Goal: Information Seeking & Learning: Find specific fact

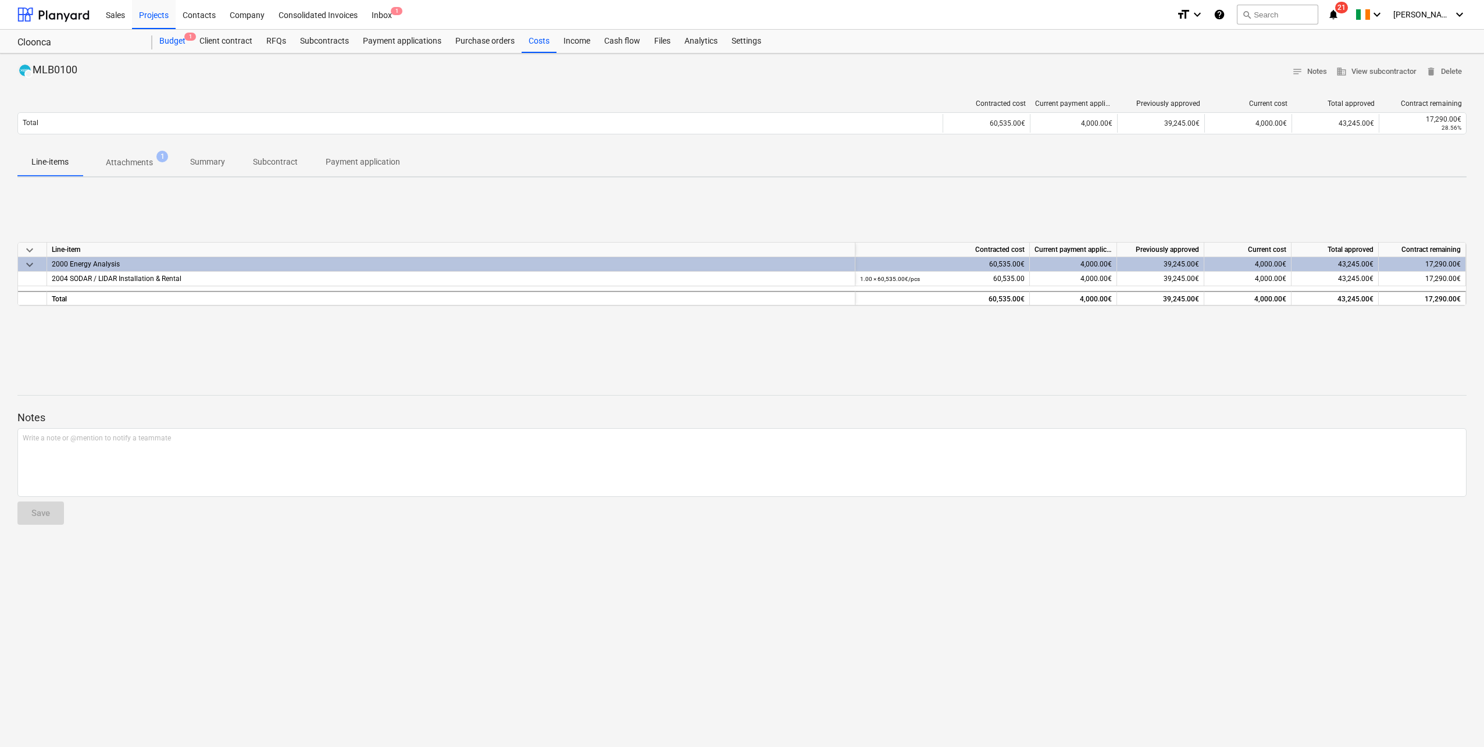
click at [176, 45] on div "Budget 1" at bounding box center [172, 41] width 40 height 23
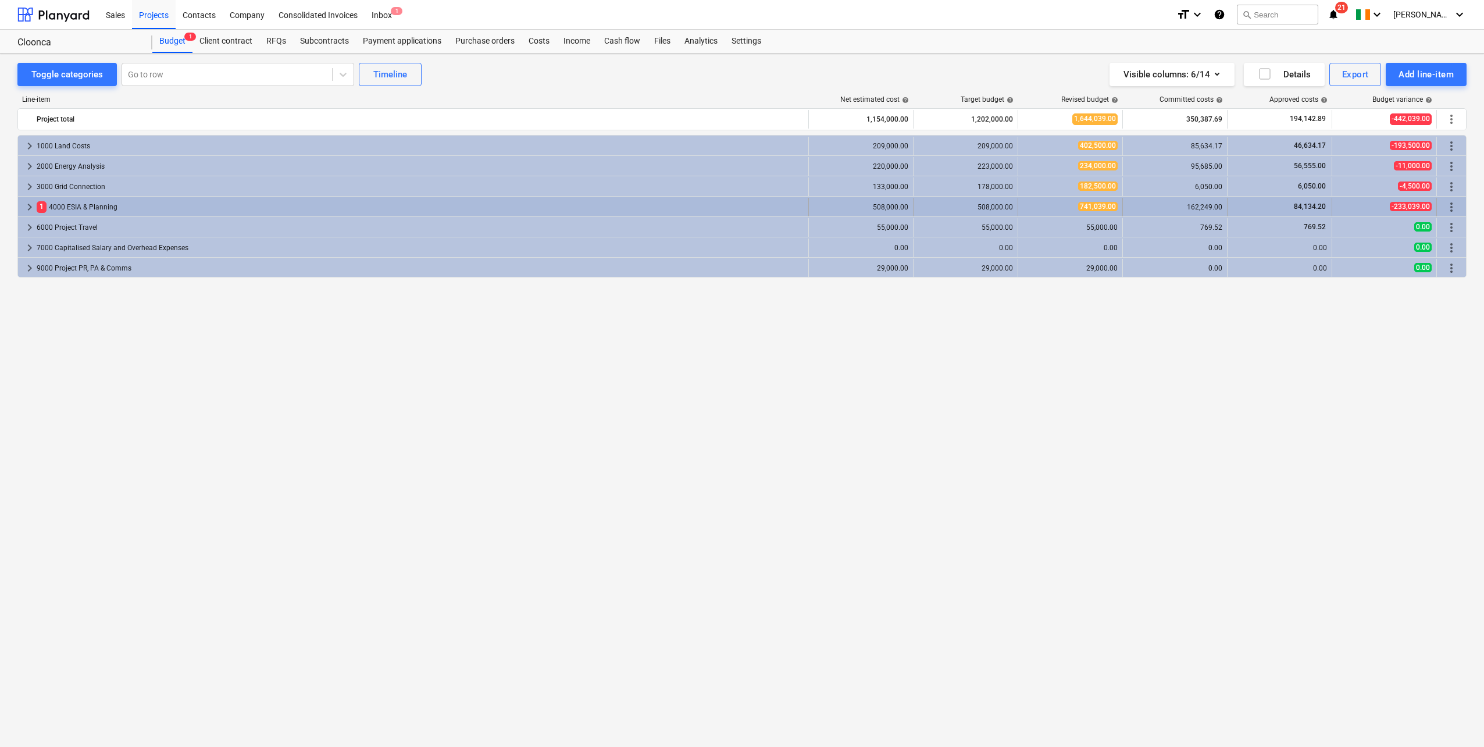
click at [27, 201] on span "keyboard_arrow_right" at bounding box center [30, 207] width 14 height 14
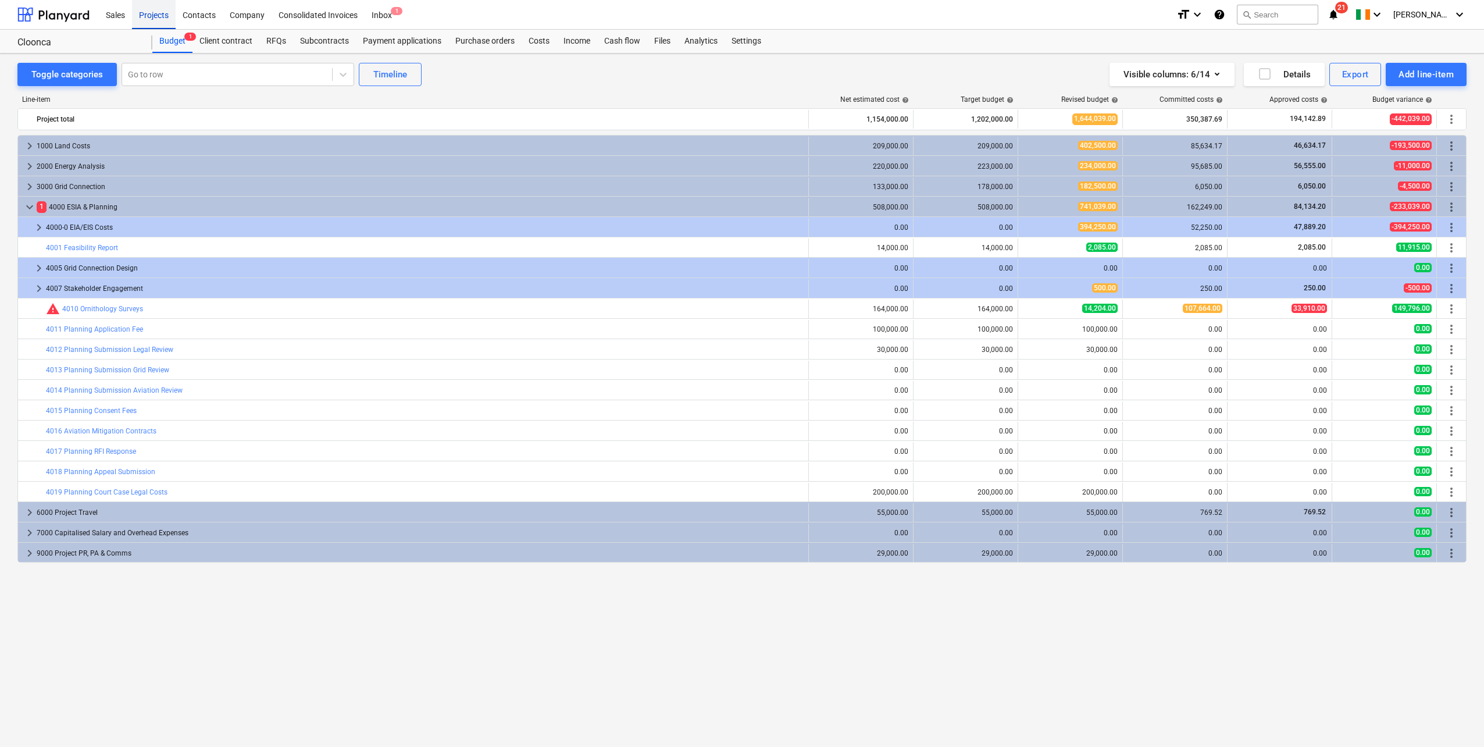
click at [148, 17] on div "Projects" at bounding box center [154, 14] width 44 height 30
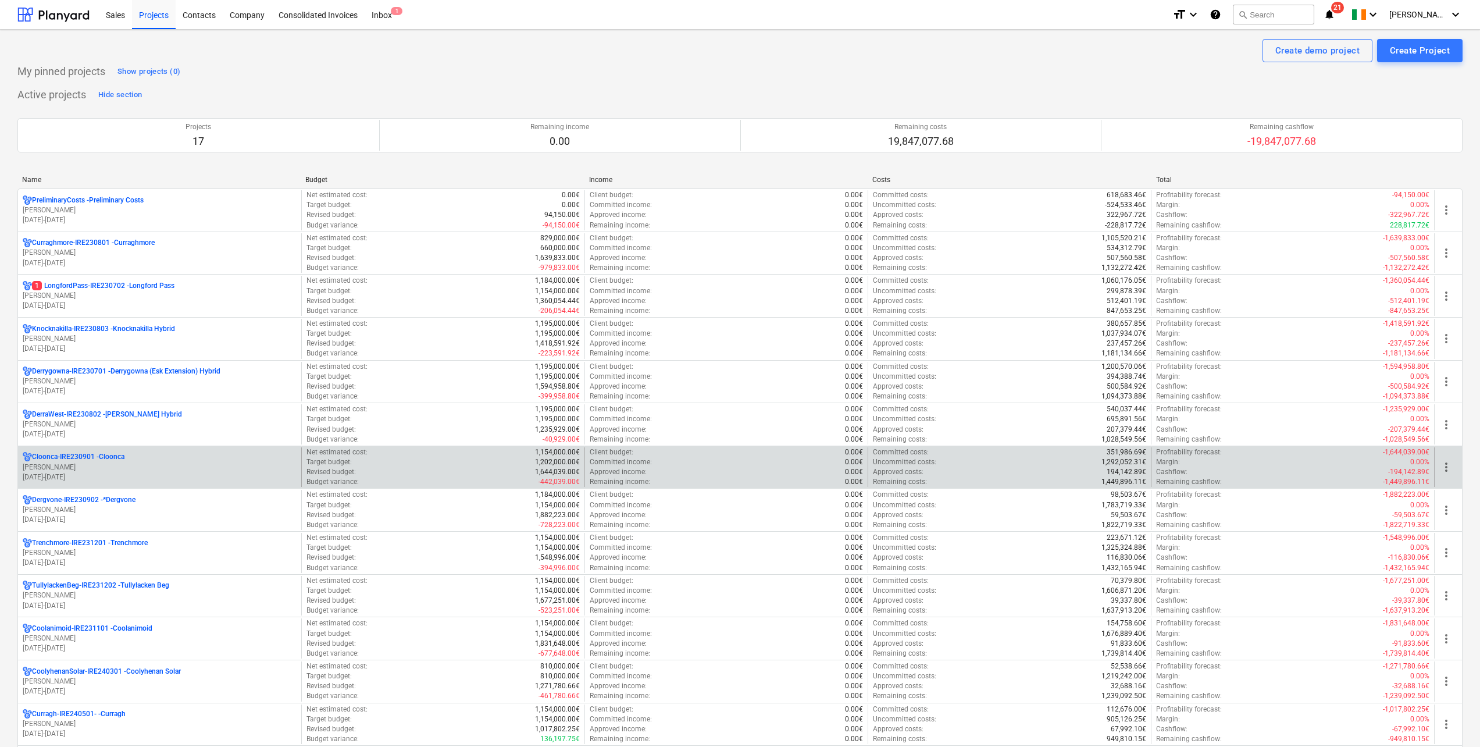
click at [106, 476] on p "[DATE] - [DATE]" at bounding box center [160, 477] width 274 height 10
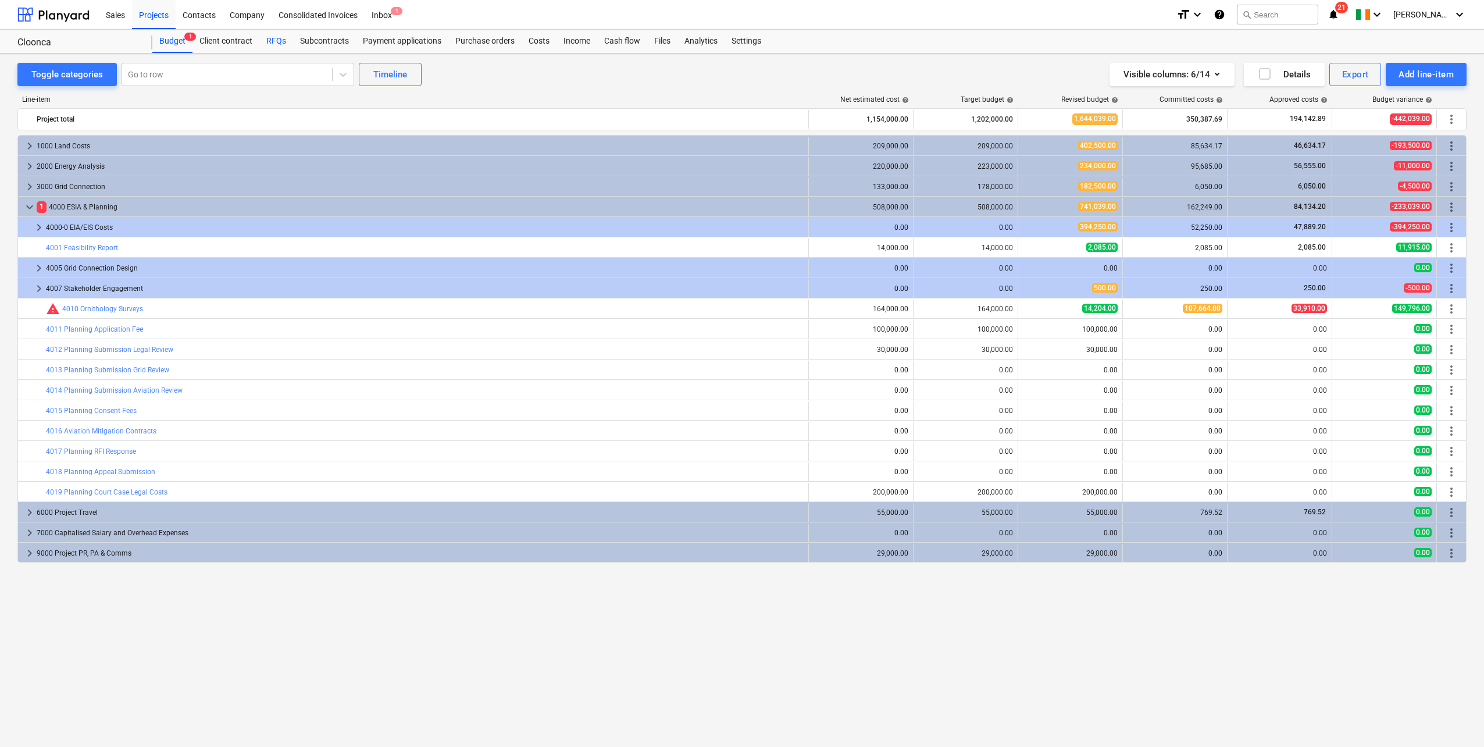
click at [285, 41] on div "RFQs" at bounding box center [276, 41] width 34 height 23
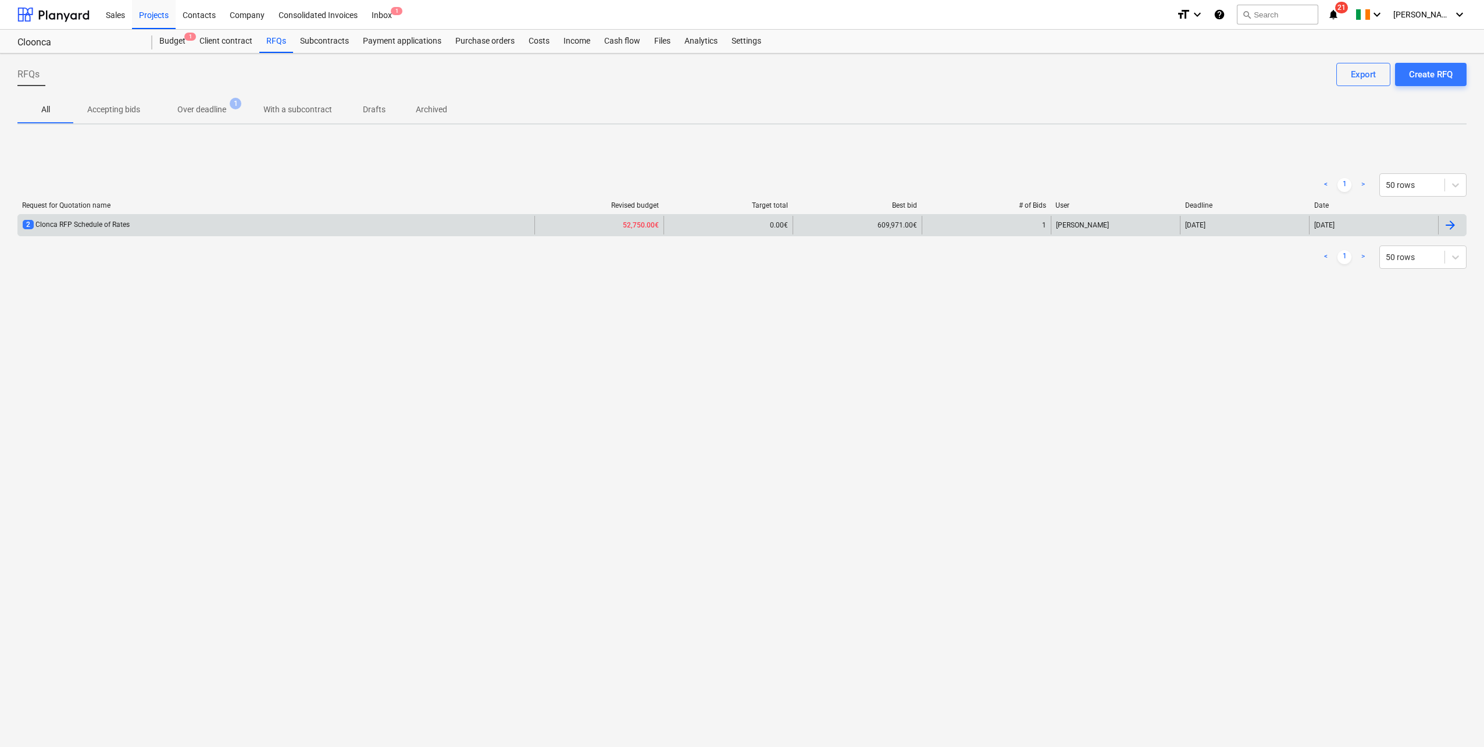
click at [171, 221] on div "2 Clonca RFP Schedule of Rates" at bounding box center [276, 225] width 516 height 19
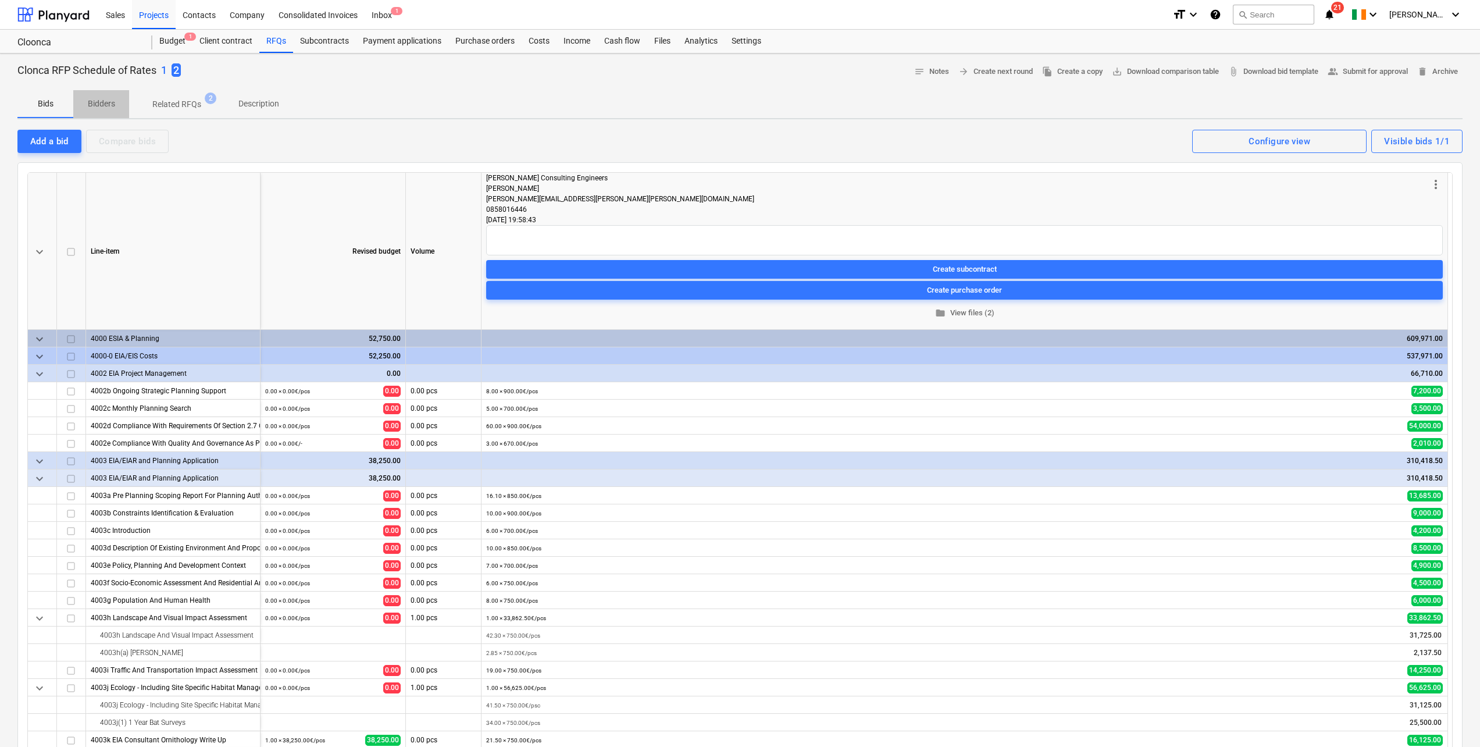
click at [101, 102] on p "Bidders" at bounding box center [101, 104] width 28 height 12
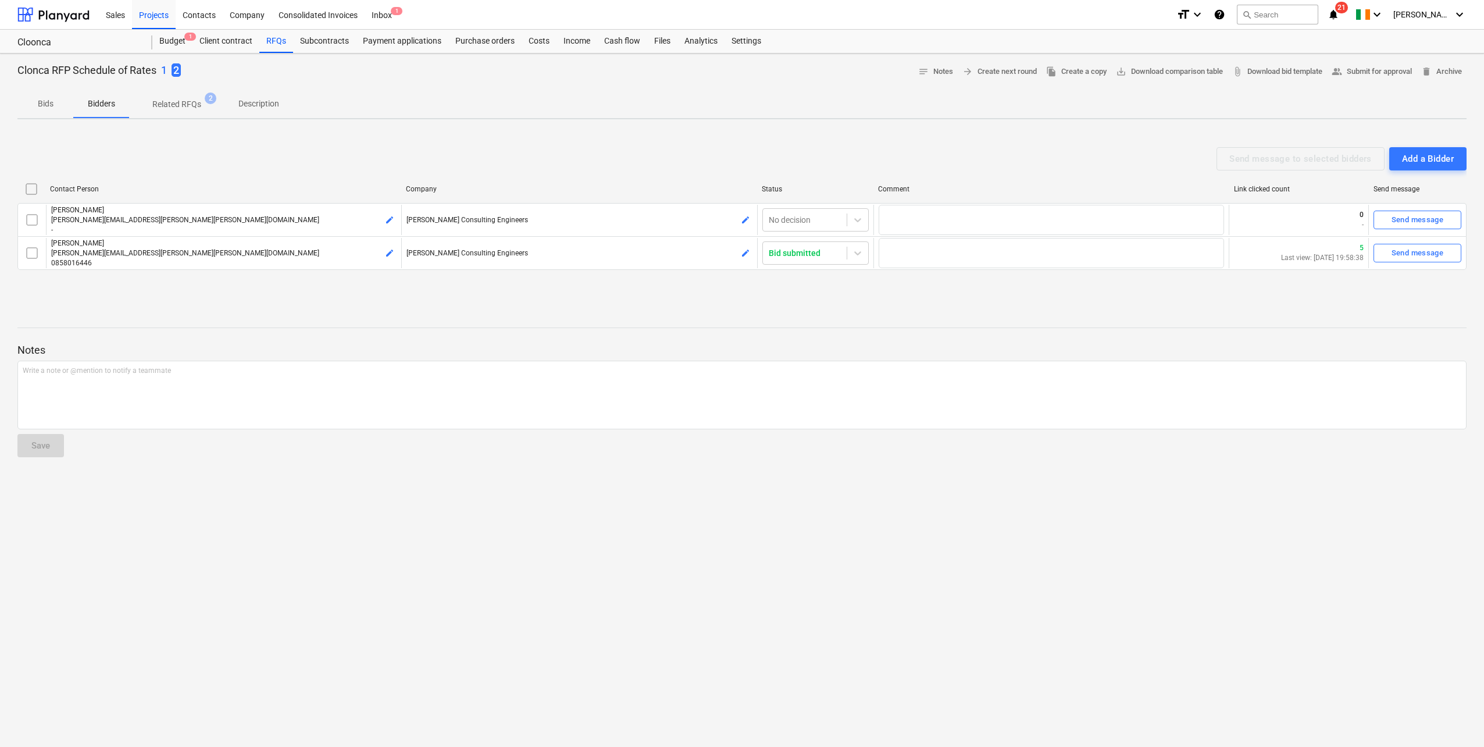
click at [40, 106] on p "Bids" at bounding box center [45, 104] width 28 height 12
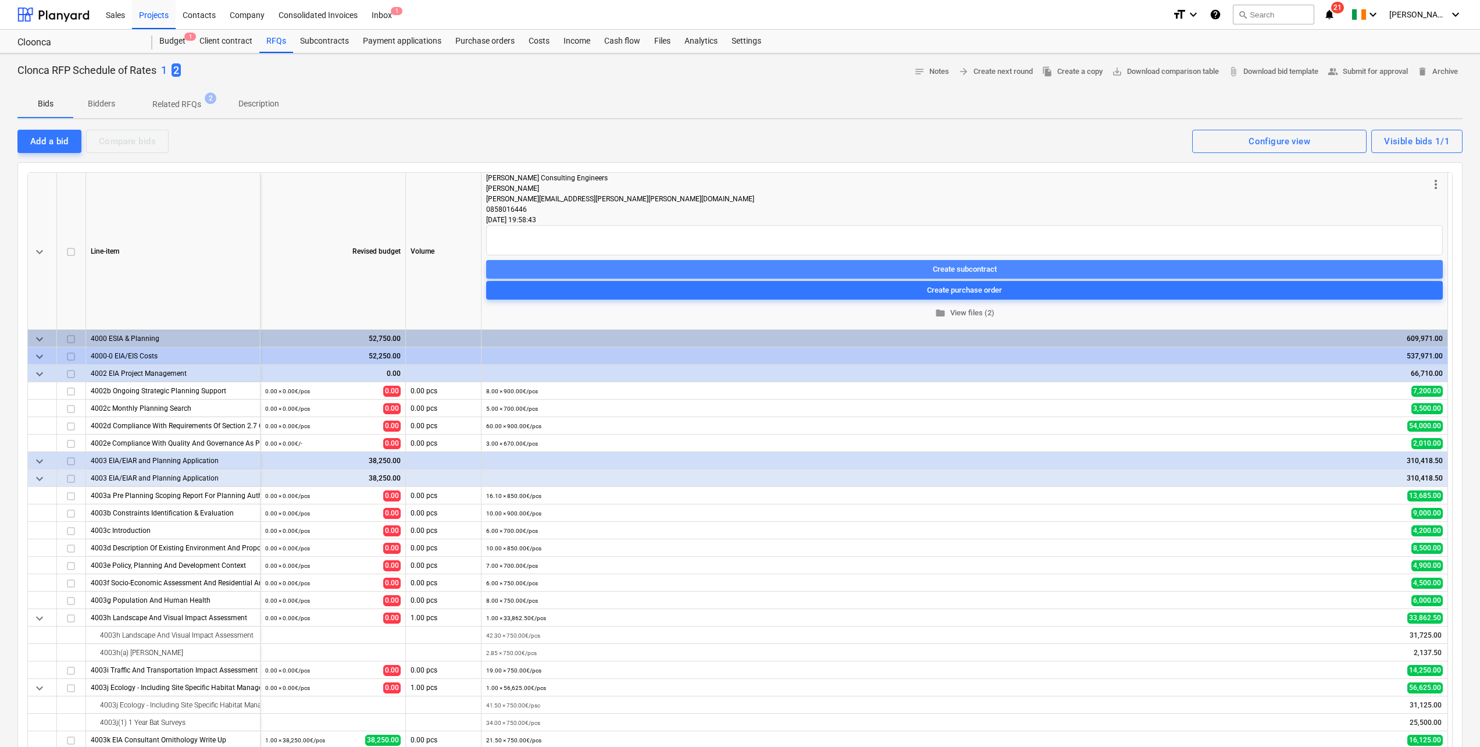
click at [950, 268] on div "Create subcontract" at bounding box center [965, 268] width 64 height 13
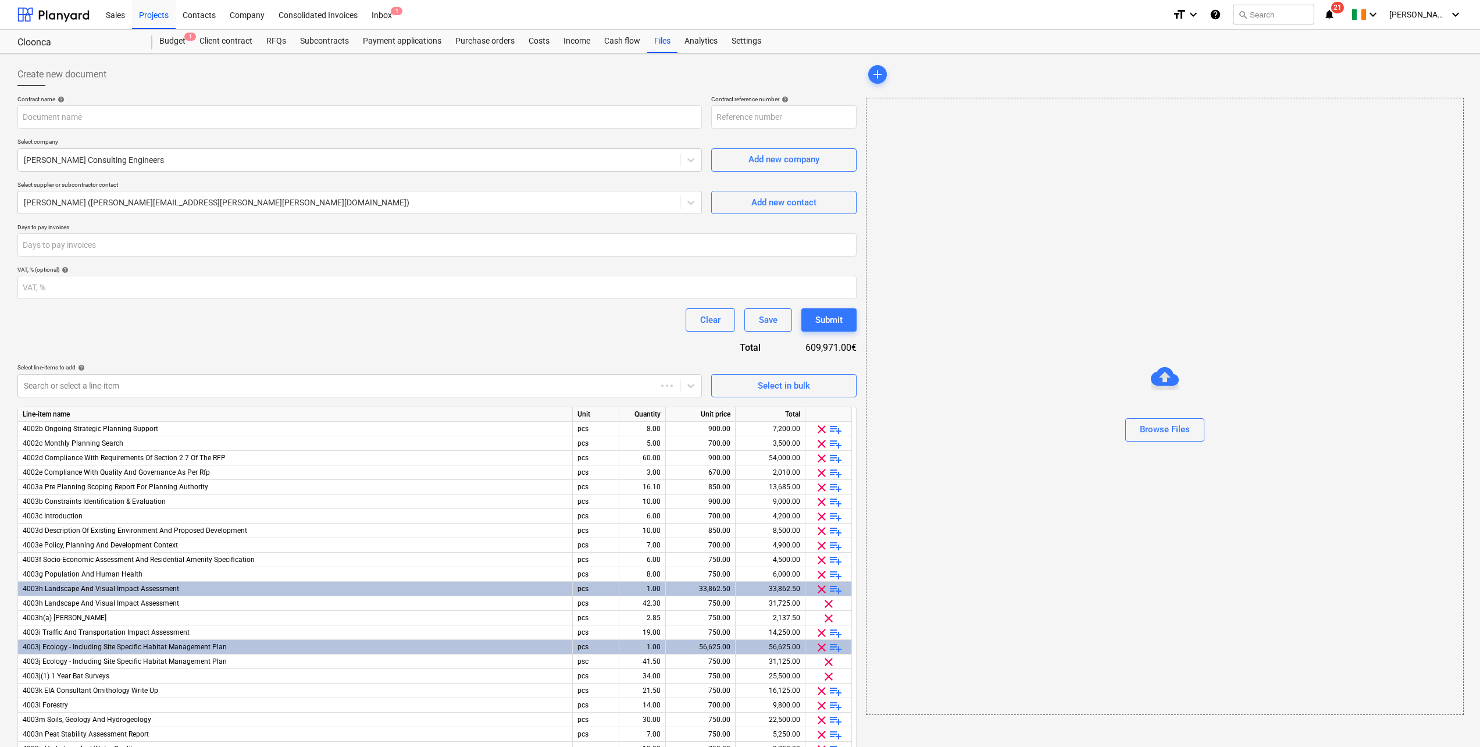
type input "Cloonca-IRE230901-SO-023"
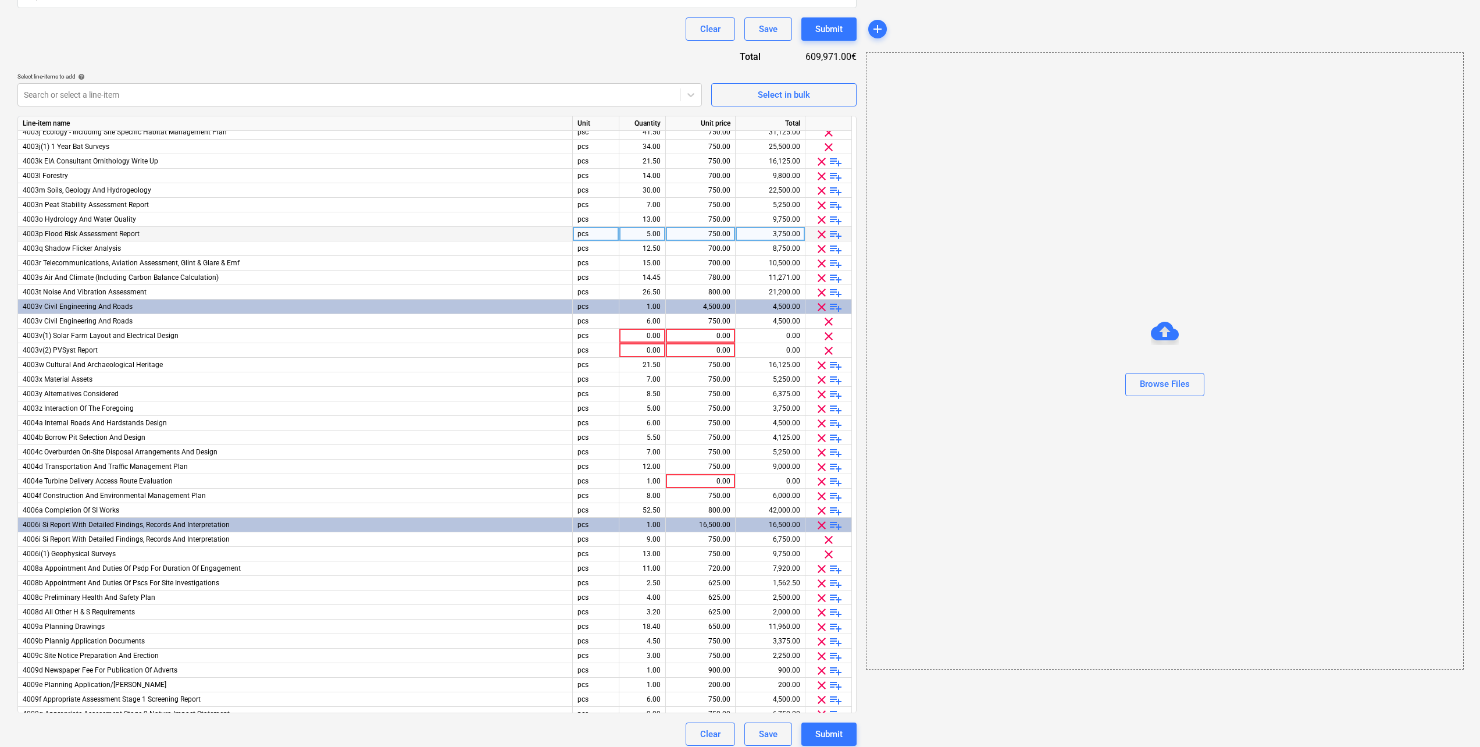
scroll to position [189, 0]
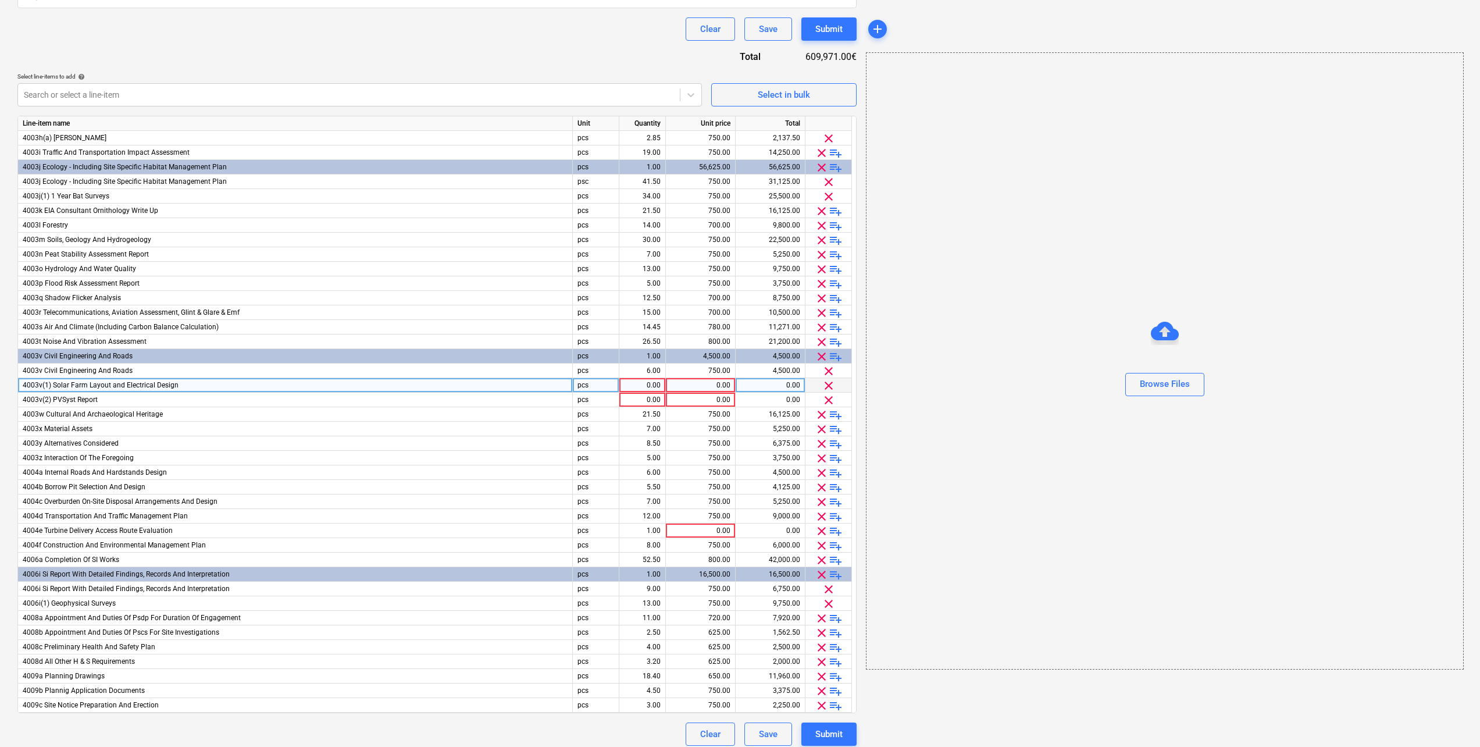
click at [708, 384] on div "0.00" at bounding box center [700, 385] width 60 height 15
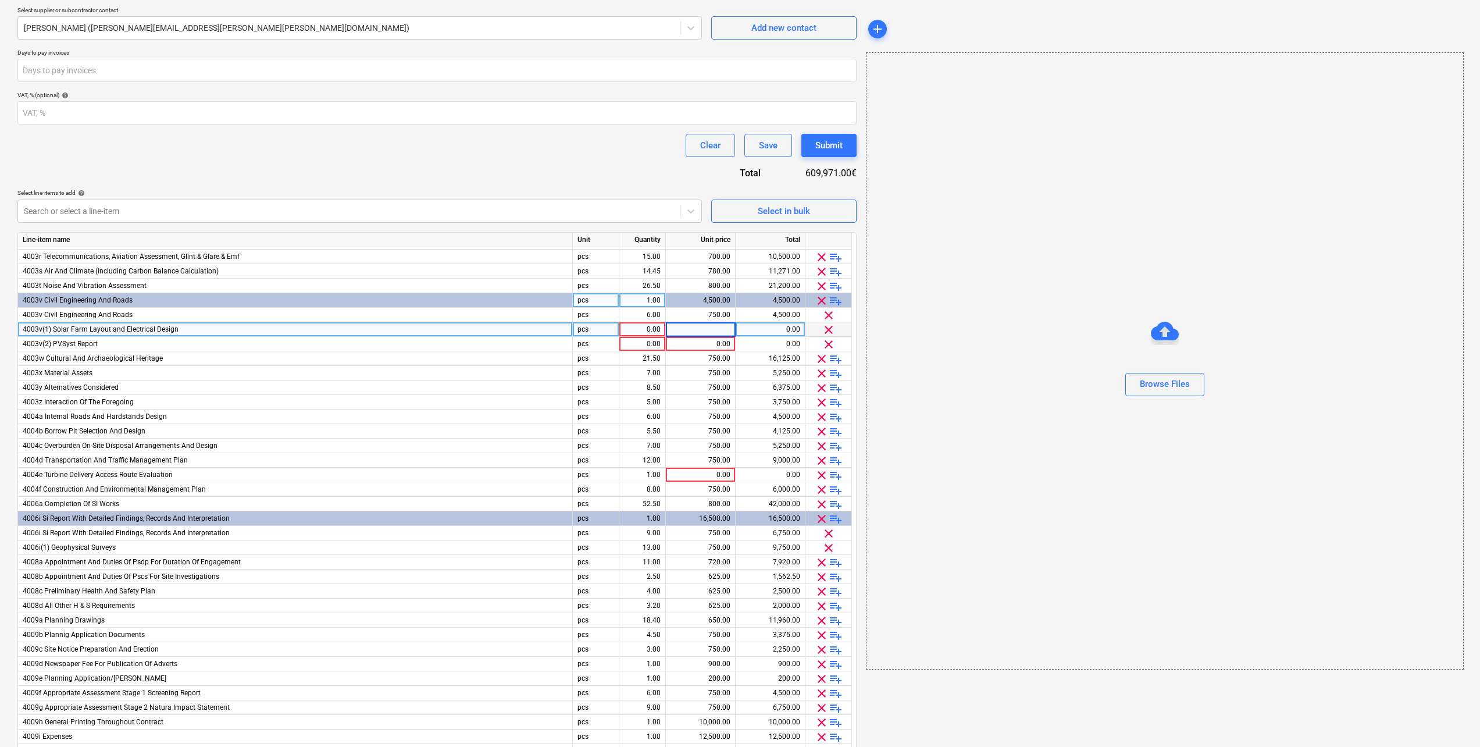
scroll to position [363, 0]
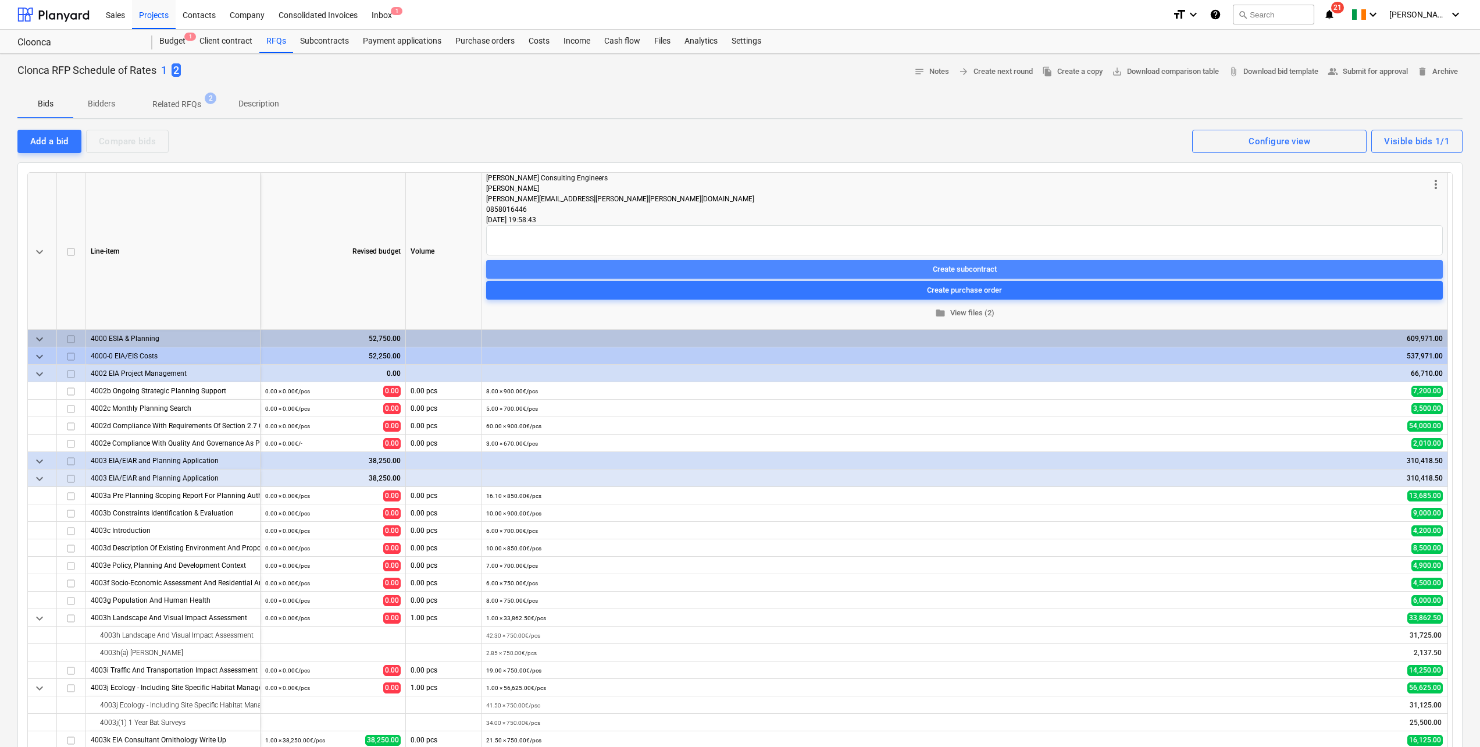
click at [968, 268] on div "Create subcontract" at bounding box center [965, 268] width 64 height 13
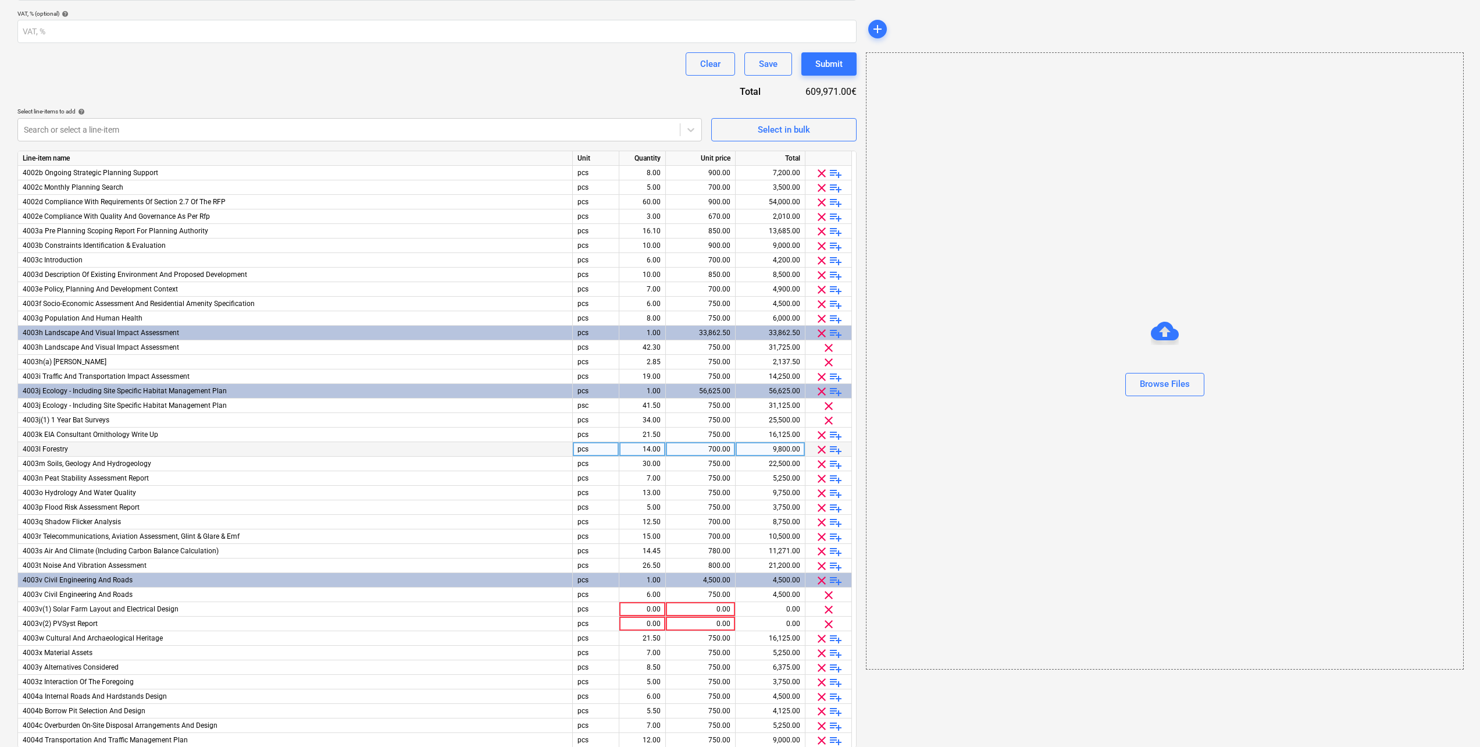
scroll to position [291, 0]
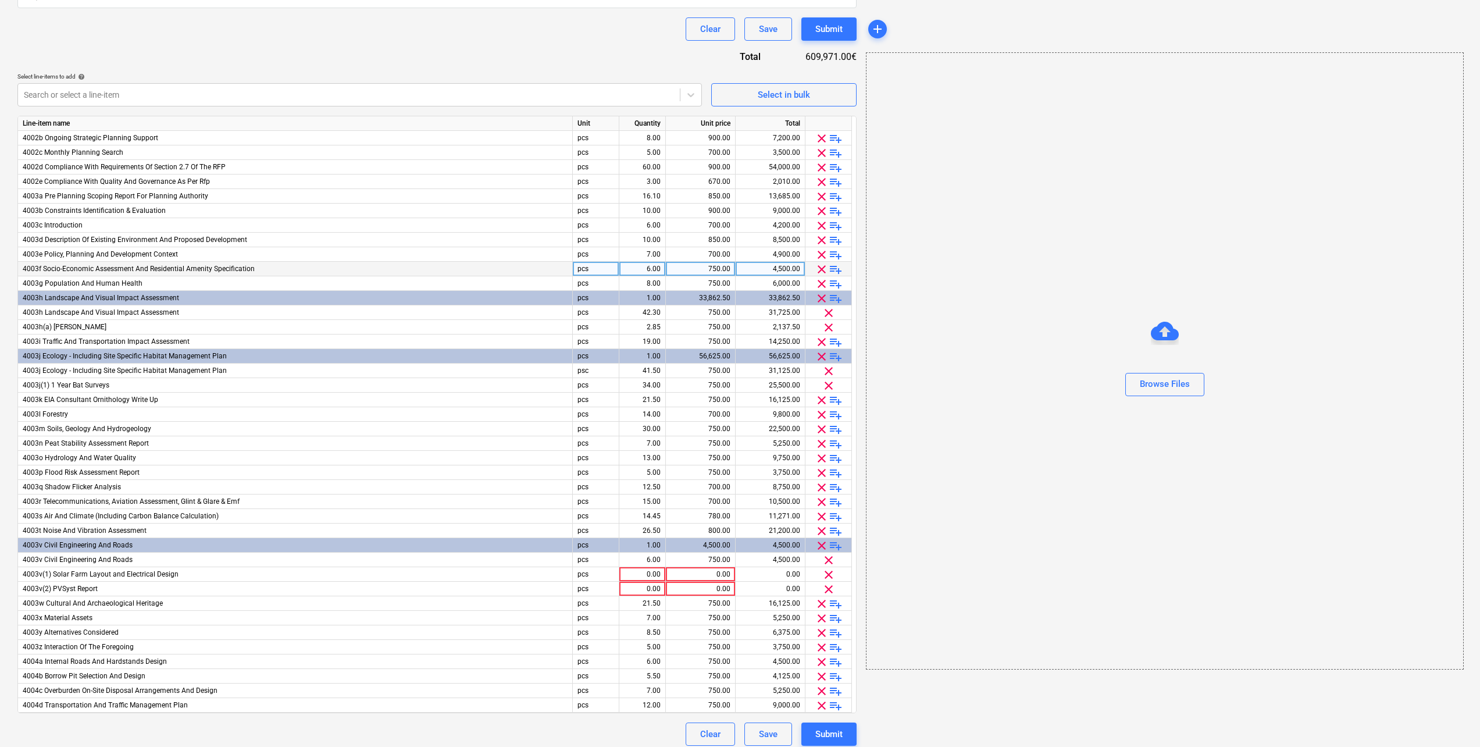
click at [729, 267] on div "750.00" at bounding box center [700, 269] width 60 height 15
click at [712, 270] on input "750" at bounding box center [700, 269] width 69 height 14
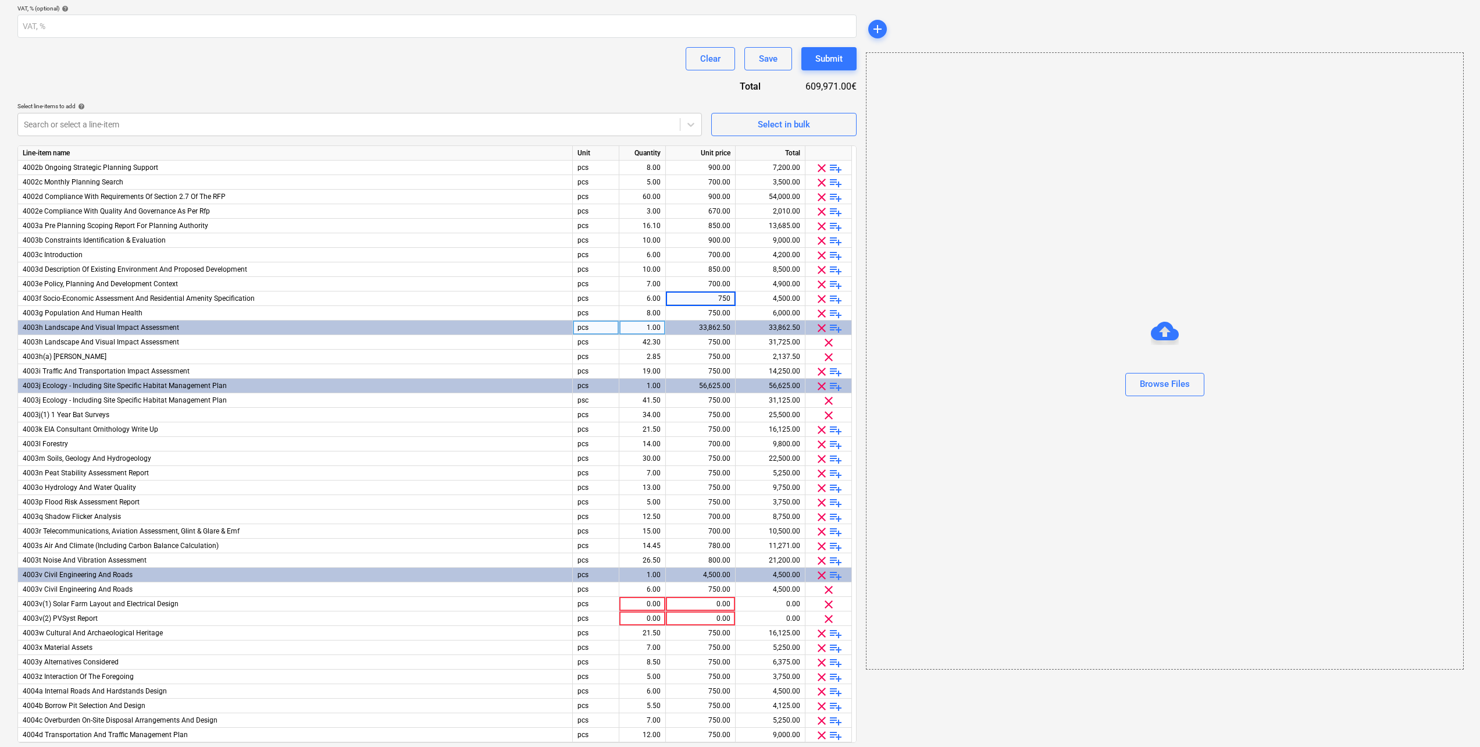
scroll to position [233, 0]
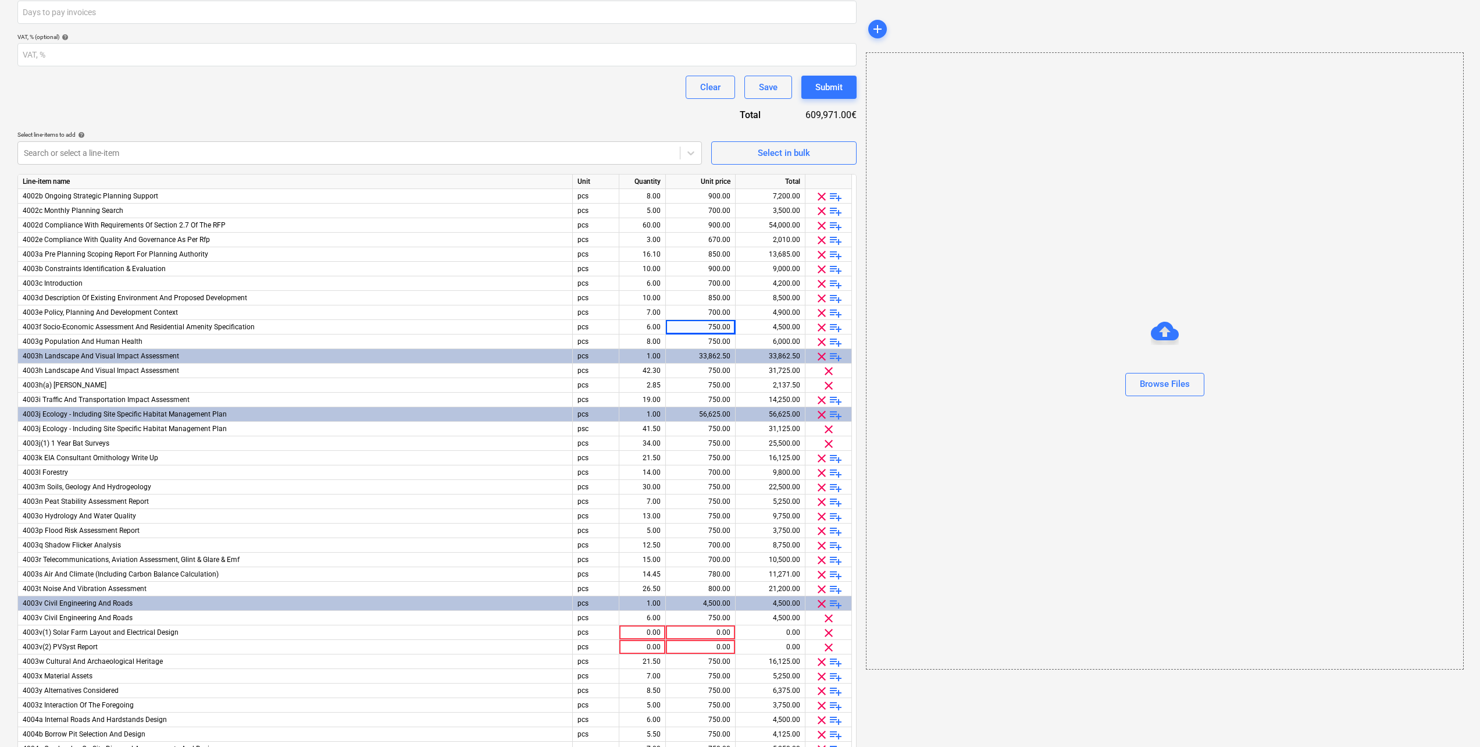
click at [546, 94] on div "Clear Save Submit" at bounding box center [436, 87] width 839 height 23
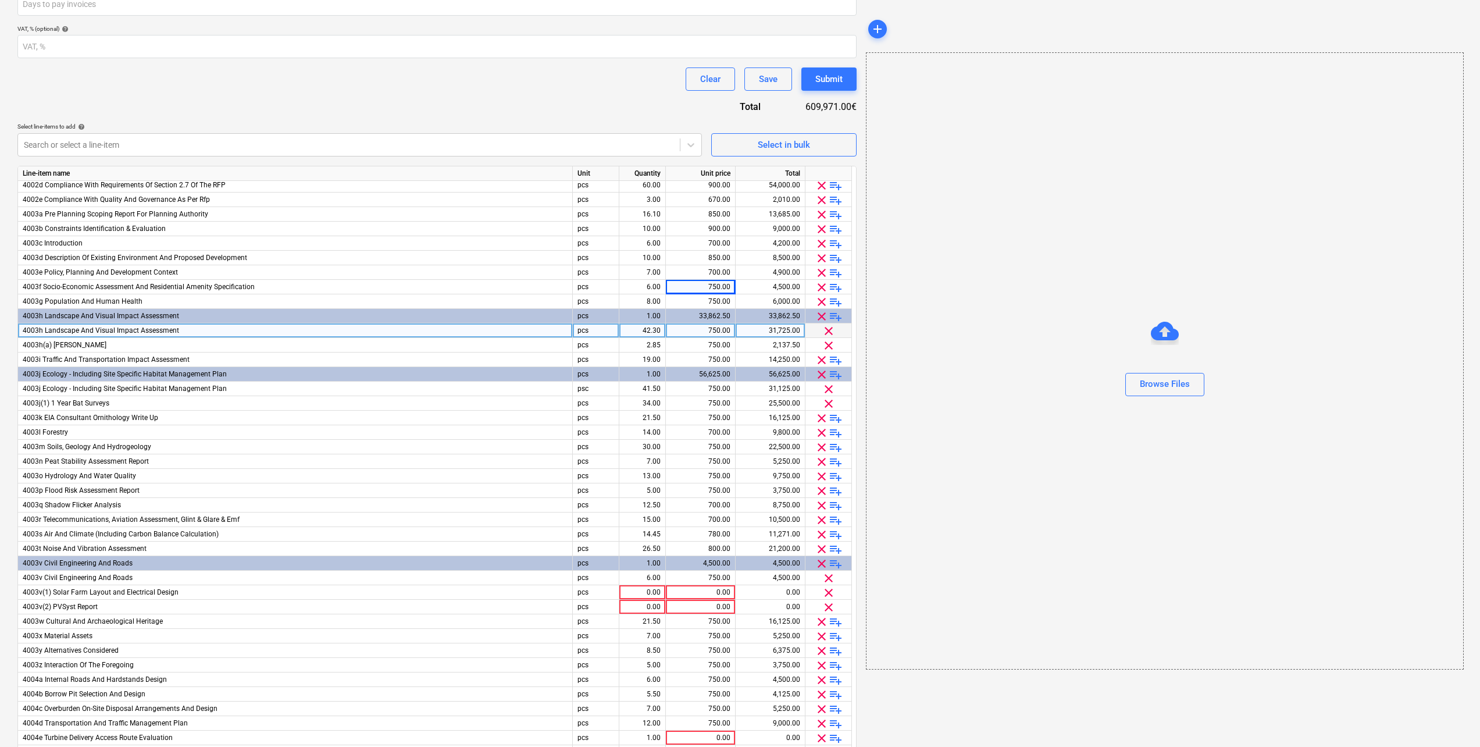
scroll to position [58, 0]
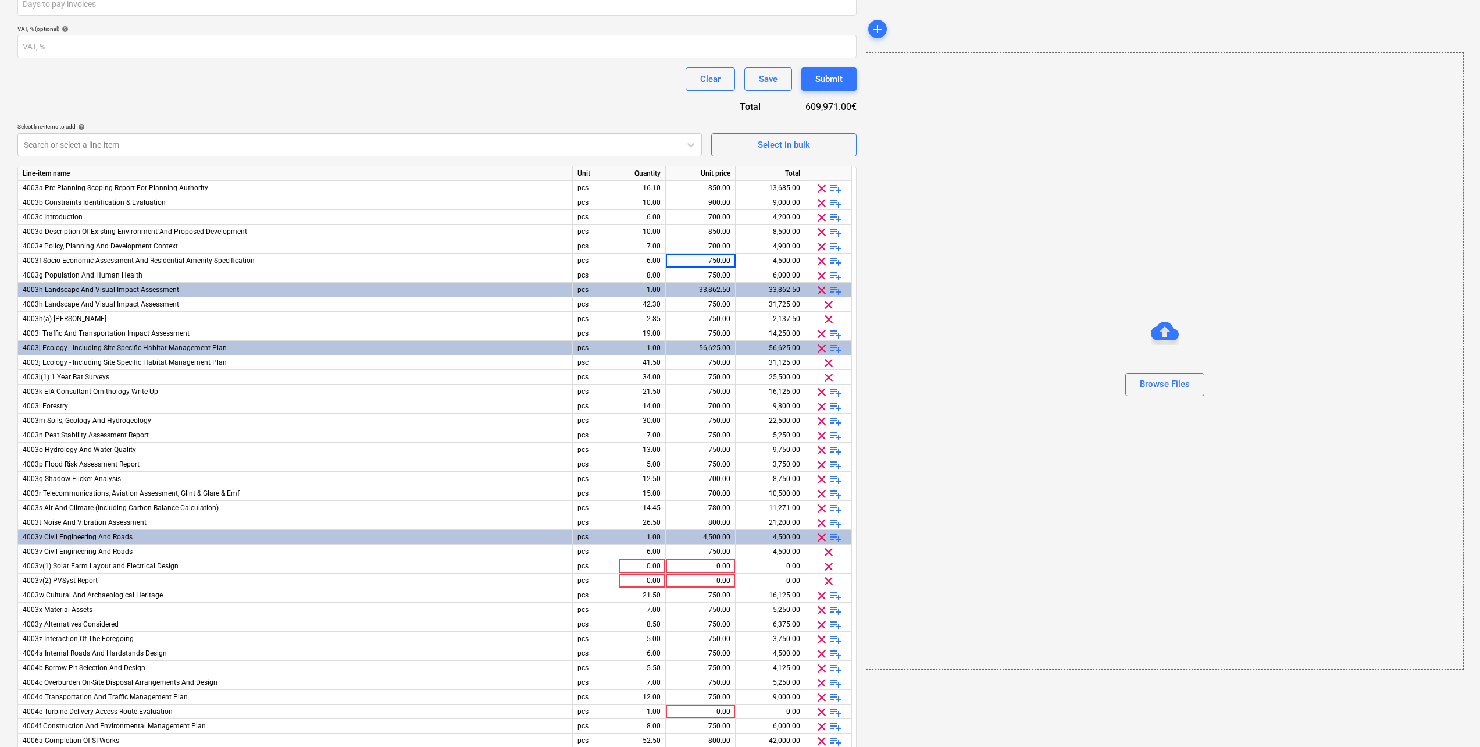
click at [566, 93] on div "Contract name help Contract reference number help Cloonca-IRE230901-SO-023 Sele…" at bounding box center [436, 325] width 839 height 941
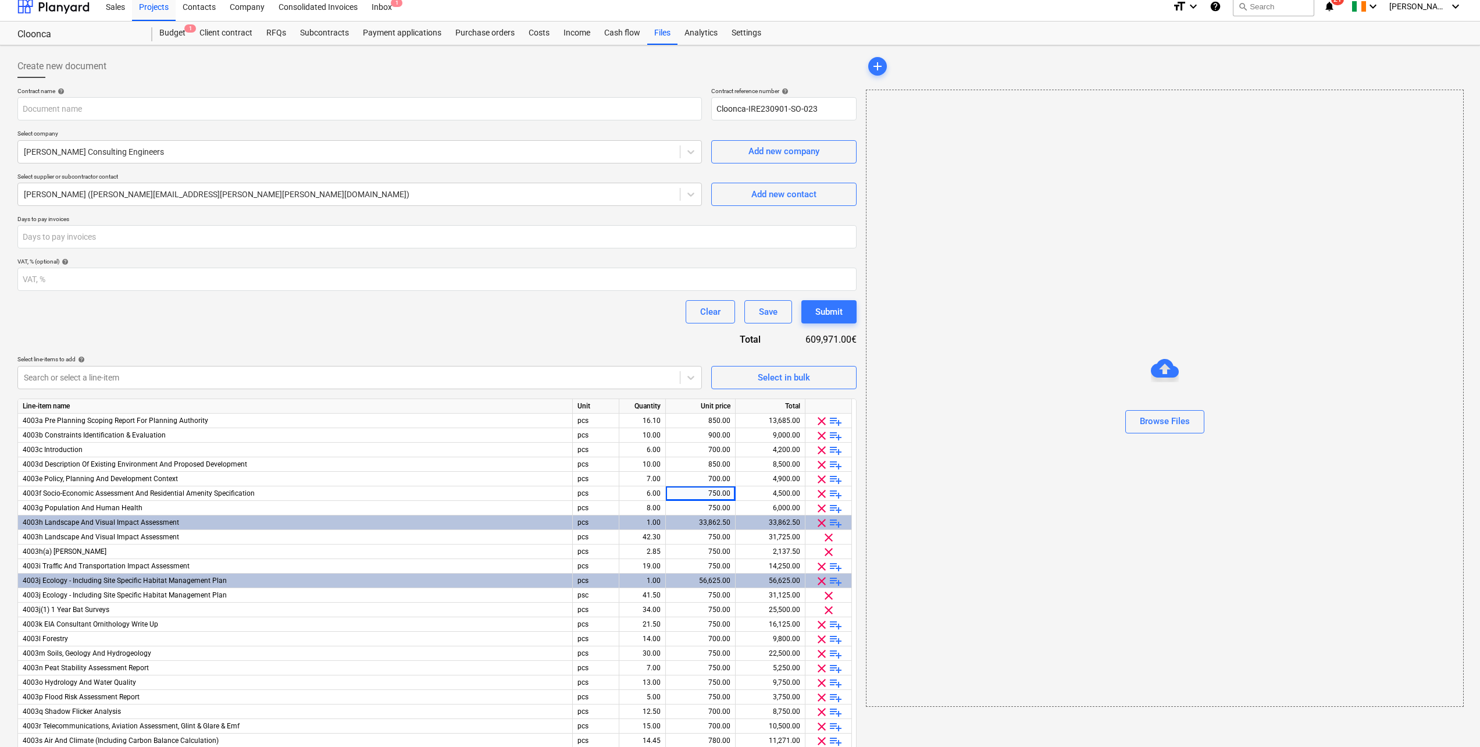
scroll to position [0, 0]
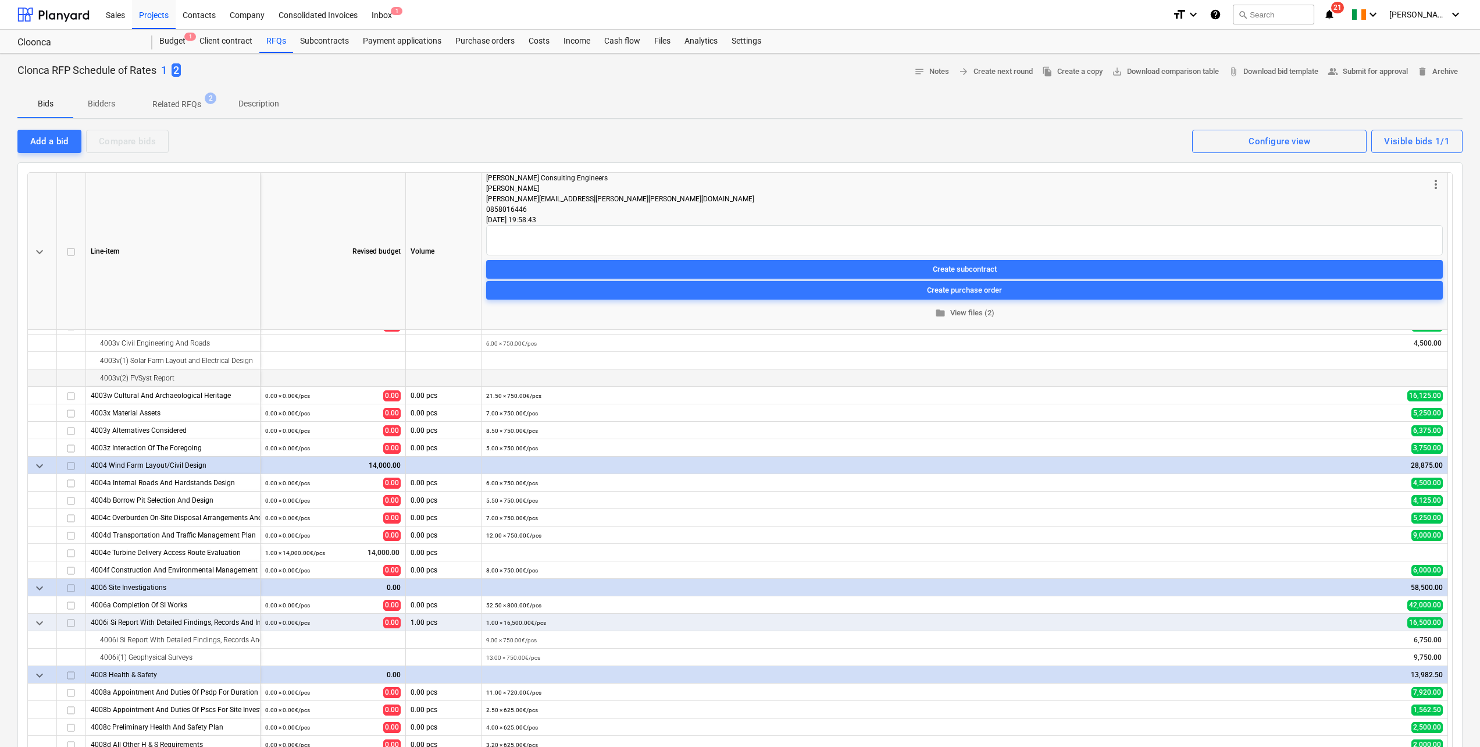
scroll to position [588, 0]
click at [153, 18] on div "Projects" at bounding box center [154, 14] width 44 height 30
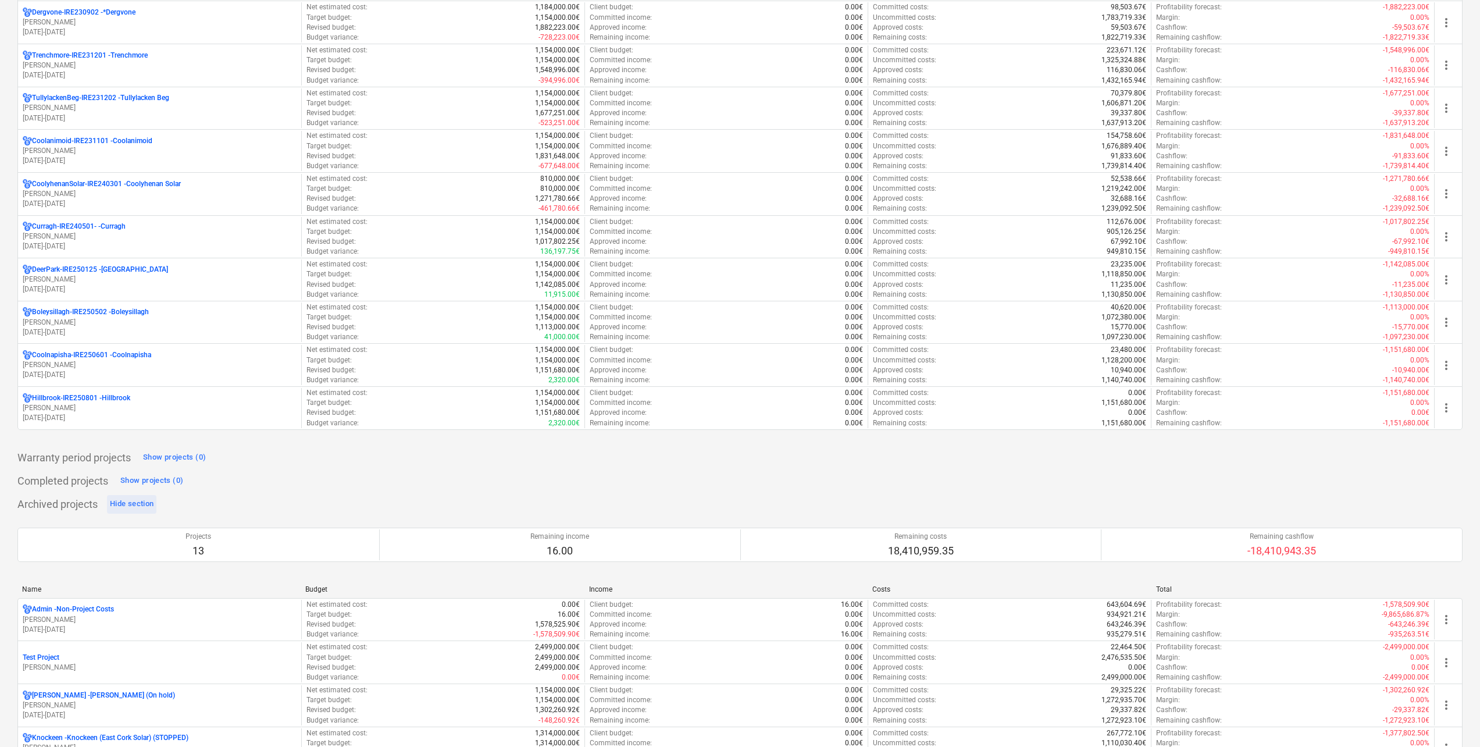
scroll to position [581, 0]
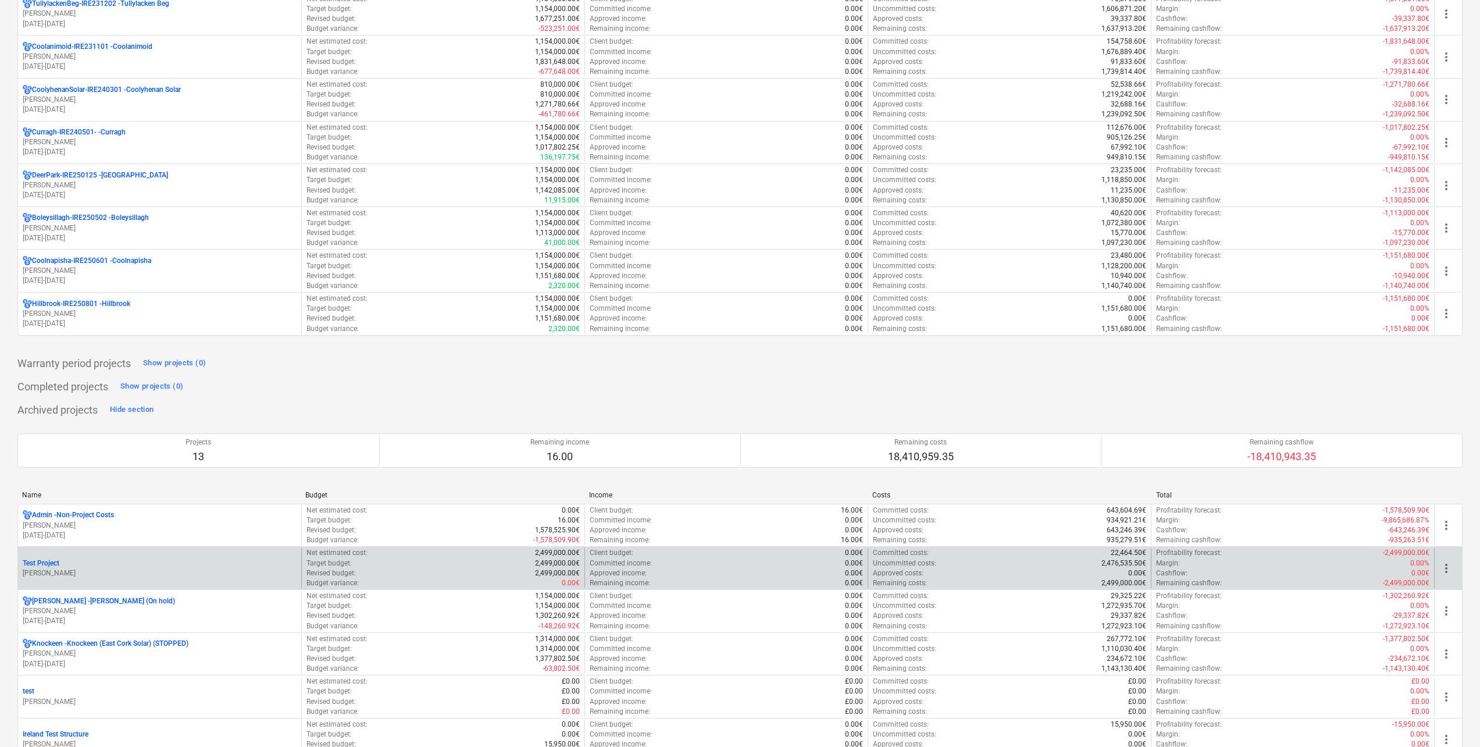
click at [90, 565] on div "Test Project" at bounding box center [160, 563] width 274 height 10
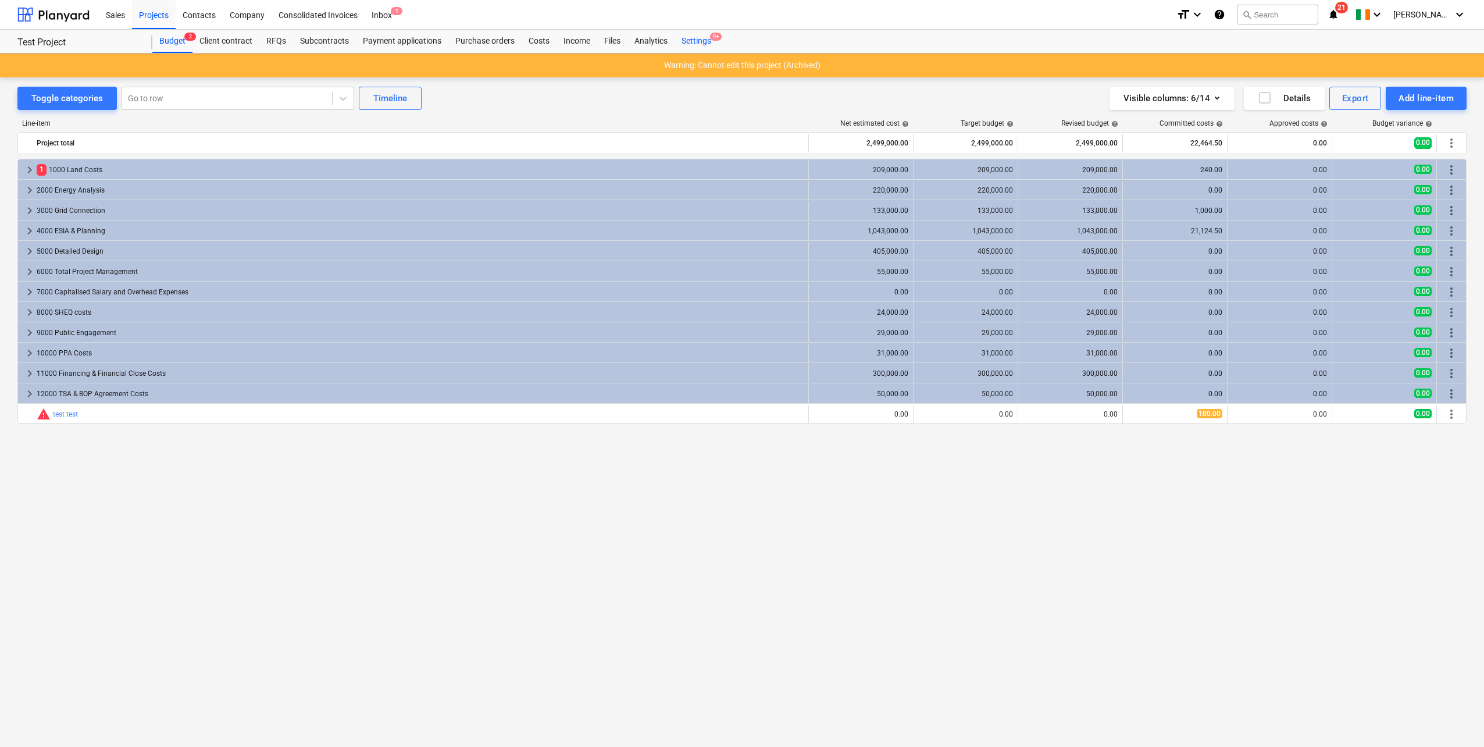
click at [701, 39] on div "Settings 9+" at bounding box center [696, 41] width 44 height 23
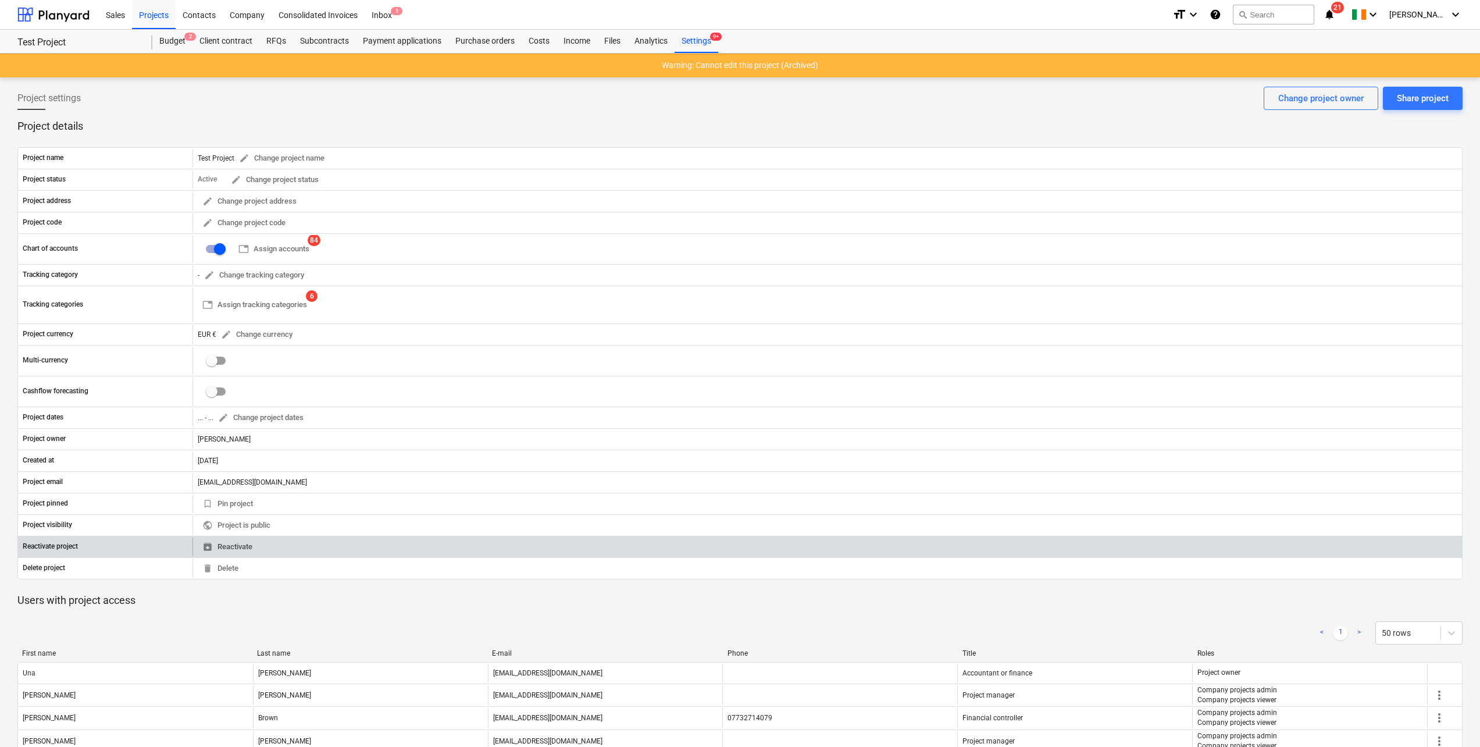
click at [238, 547] on span "unarchive Reactivate" at bounding box center [227, 546] width 50 height 13
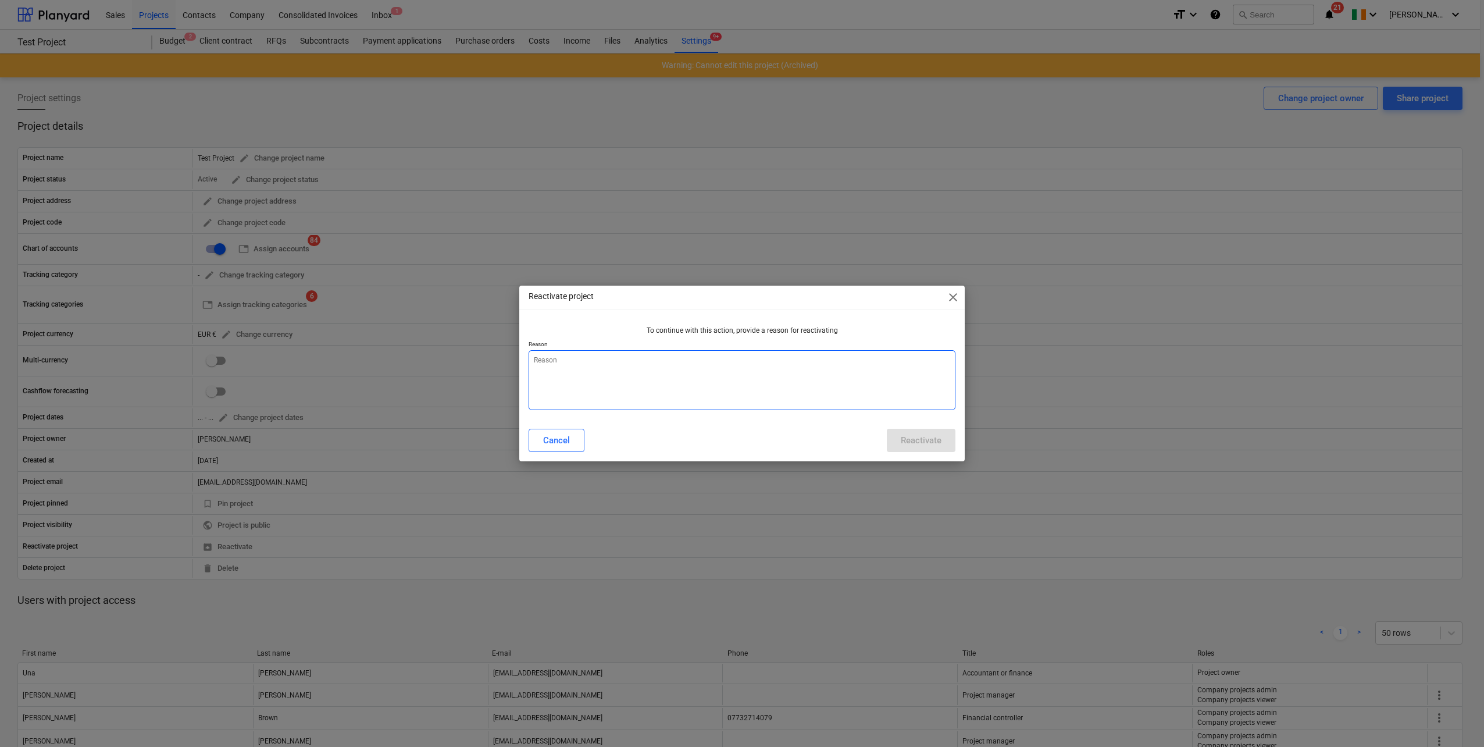
click at [610, 368] on textarea at bounding box center [742, 380] width 427 height 60
type textarea "x"
type textarea "t"
type textarea "x"
type textarea "te"
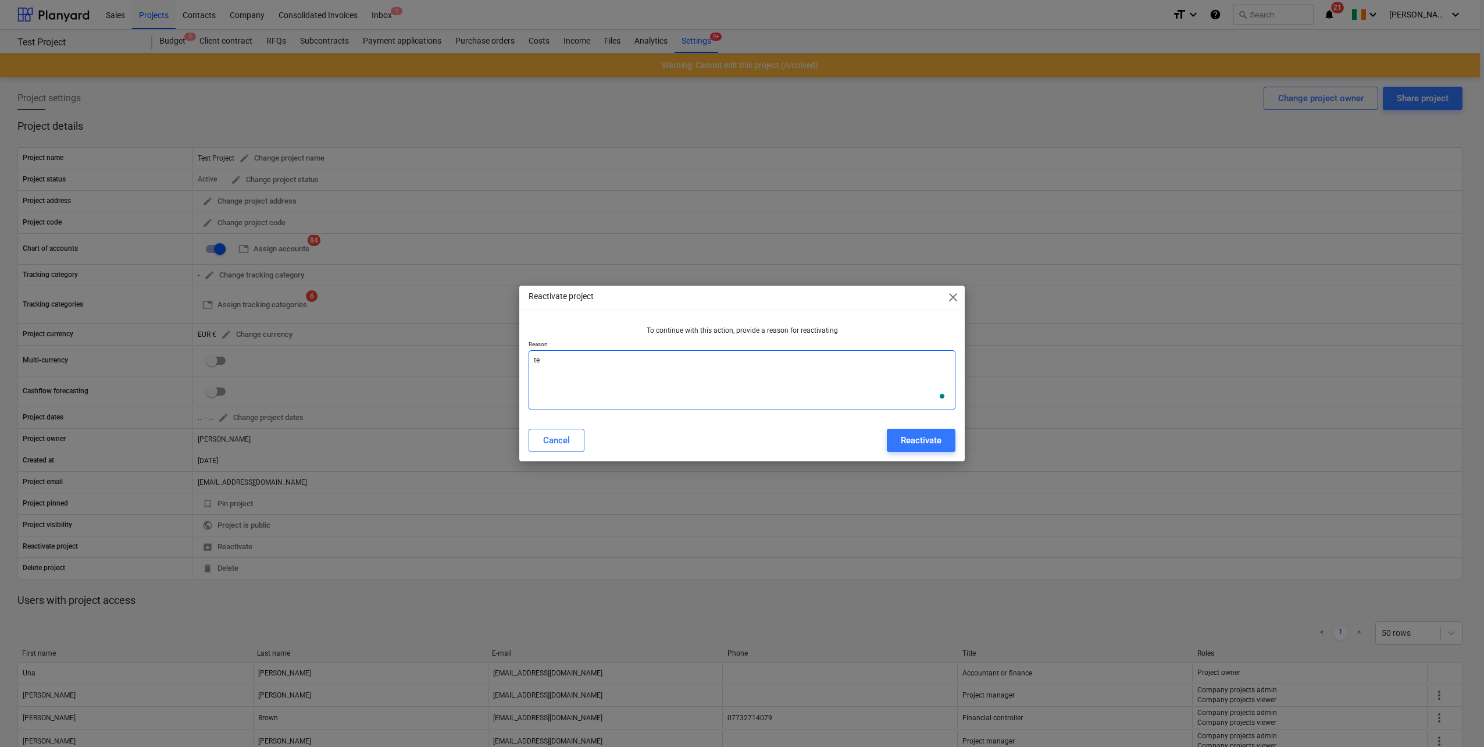
type textarea "x"
type textarea "tes"
type textarea "x"
type textarea "test"
type textarea "x"
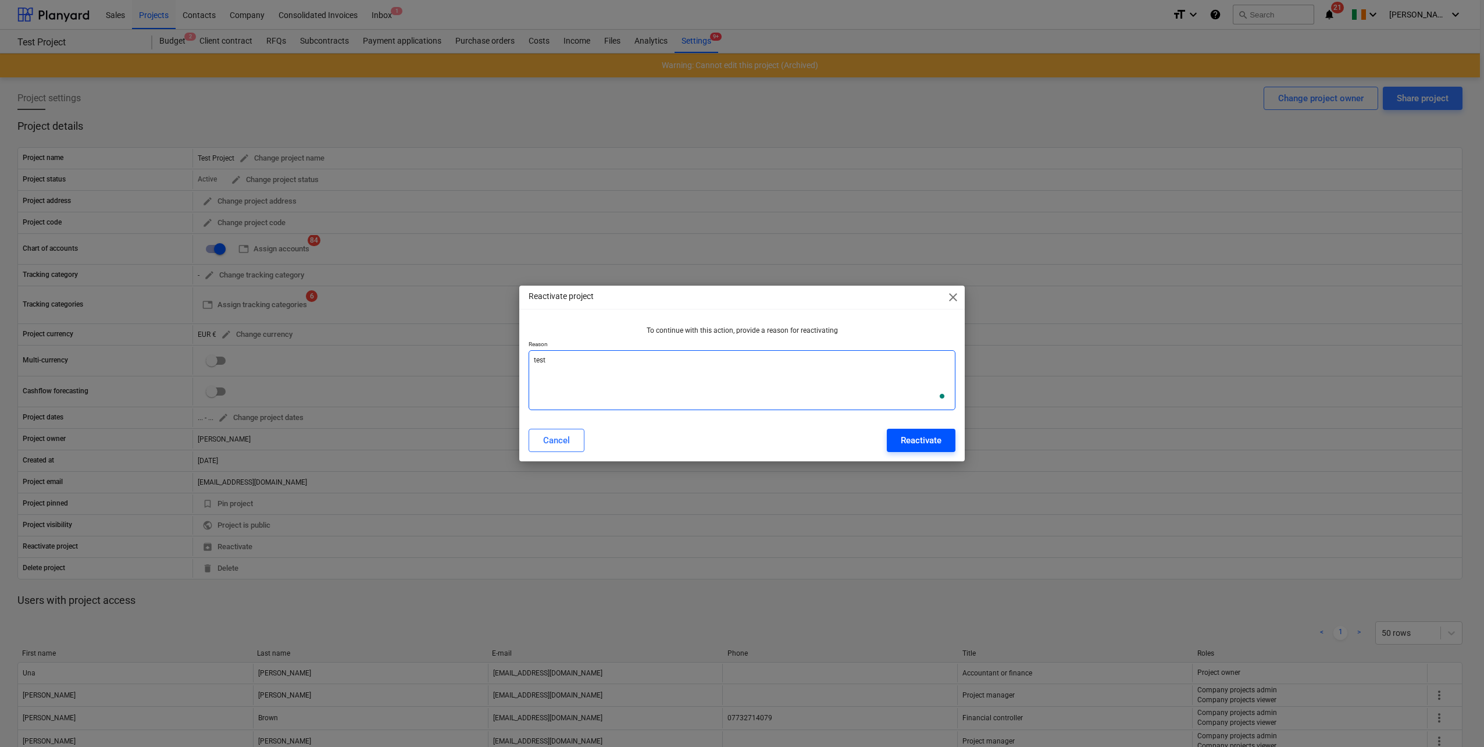
type textarea "test"
click at [927, 437] on div "Reactivate" at bounding box center [921, 440] width 41 height 15
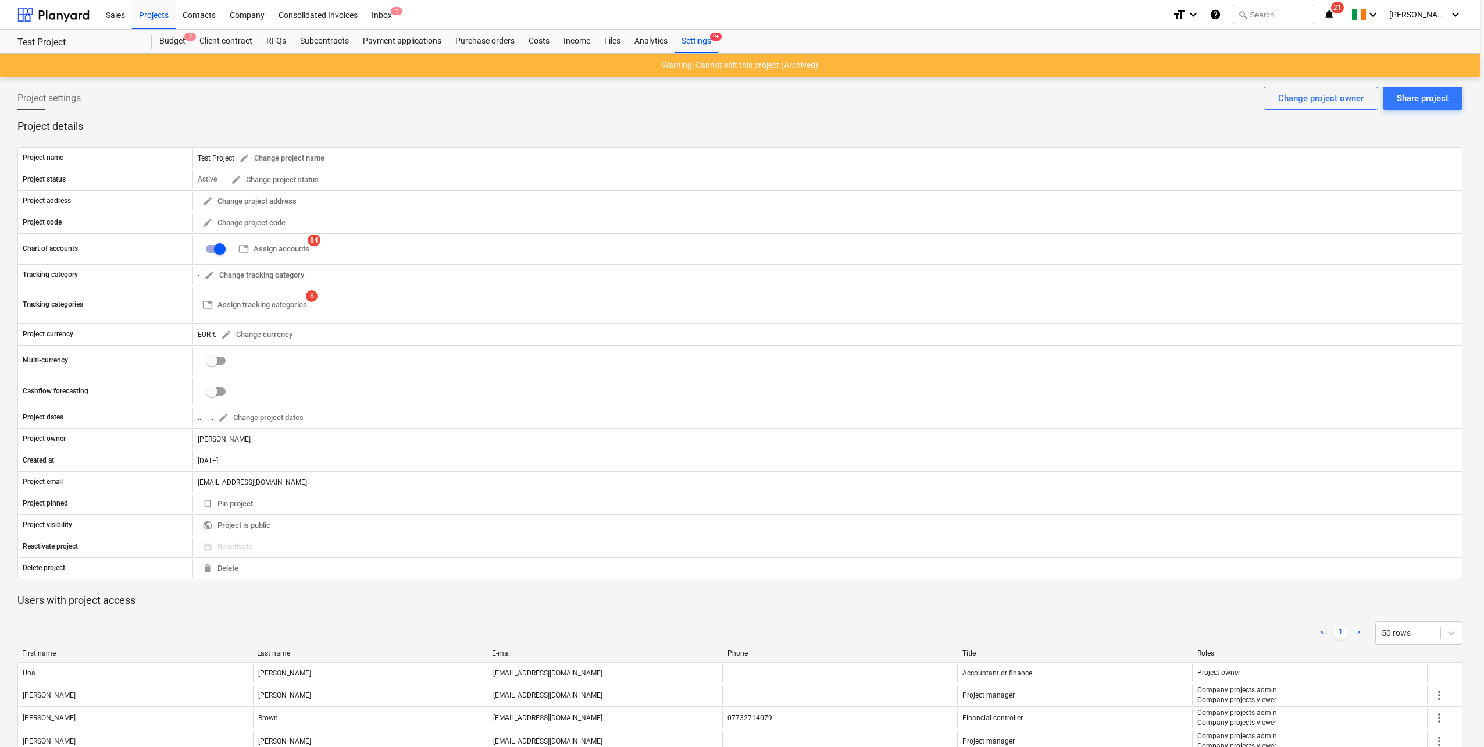
type textarea "x"
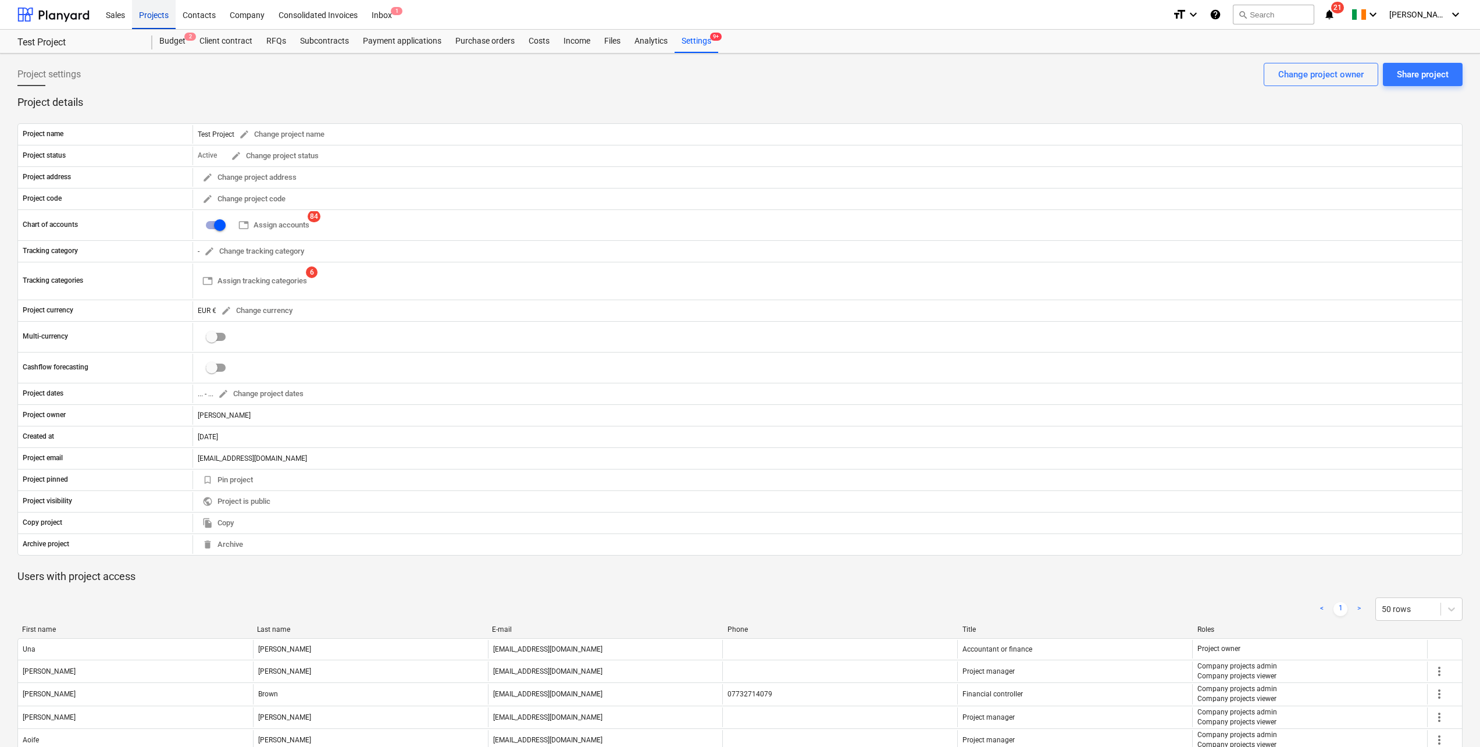
click at [157, 17] on div "Projects" at bounding box center [154, 14] width 44 height 30
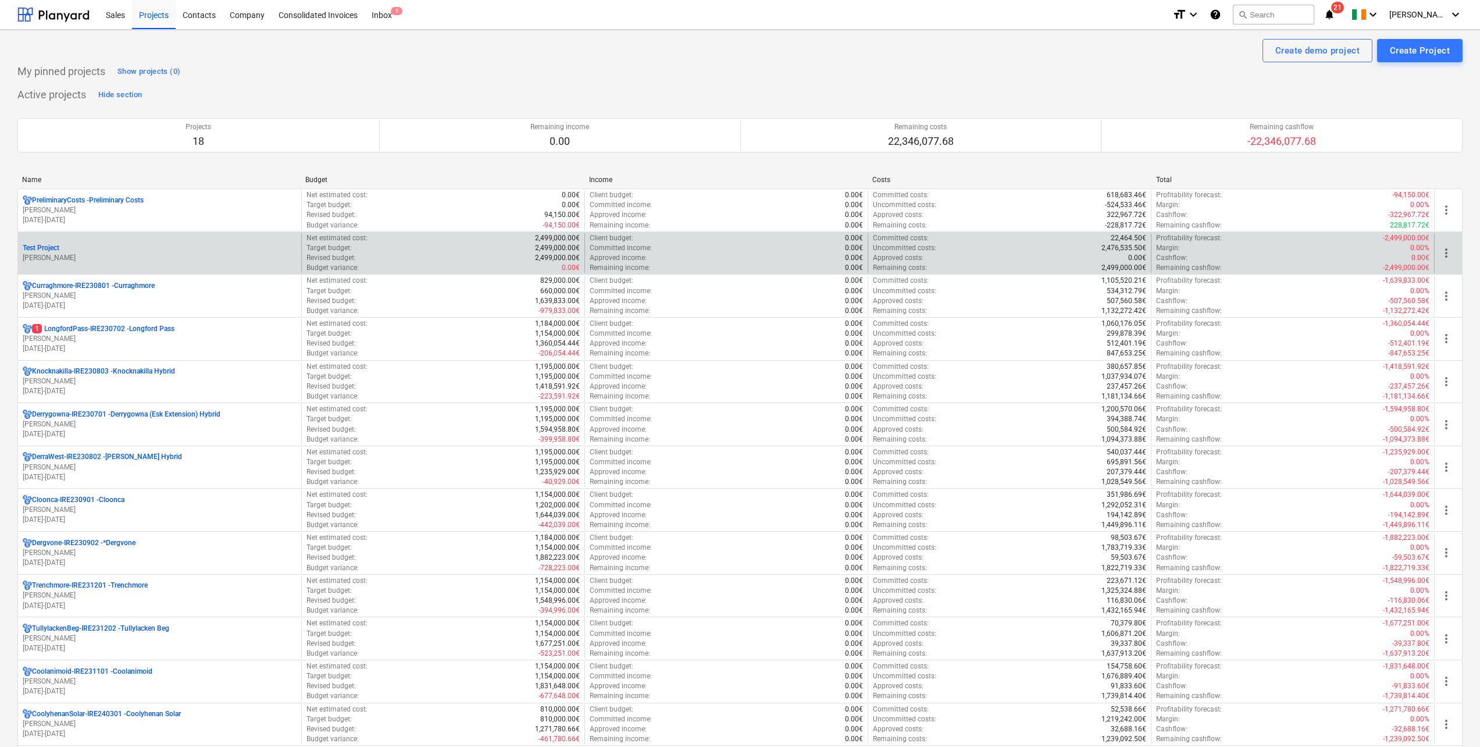
click at [165, 260] on p "[PERSON_NAME]" at bounding box center [160, 258] width 274 height 10
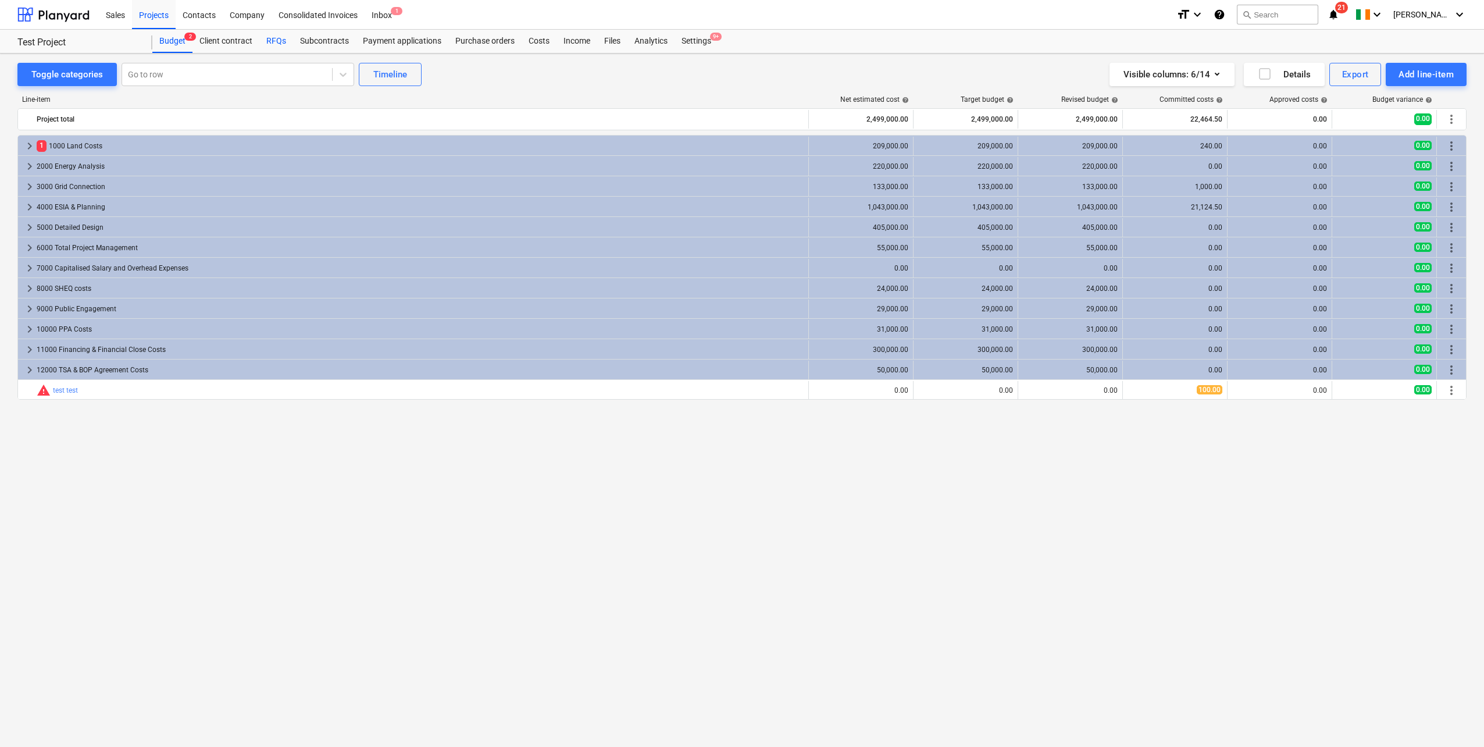
click at [276, 41] on div "RFQs" at bounding box center [276, 41] width 34 height 23
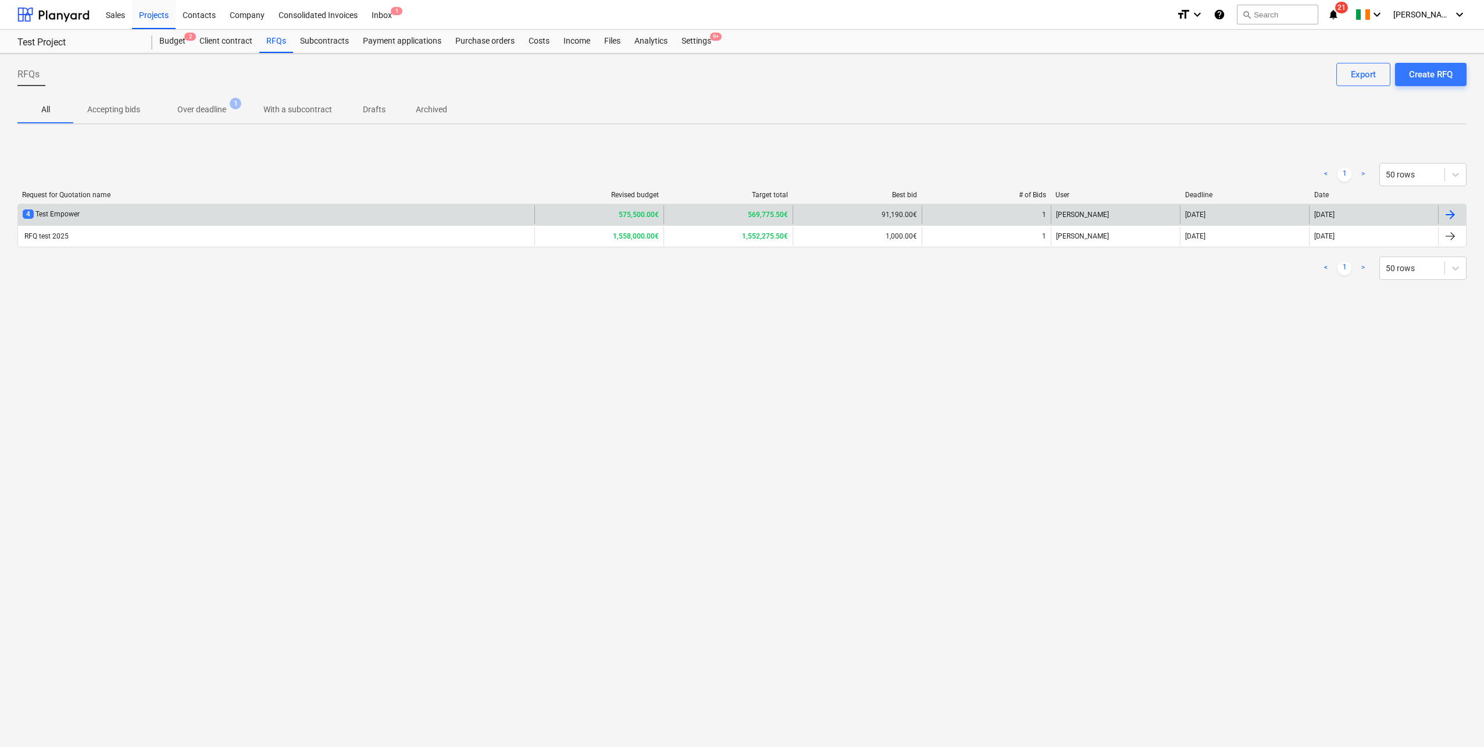
click at [140, 211] on div "4 Test Empower" at bounding box center [276, 214] width 516 height 19
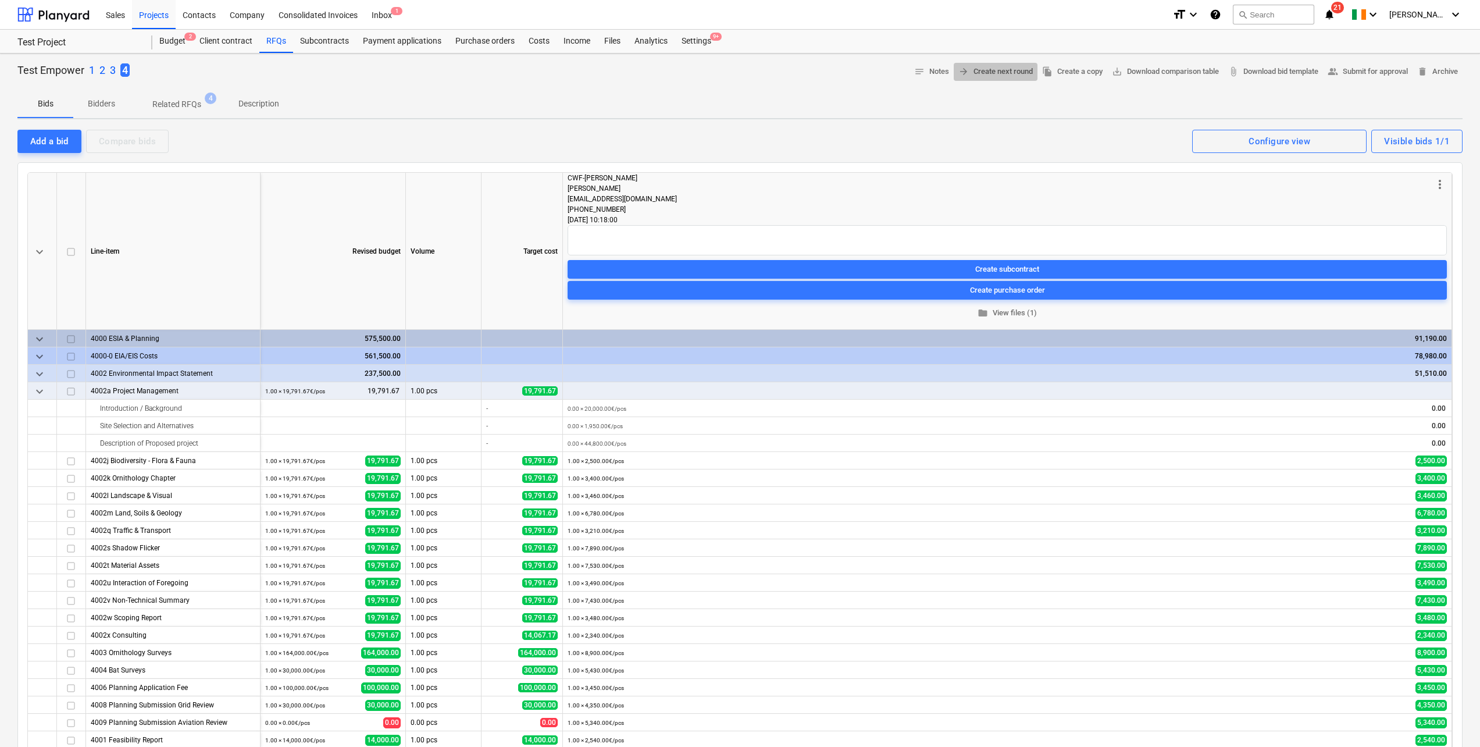
click at [963, 73] on span "arrow_forward Create next round" at bounding box center [995, 71] width 74 height 13
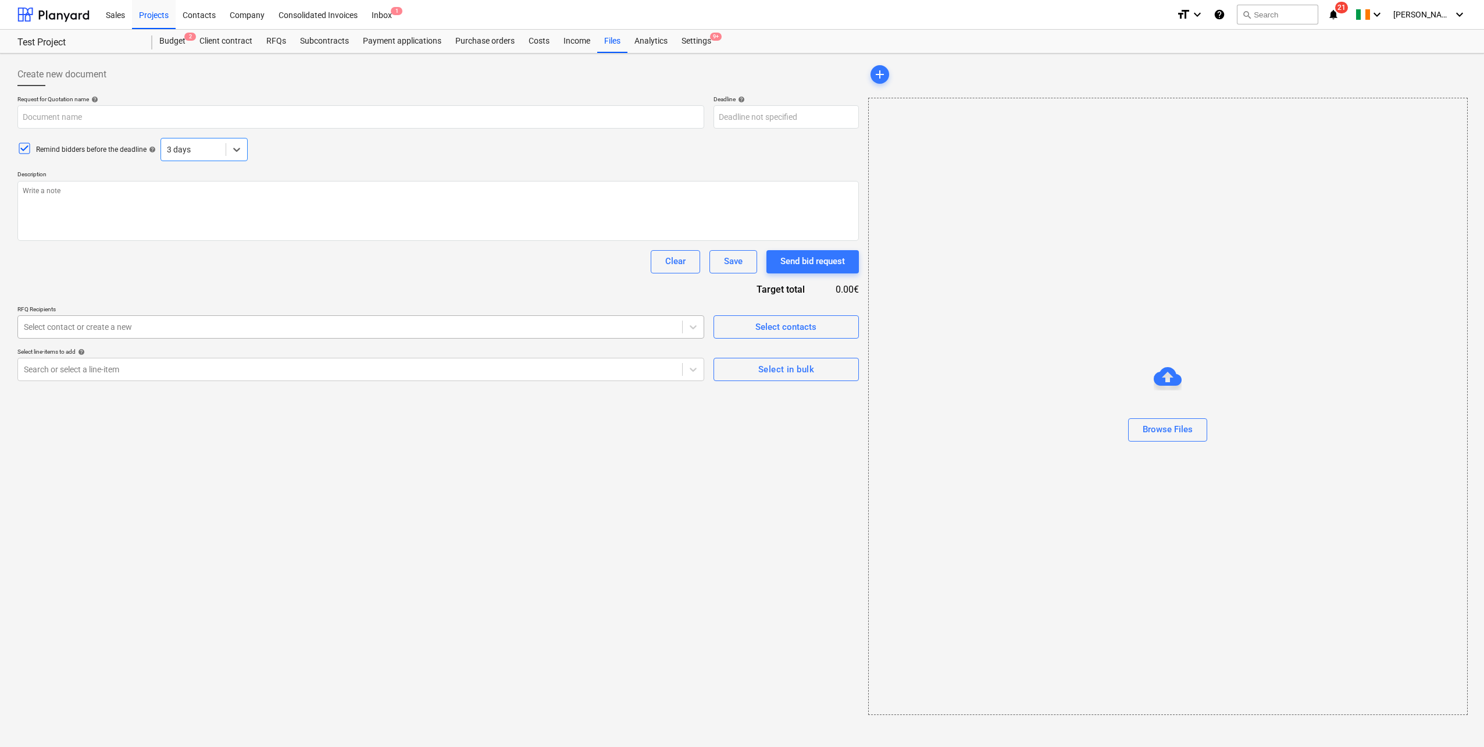
type textarea "x"
type input "Test Empower"
type textarea "We [PERSON_NAME] to to"
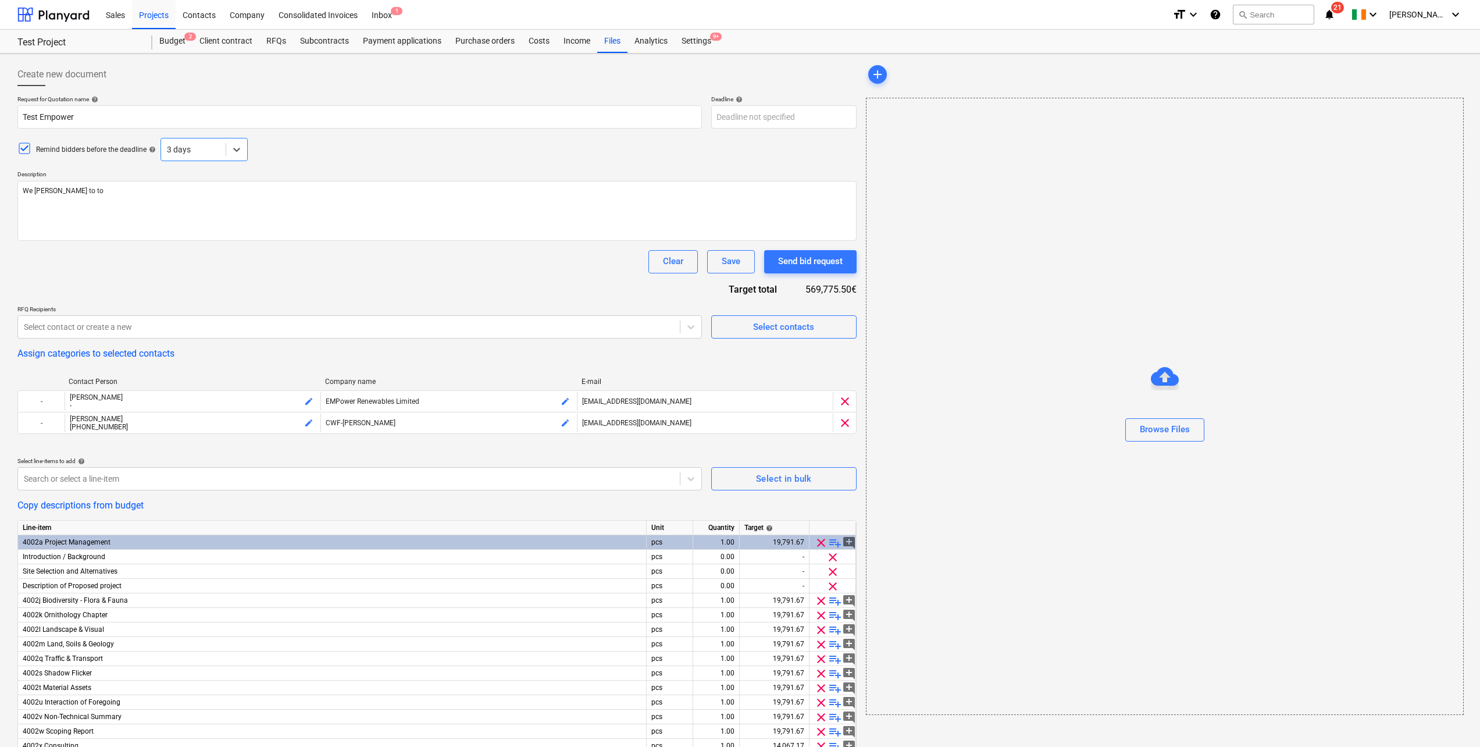
scroll to position [155, 0]
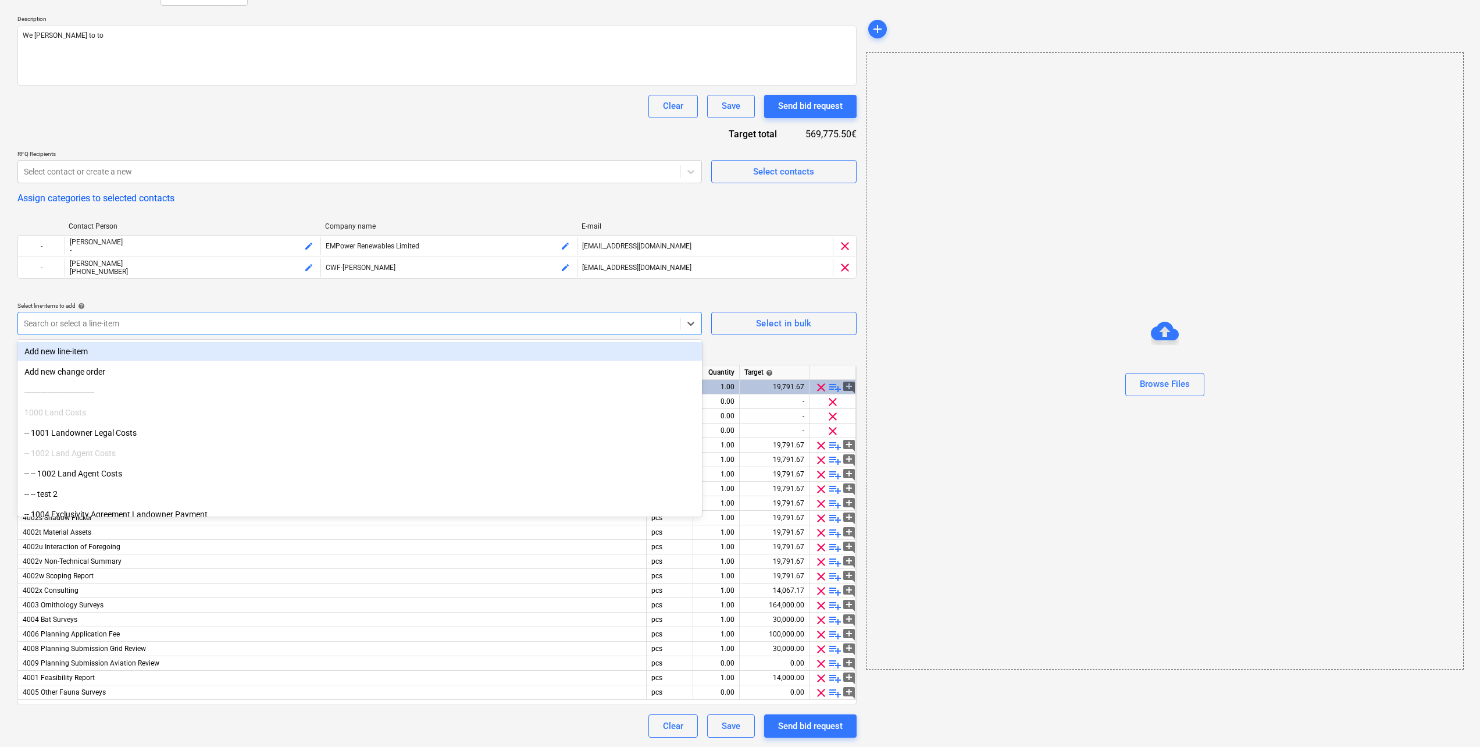
click at [191, 320] on div at bounding box center [349, 323] width 650 height 12
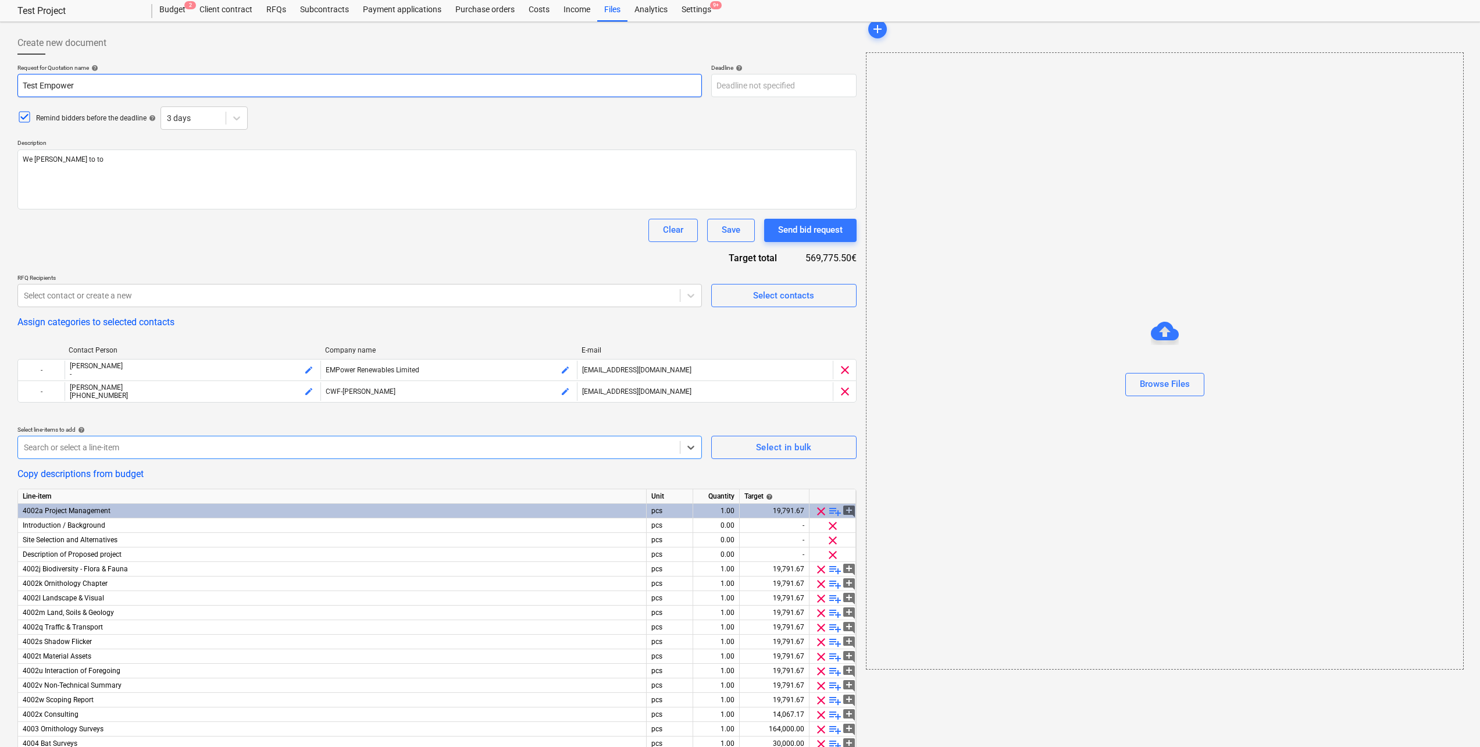
scroll to position [0, 0]
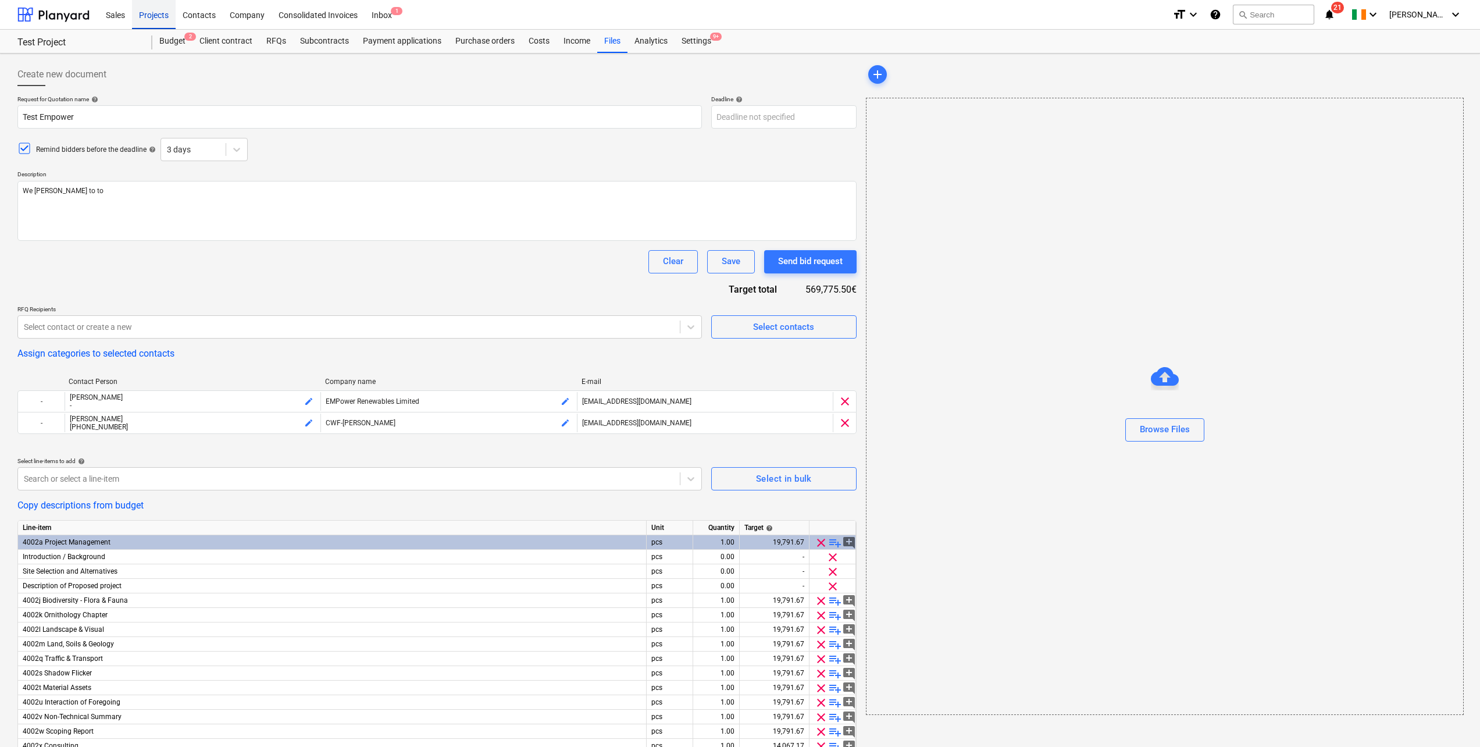
click at [165, 18] on div "Projects" at bounding box center [154, 14] width 44 height 30
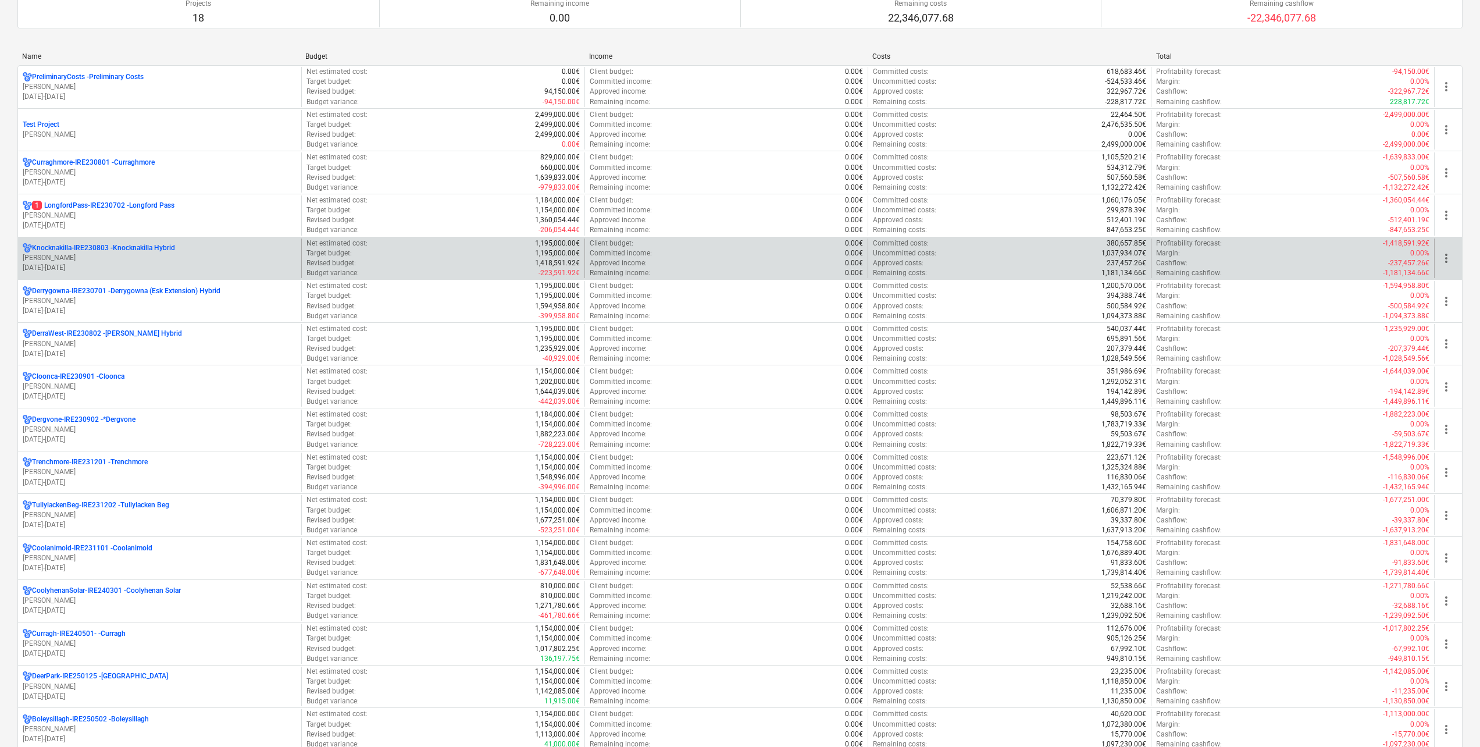
scroll to position [174, 0]
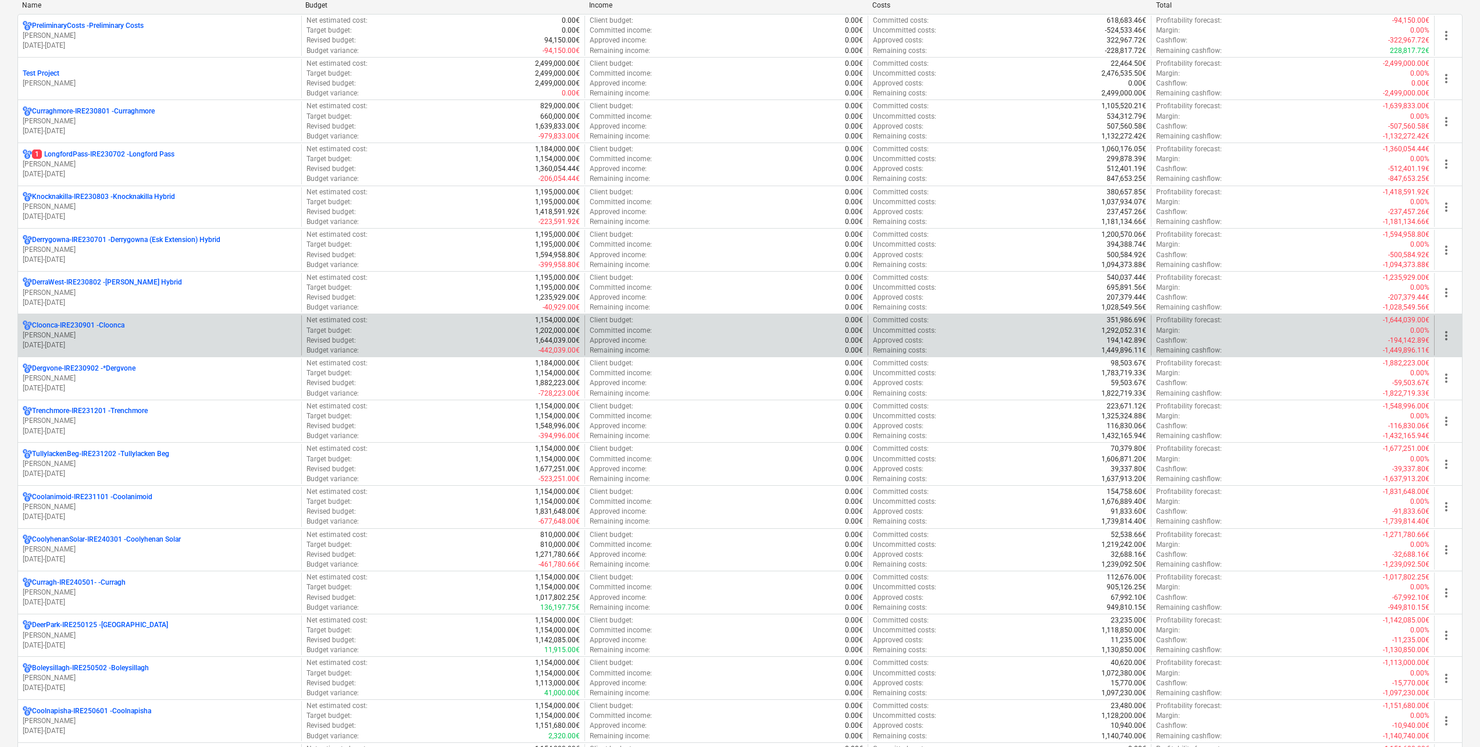
click at [114, 331] on p "[PERSON_NAME]" at bounding box center [160, 335] width 274 height 10
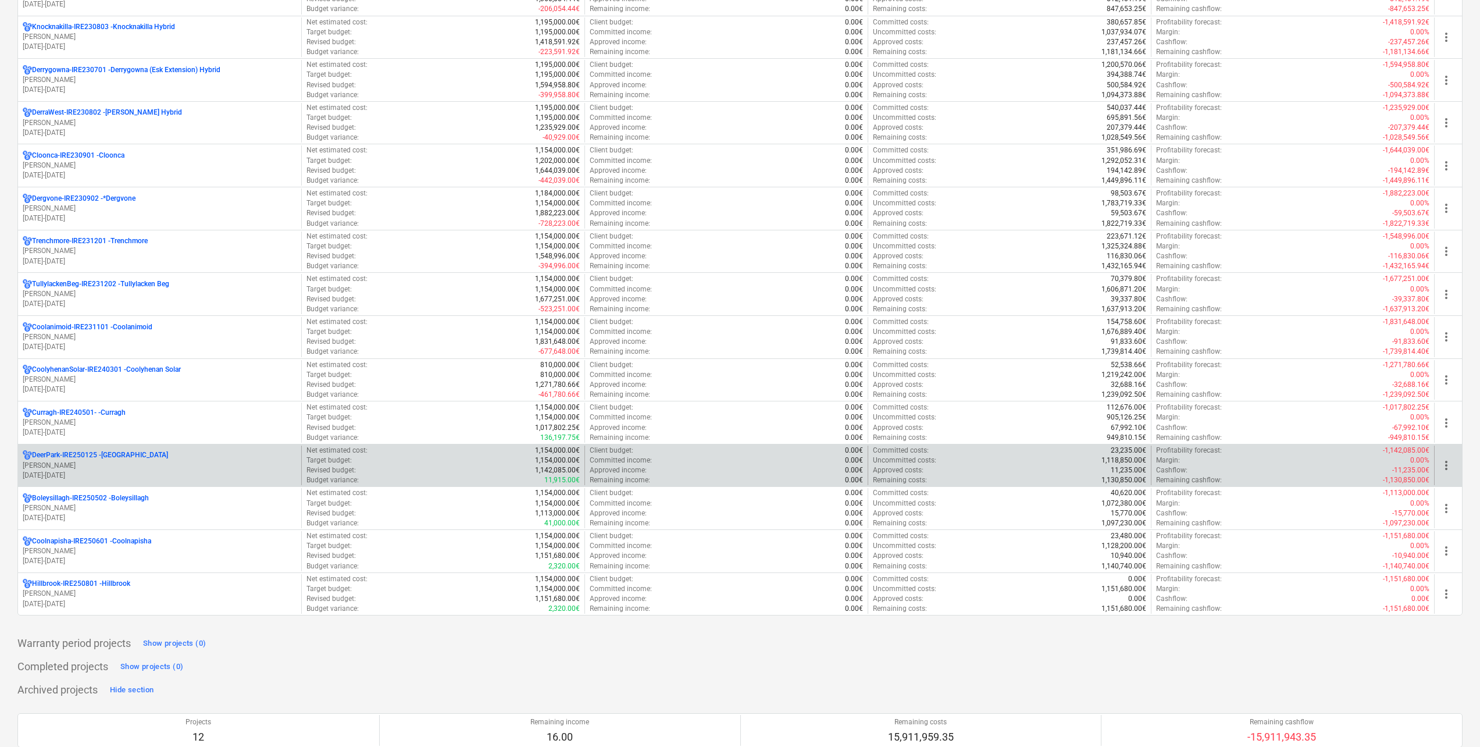
scroll to position [349, 0]
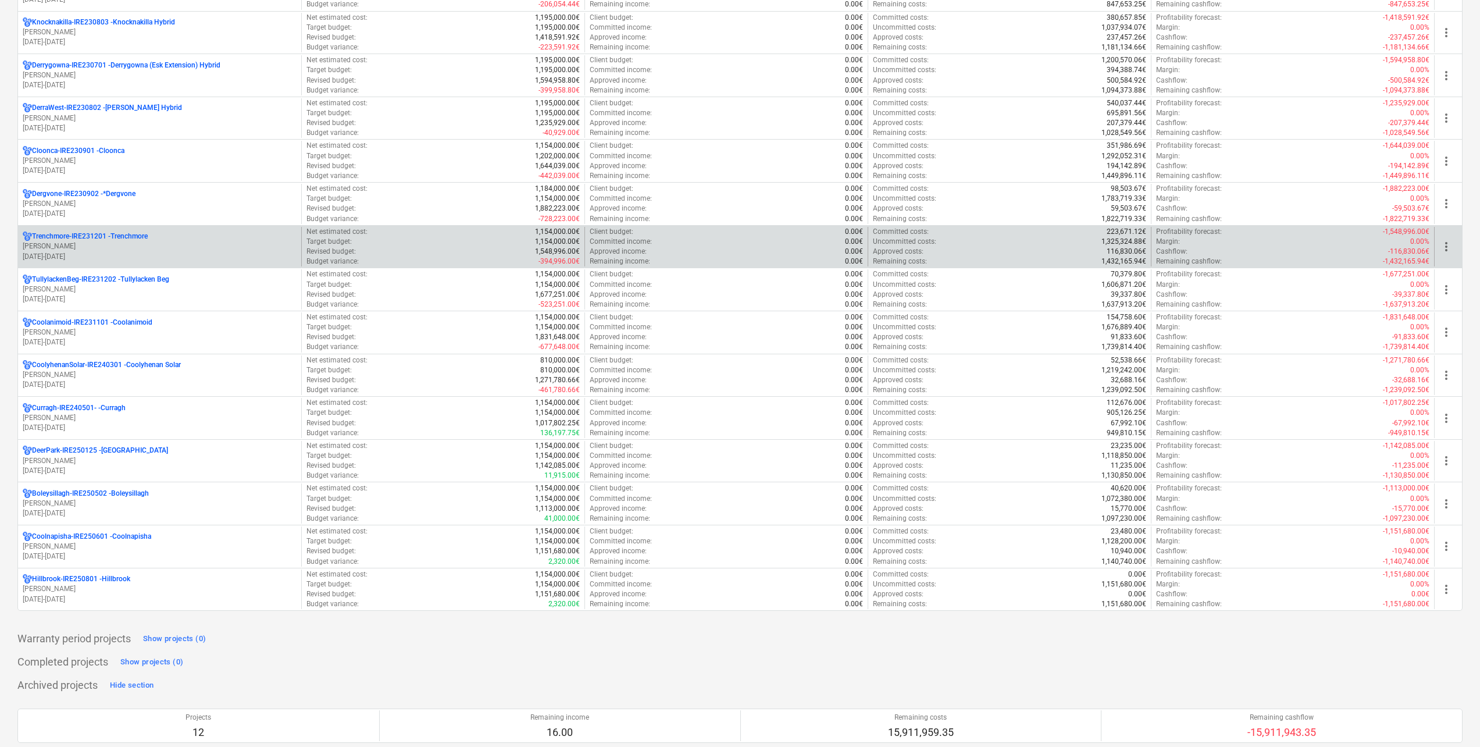
click at [118, 245] on p "[PERSON_NAME]" at bounding box center [160, 246] width 274 height 10
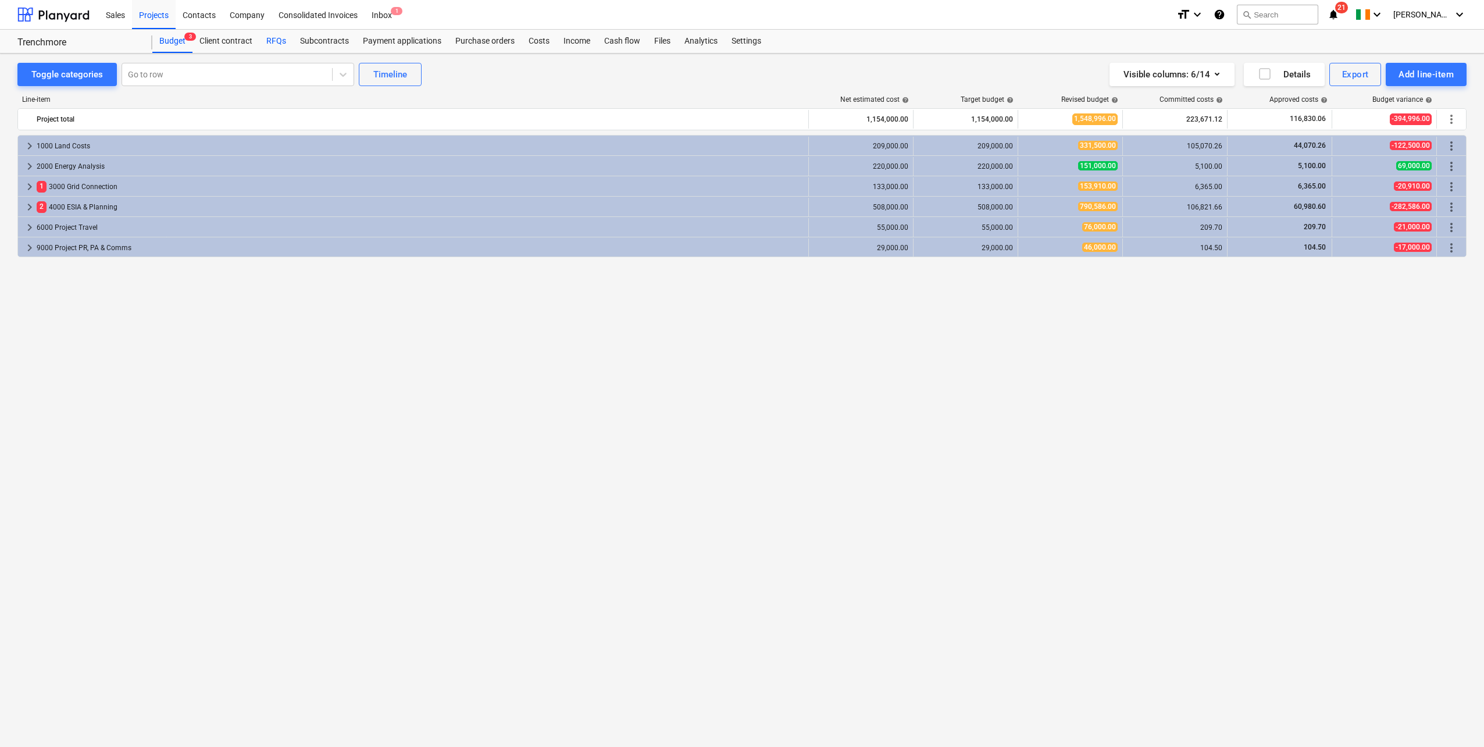
click at [276, 42] on div "RFQs" at bounding box center [276, 41] width 34 height 23
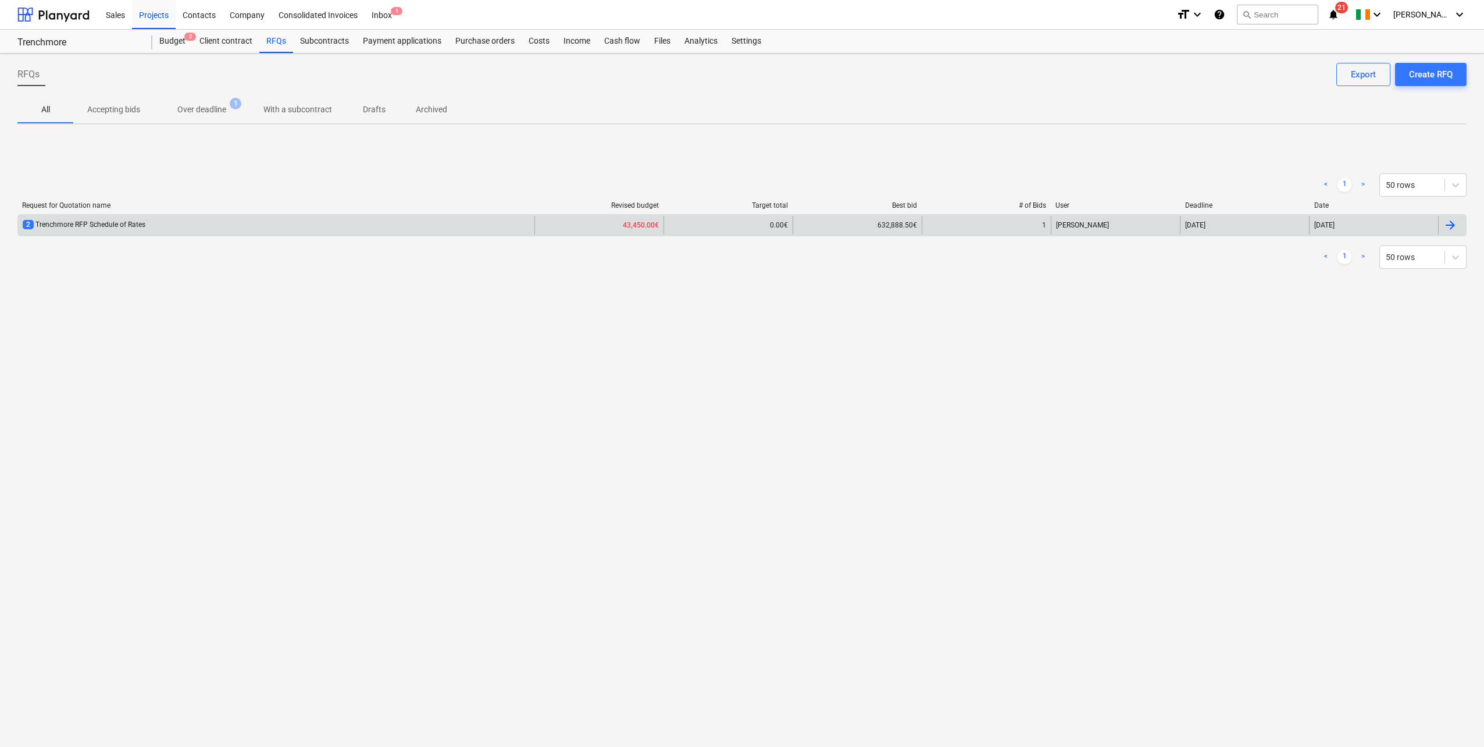
click at [141, 225] on div "2 Trenchmore RFP Schedule of Rates" at bounding box center [84, 225] width 123 height 10
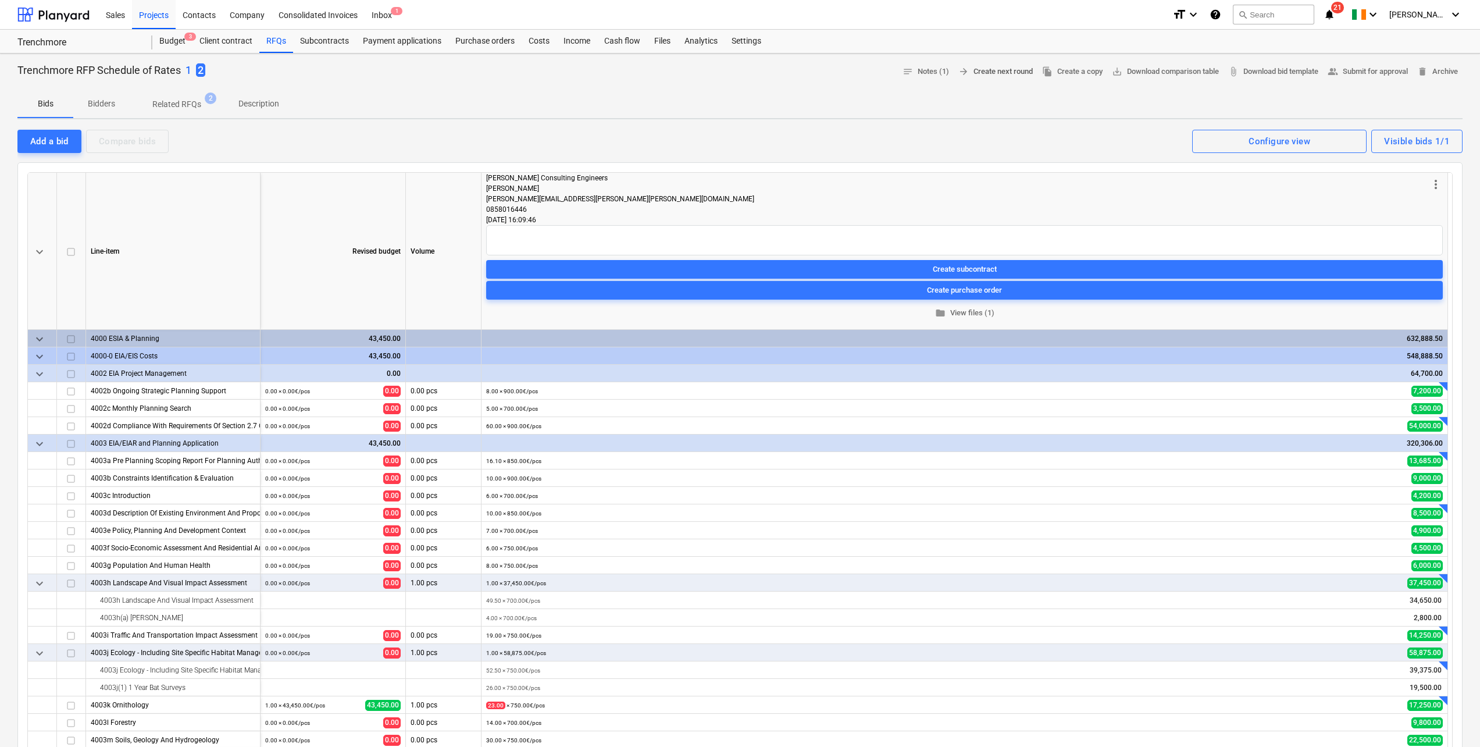
click at [997, 74] on span "arrow_forward Create next round" at bounding box center [995, 71] width 74 height 13
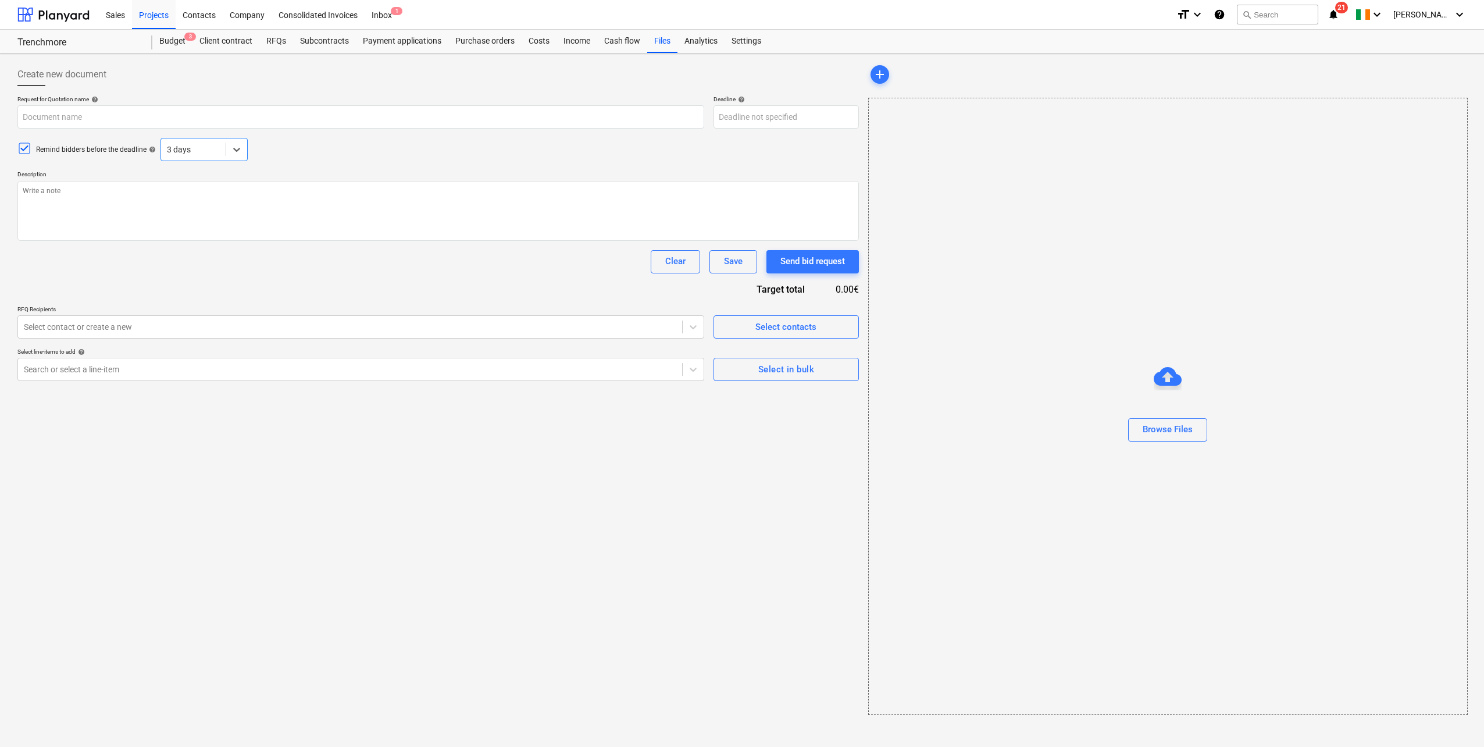
type textarea "x"
type input "Trenchmore RFP Schedule of Rates"
type textarea "ERIL invites you to submit a proposal in respect of undertaking ESIA and planni…"
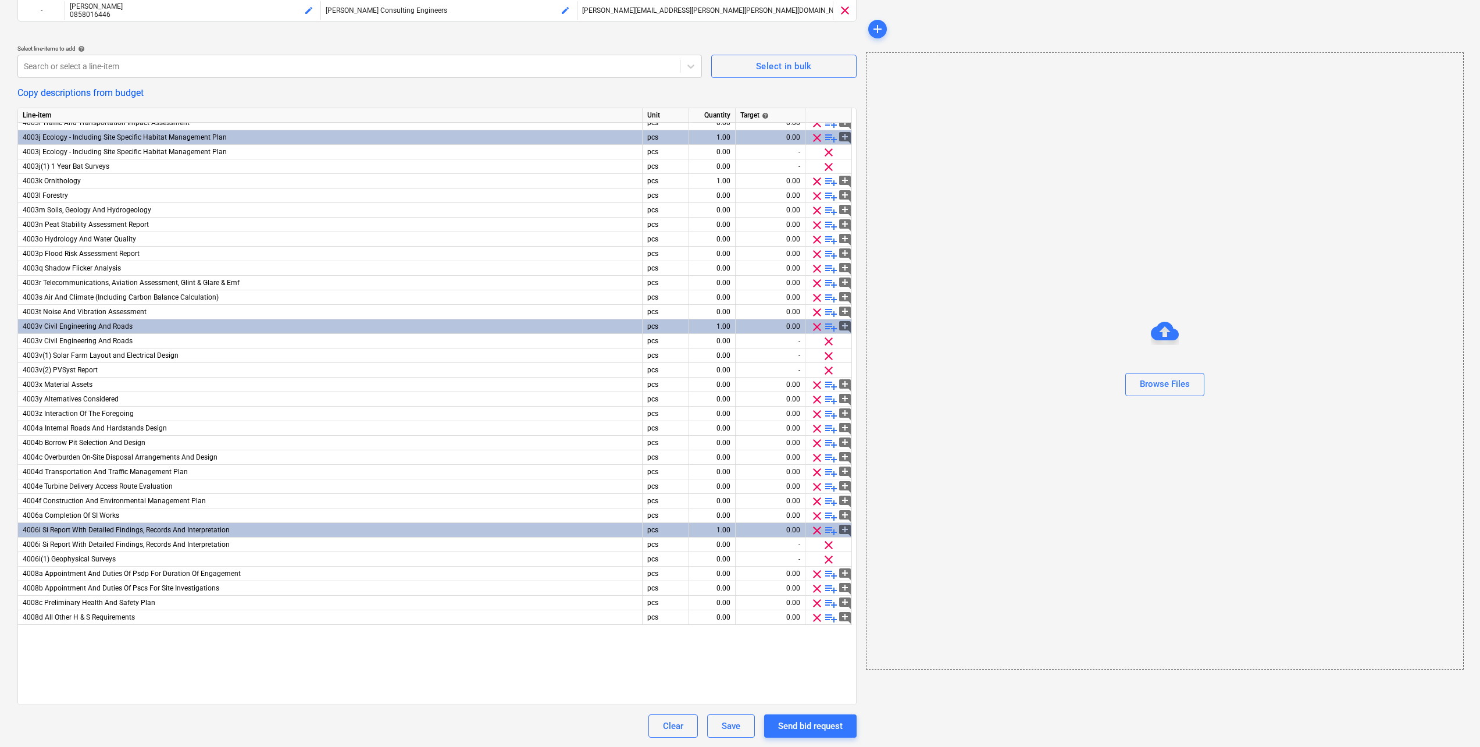
scroll to position [44, 0]
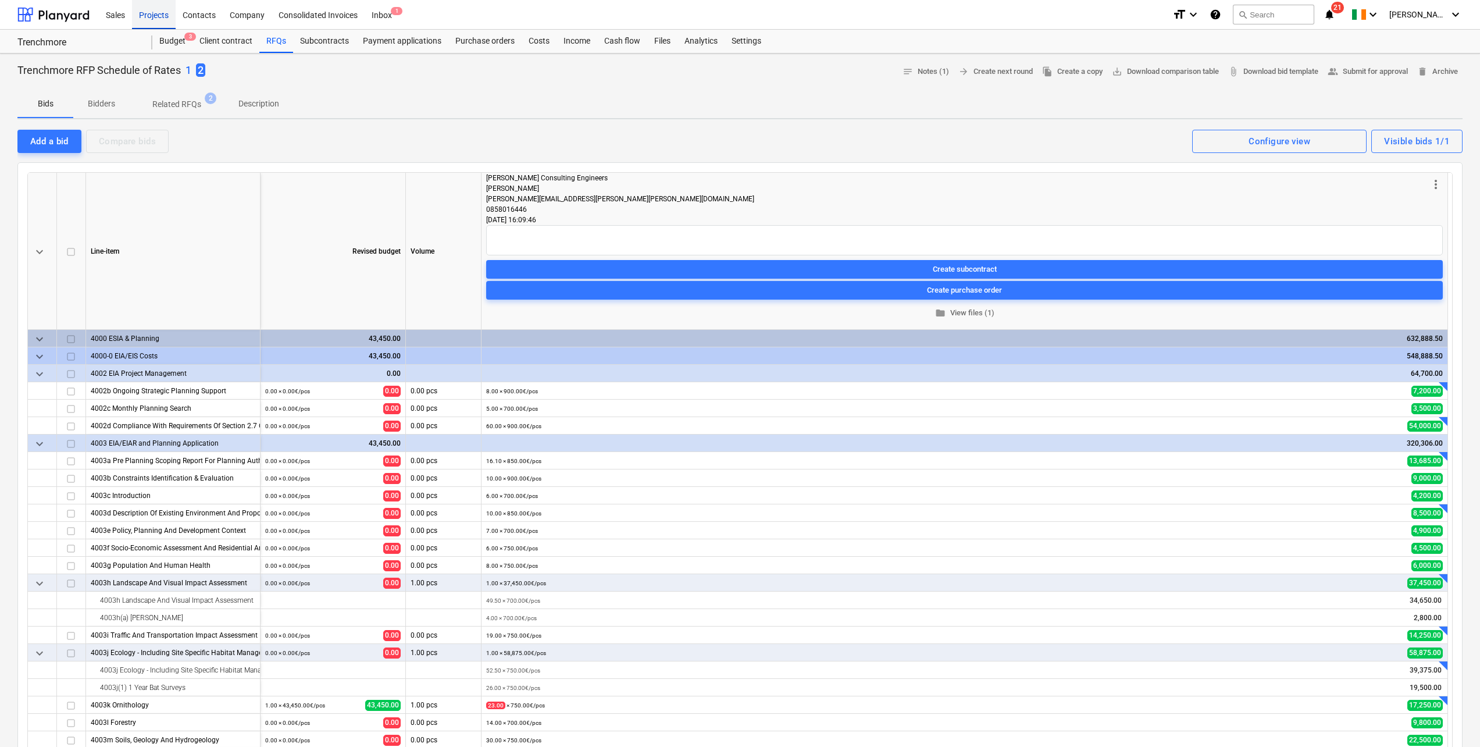
click at [160, 11] on div "Projects" at bounding box center [154, 14] width 44 height 30
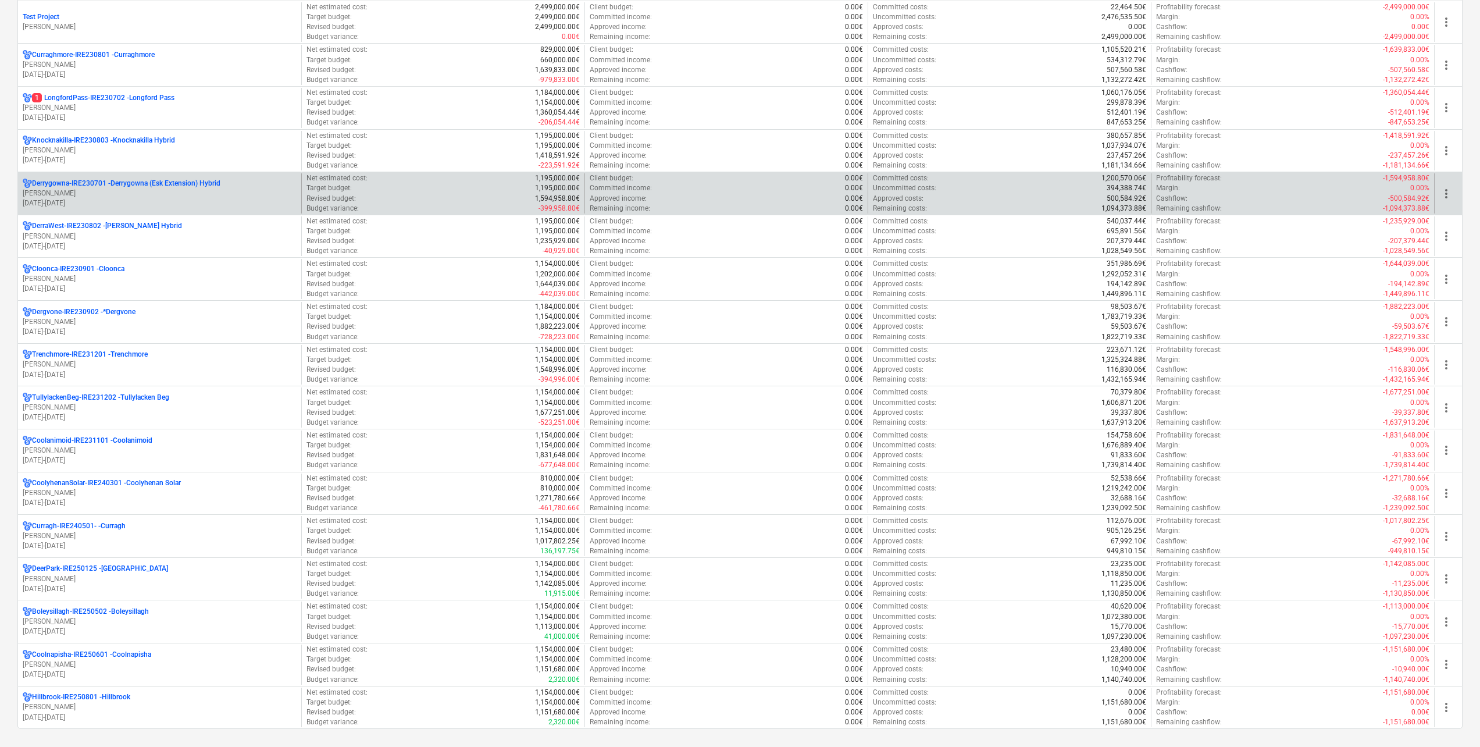
scroll to position [233, 0]
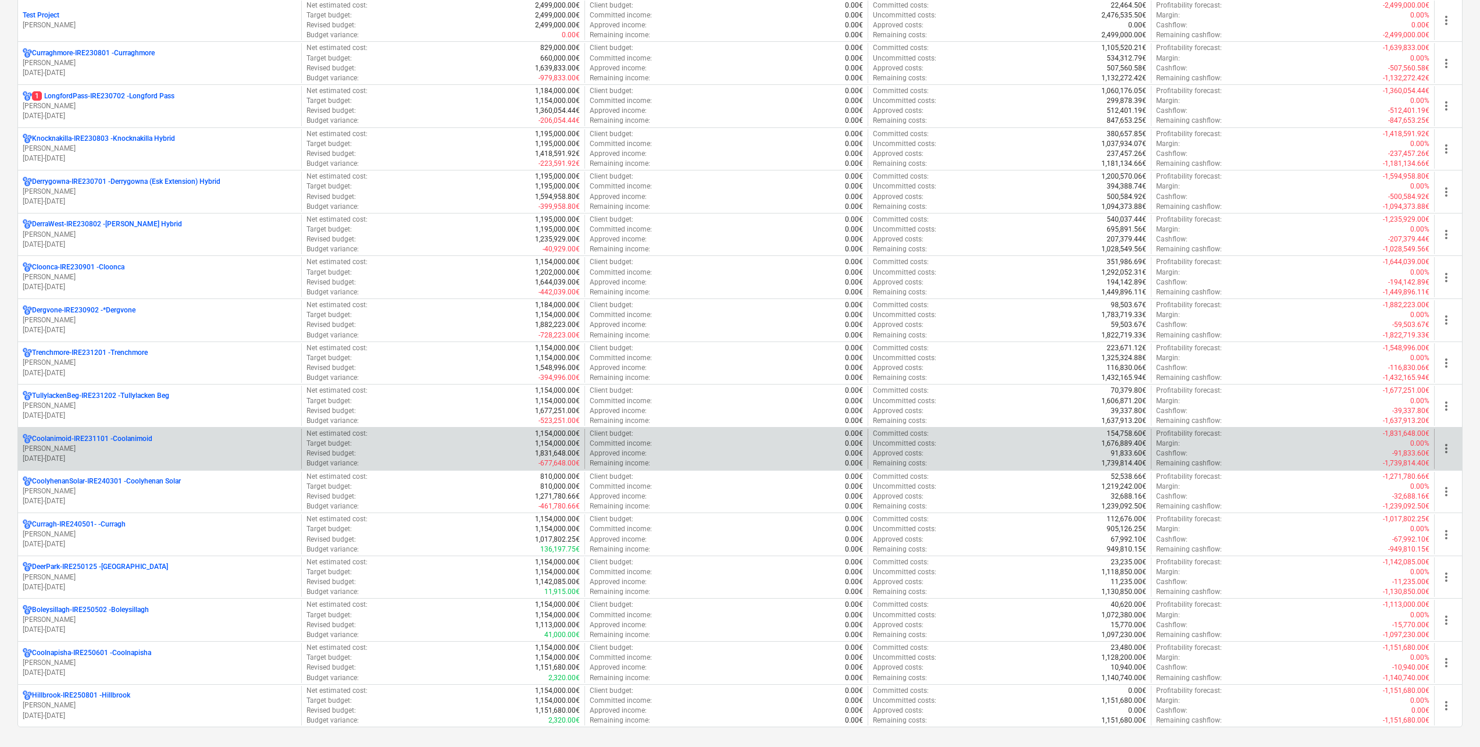
click at [147, 451] on p "[PERSON_NAME]" at bounding box center [160, 449] width 274 height 10
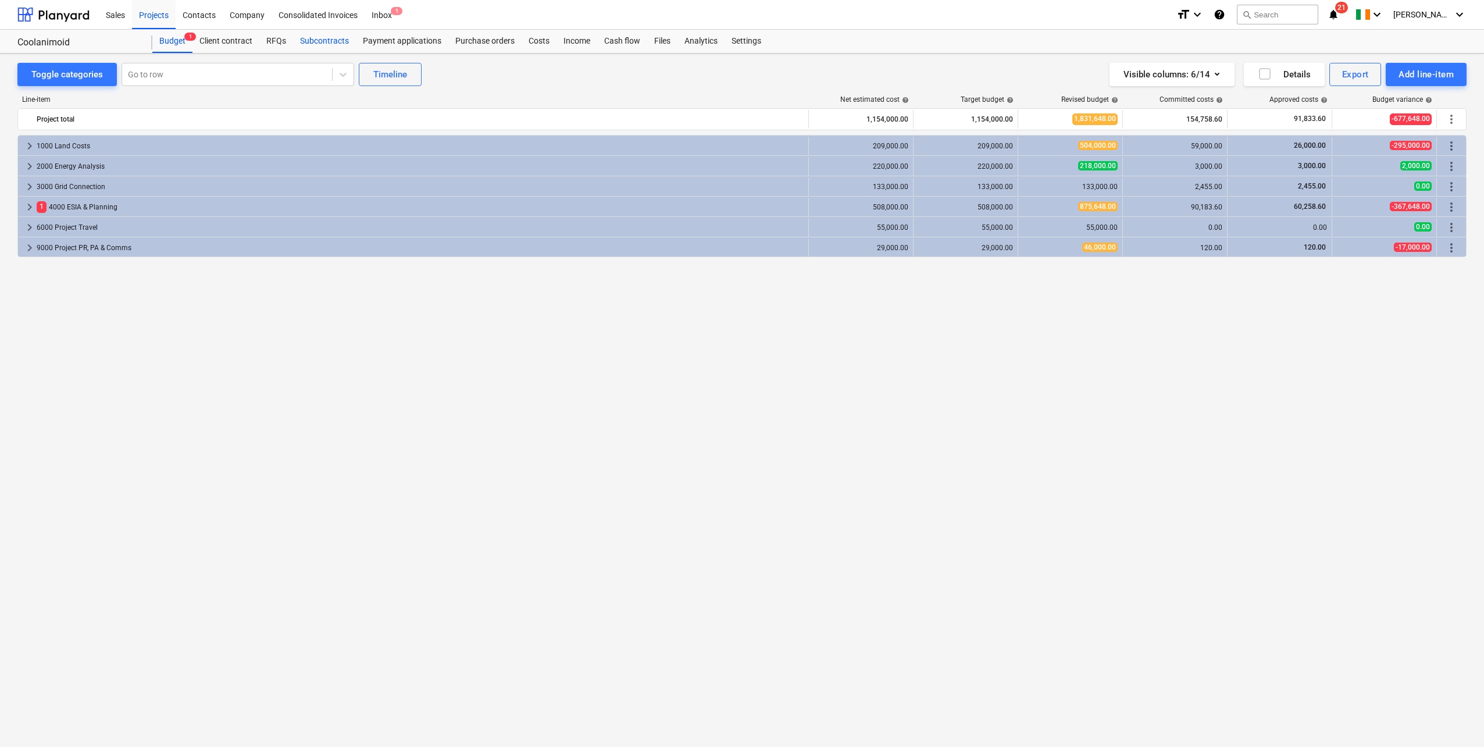
click at [323, 43] on div "Subcontracts" at bounding box center [324, 41] width 63 height 23
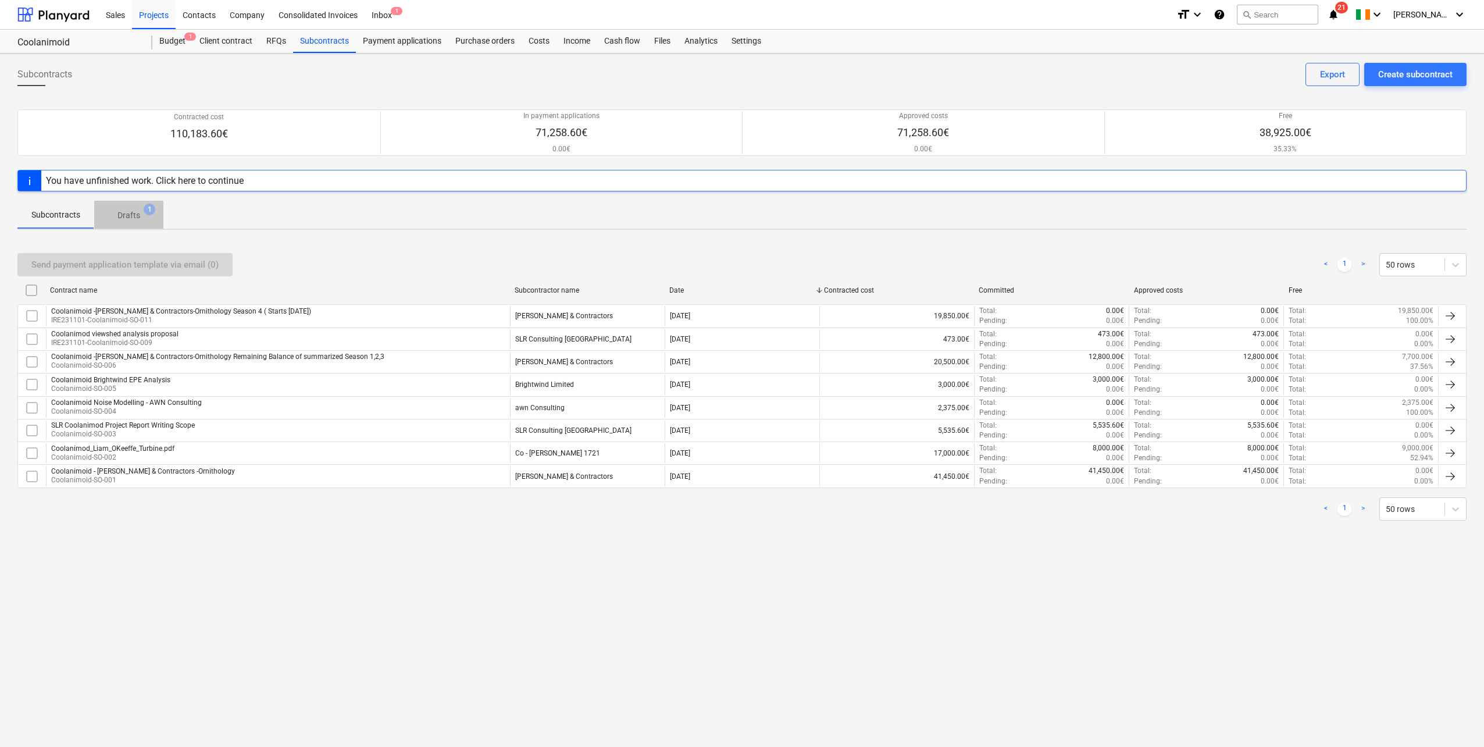
click at [124, 225] on span "Drafts 1" at bounding box center [128, 214] width 69 height 21
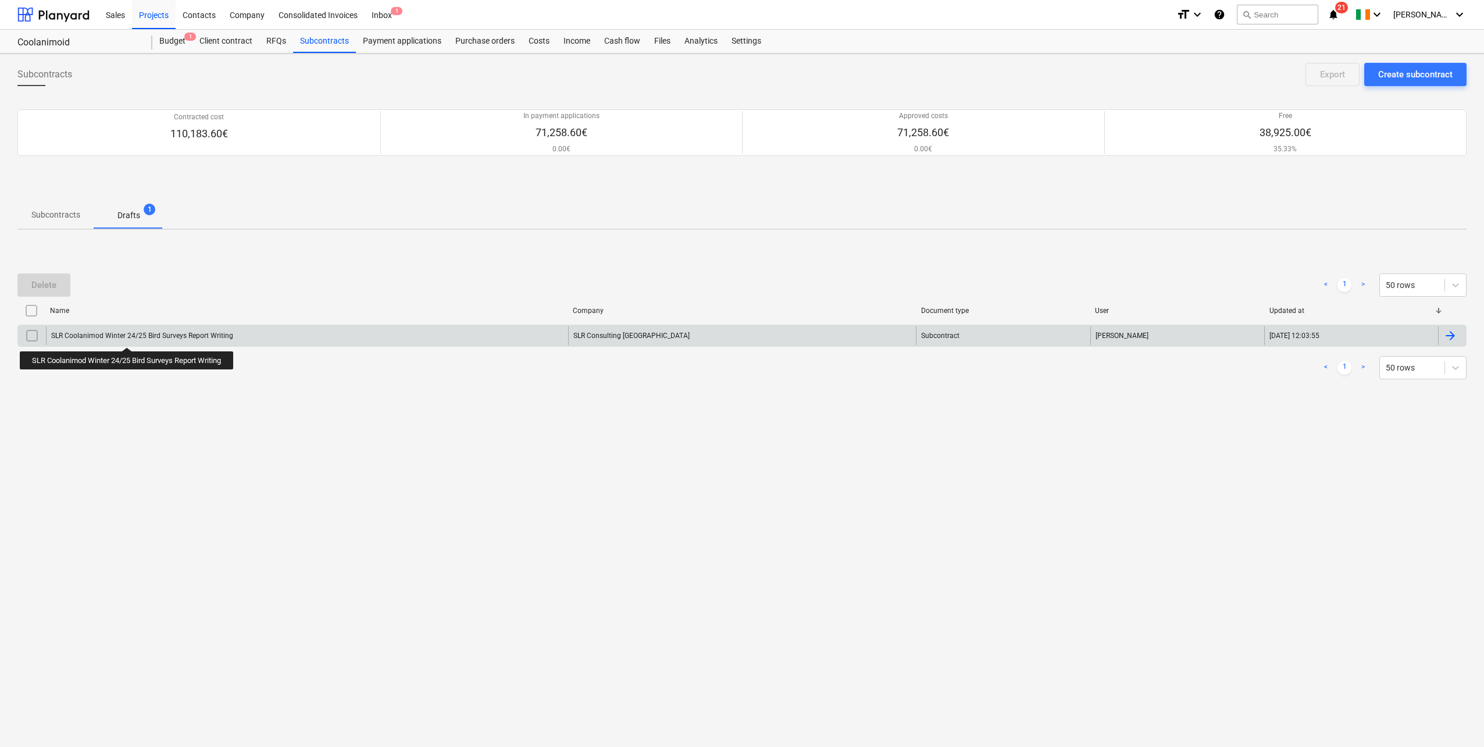
click at [129, 337] on div "SLR Coolanimod Winter 24/25 Bird Surveys Report Writing" at bounding box center [142, 335] width 182 height 8
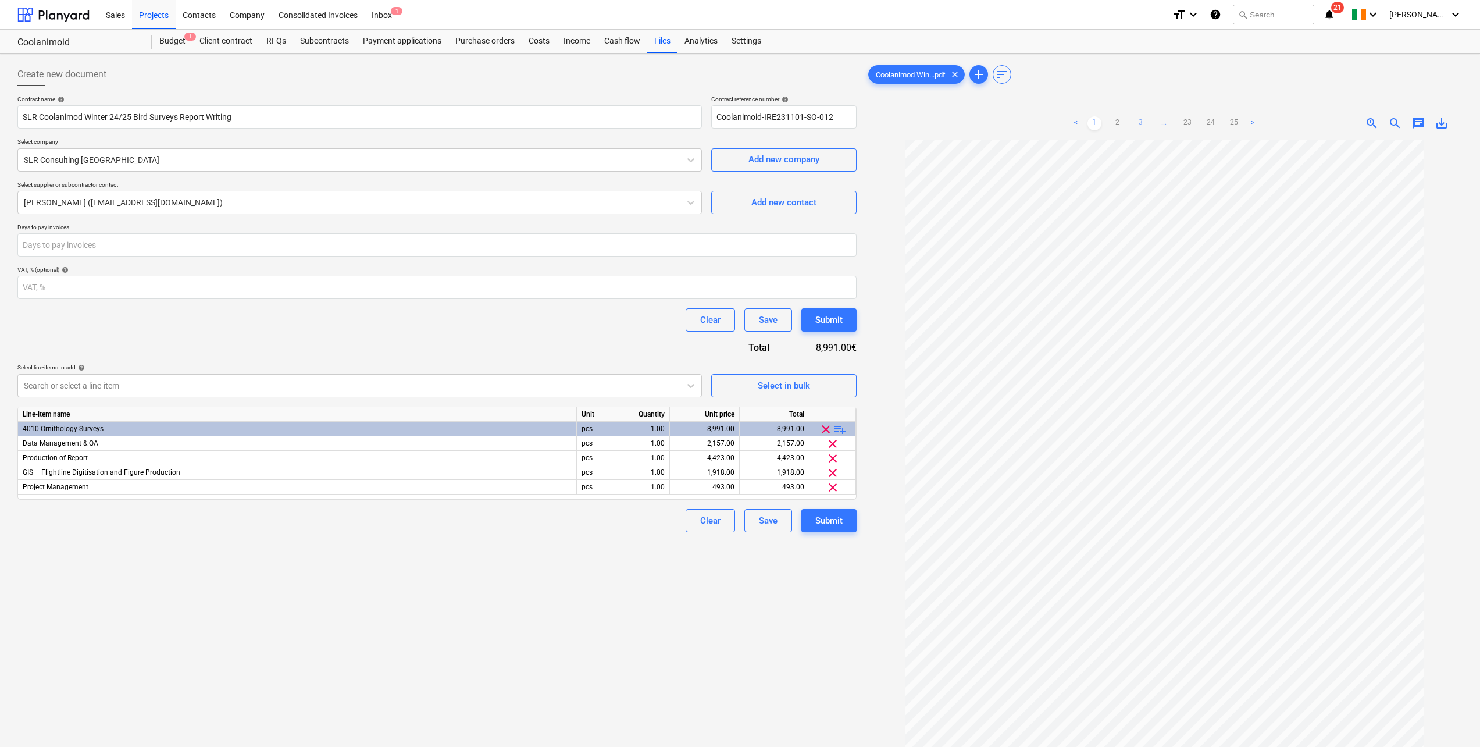
click at [1135, 119] on link "3" at bounding box center [1141, 123] width 14 height 14
click at [1104, 123] on link "2" at bounding box center [1106, 123] width 14 height 14
click at [159, 17] on div "Projects" at bounding box center [154, 14] width 44 height 30
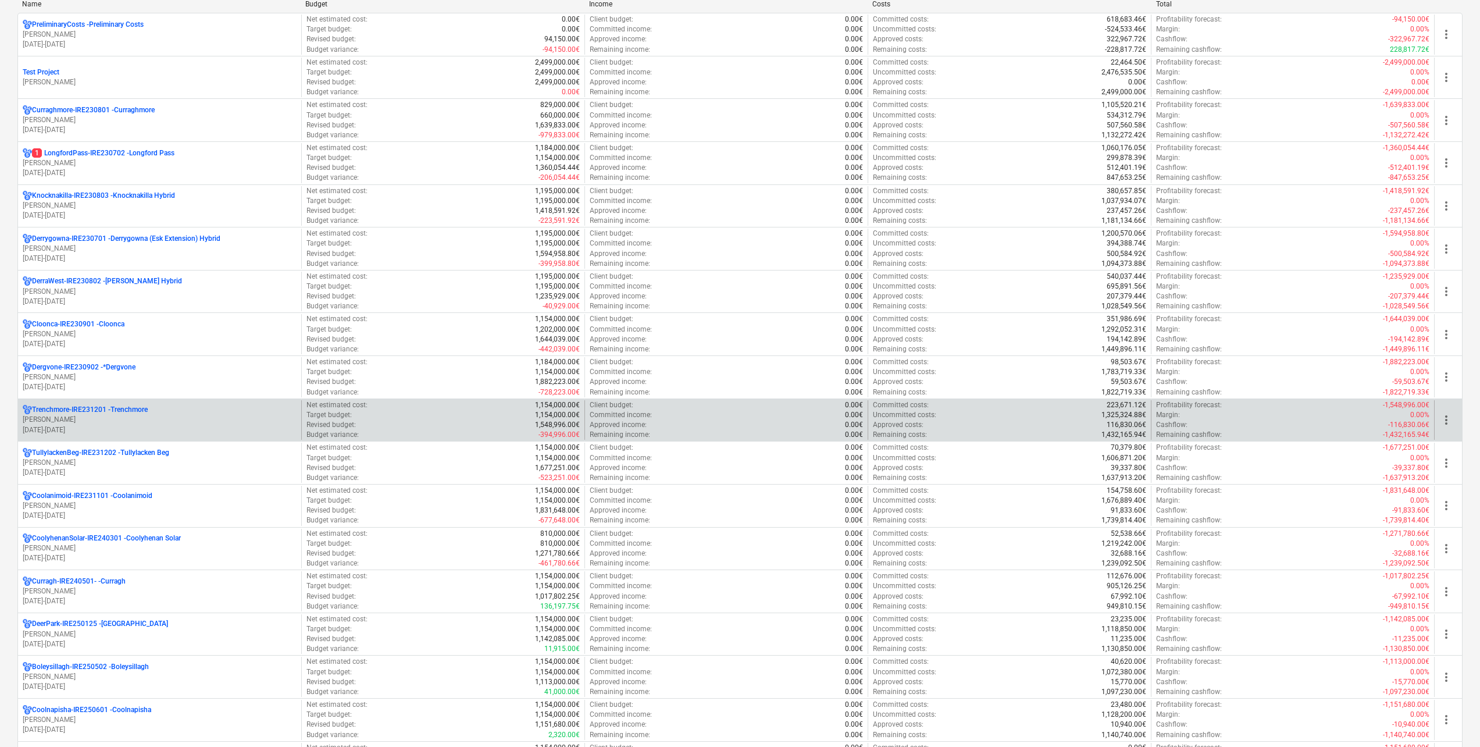
scroll to position [233, 0]
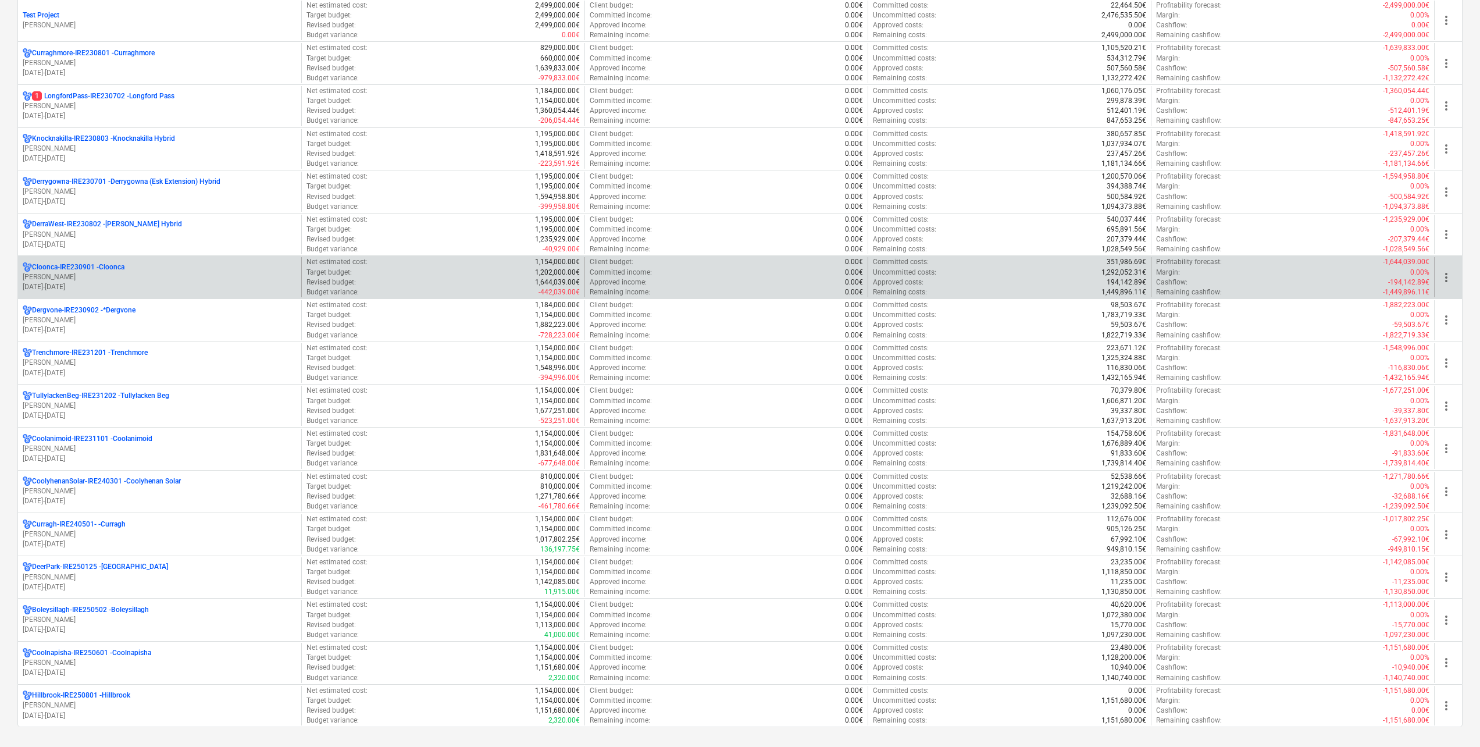
click at [121, 274] on p "[PERSON_NAME]" at bounding box center [160, 277] width 274 height 10
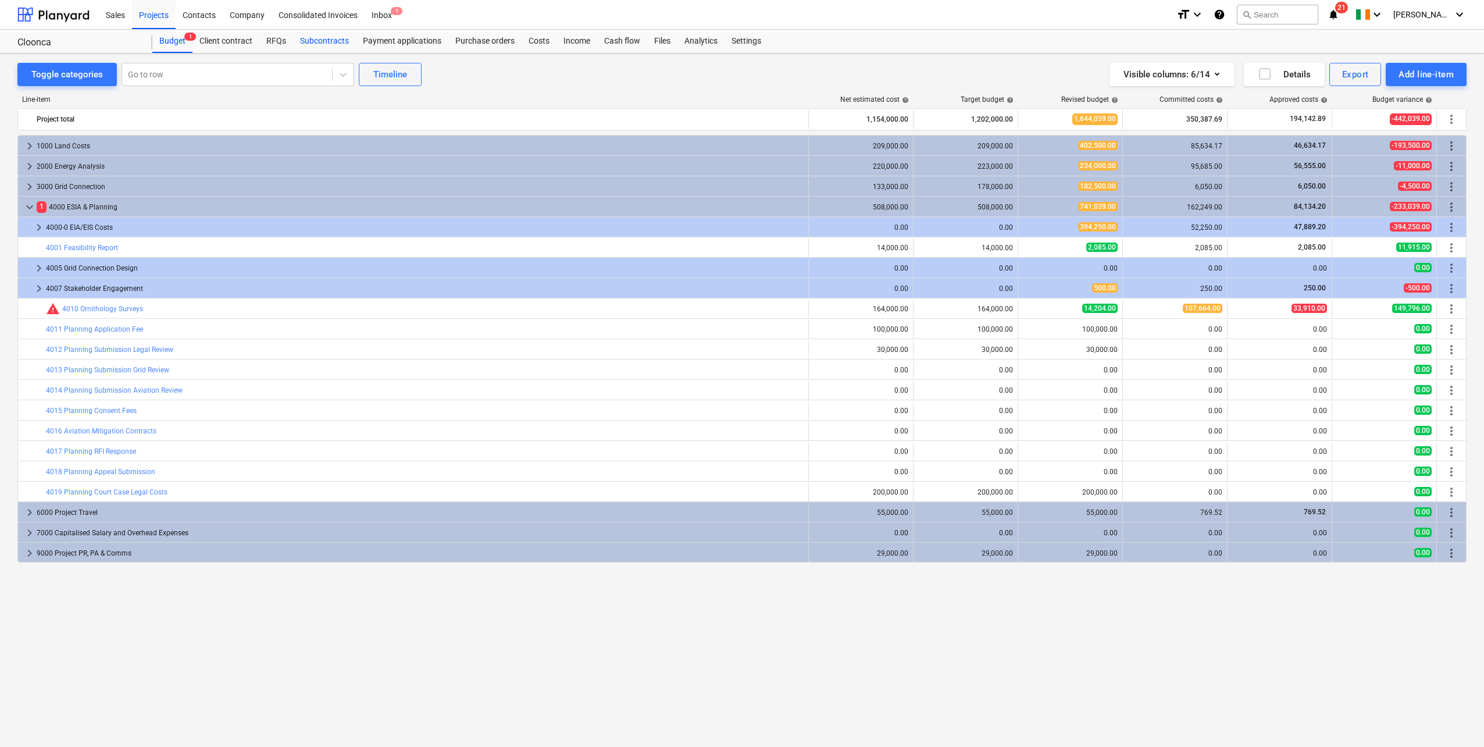
click at [318, 43] on div "Subcontracts" at bounding box center [324, 41] width 63 height 23
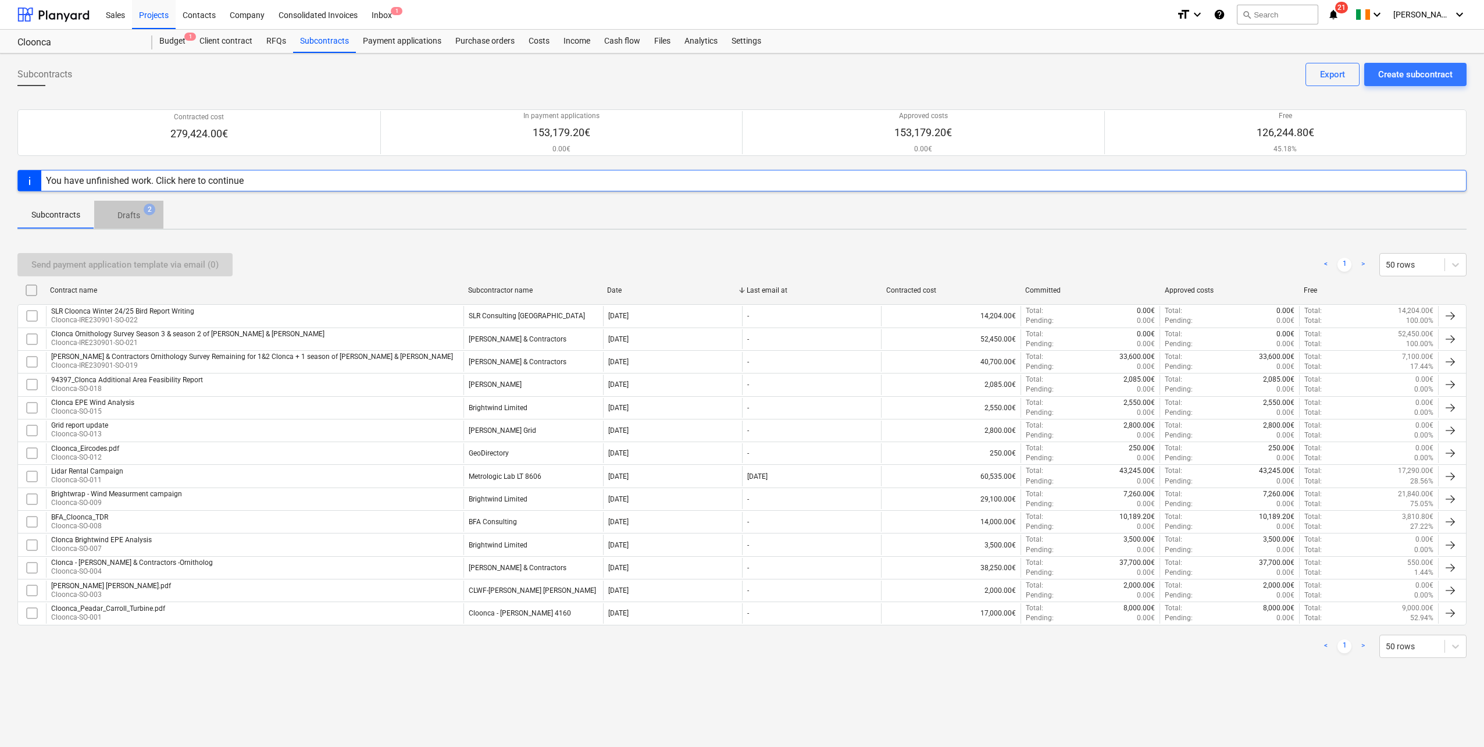
click at [131, 212] on p "Drafts" at bounding box center [128, 215] width 23 height 12
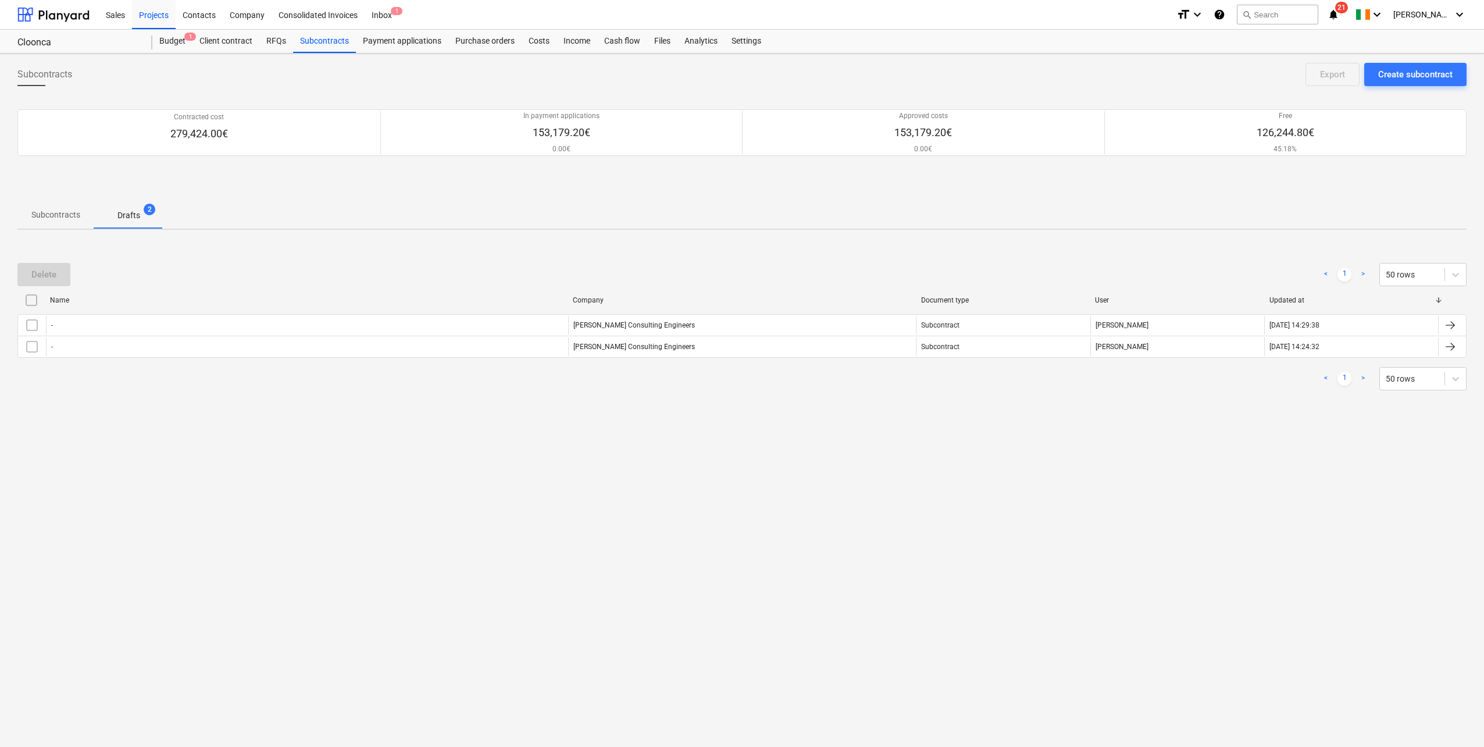
click at [61, 213] on p "Subcontracts" at bounding box center [55, 215] width 49 height 12
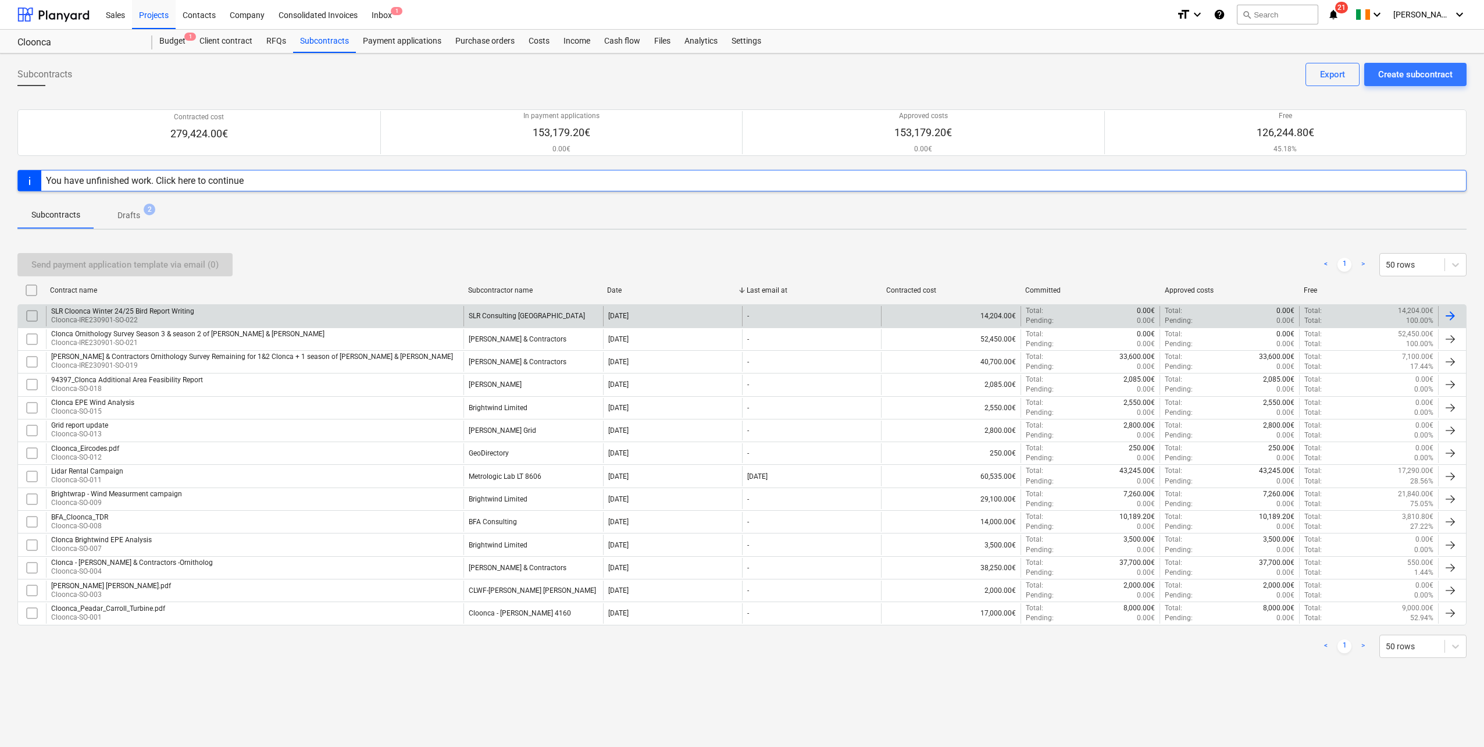
click at [162, 313] on div "SLR Cloonca Winter 24/25 Bird Report Writing" at bounding box center [122, 311] width 143 height 8
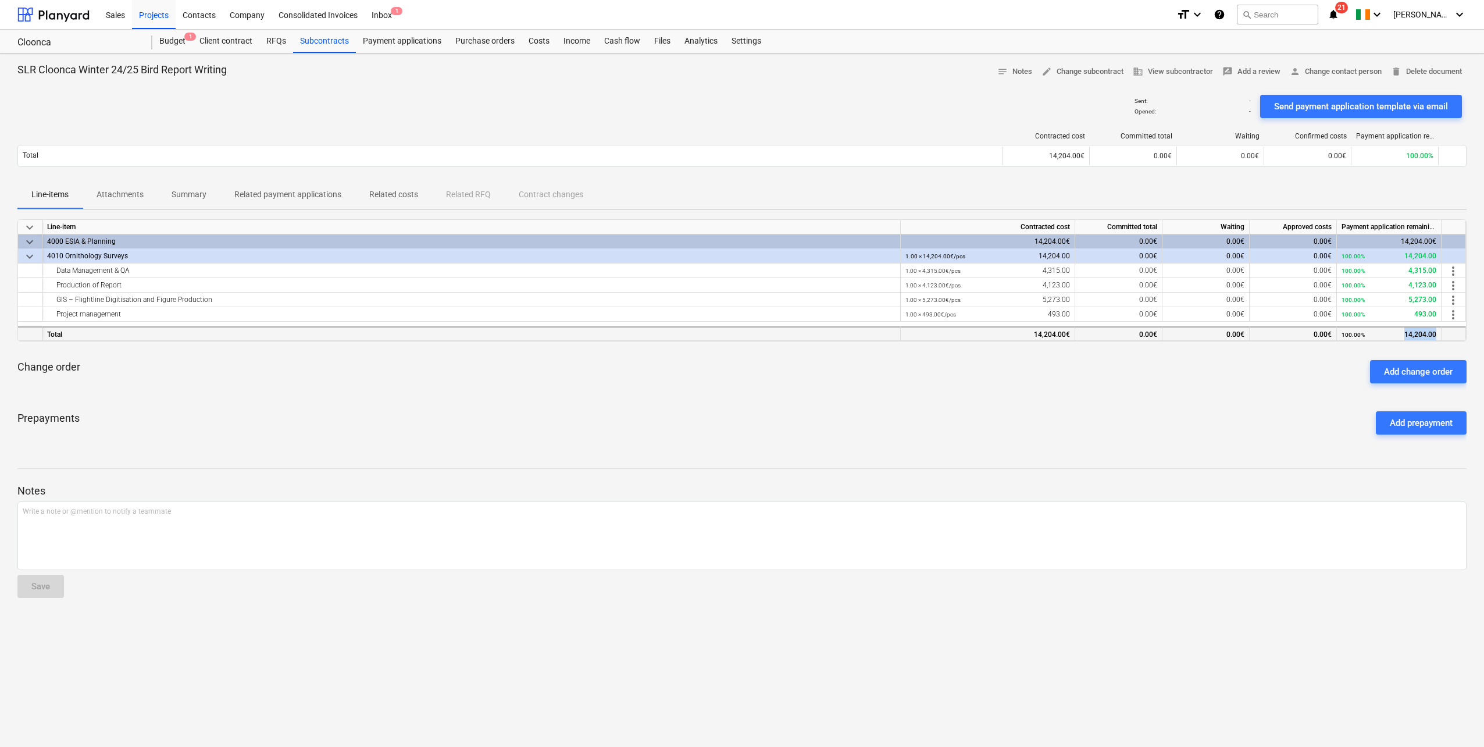
drag, startPoint x: 1406, startPoint y: 335, endPoint x: 1446, endPoint y: 332, distance: 40.2
click at [0, 0] on div "Total 14,204.00€ 0.00€ 0.00€ 0.00€ 100.00% 14,204.00" at bounding box center [0, 0] width 0 height 0
click at [1449, 269] on span "more_vert" at bounding box center [1453, 271] width 14 height 14
click at [1453, 299] on div at bounding box center [742, 373] width 1484 height 747
click at [1452, 299] on span "more_vert" at bounding box center [1453, 300] width 14 height 14
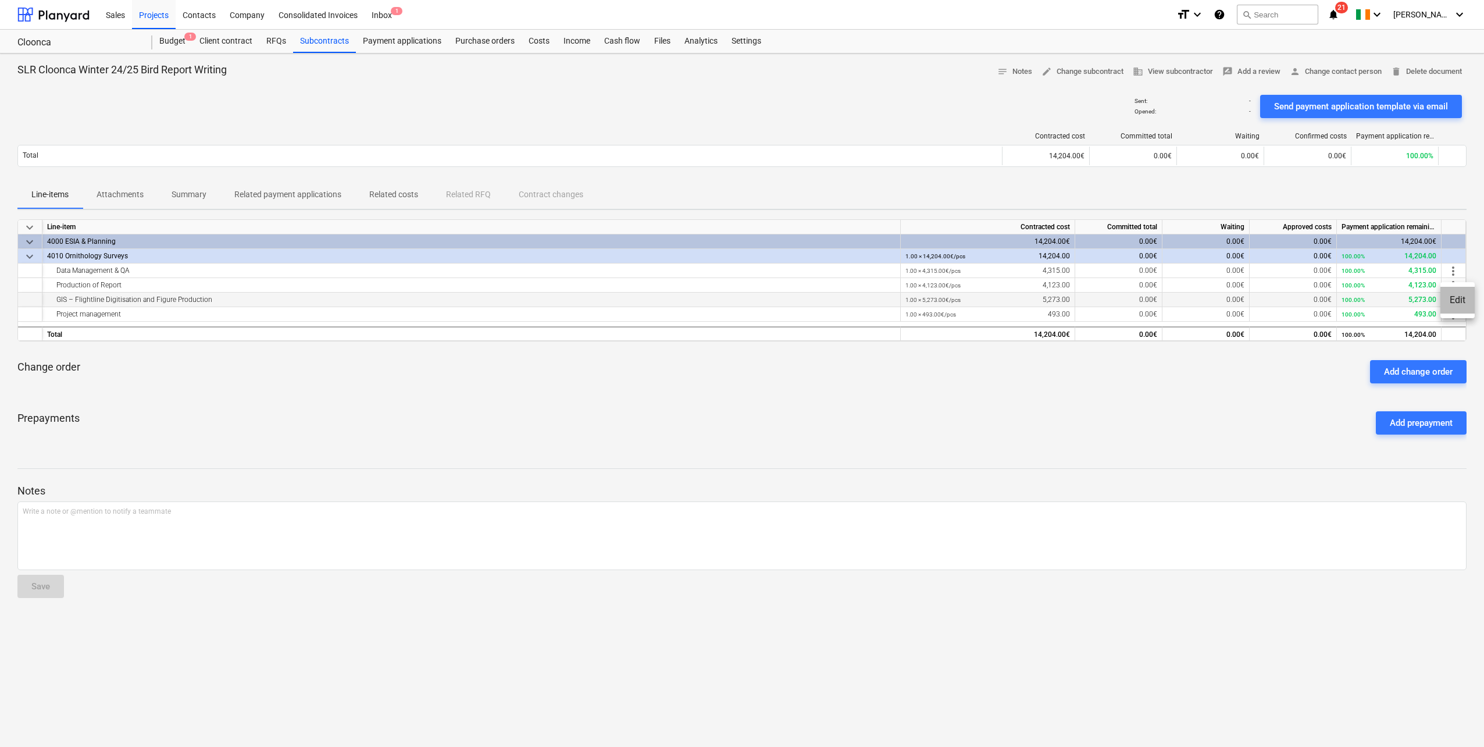
click at [1452, 299] on li "Edit" at bounding box center [1457, 300] width 34 height 27
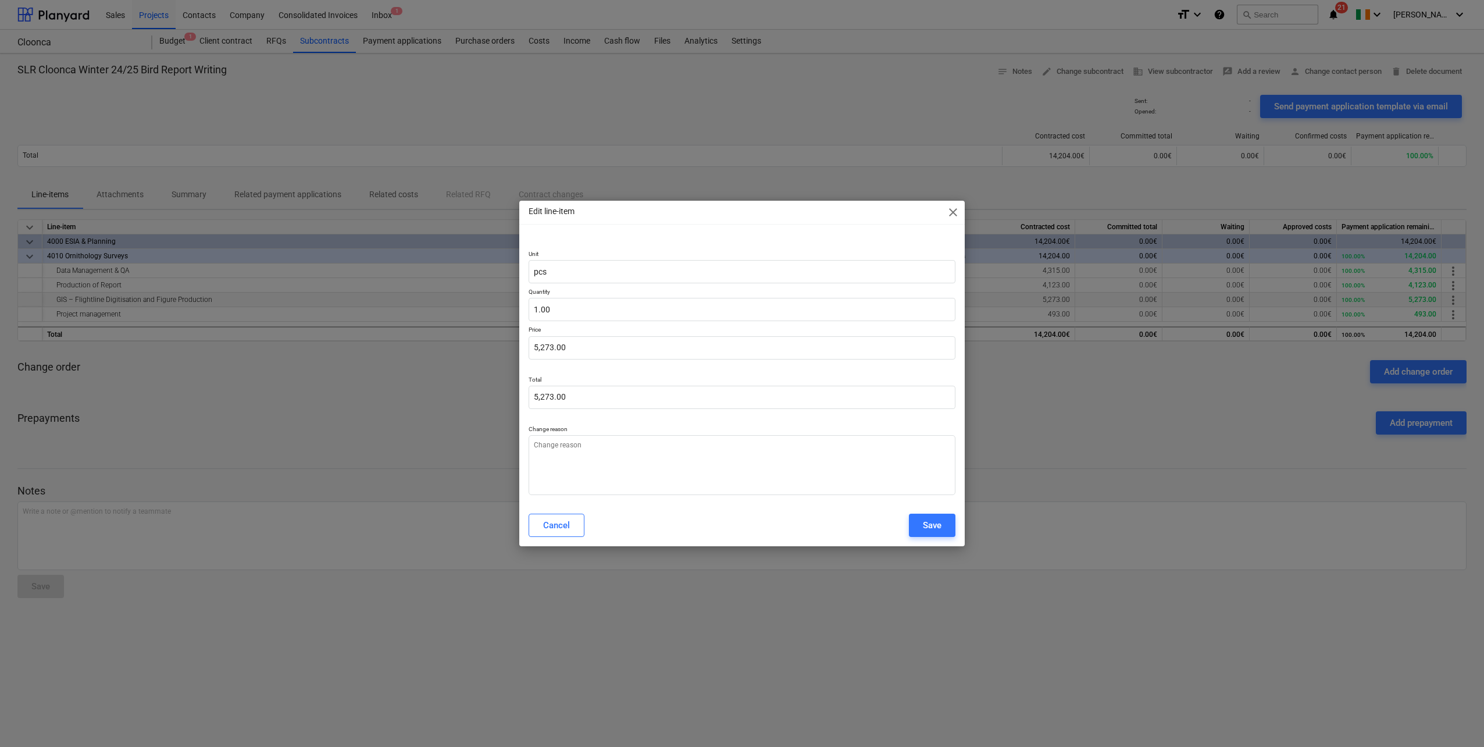
type textarea "x"
type input "5273"
click at [573, 348] on input "5273" at bounding box center [742, 347] width 427 height 23
type textarea "x"
type input "527"
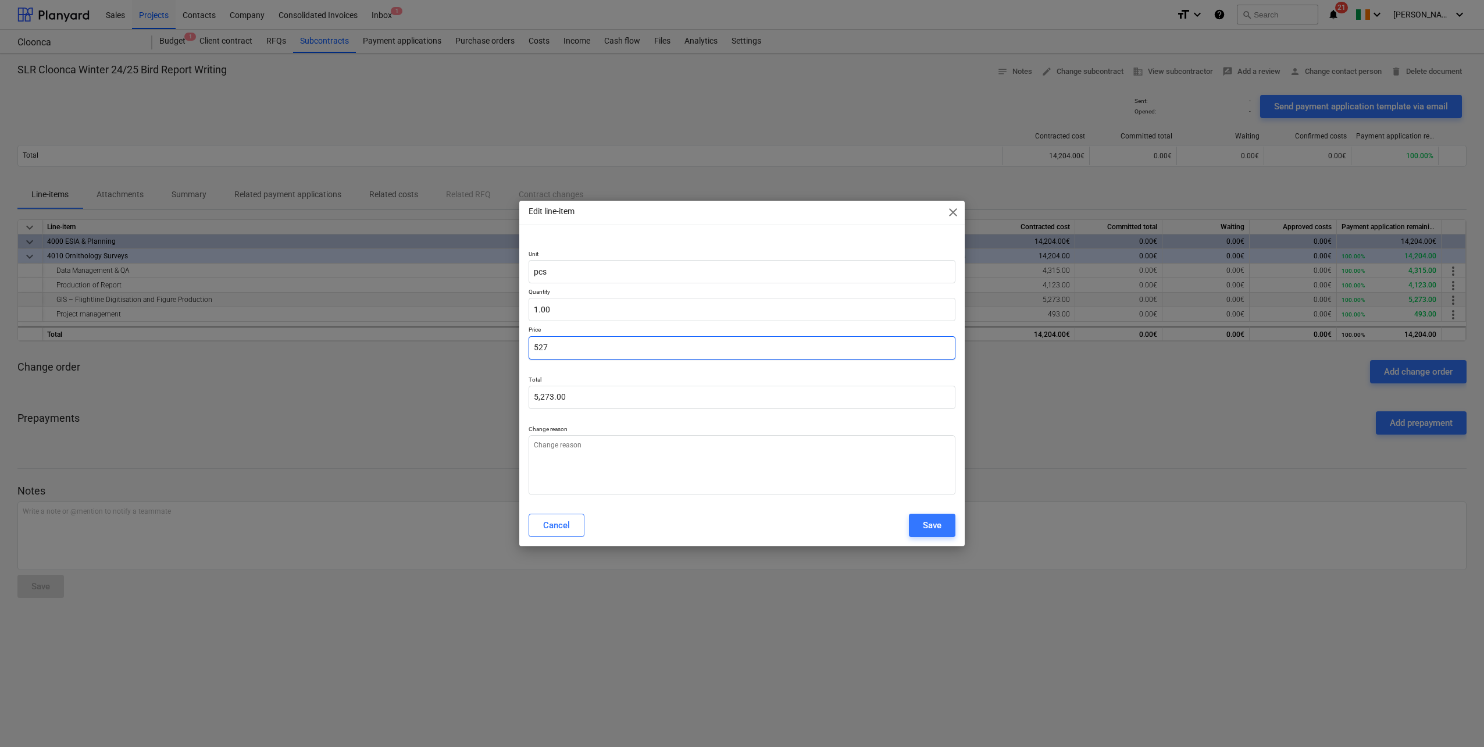
type input "527.00"
type textarea "x"
type input "52"
type input "52.00"
type textarea "x"
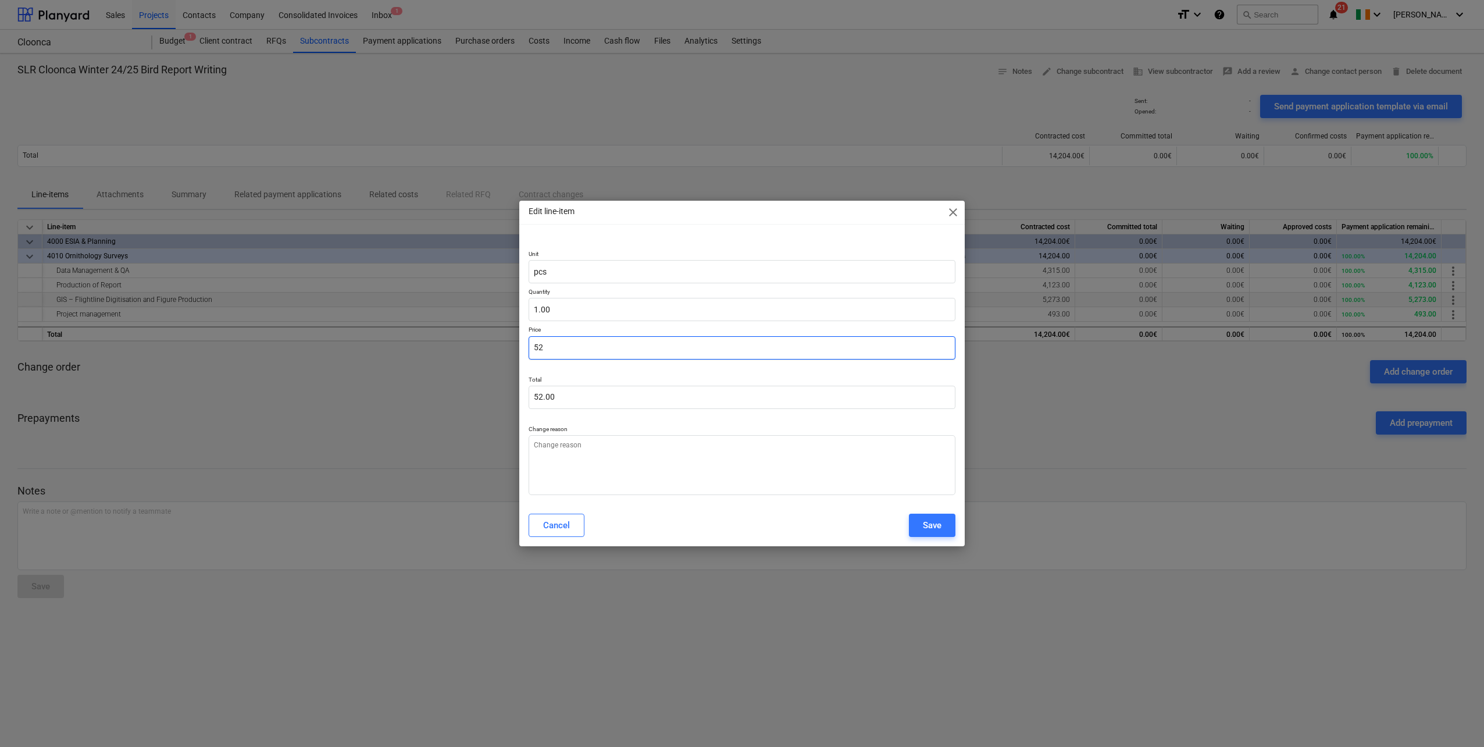
type input "5"
type input "5.00"
type textarea "x"
type input "0.00"
type textarea "x"
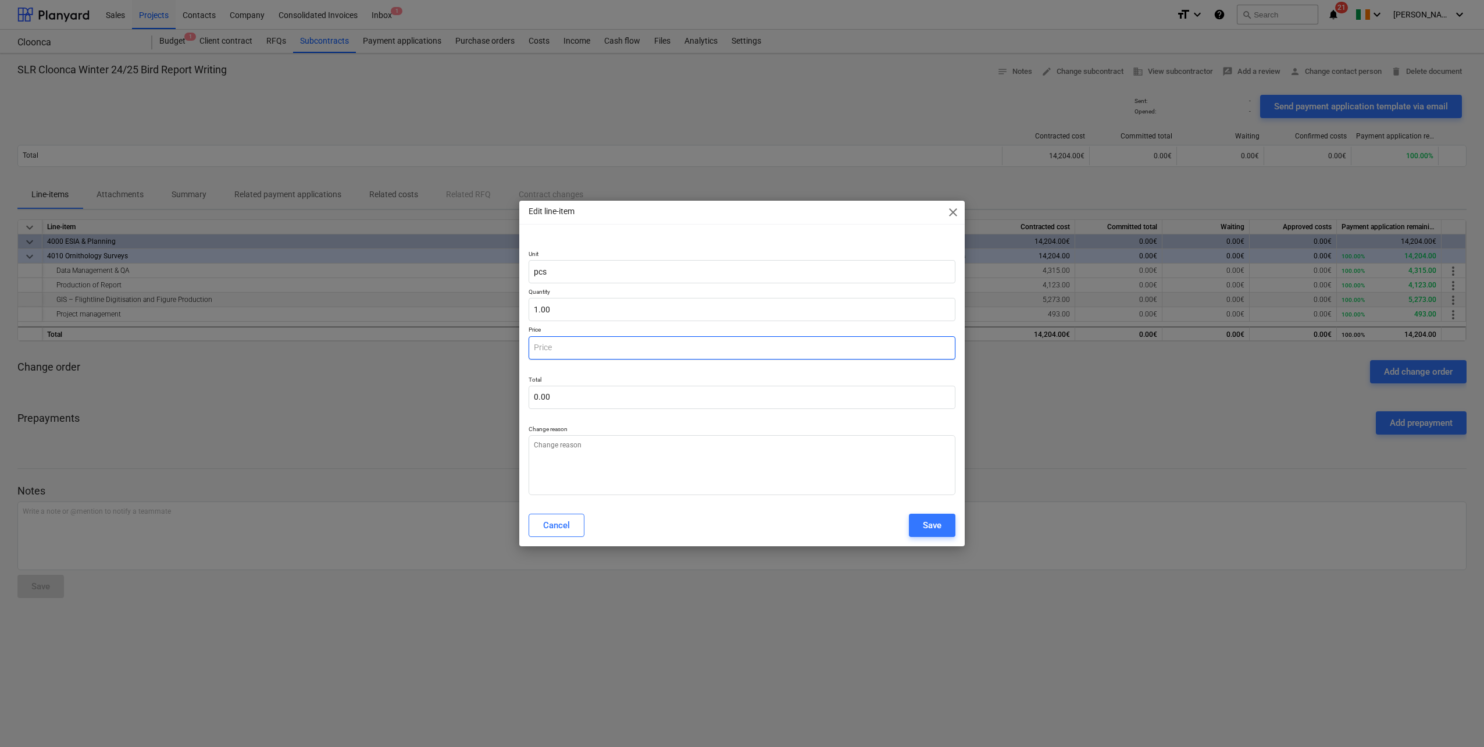
type input "2"
type input "2.00"
type textarea "x"
type input "28"
type input "28.00"
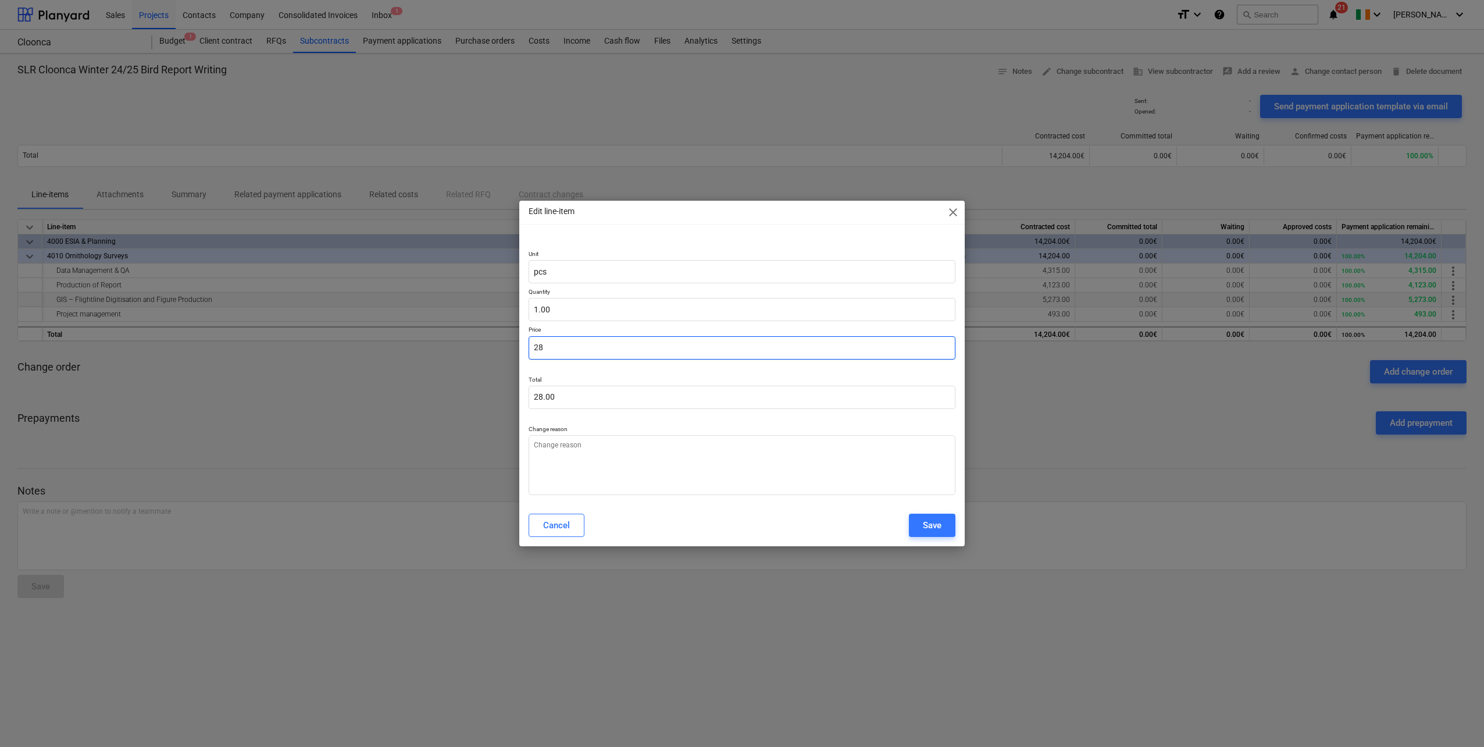
type textarea "x"
type input "287"
type input "287.00"
type textarea "x"
type input "2876"
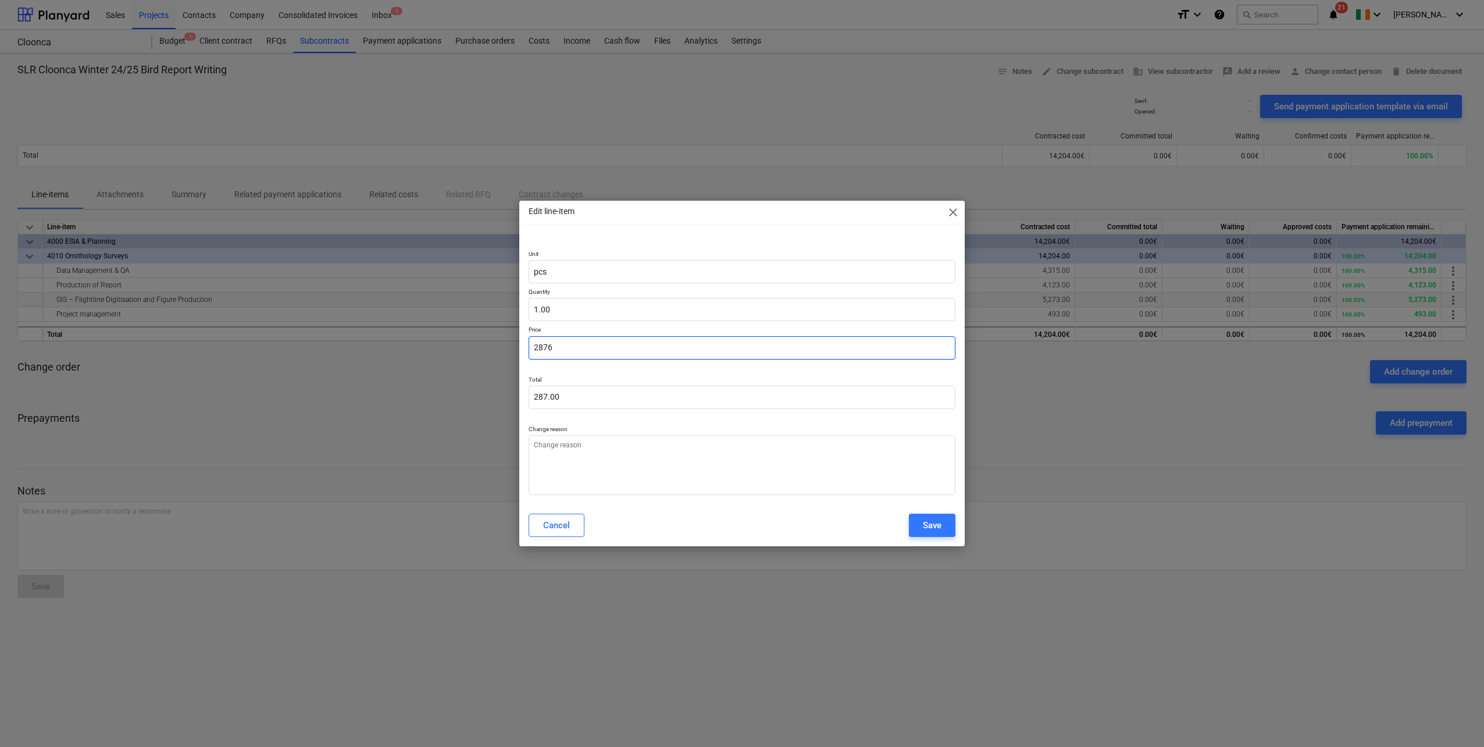
type input "2,876.00"
type input "2876"
type textarea "x"
type input "2,876.00"
click at [934, 519] on div "Save" at bounding box center [932, 524] width 19 height 15
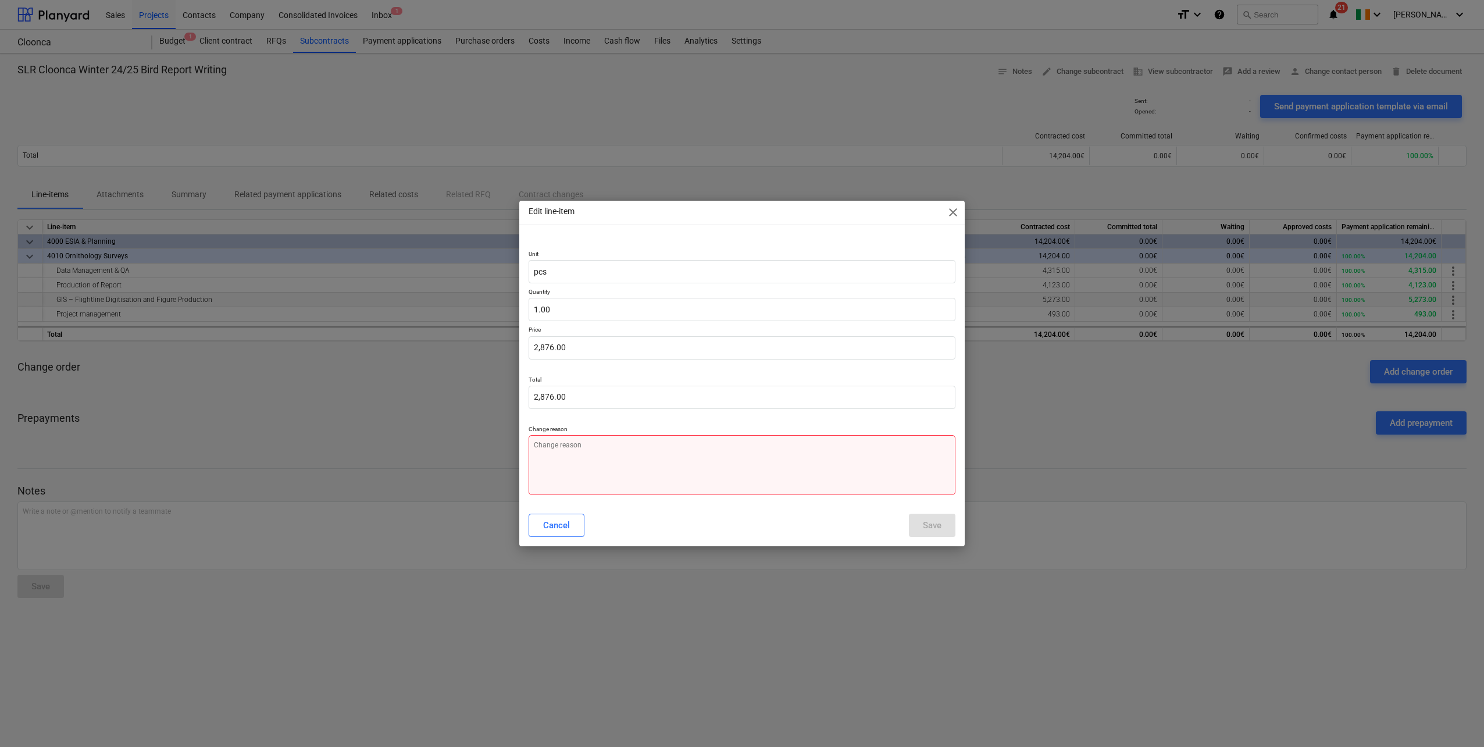
click at [578, 461] on textarea at bounding box center [742, 465] width 427 height 60
type textarea "x"
type textarea "u"
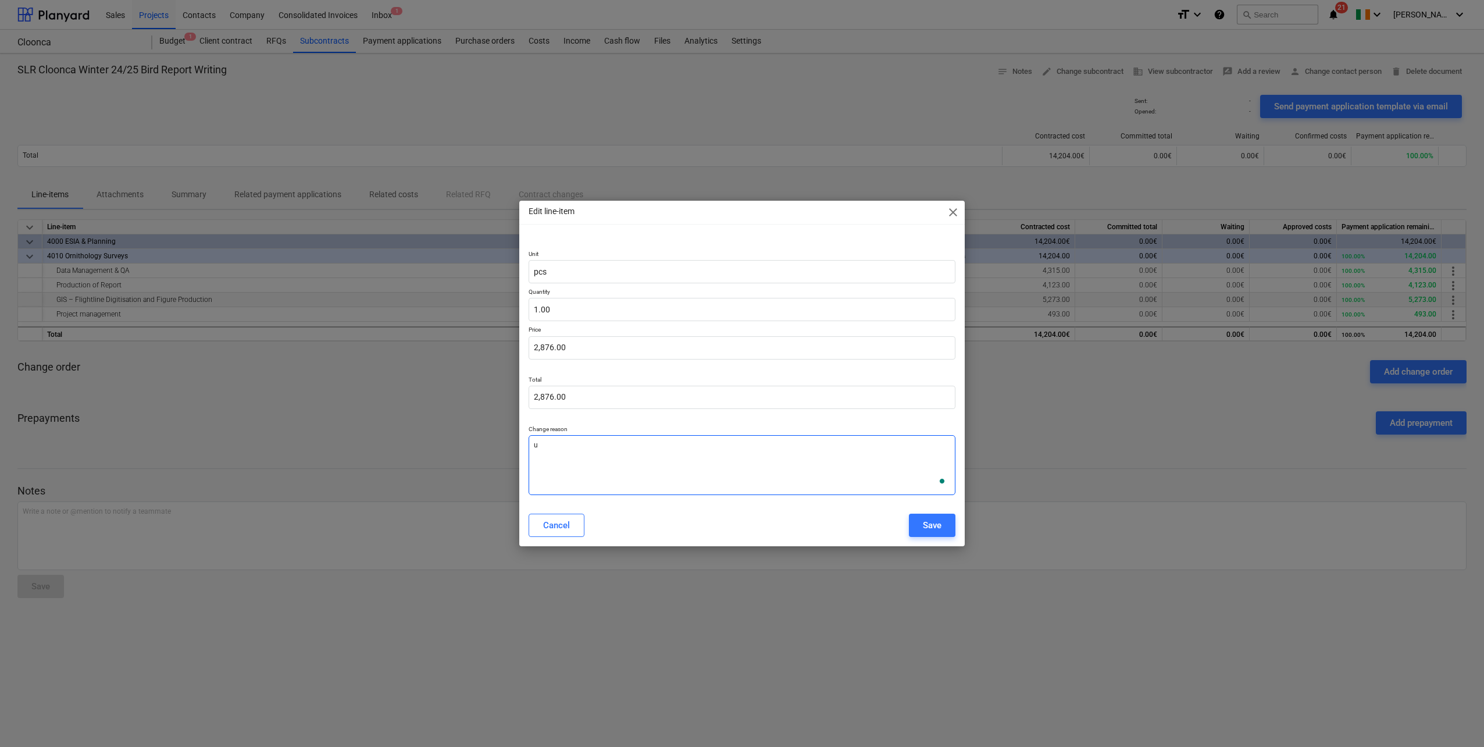
type textarea "x"
type textarea "ud"
type textarea "x"
type textarea "u"
type textarea "x"
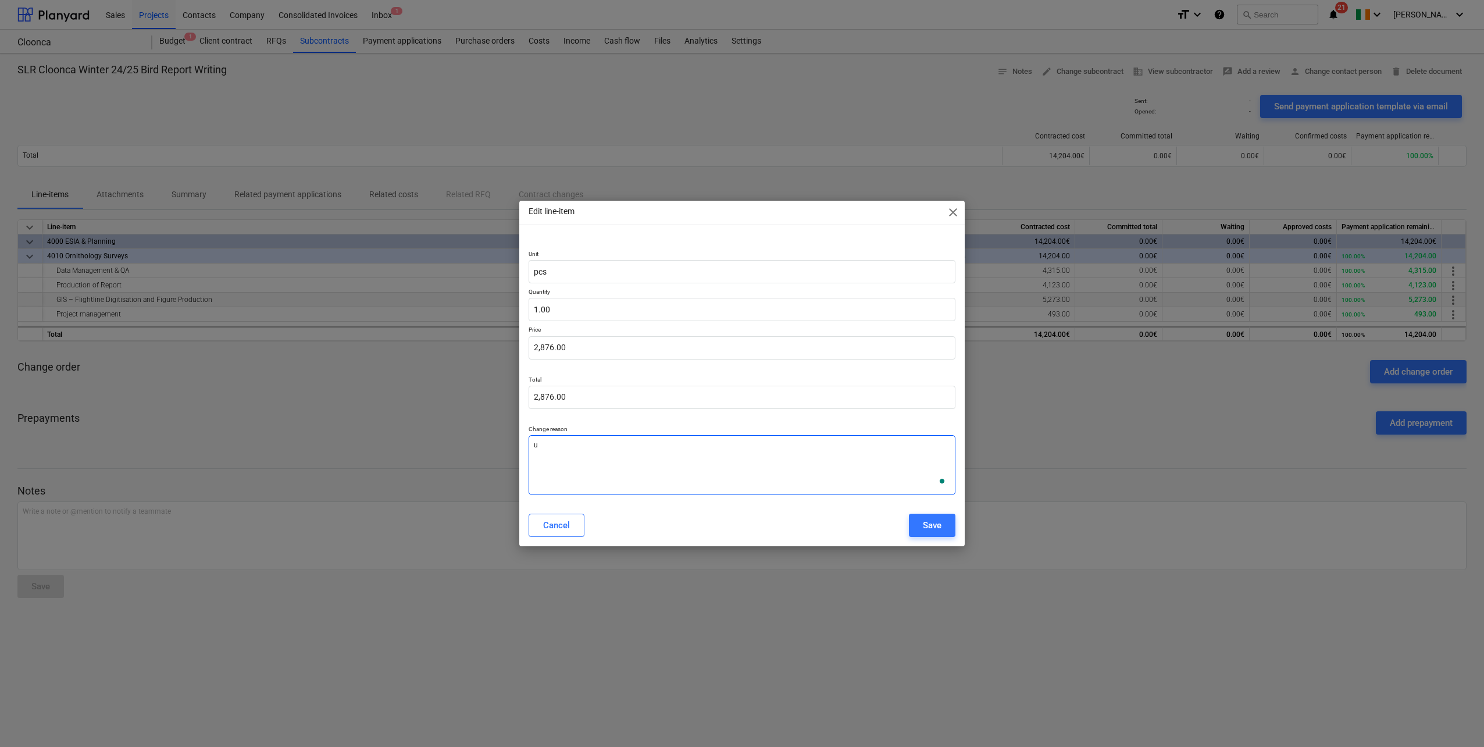
type textarea "uo"
type textarea "x"
type textarea "u"
type textarea "x"
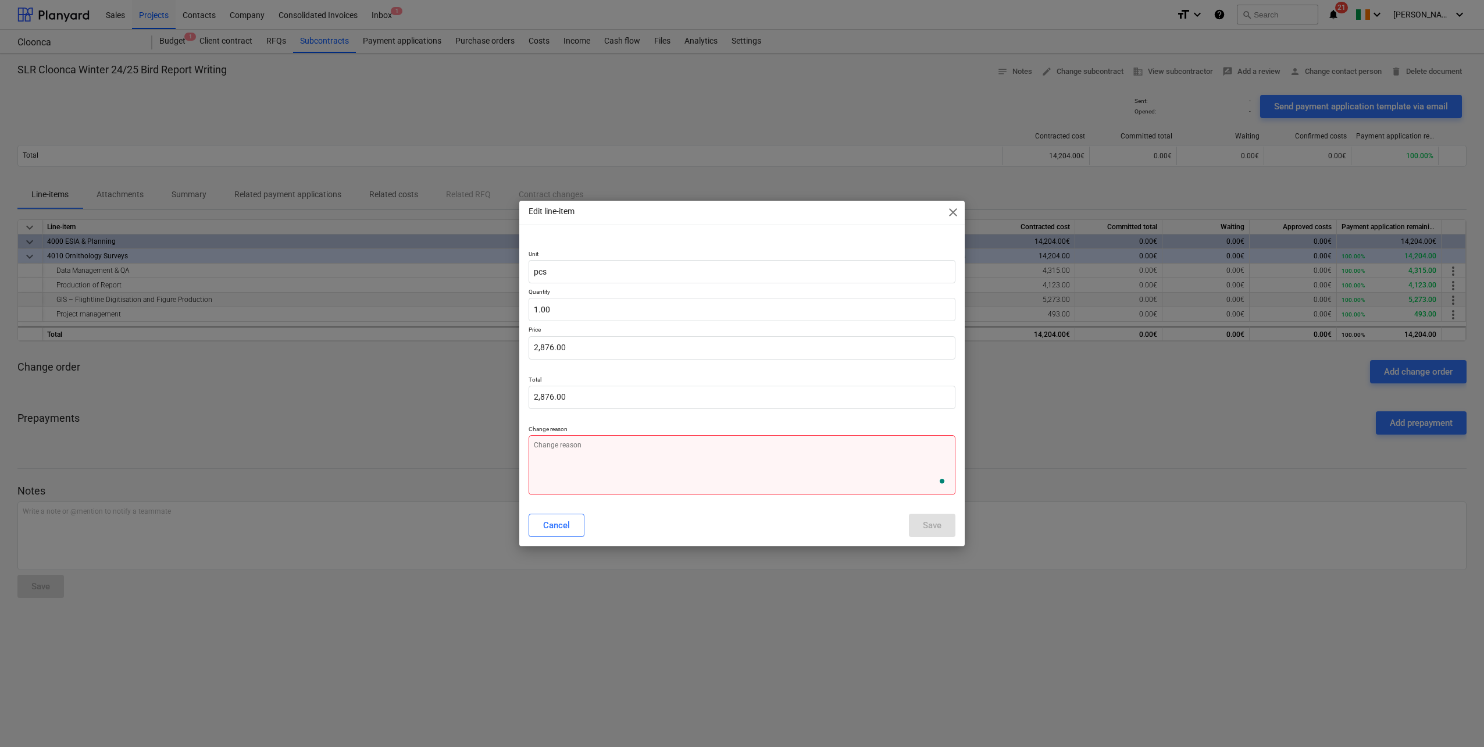
type textarea "x"
type textarea "u"
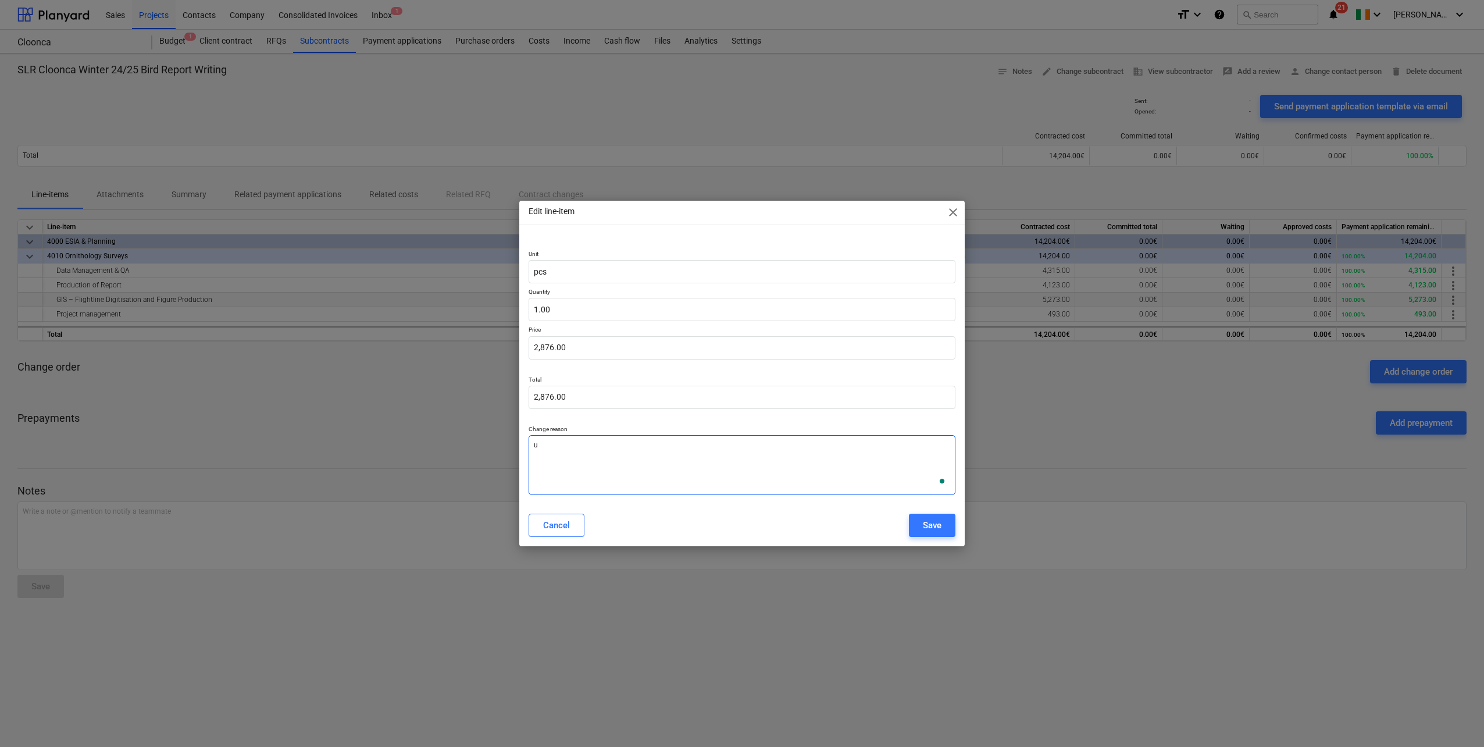
type textarea "x"
type textarea "up"
type textarea "x"
type textarea "upd"
type textarea "x"
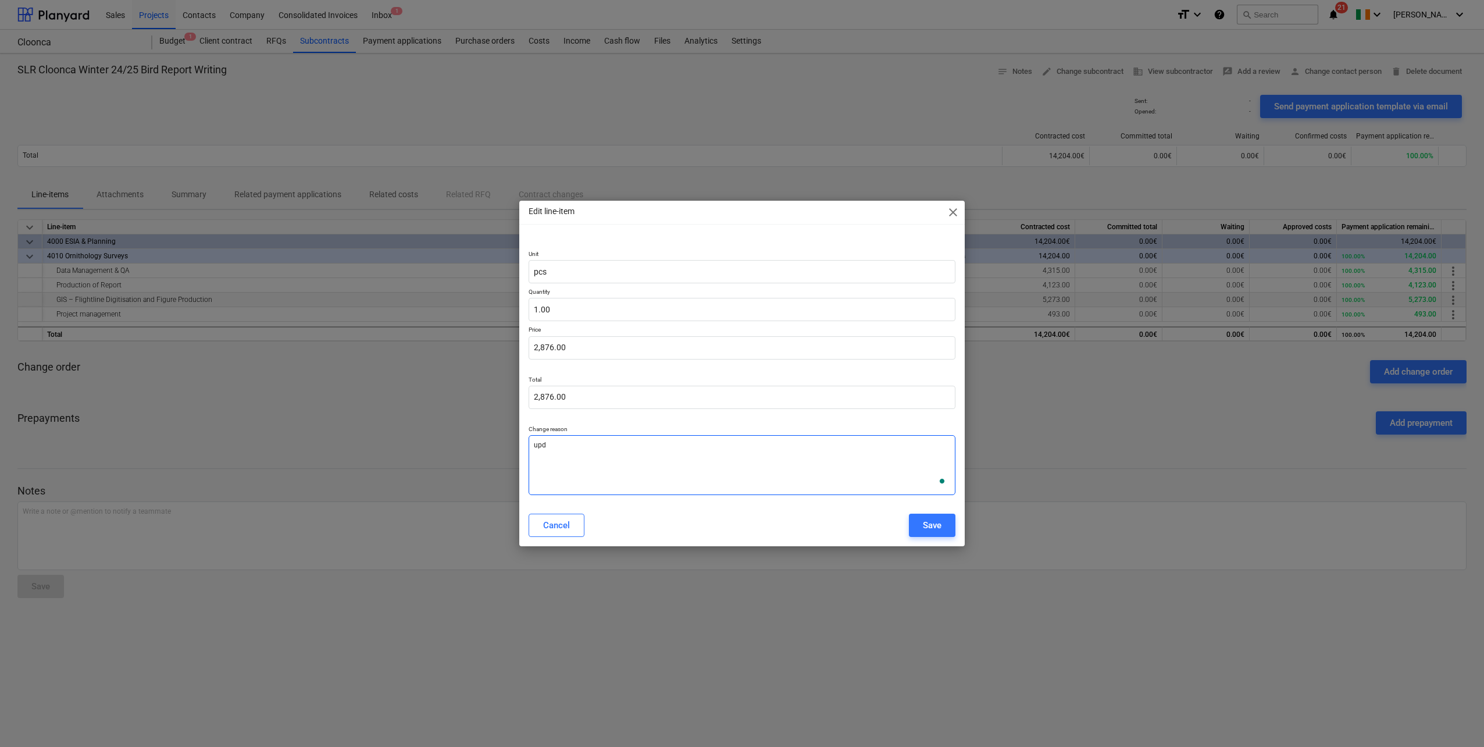
type textarea "upda"
type textarea "x"
type textarea "updat"
type textarea "x"
type textarea "update"
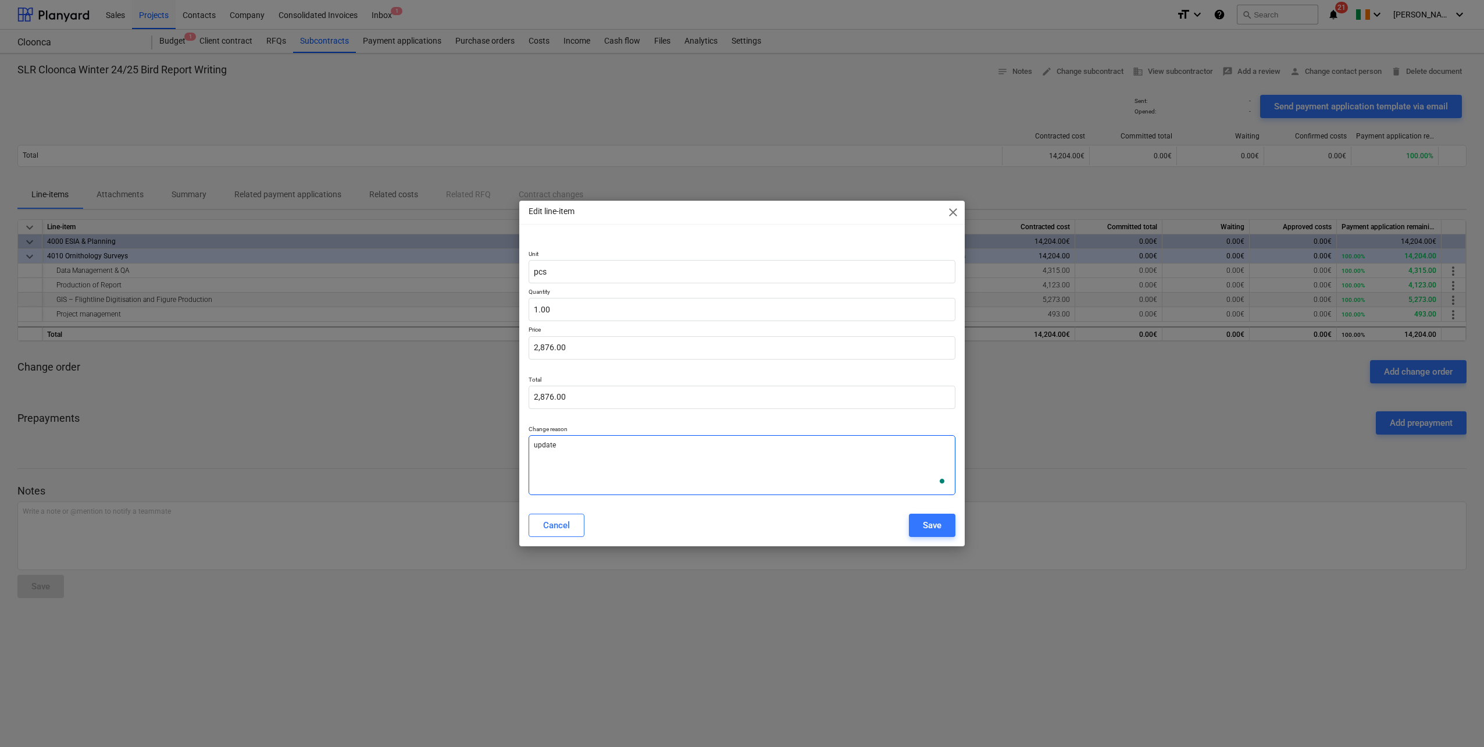
type textarea "x"
type textarea "updated"
type textarea "x"
type textarea "updated"
click at [945, 520] on button "Save" at bounding box center [932, 524] width 47 height 23
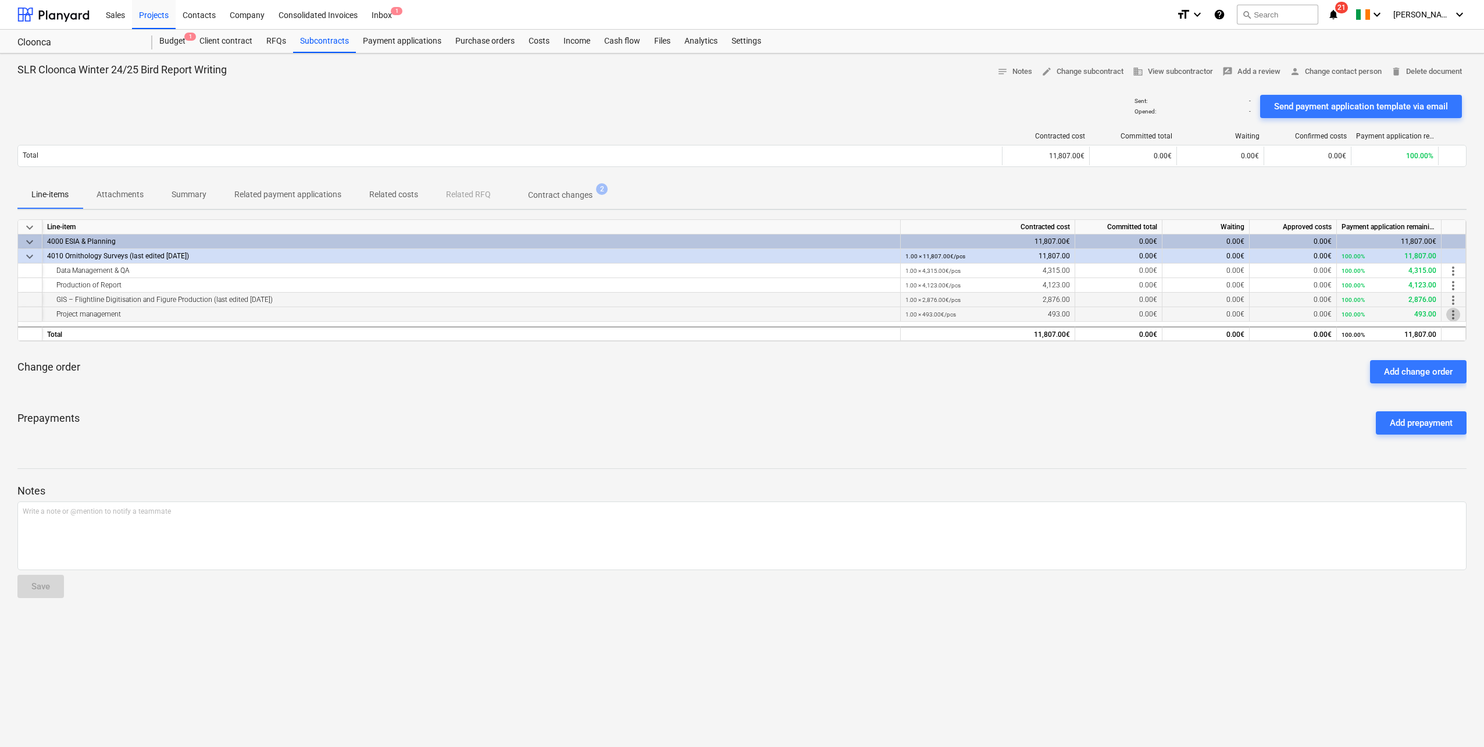
click at [1450, 313] on span "more_vert" at bounding box center [1453, 315] width 14 height 14
click at [1450, 313] on li "Edit" at bounding box center [1457, 314] width 34 height 27
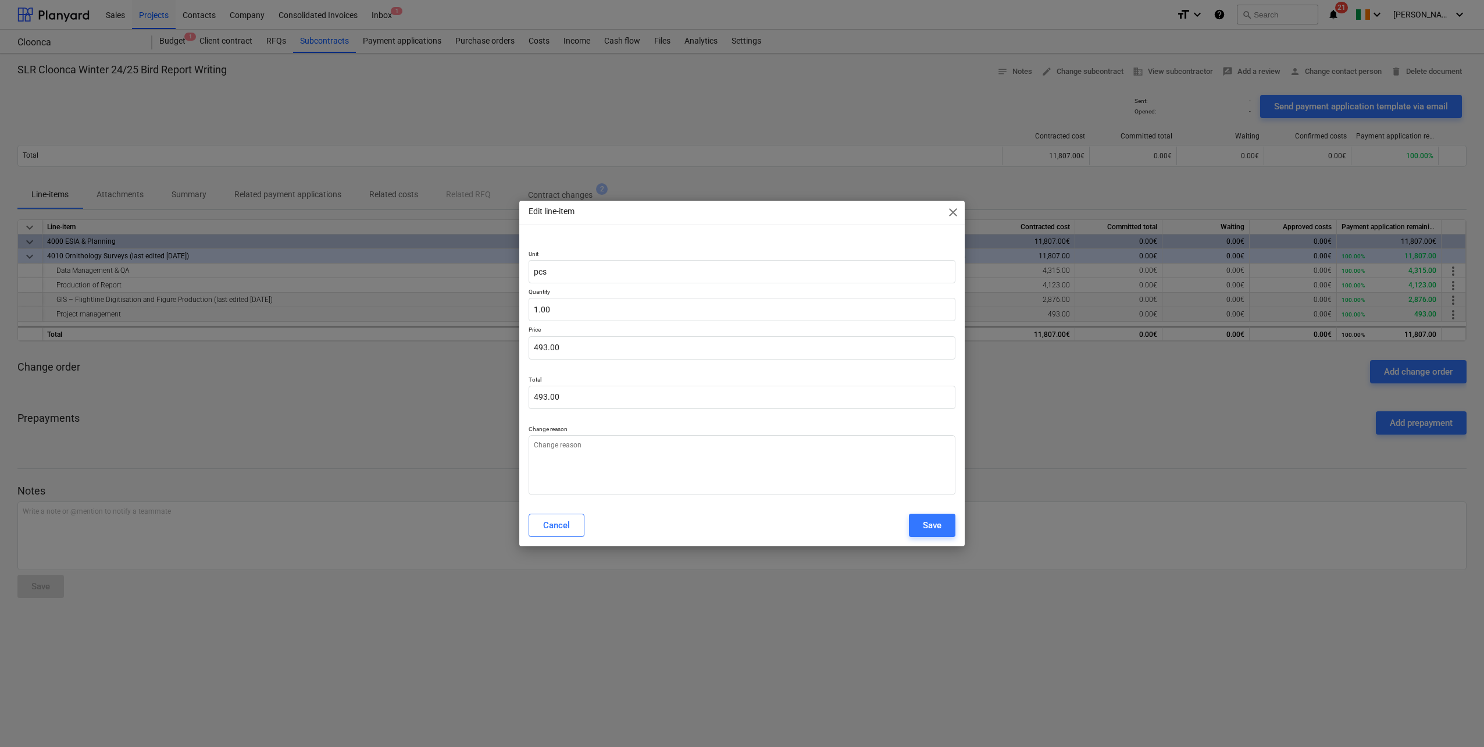
type textarea "x"
type input "493"
click at [551, 348] on input "493" at bounding box center [742, 347] width 427 height 23
type textarea "x"
type input "49"
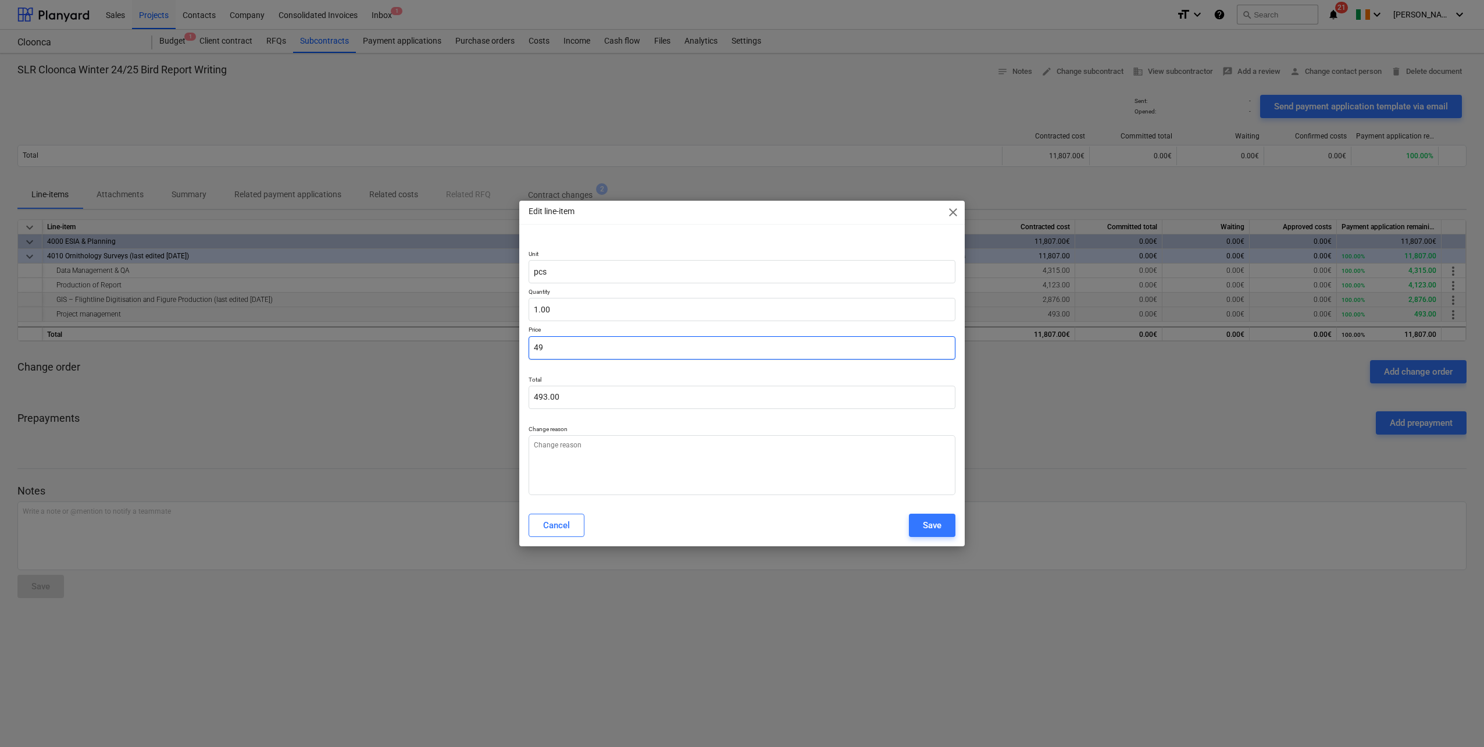
type input "49.00"
type textarea "x"
type input "4"
type input "4.00"
type textarea "x"
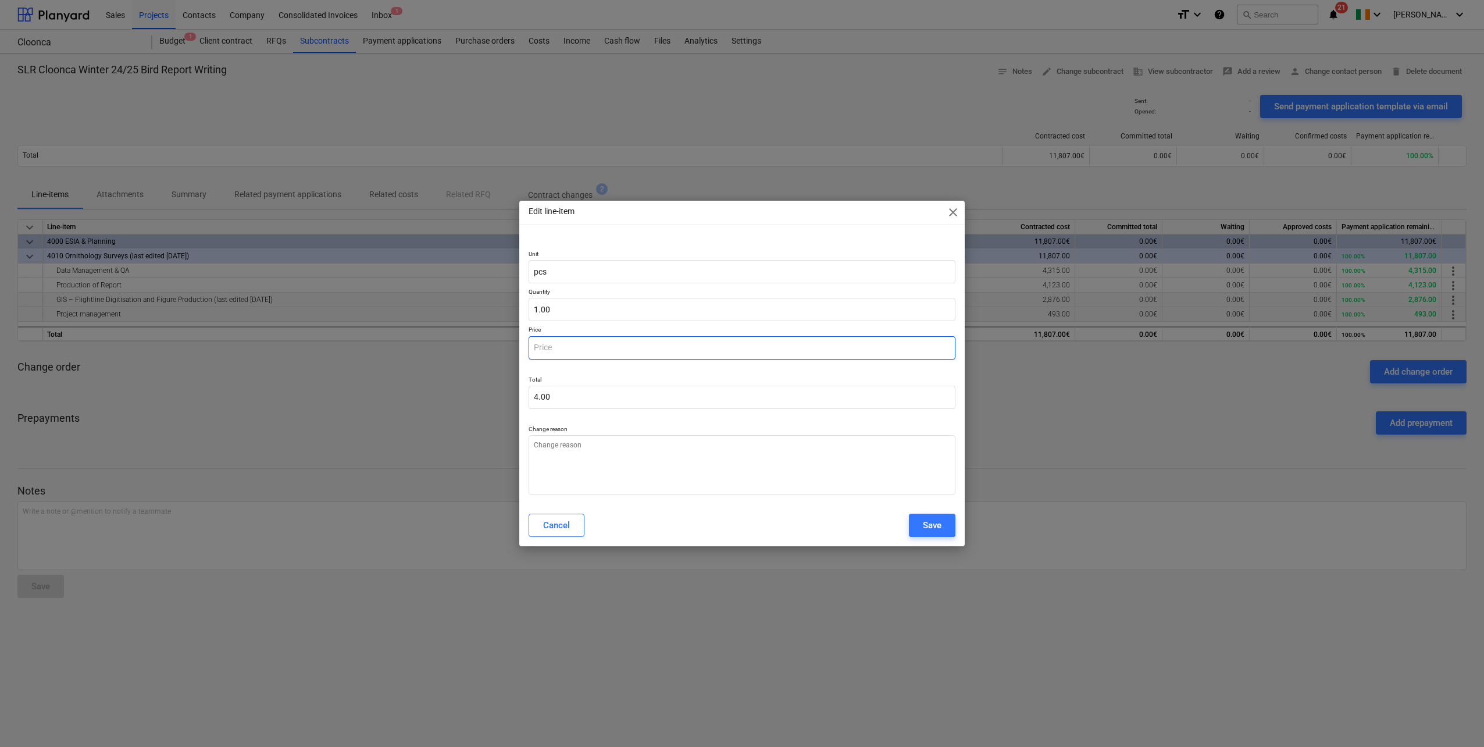
type input "0.00"
type textarea "x"
type input "6"
type input "6.00"
type textarea "x"
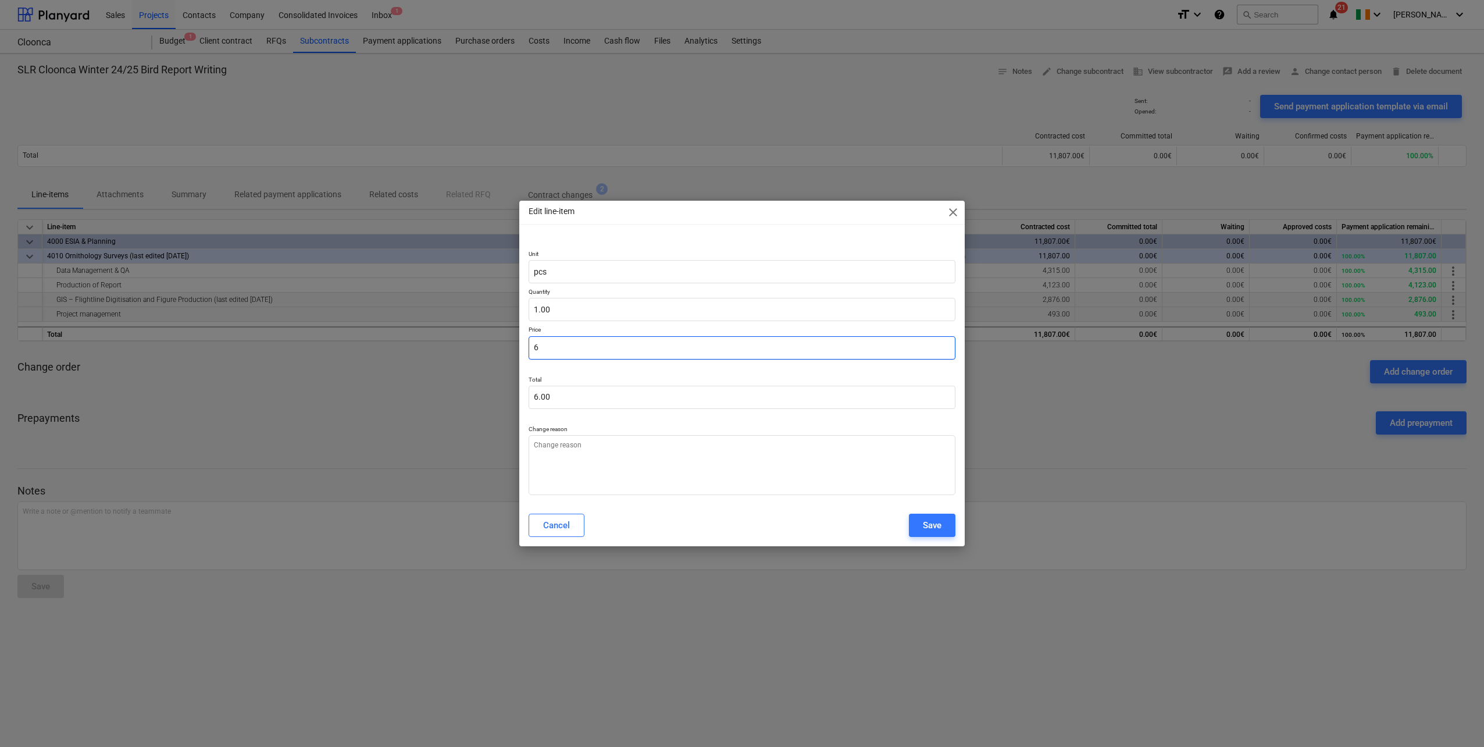
type input "63"
type input "63.00"
type textarea "x"
type input "633"
type input "633.00"
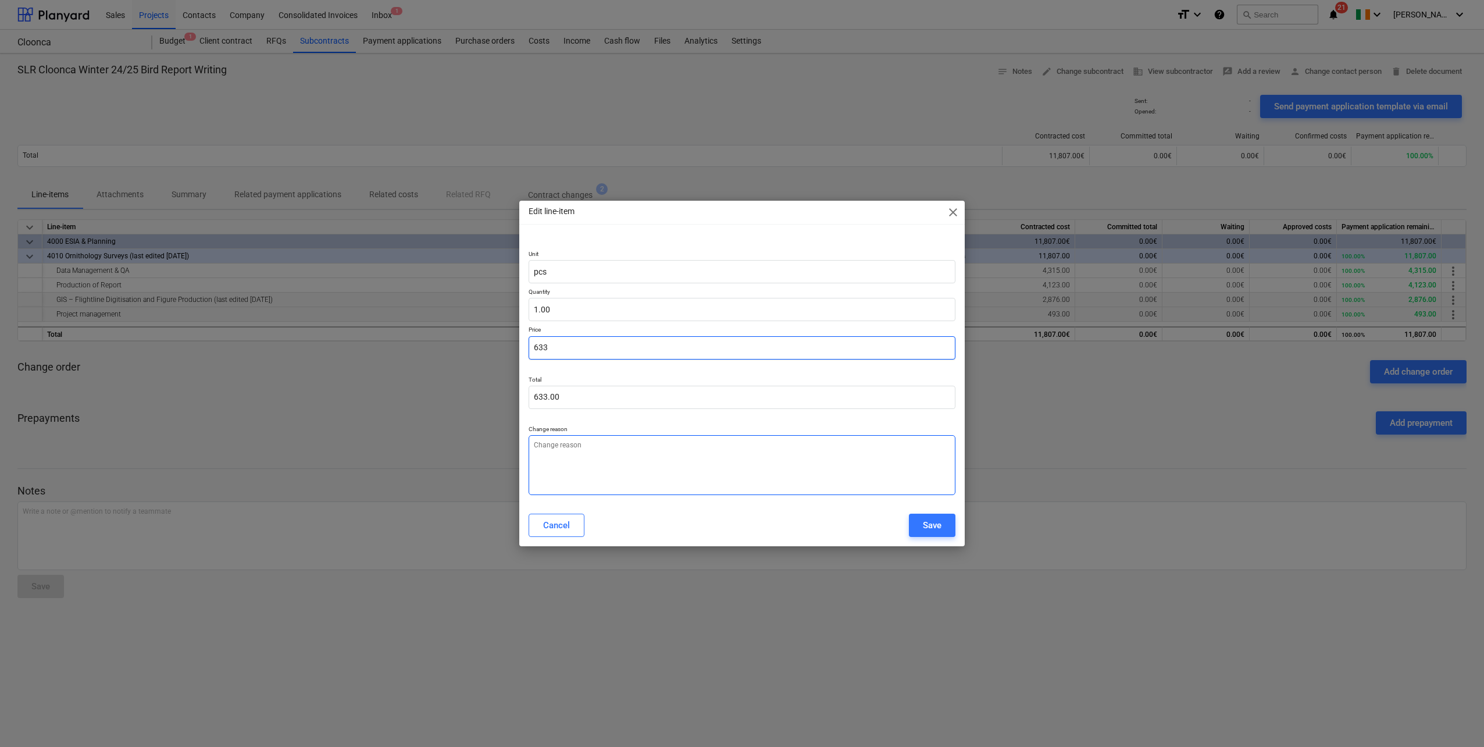
type input "633"
type textarea "x"
type input "633.00"
click at [576, 469] on textarea "To enrich screen reader interactions, please activate Accessibility in Grammarl…" at bounding box center [742, 465] width 427 height 60
type textarea "x"
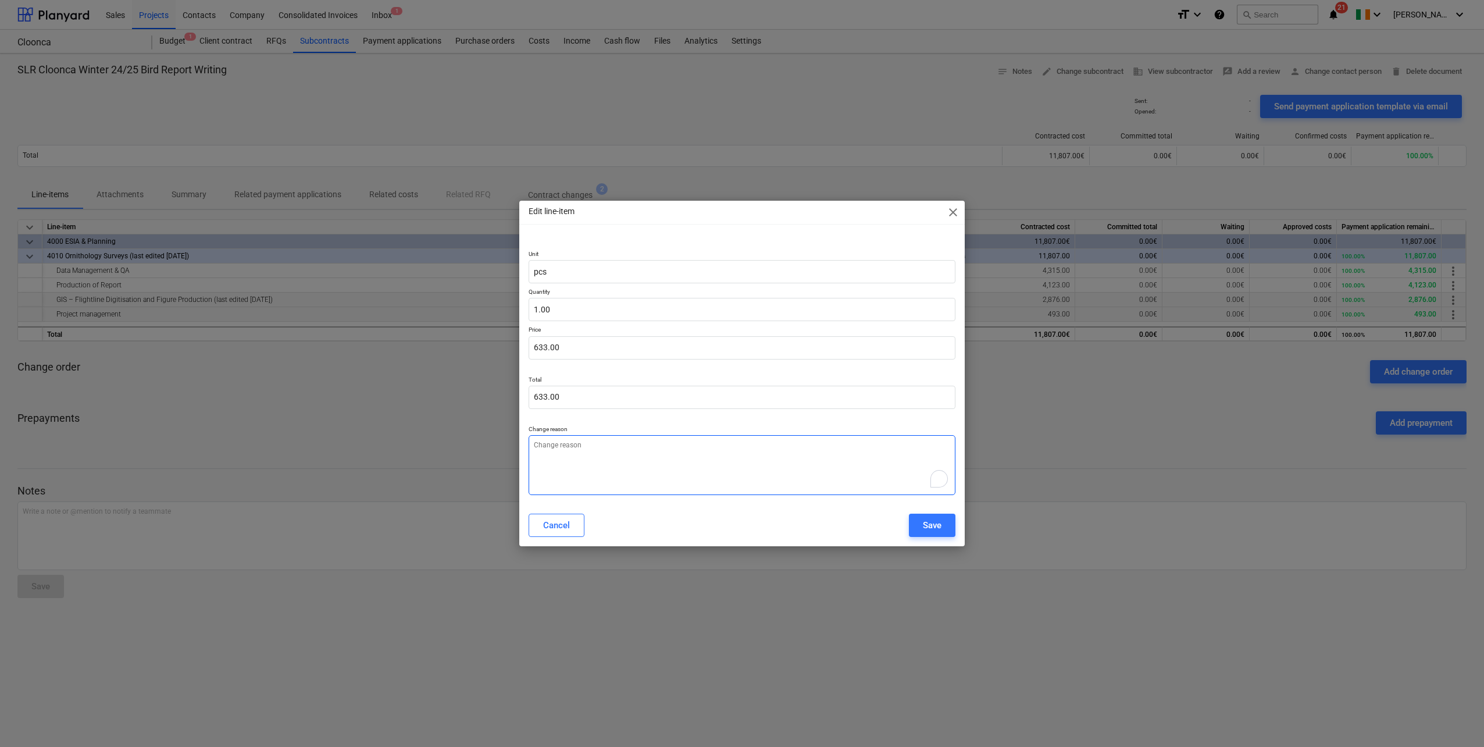
type textarea "u"
type textarea "x"
type textarea "up"
type textarea "x"
type textarea "upd"
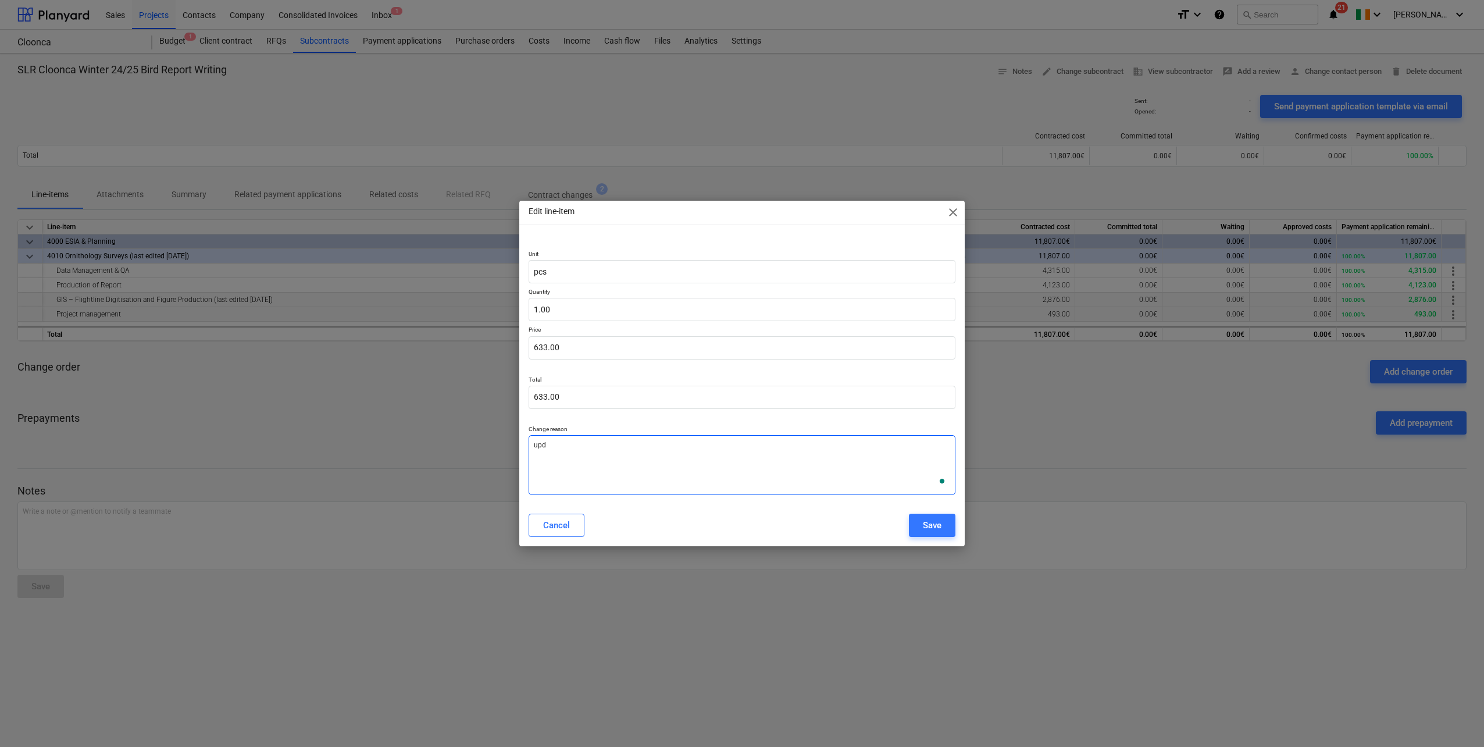
type textarea "x"
type textarea "upda"
type textarea "x"
type textarea "updat"
type textarea "x"
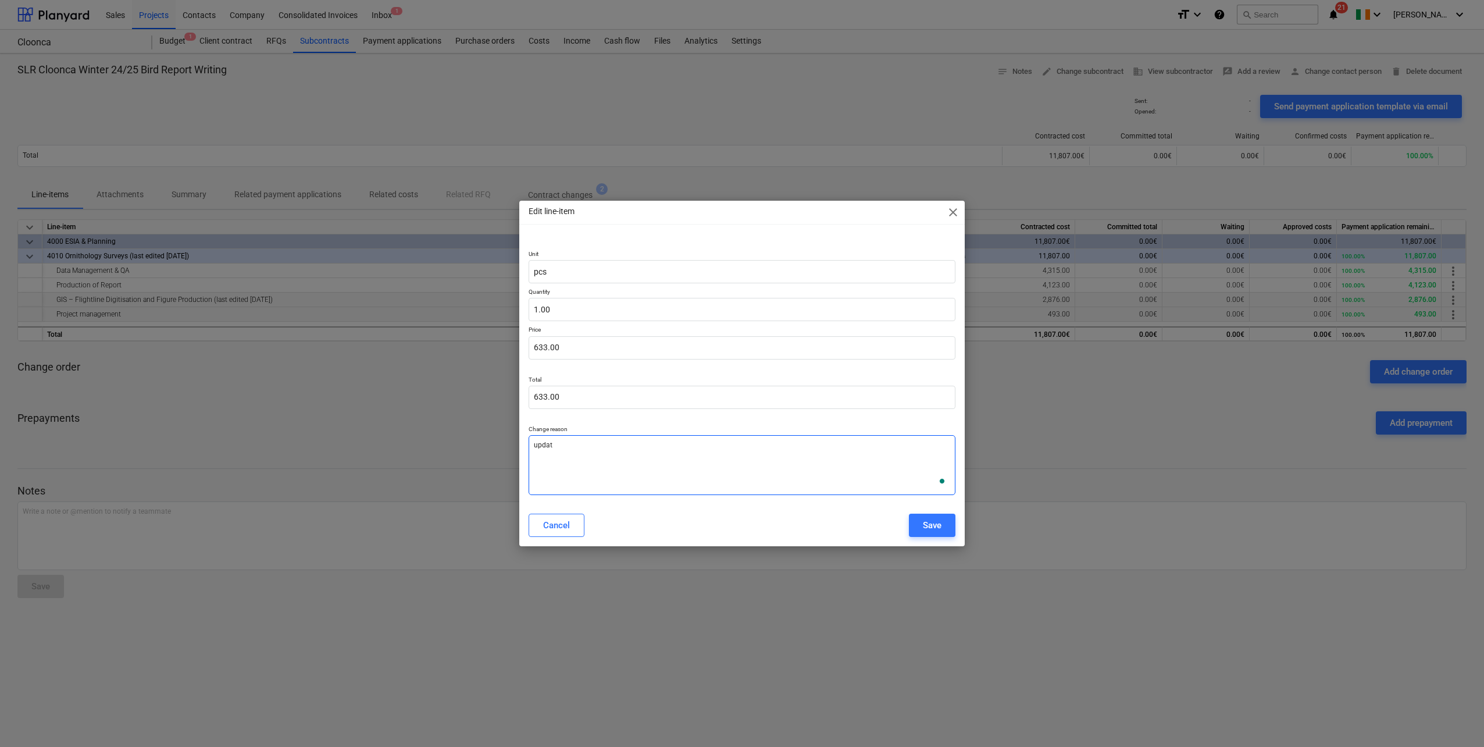
type textarea "update"
type textarea "x"
type textarea "updated"
type textarea "x"
type textarea "updated"
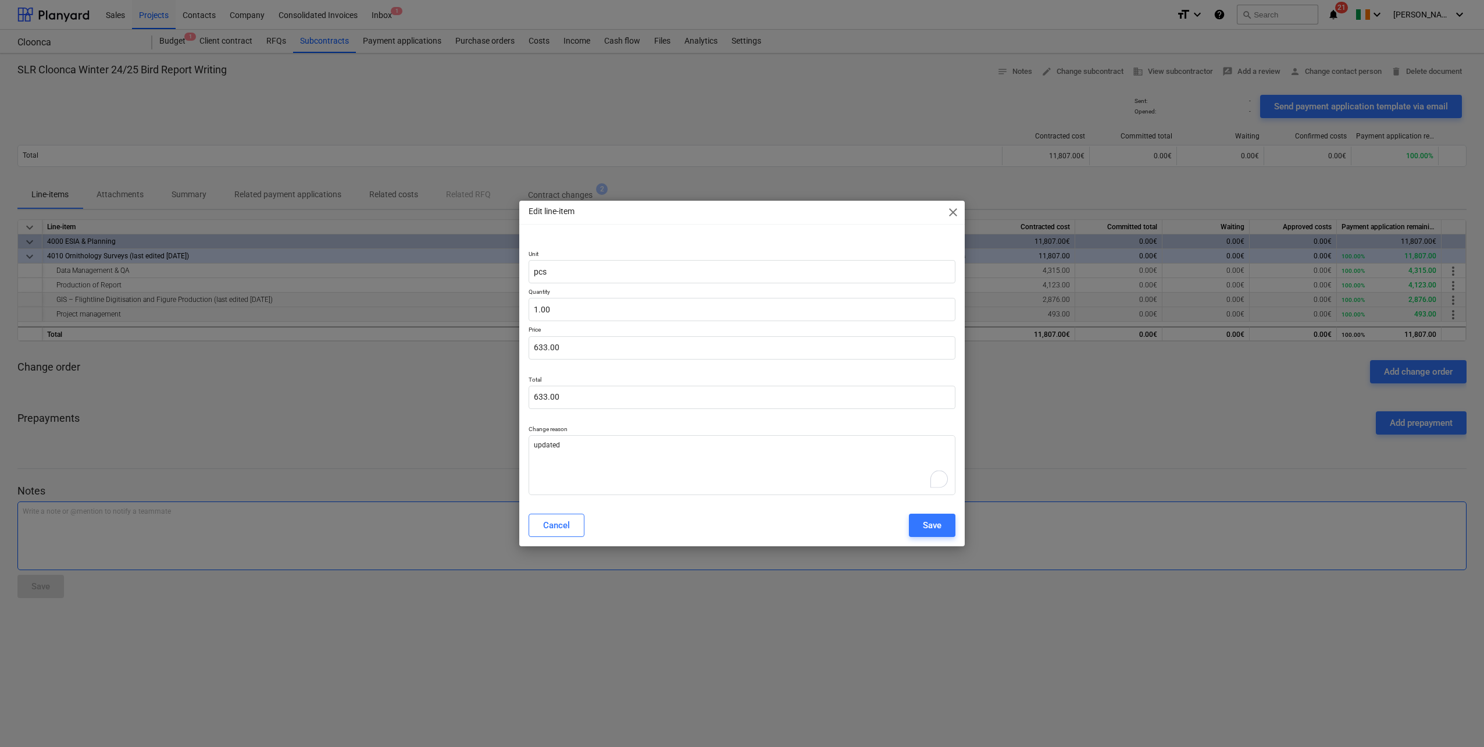
click at [946, 520] on button "Save" at bounding box center [932, 524] width 47 height 23
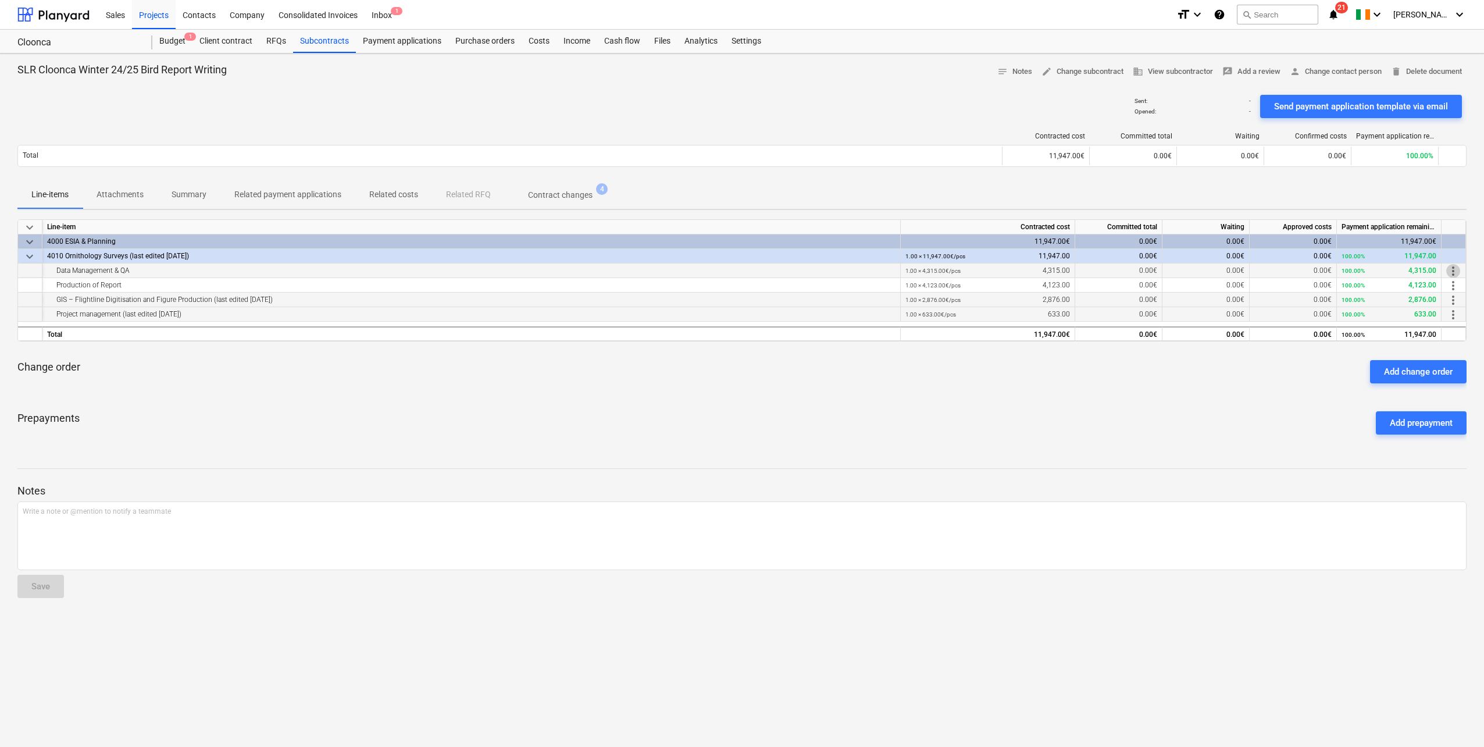
click at [1451, 271] on span "more_vert" at bounding box center [1453, 271] width 14 height 14
click at [1452, 267] on li "Edit" at bounding box center [1457, 271] width 34 height 27
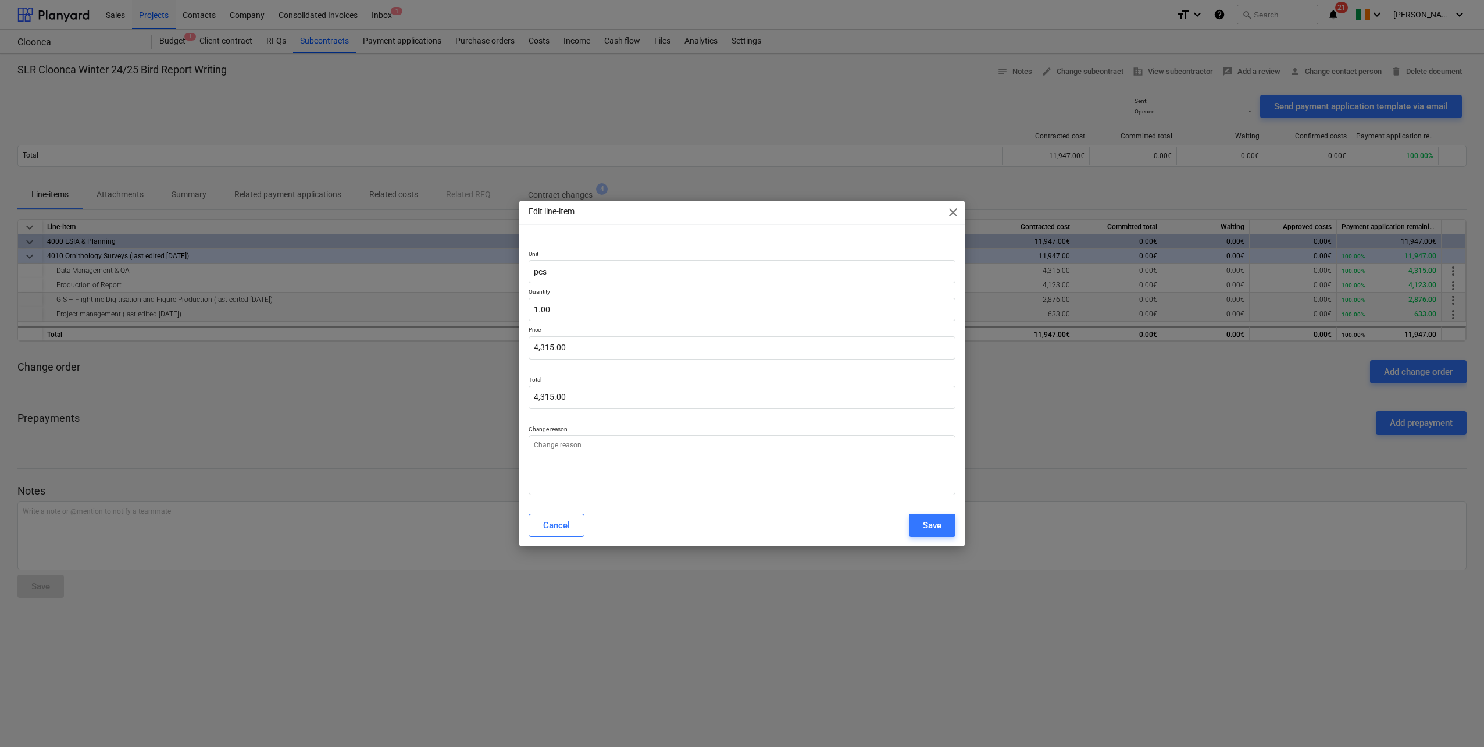
type textarea "x"
type input "4315"
click at [576, 352] on input "4315" at bounding box center [742, 347] width 427 height 23
type textarea "x"
type input "431"
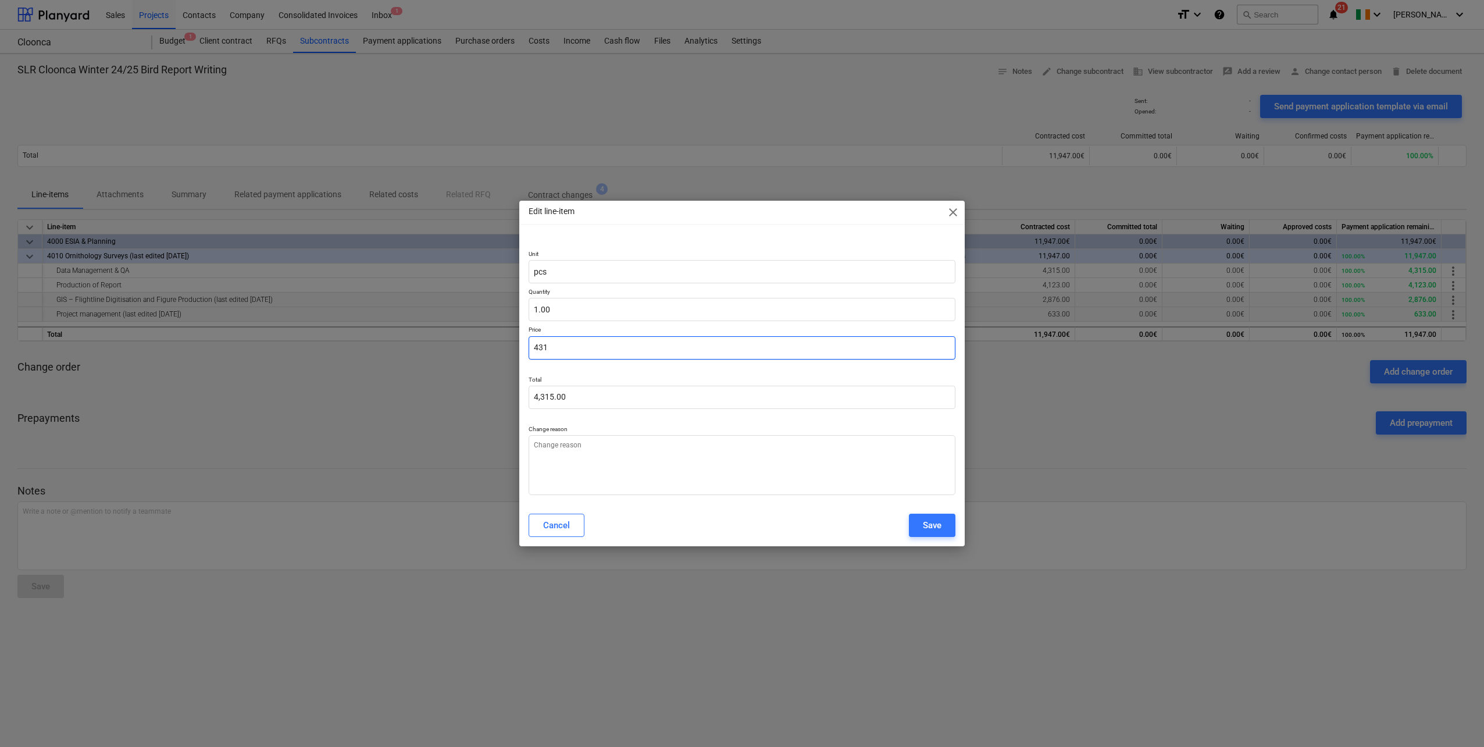
type input "431.00"
type textarea "x"
type input "43"
type input "43.00"
type textarea "x"
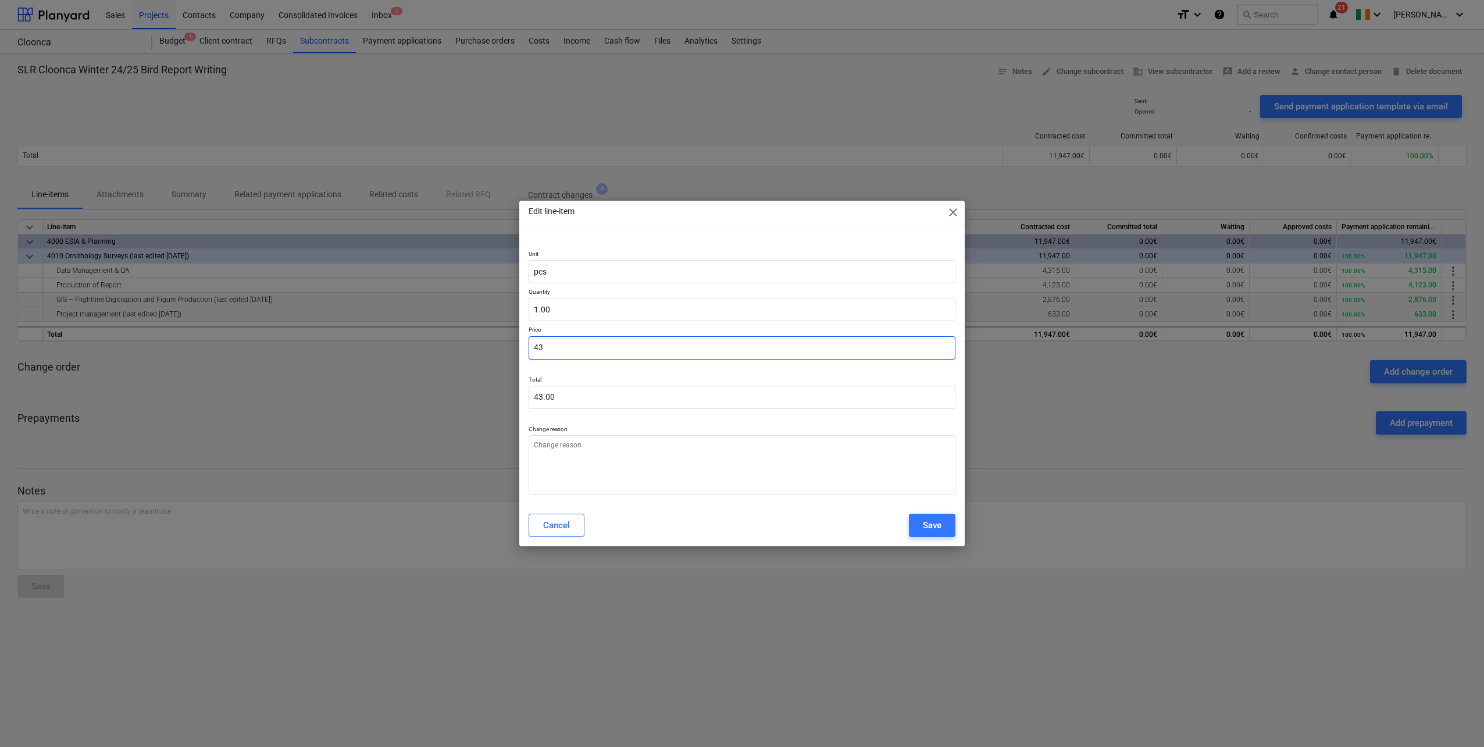
type input "4"
type input "4.00"
type textarea "x"
type input "0.00"
type textarea "x"
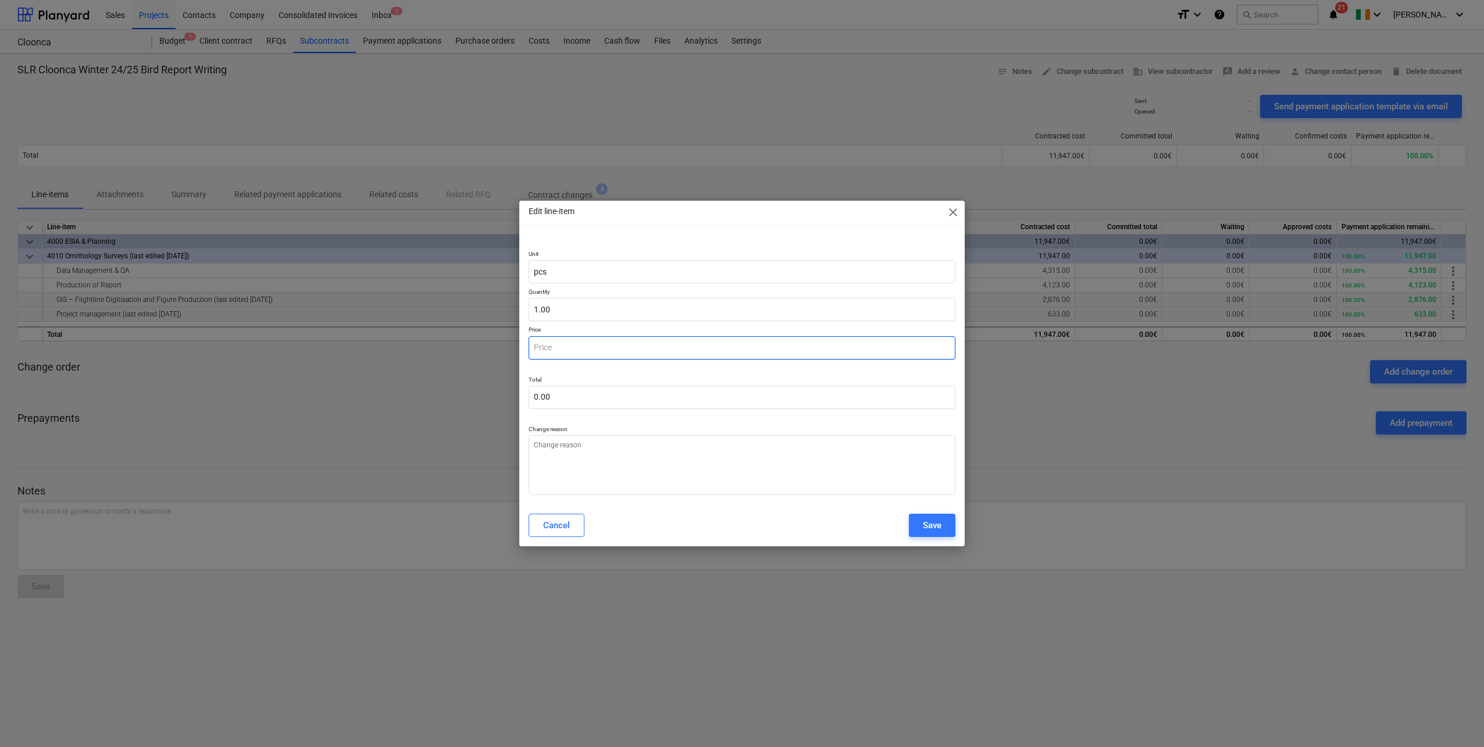
type input "2"
type input "2.00"
type textarea "x"
type input "23"
type input "23.00"
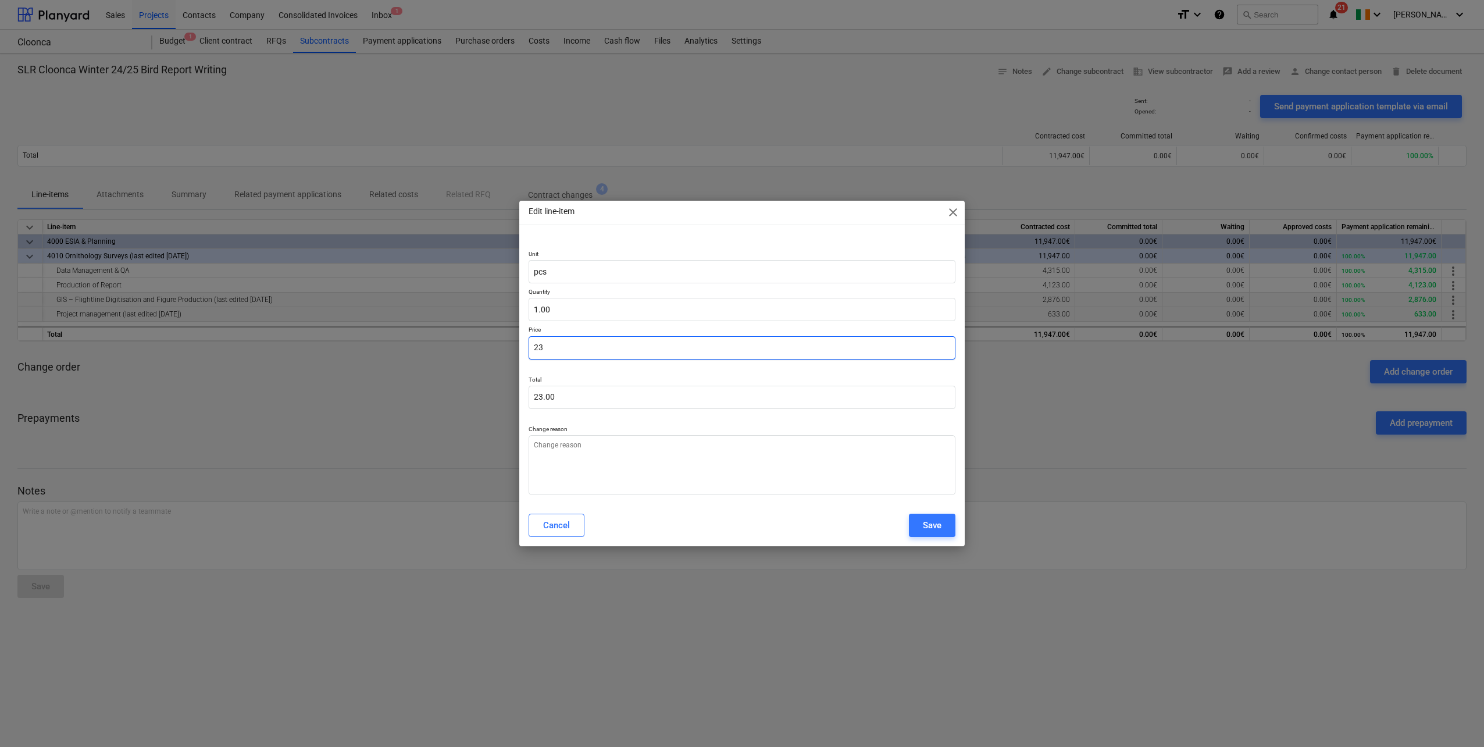
type textarea "x"
type input "235"
type input "235.00"
type textarea "x"
type input "2353"
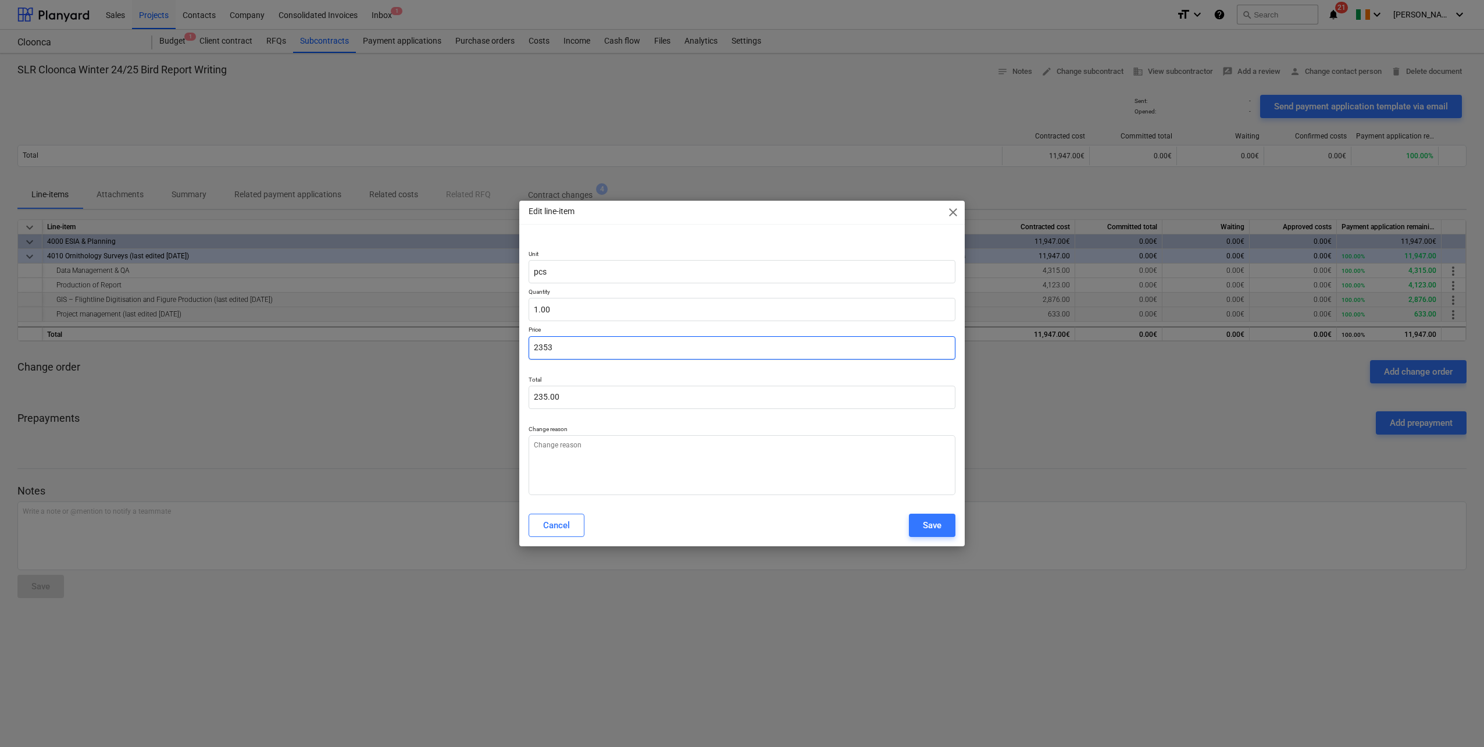
type input "2,353.00"
type input "2353"
type textarea "x"
type input "2,353.00"
click at [678, 473] on textarea "To enrich screen reader interactions, please activate Accessibility in Grammarl…" at bounding box center [742, 465] width 427 height 60
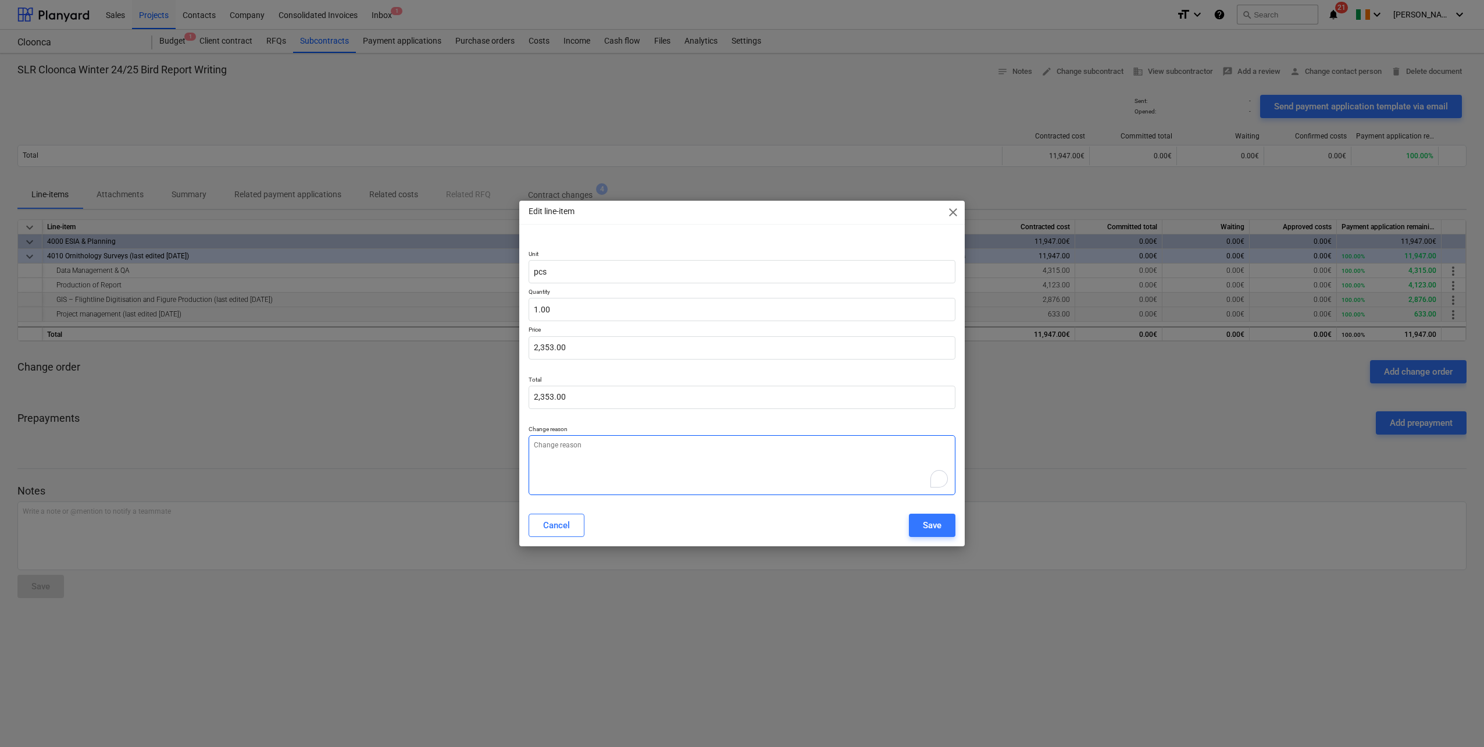
type textarea "x"
type textarea "u"
type textarea "x"
type textarea "up"
type textarea "x"
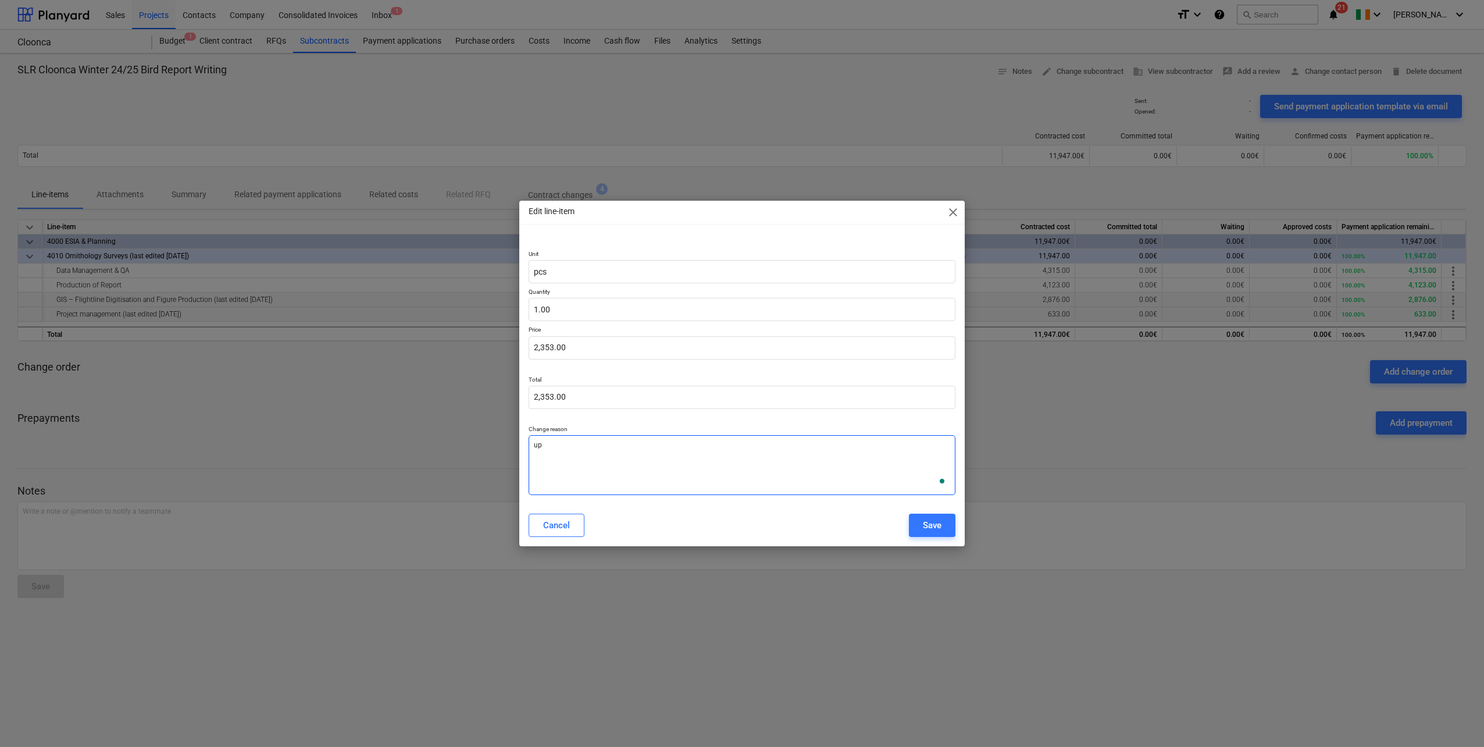
type textarea "upd"
type textarea "x"
type textarea "upda"
type textarea "x"
type textarea "updat"
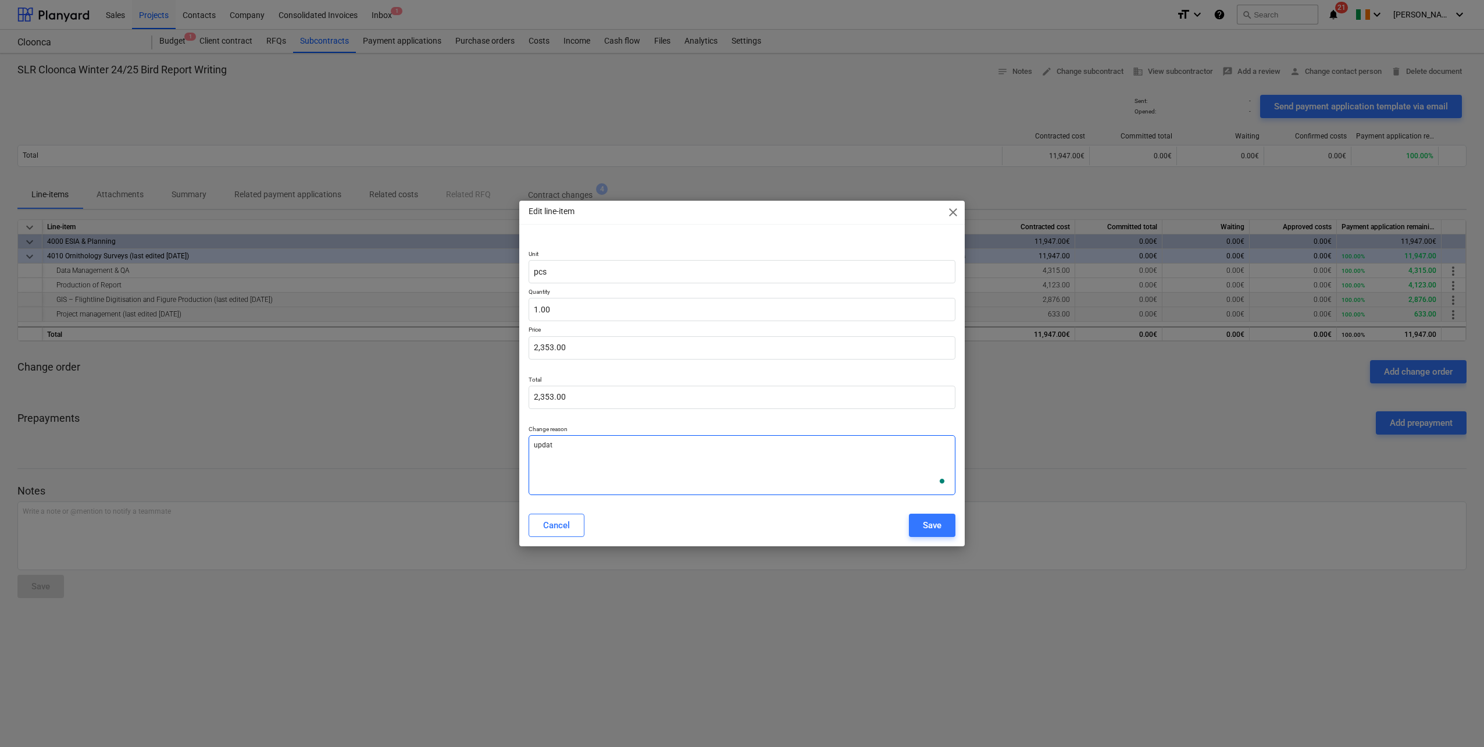
type textarea "x"
type textarea "update"
type textarea "x"
type textarea "updated"
type textarea "x"
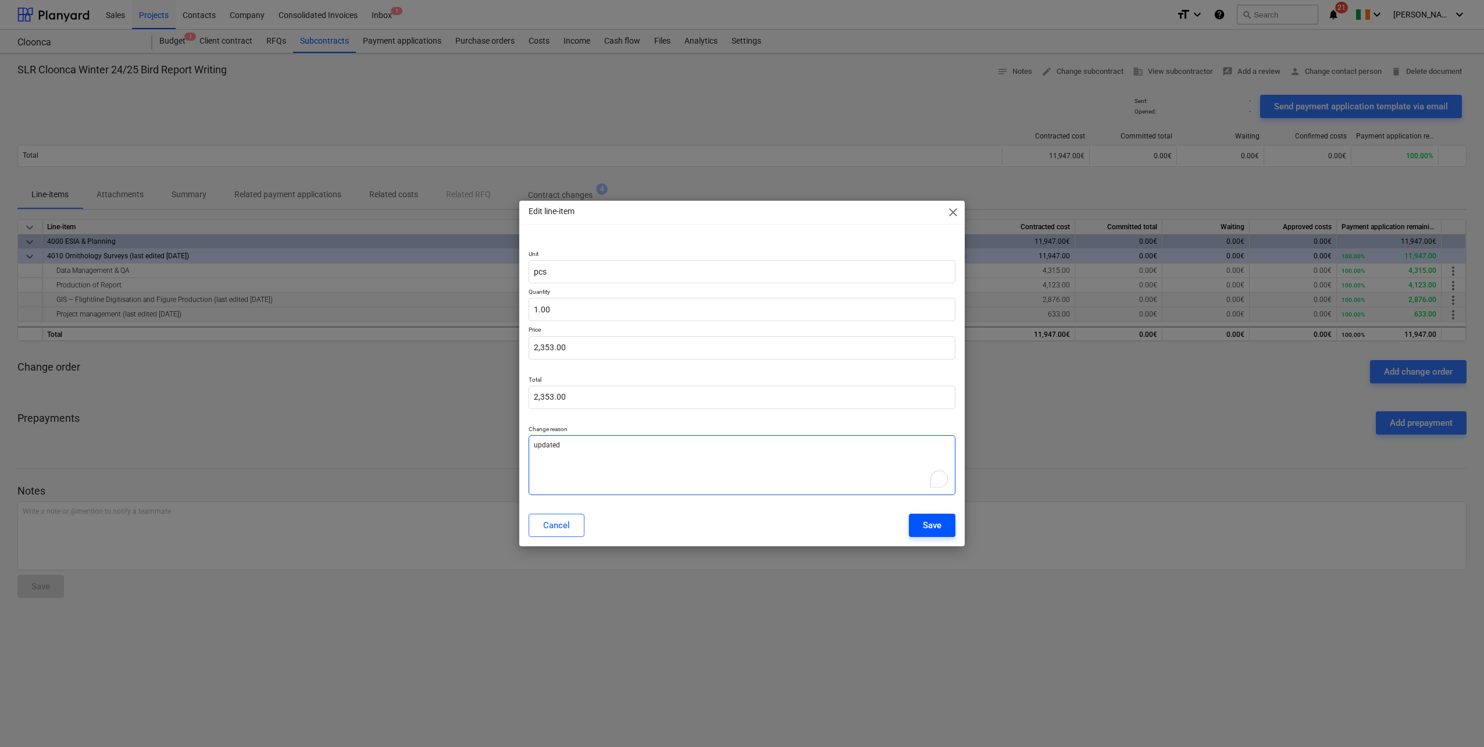
type textarea "updated"
click at [937, 528] on div "Save" at bounding box center [932, 524] width 19 height 15
type textarea "x"
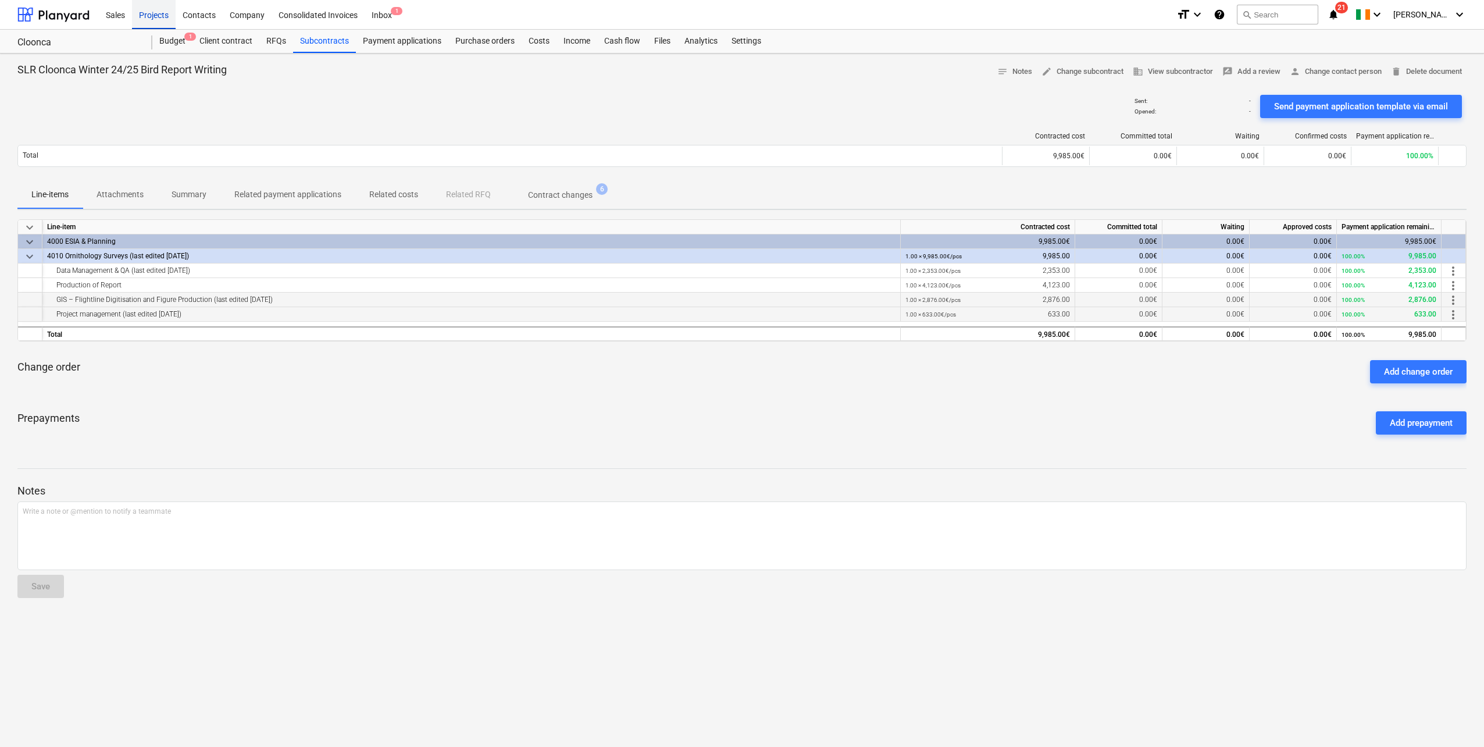
click at [149, 19] on div "Projects" at bounding box center [154, 14] width 44 height 30
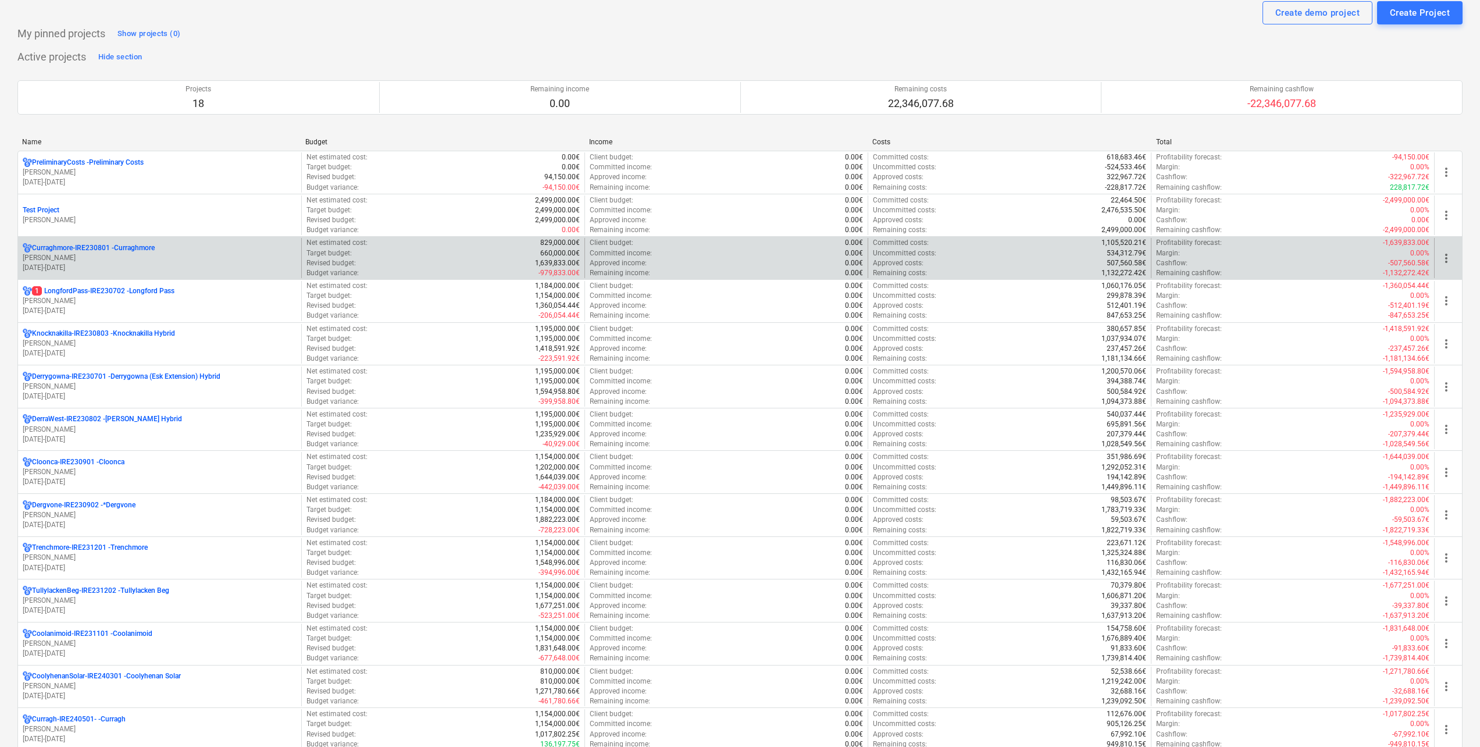
scroll to position [58, 0]
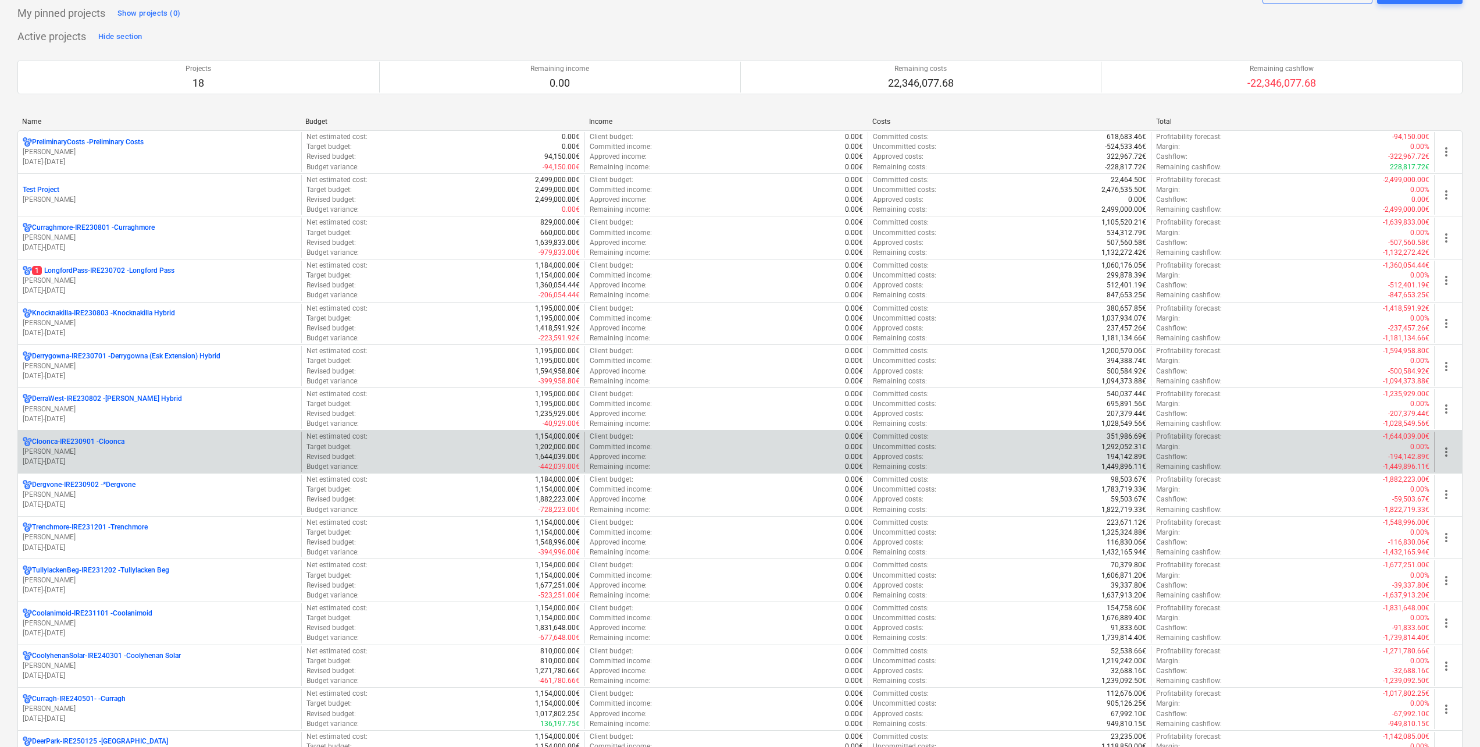
click at [83, 453] on p "[PERSON_NAME]" at bounding box center [160, 452] width 274 height 10
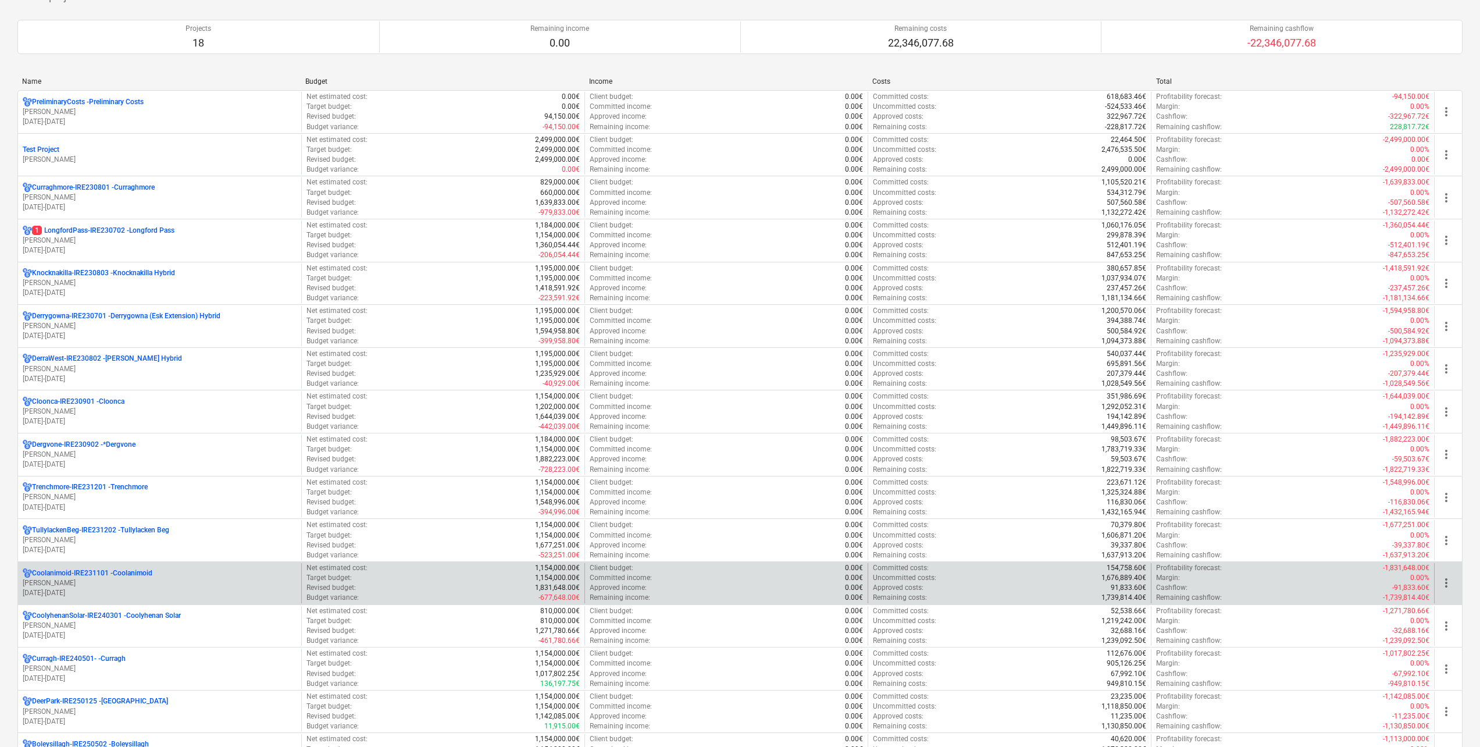
scroll to position [116, 0]
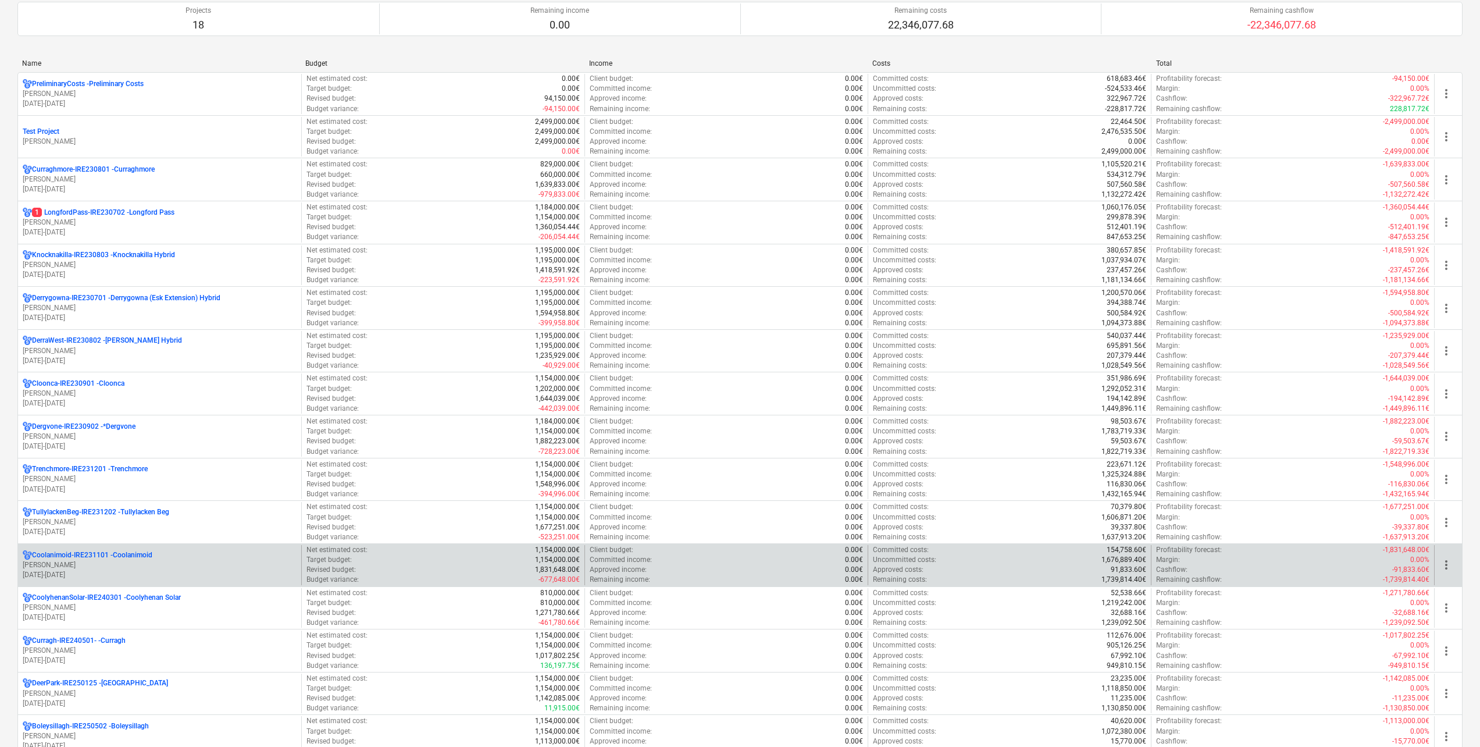
click at [152, 569] on p "[PERSON_NAME]" at bounding box center [160, 565] width 274 height 10
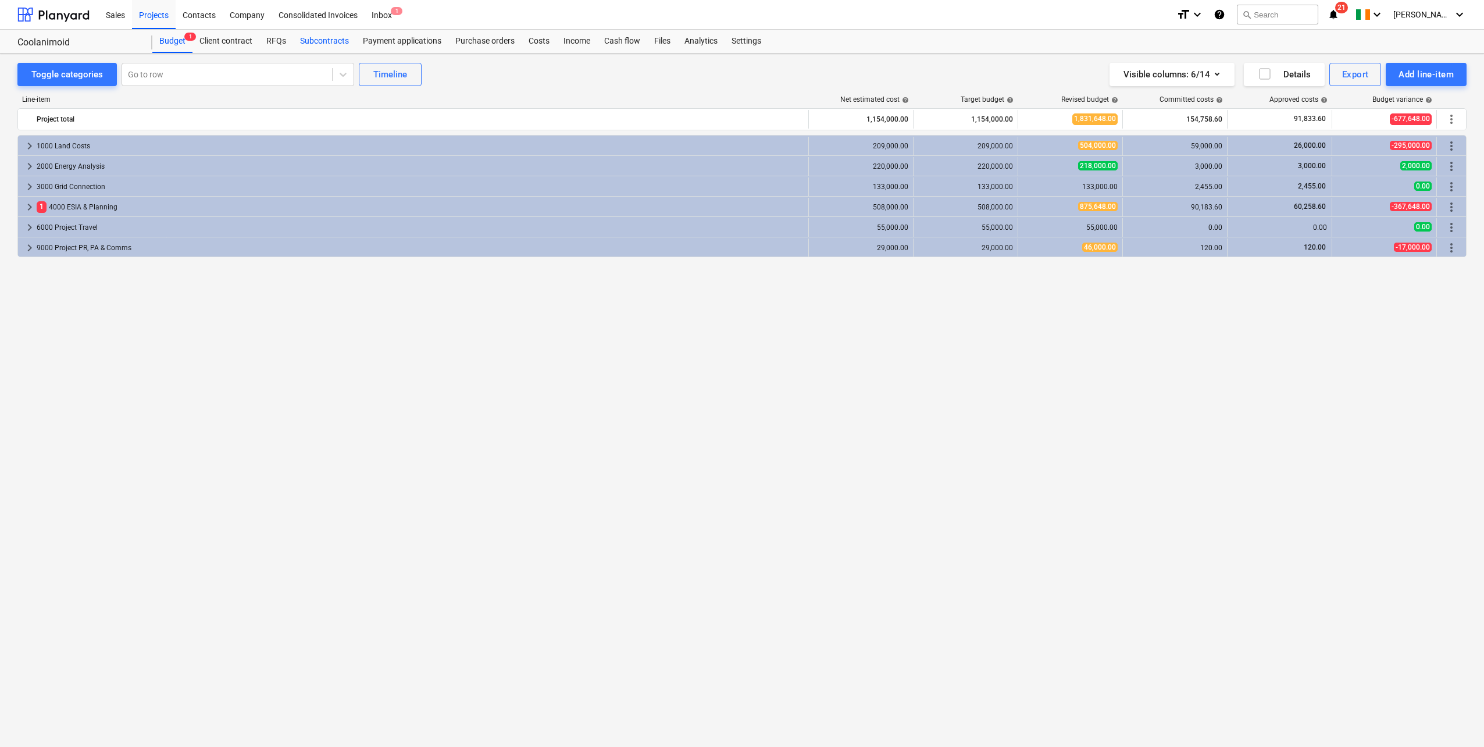
click at [320, 45] on div "Subcontracts" at bounding box center [324, 41] width 63 height 23
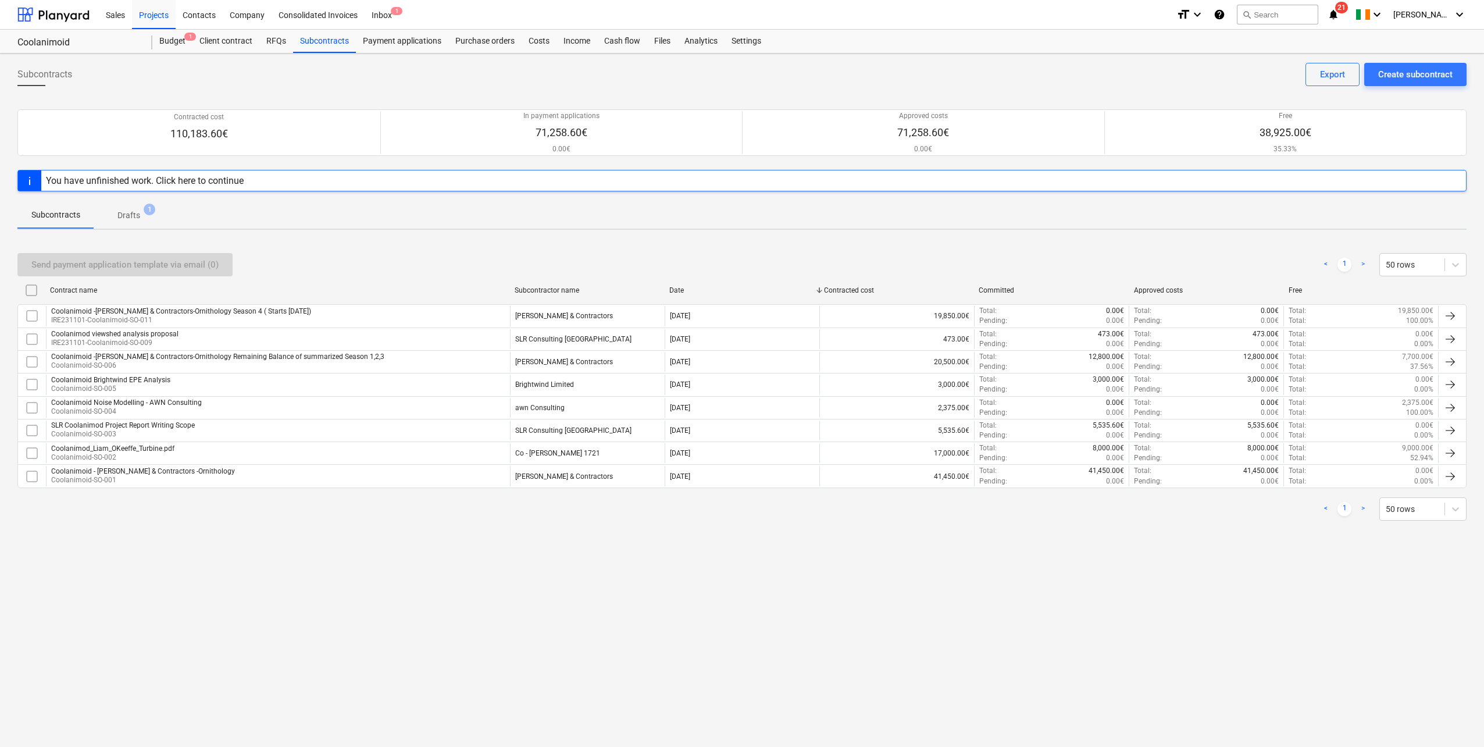
click at [135, 214] on p "Drafts" at bounding box center [128, 215] width 23 height 12
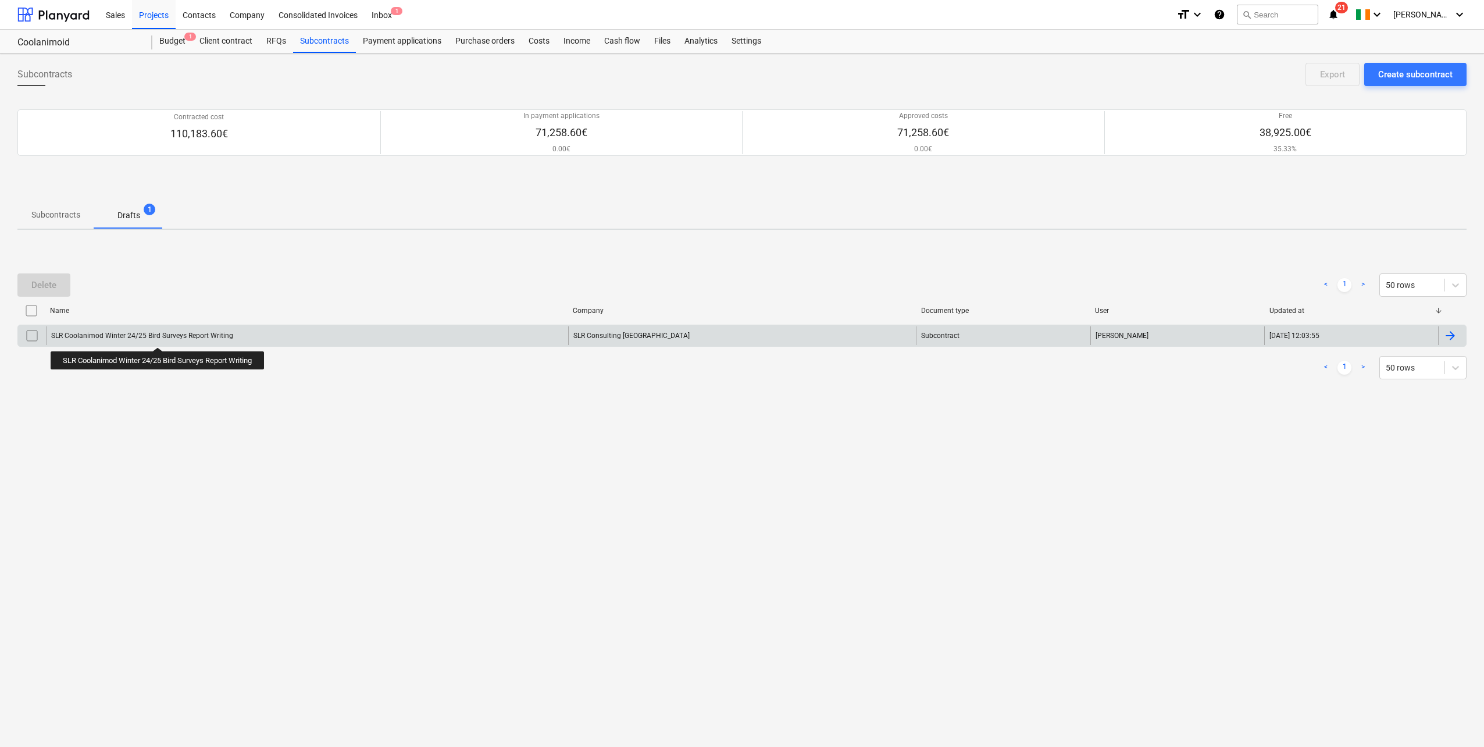
click at [160, 337] on div "SLR Coolanimod Winter 24/25 Bird Surveys Report Writing" at bounding box center [142, 335] width 182 height 8
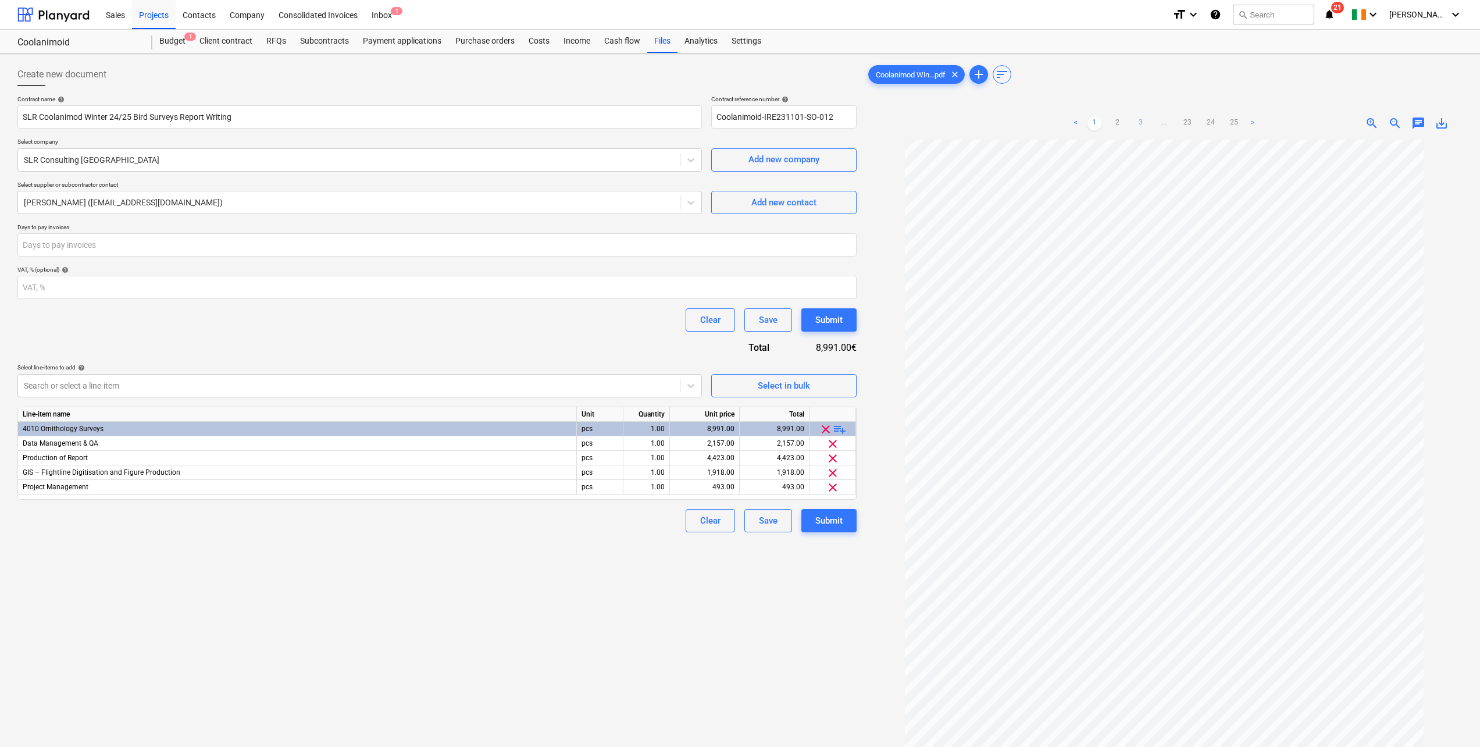
click at [1140, 124] on link "3" at bounding box center [1141, 123] width 14 height 14
click at [312, 39] on div "Subcontracts" at bounding box center [324, 41] width 63 height 23
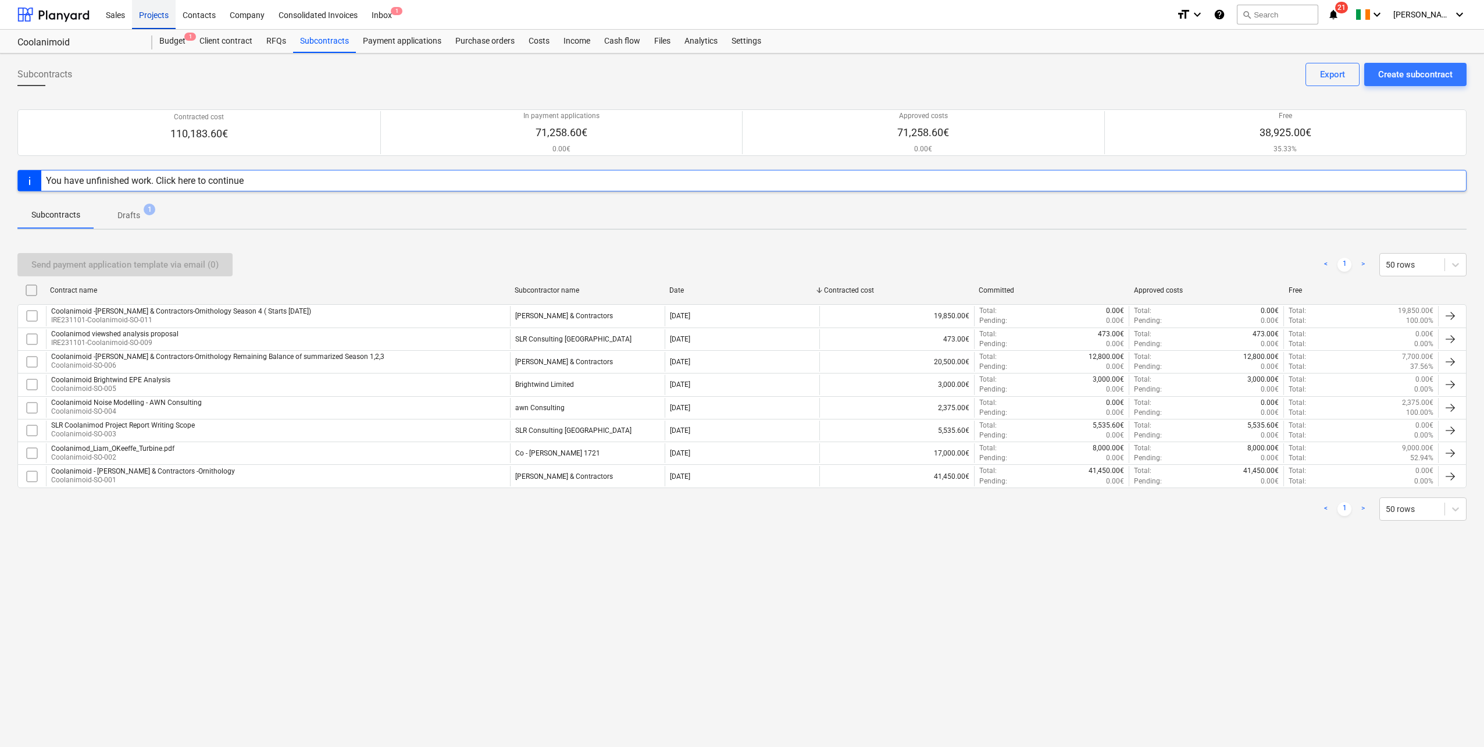
click at [144, 19] on div "Projects" at bounding box center [154, 14] width 44 height 30
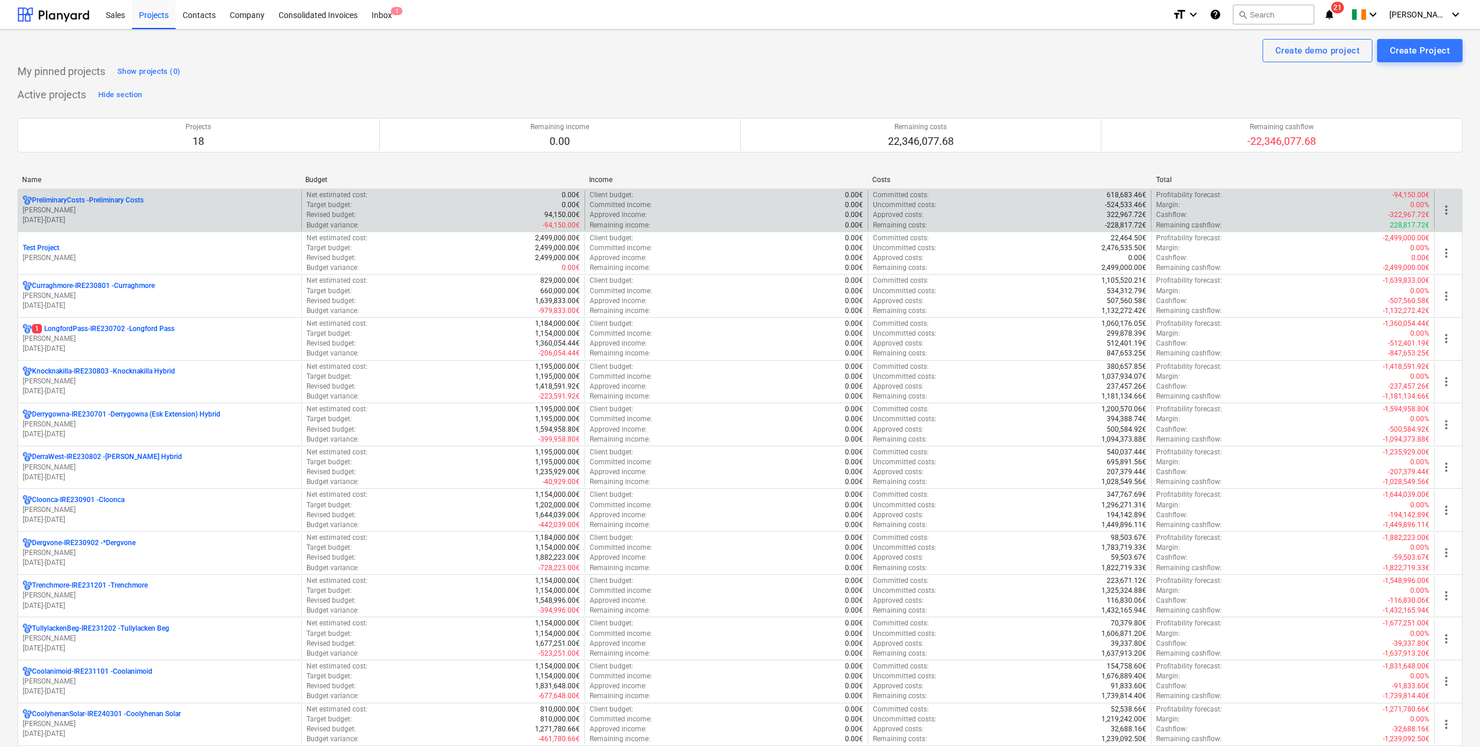
click at [94, 215] on p "[DATE] - [DATE]" at bounding box center [160, 220] width 274 height 10
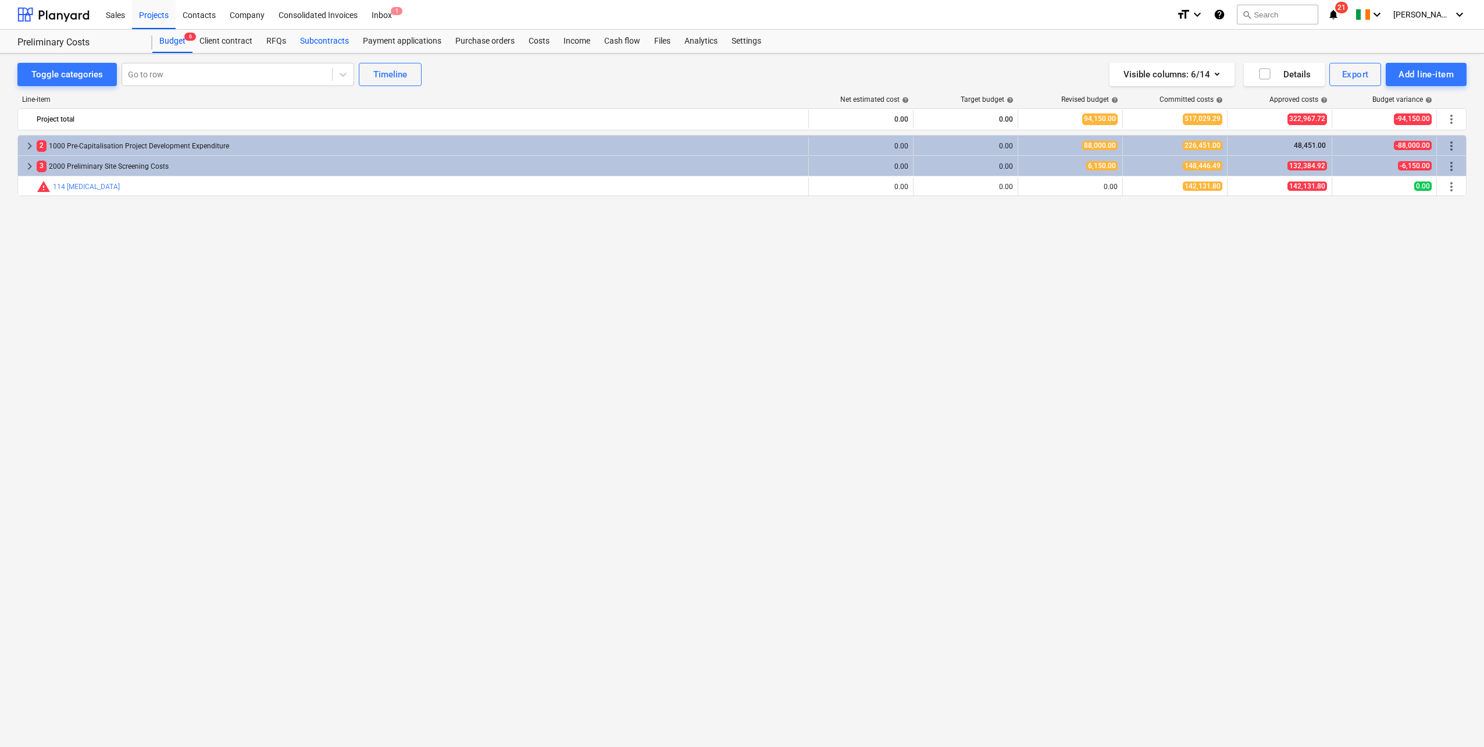
click at [323, 40] on div "Subcontracts" at bounding box center [324, 41] width 63 height 23
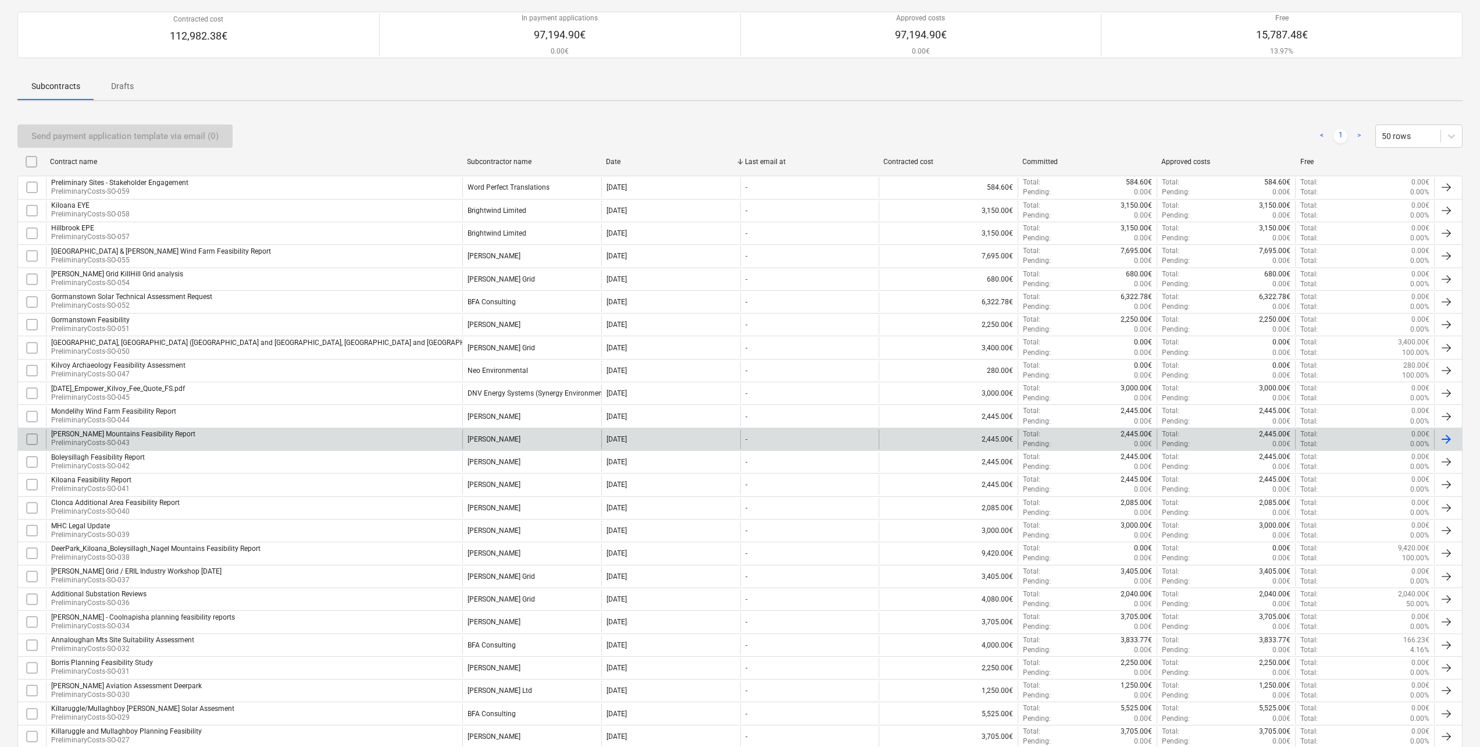
scroll to position [116, 0]
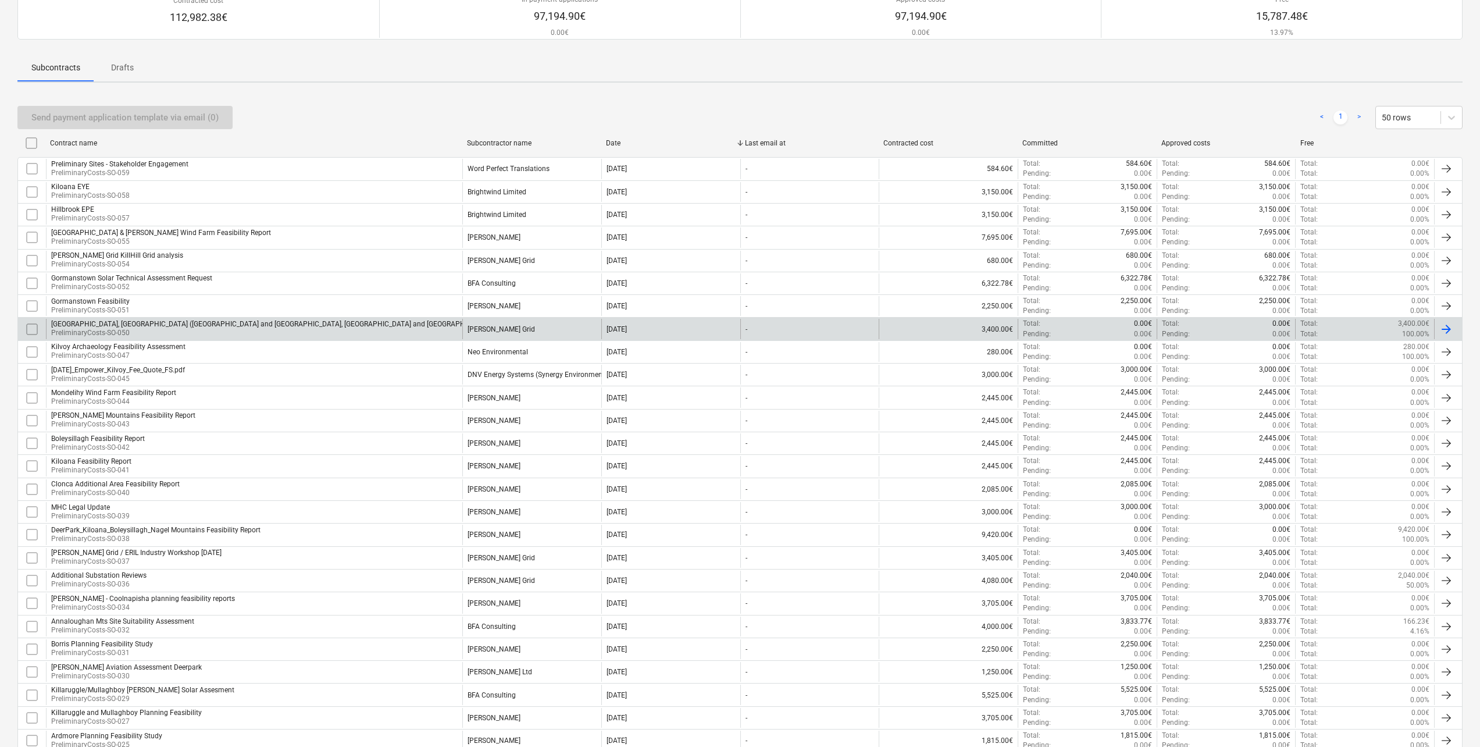
click at [154, 328] on p "PreliminaryCosts-SO-050" at bounding box center [360, 333] width 619 height 10
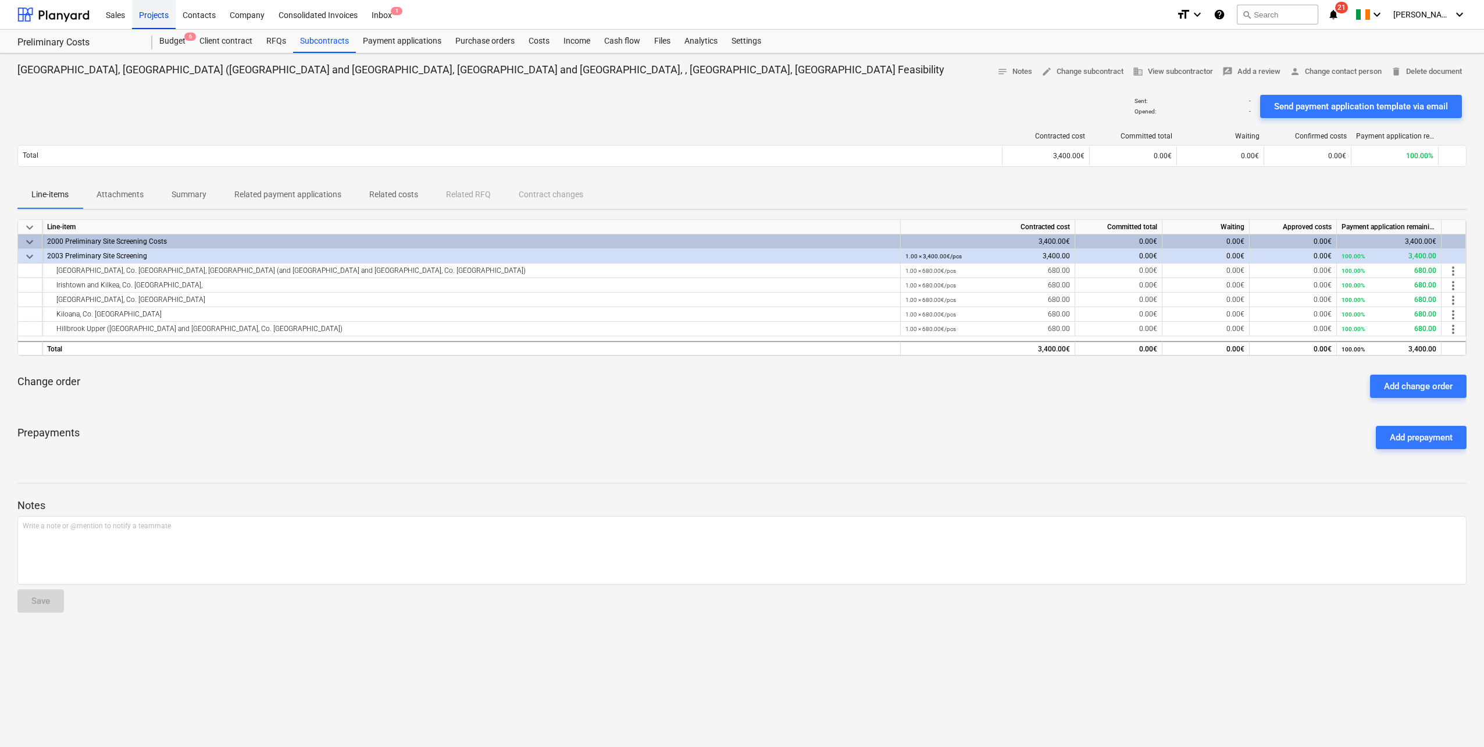
click at [156, 16] on div "Projects" at bounding box center [154, 14] width 44 height 30
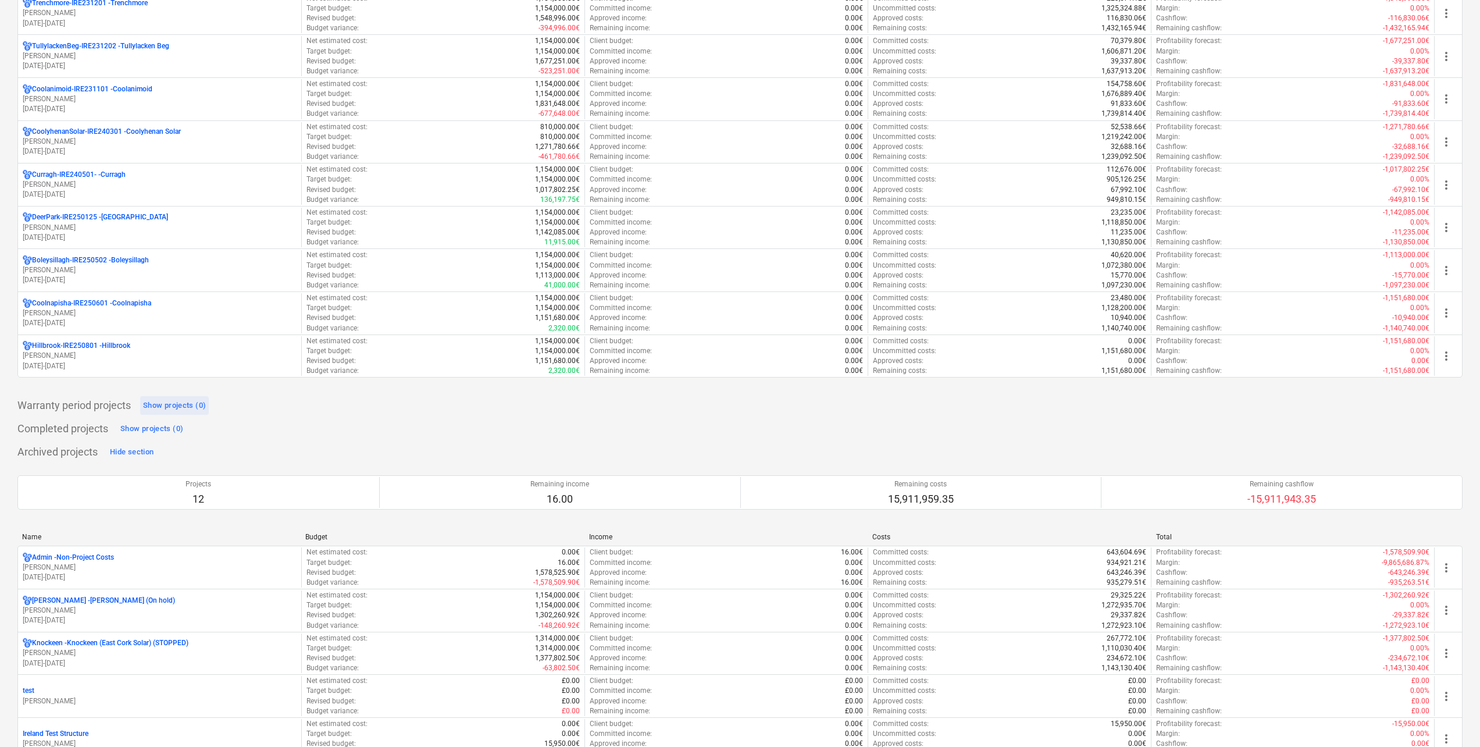
scroll to position [581, 0]
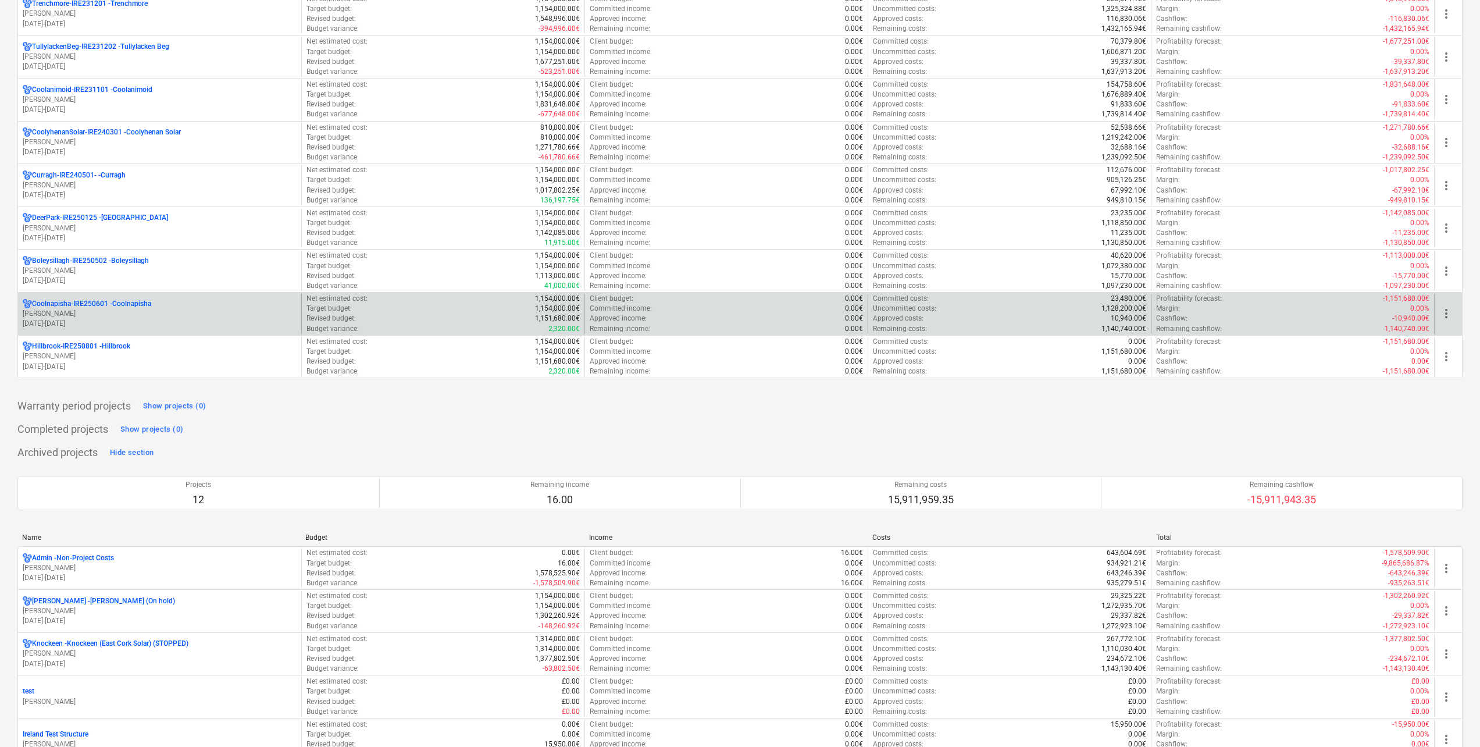
click at [129, 308] on p "Coolnapisha-IRE250601 - Coolnapisha" at bounding box center [91, 304] width 119 height 10
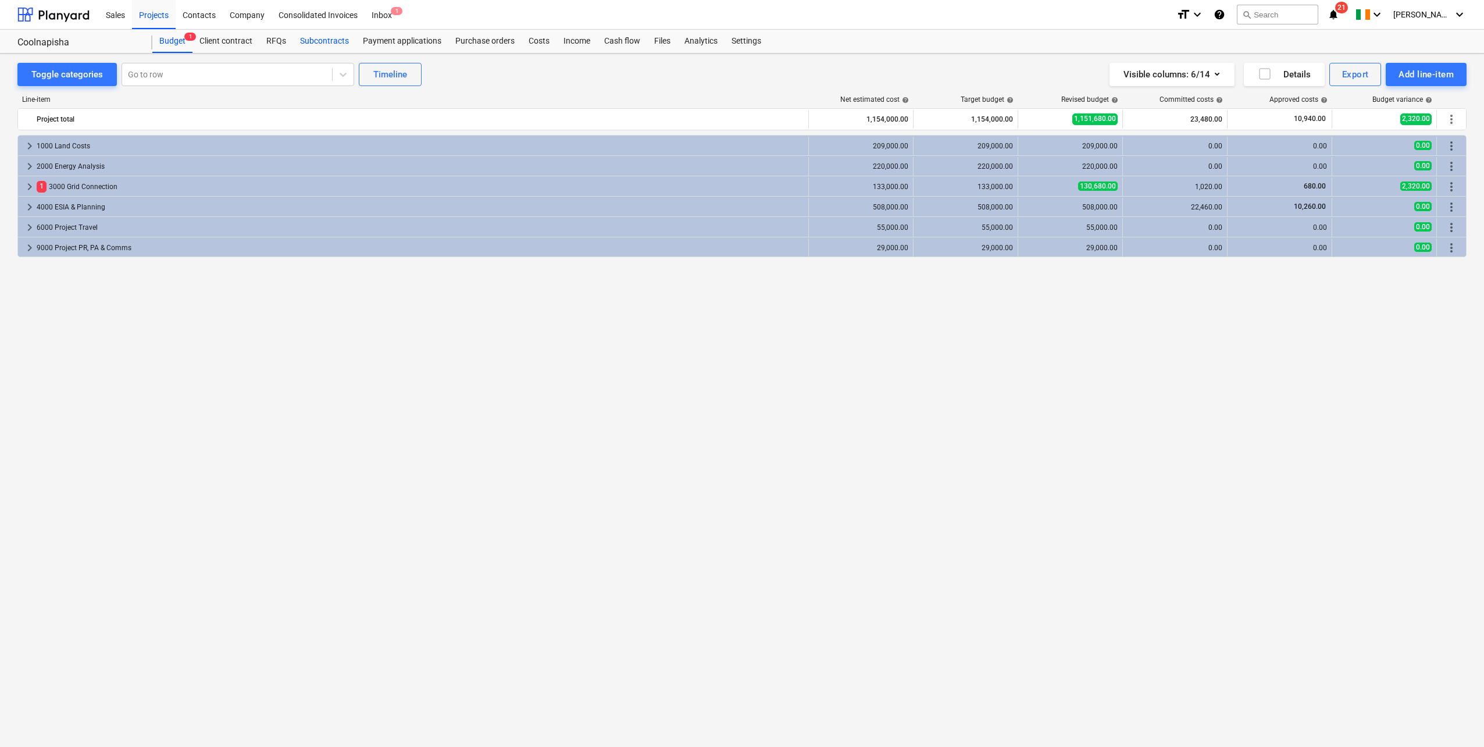
click at [303, 40] on div "Subcontracts" at bounding box center [324, 41] width 63 height 23
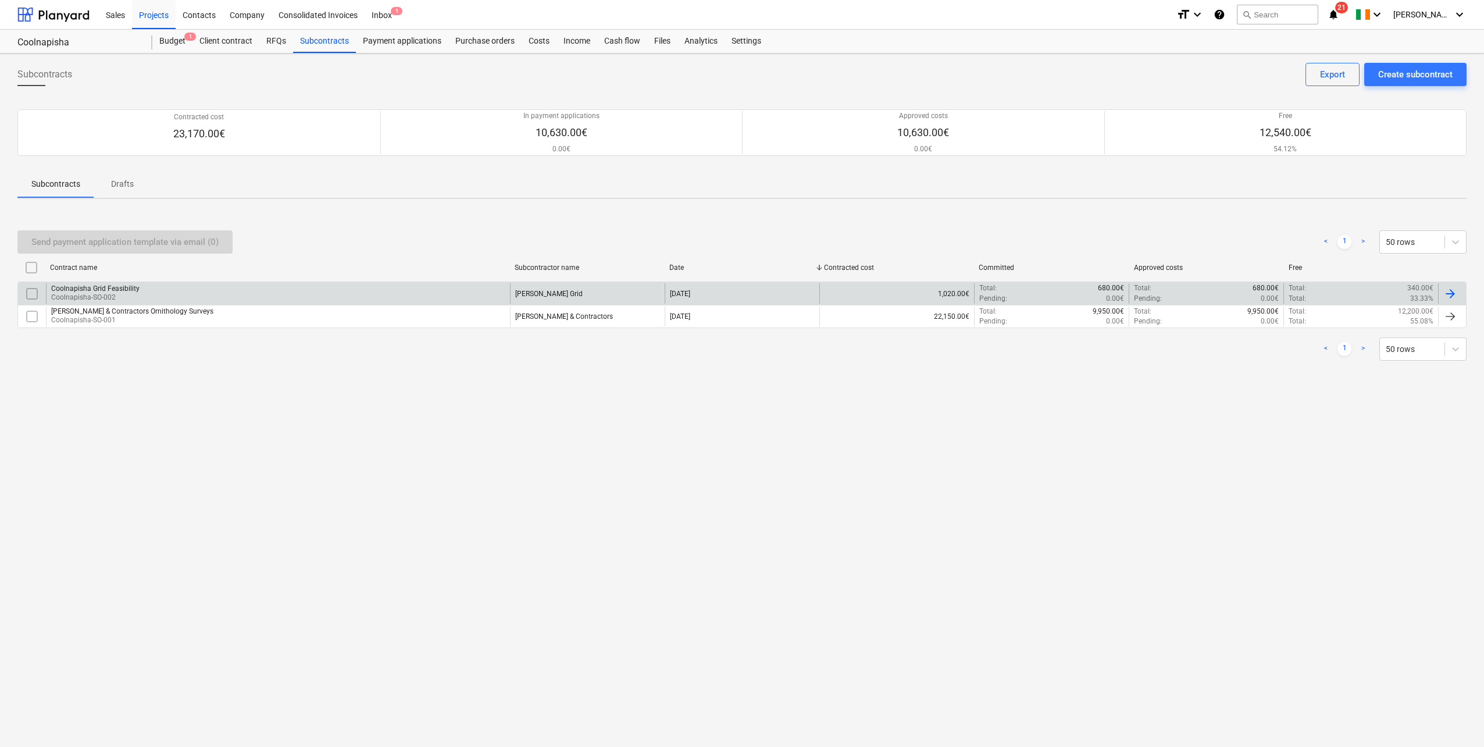
click at [245, 295] on div "Coolnapisha Grid Feasibility Coolnapisha-SO-002" at bounding box center [278, 293] width 464 height 20
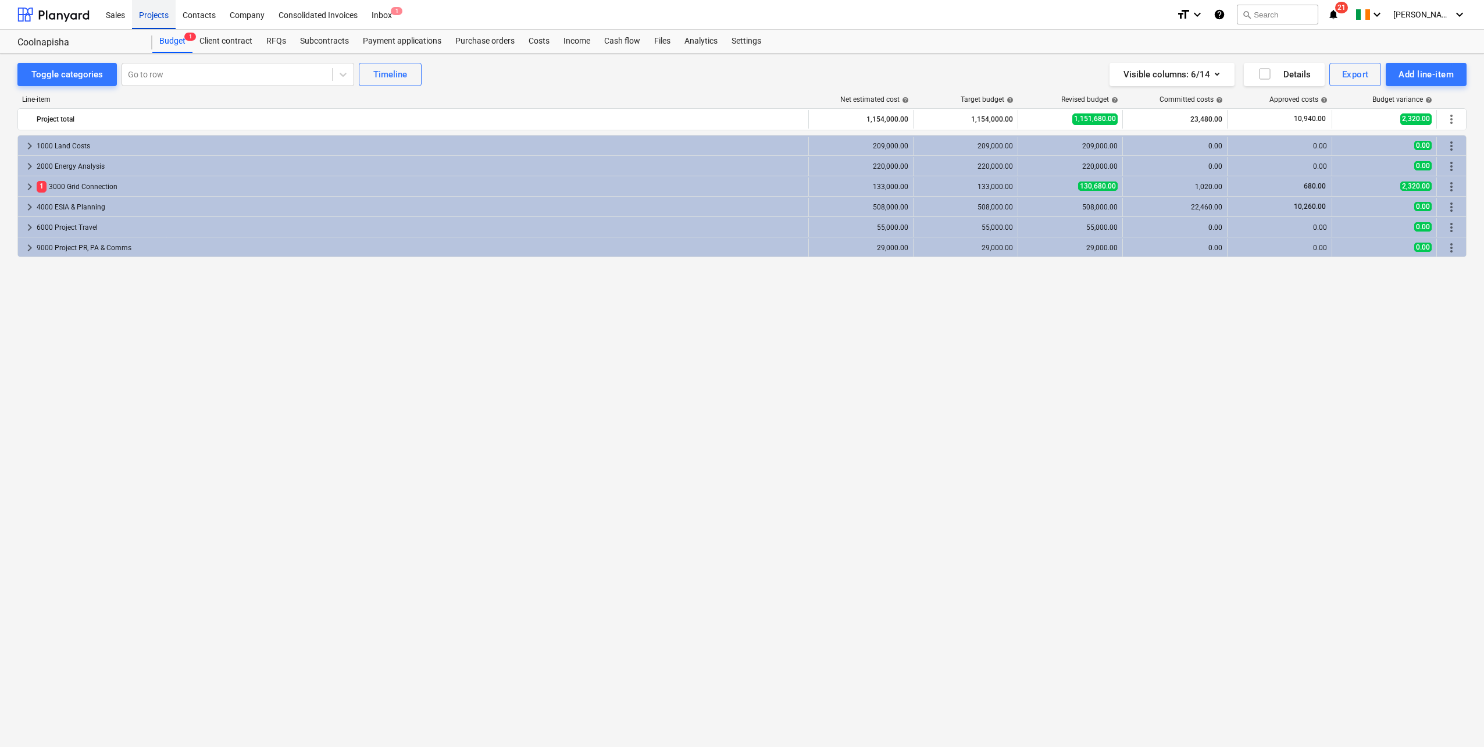
click at [154, 20] on div "Projects" at bounding box center [154, 14] width 44 height 30
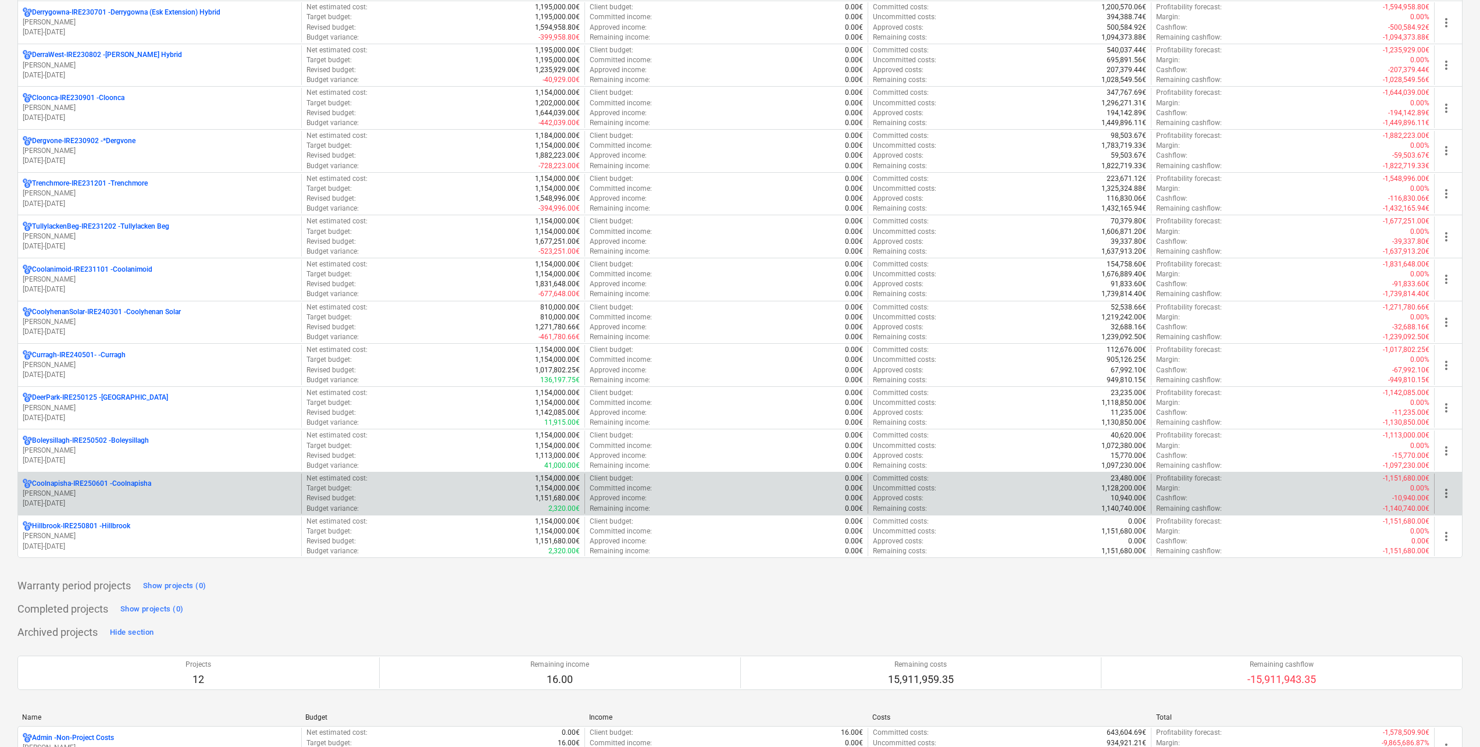
scroll to position [407, 0]
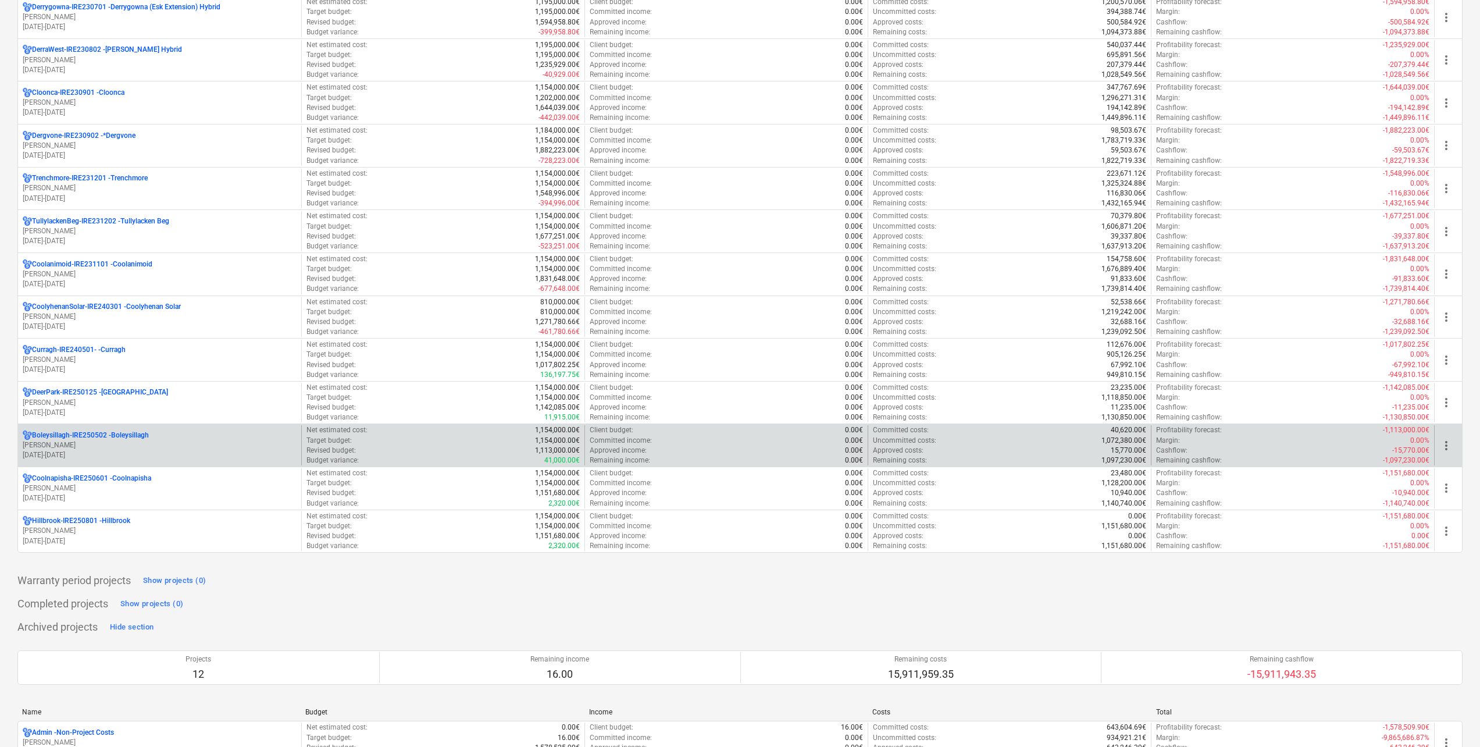
click at [135, 448] on p "[PERSON_NAME]" at bounding box center [160, 445] width 274 height 10
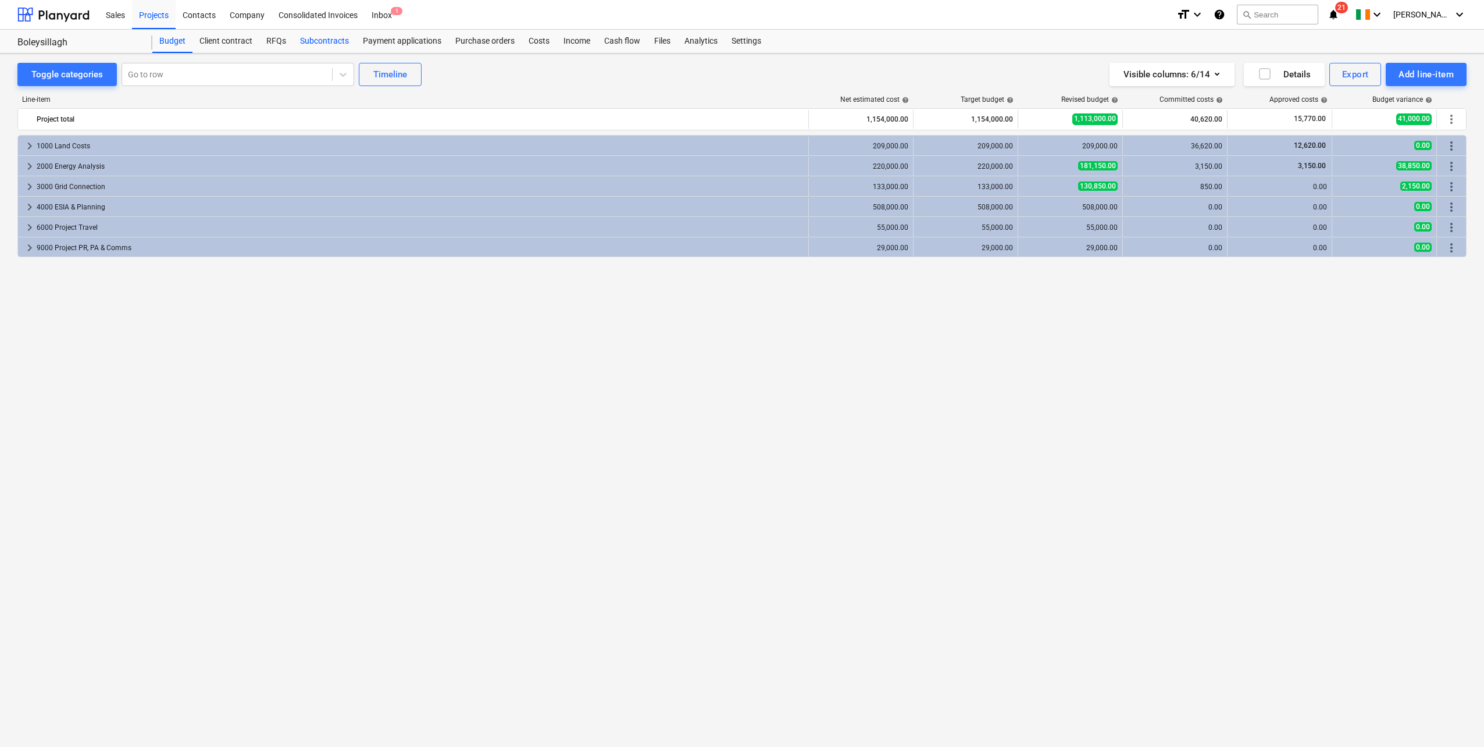
click at [301, 42] on div "Subcontracts" at bounding box center [324, 41] width 63 height 23
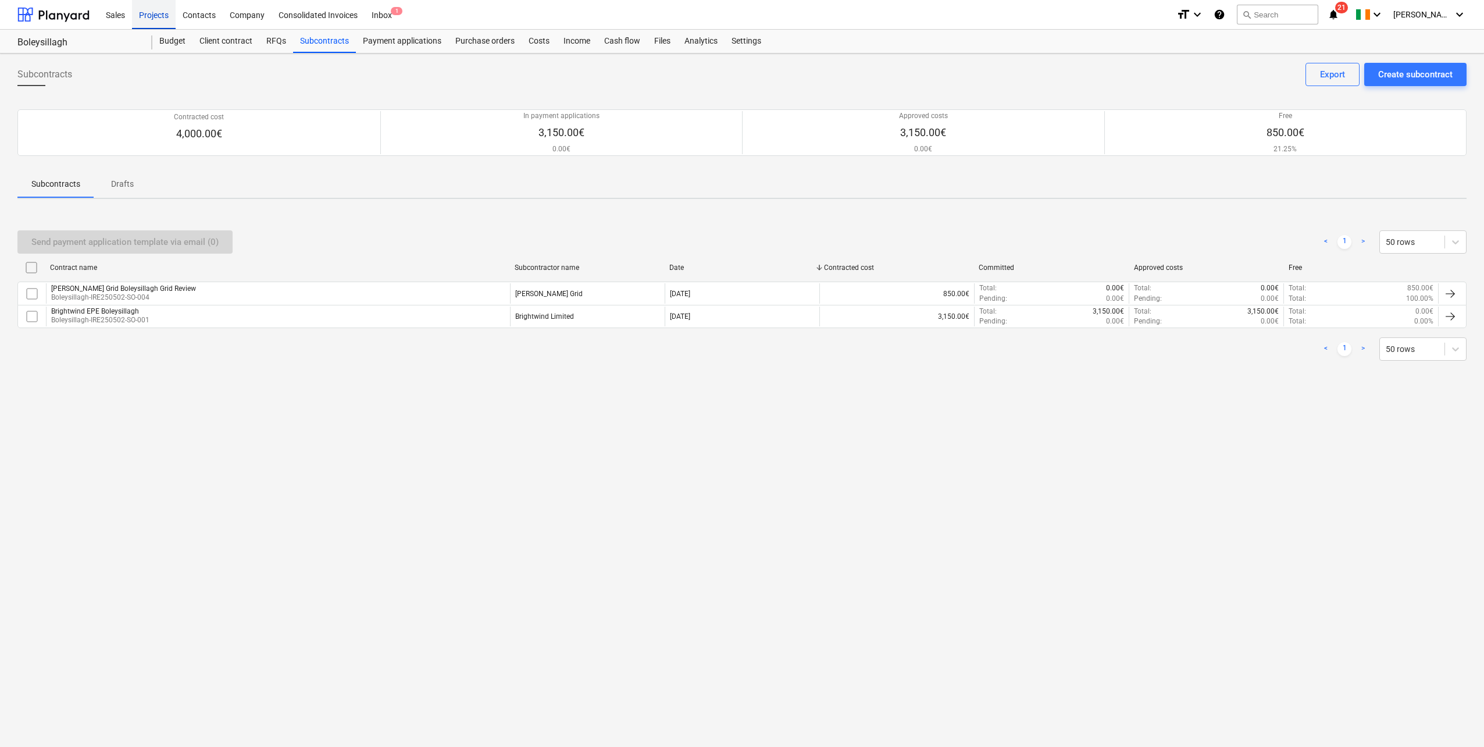
click at [163, 11] on div "Projects" at bounding box center [154, 14] width 44 height 30
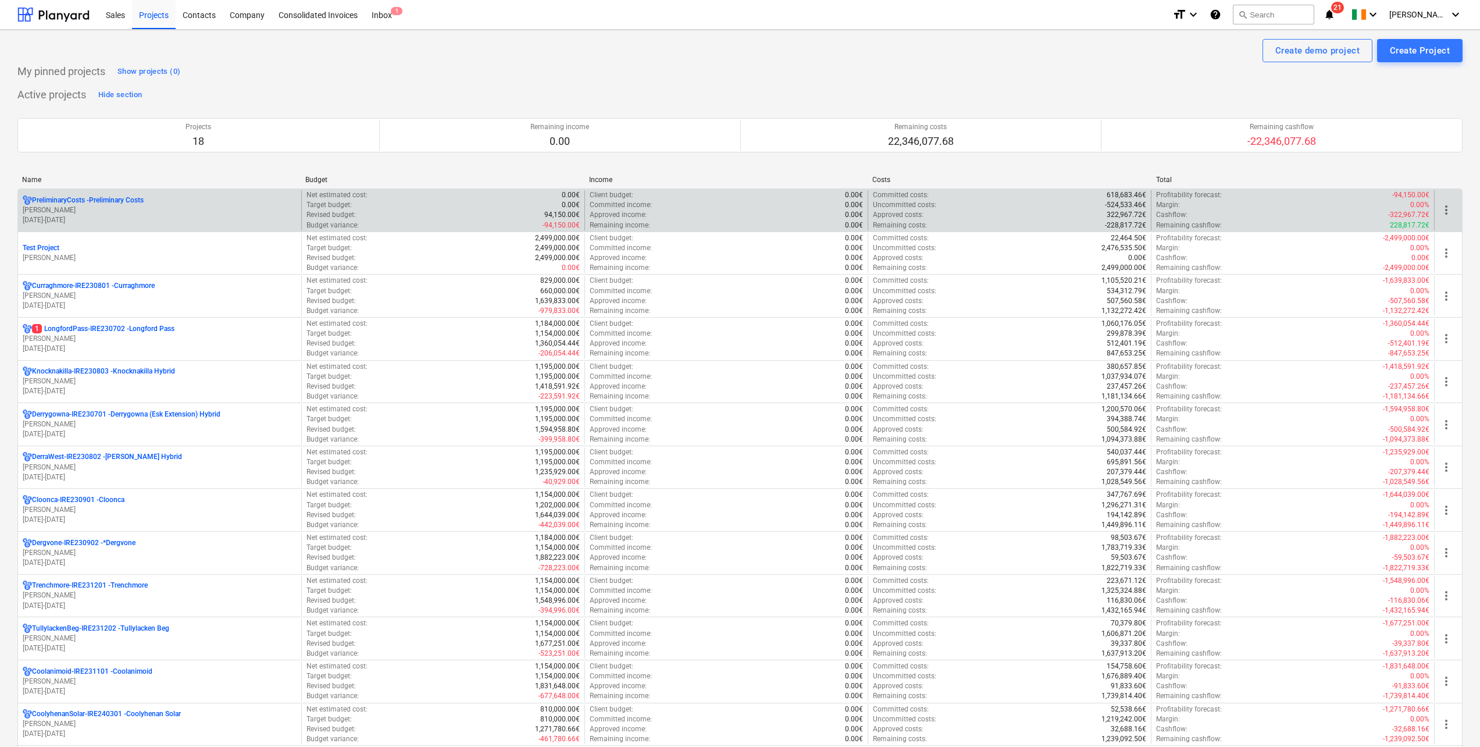
click at [116, 220] on p "[DATE] - [DATE]" at bounding box center [160, 220] width 274 height 10
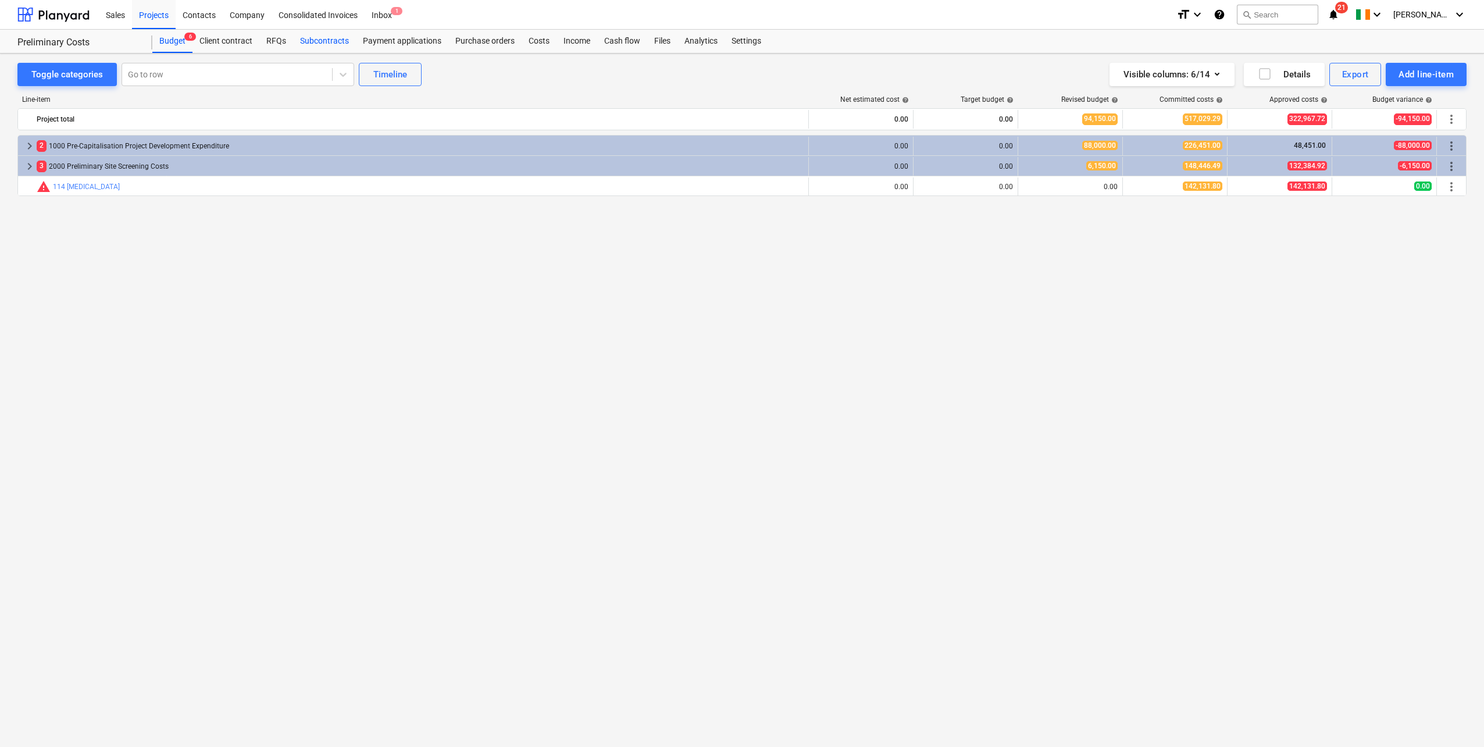
click at [301, 42] on div "Subcontracts" at bounding box center [324, 41] width 63 height 23
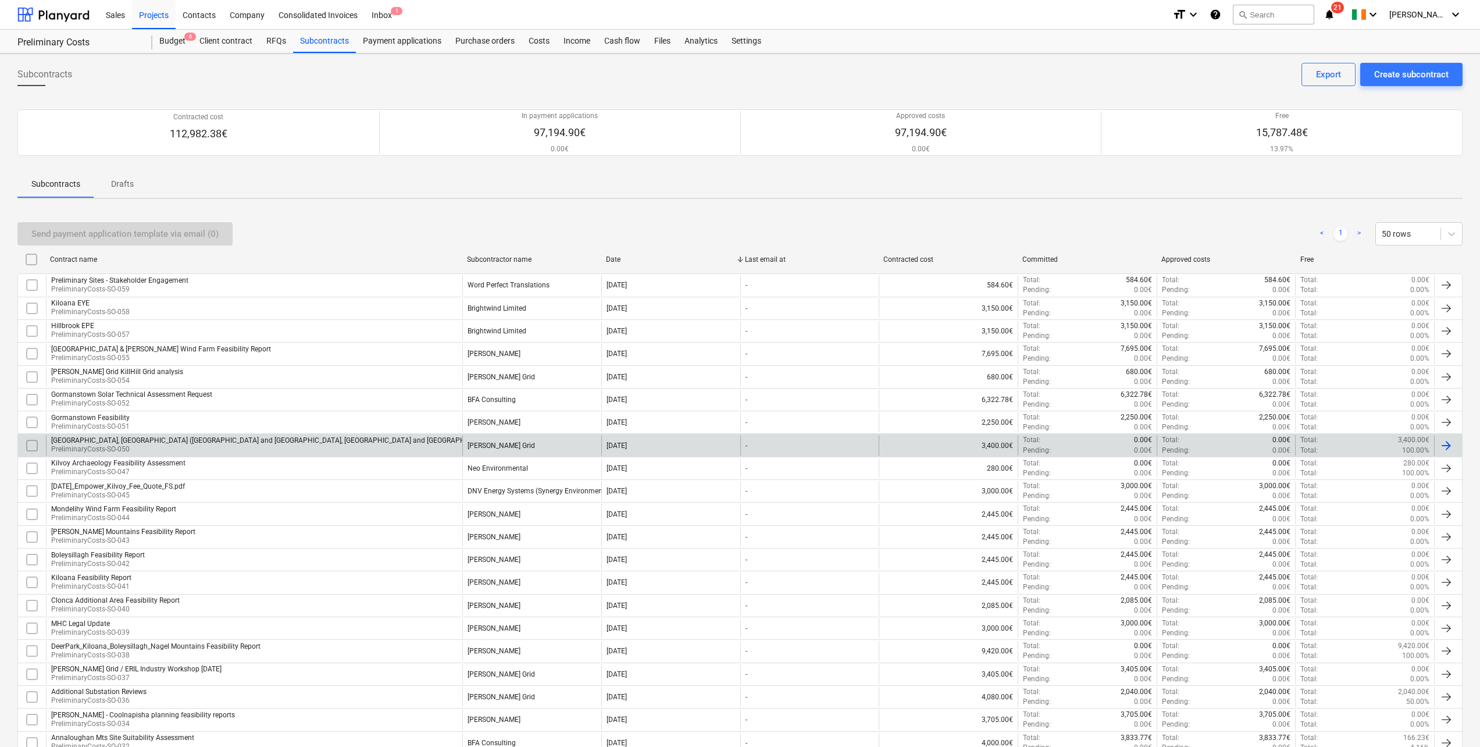
click at [197, 447] on p "PreliminaryCosts-SO-050" at bounding box center [360, 449] width 619 height 10
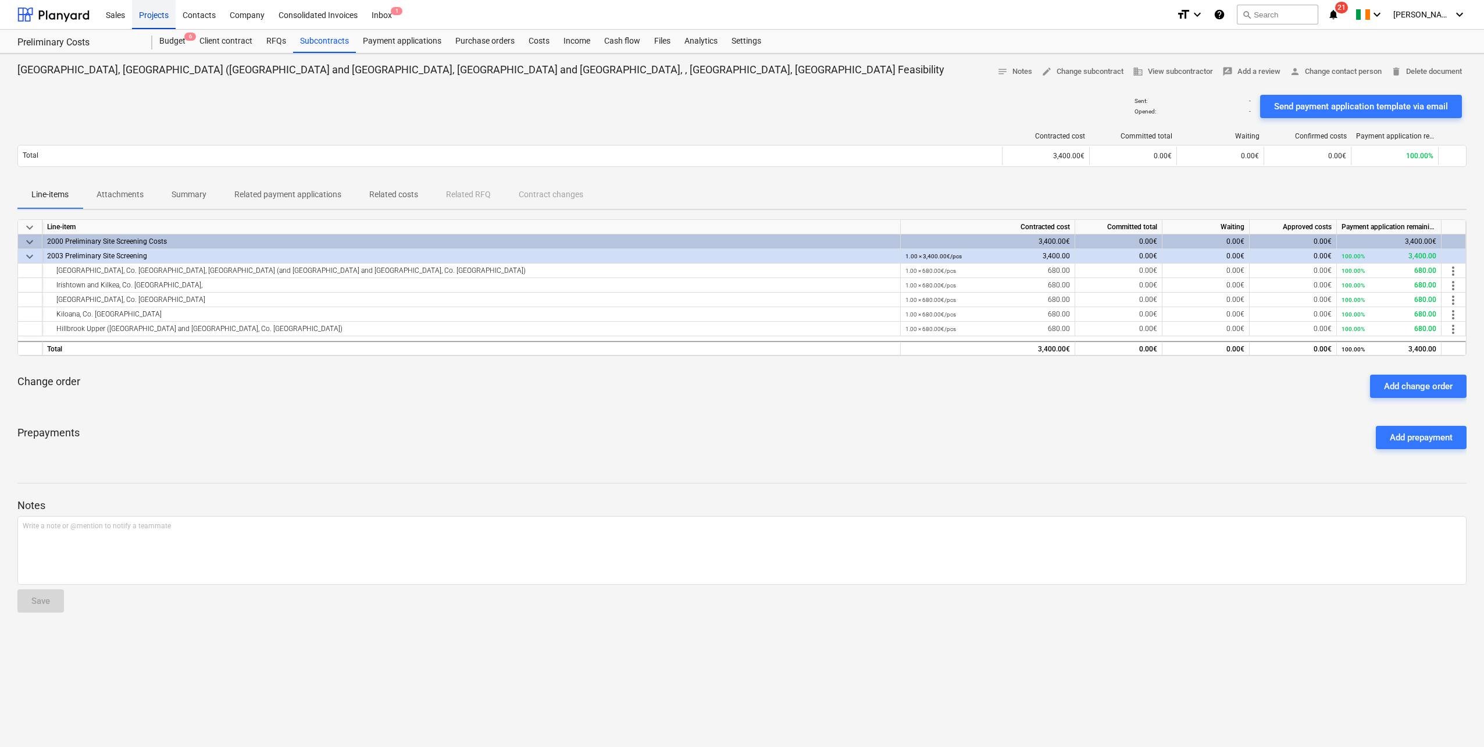
click at [159, 16] on div "Projects" at bounding box center [154, 14] width 44 height 30
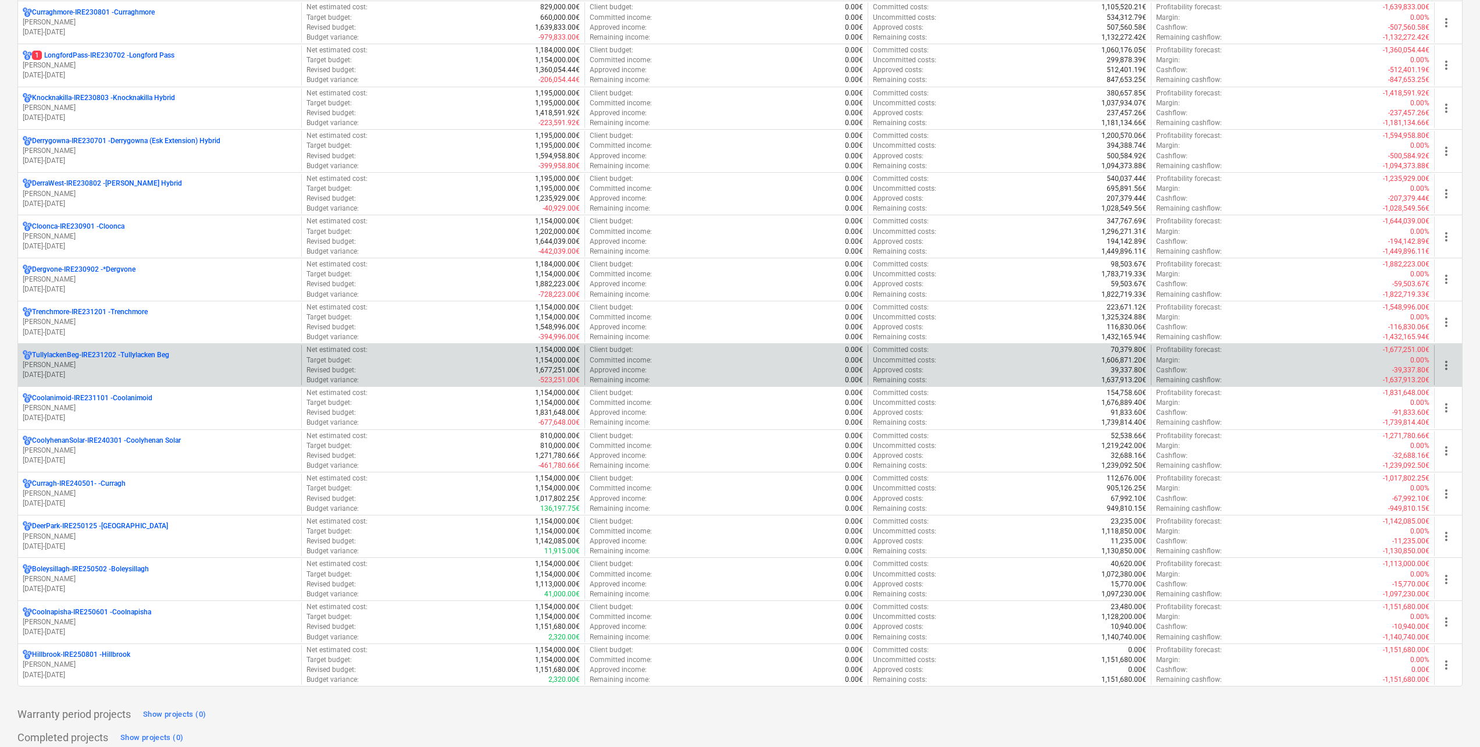
scroll to position [349, 0]
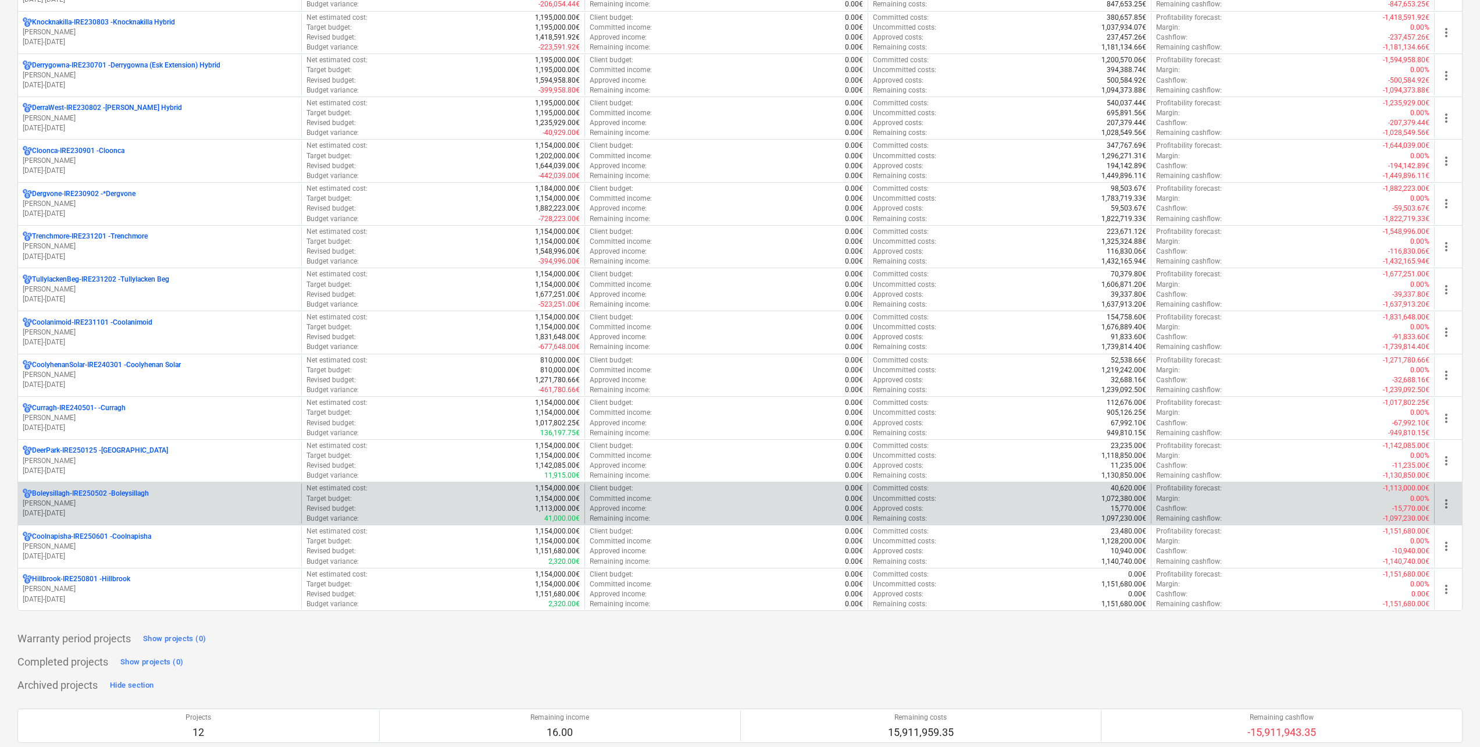
click at [137, 505] on p "[PERSON_NAME]" at bounding box center [160, 503] width 274 height 10
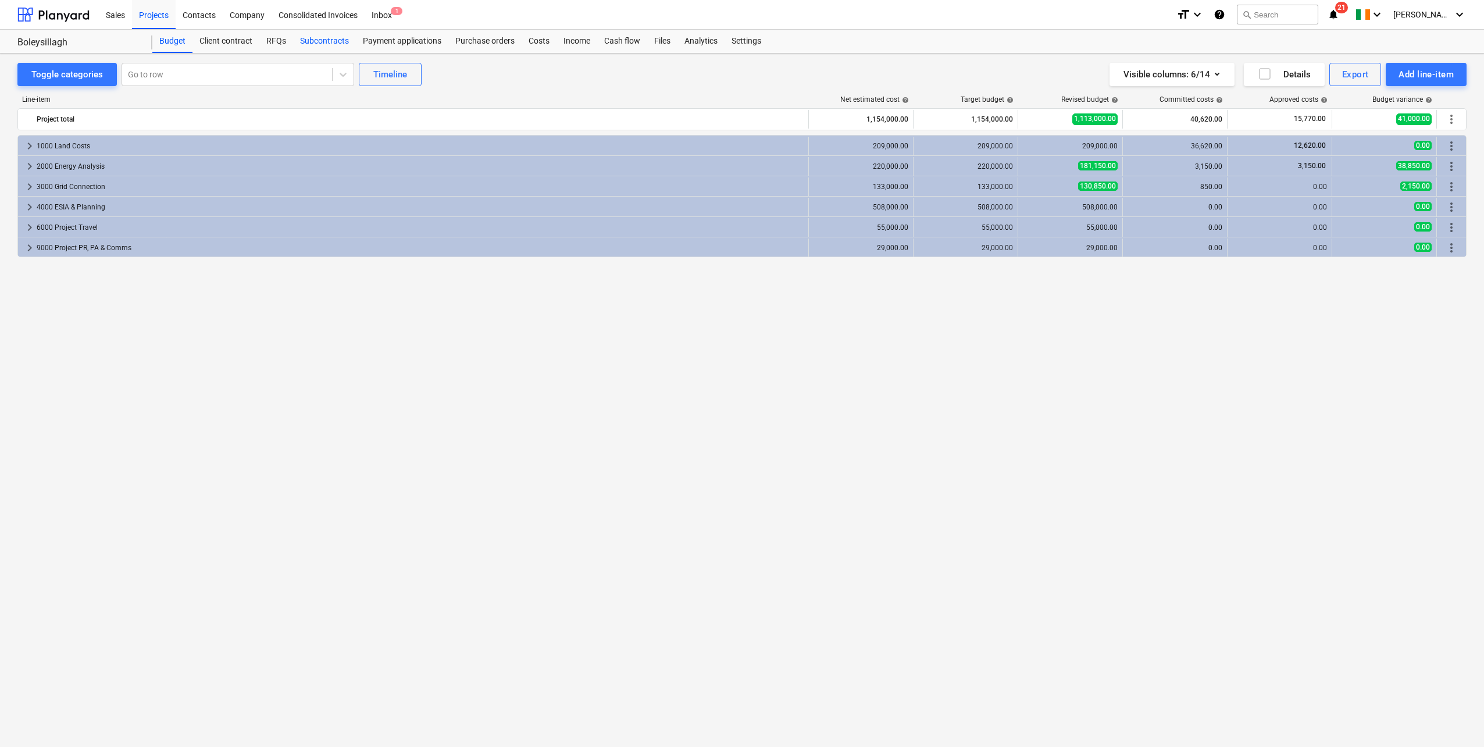
click at [328, 41] on div "Subcontracts" at bounding box center [324, 41] width 63 height 23
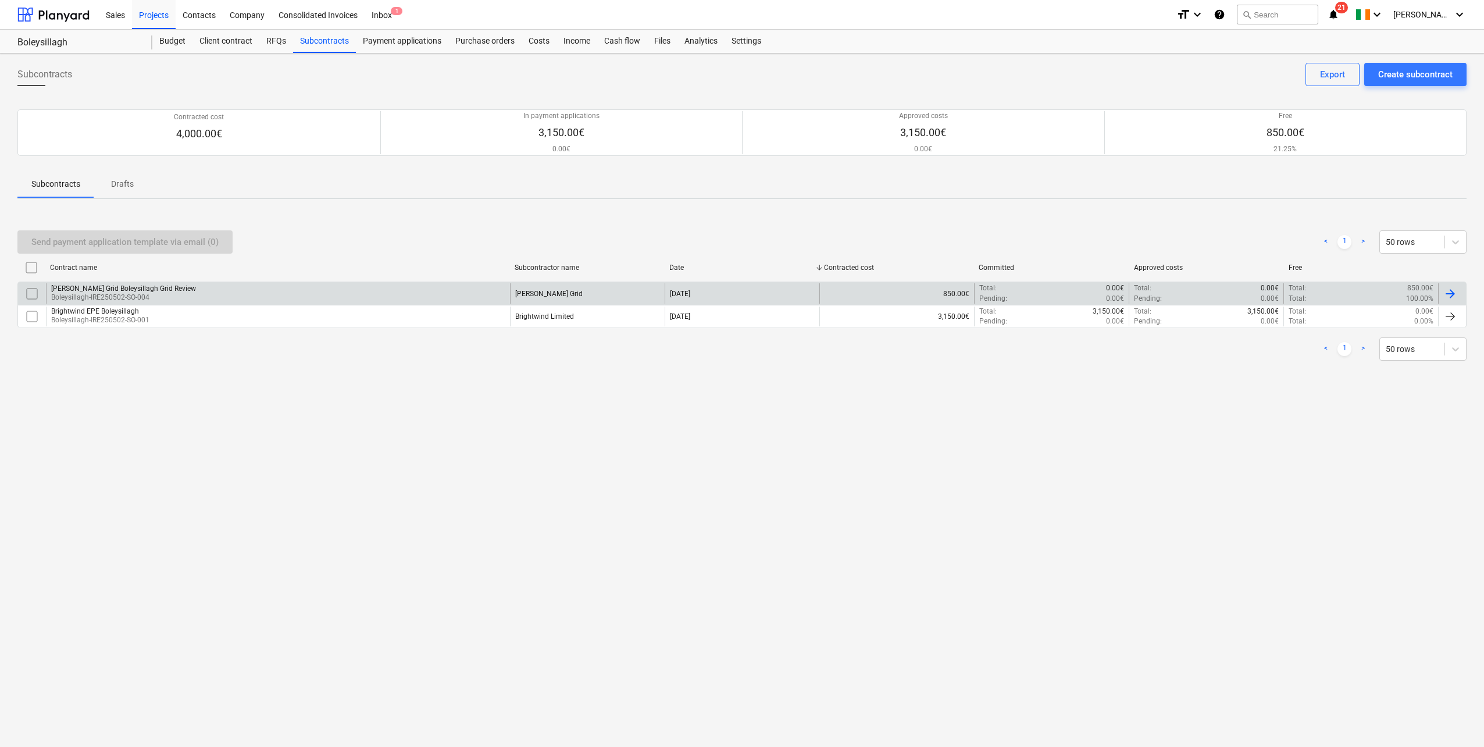
click at [183, 295] on div "[PERSON_NAME] Grid Boleysillagh Grid Review [GEOGRAPHIC_DATA]-IRE250502-SO-004" at bounding box center [278, 293] width 464 height 20
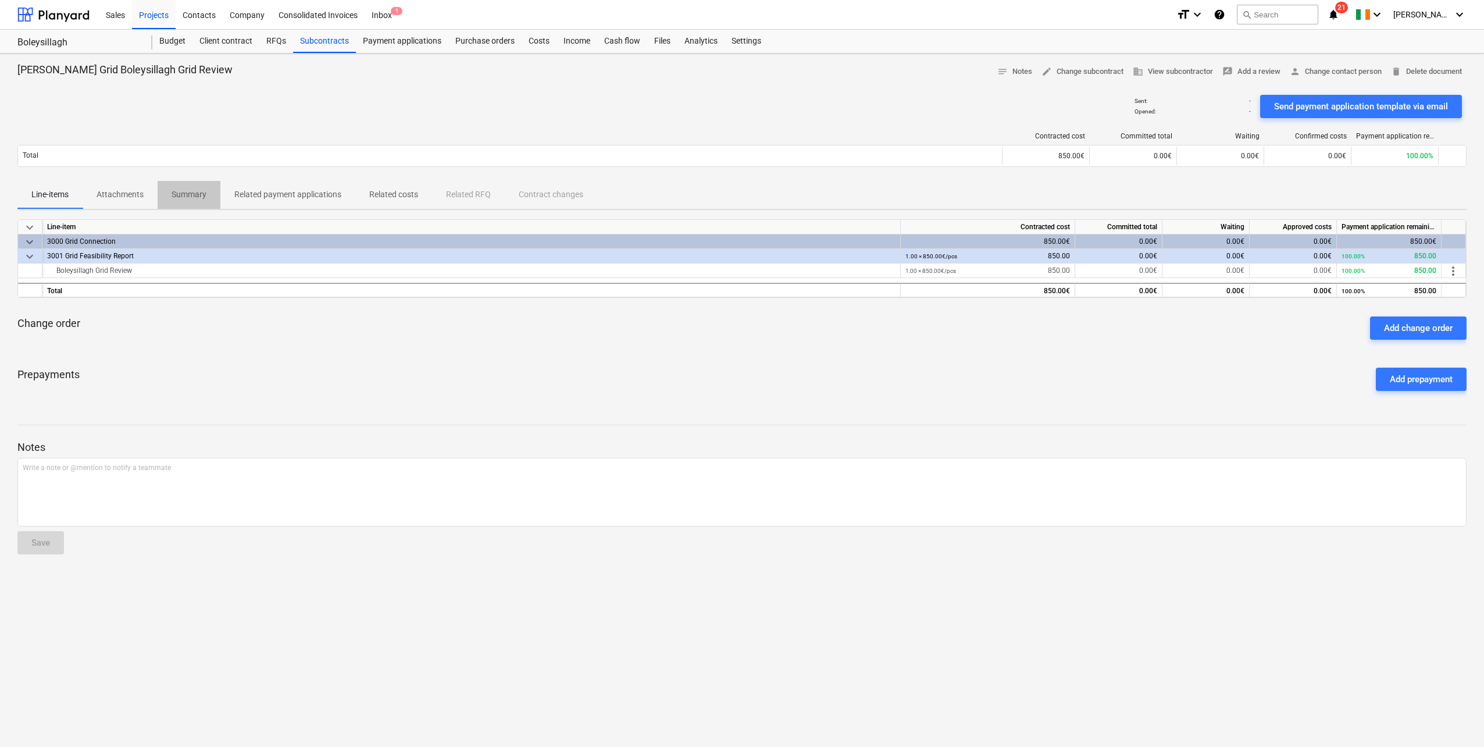
click at [185, 192] on p "Summary" at bounding box center [189, 194] width 35 height 12
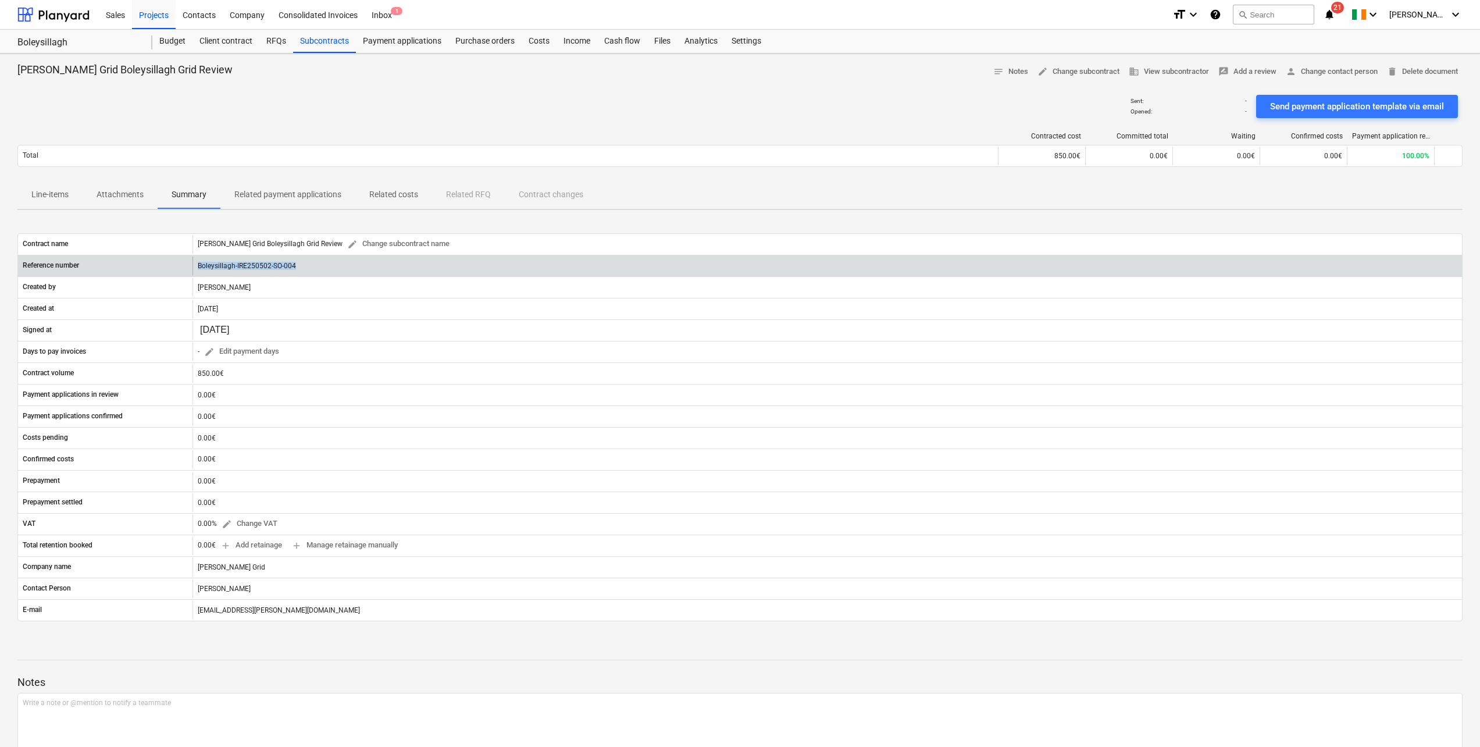
drag, startPoint x: 304, startPoint y: 266, endPoint x: 195, endPoint y: 264, distance: 108.7
click at [195, 264] on div "Boleysillagh-IRE250502-SO-004" at bounding box center [826, 265] width 1269 height 19
copy div "Boleysillagh-IRE250502-SO-004"
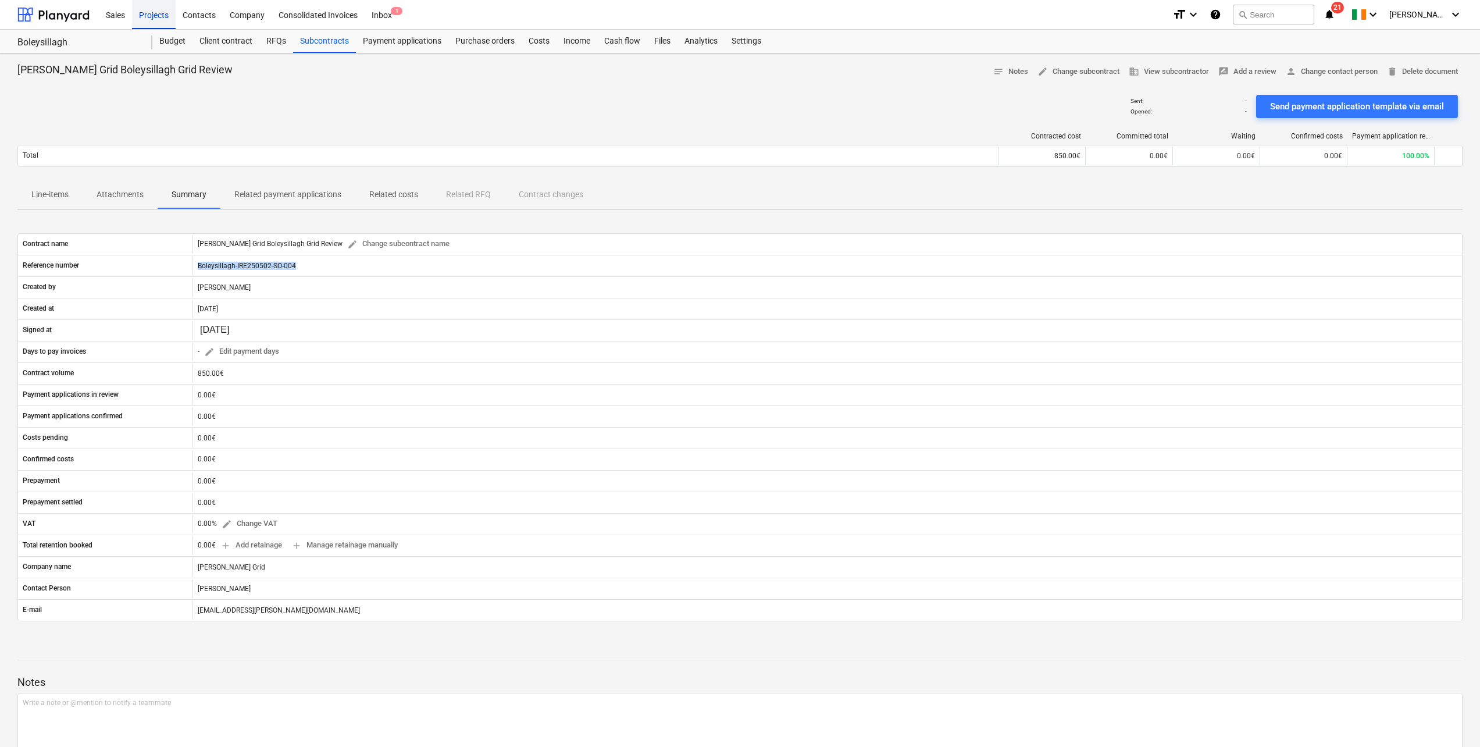
click at [140, 15] on div "Projects" at bounding box center [154, 14] width 44 height 30
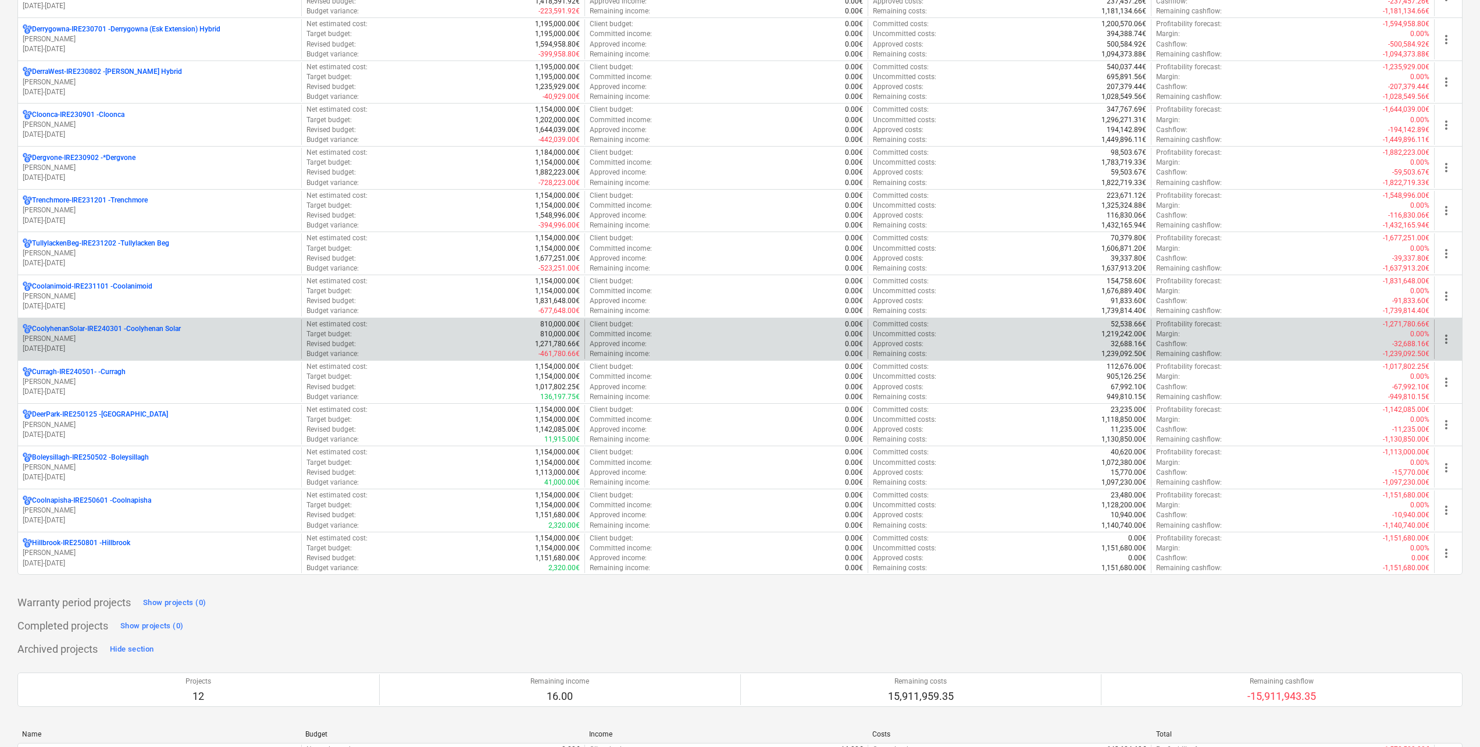
scroll to position [523, 0]
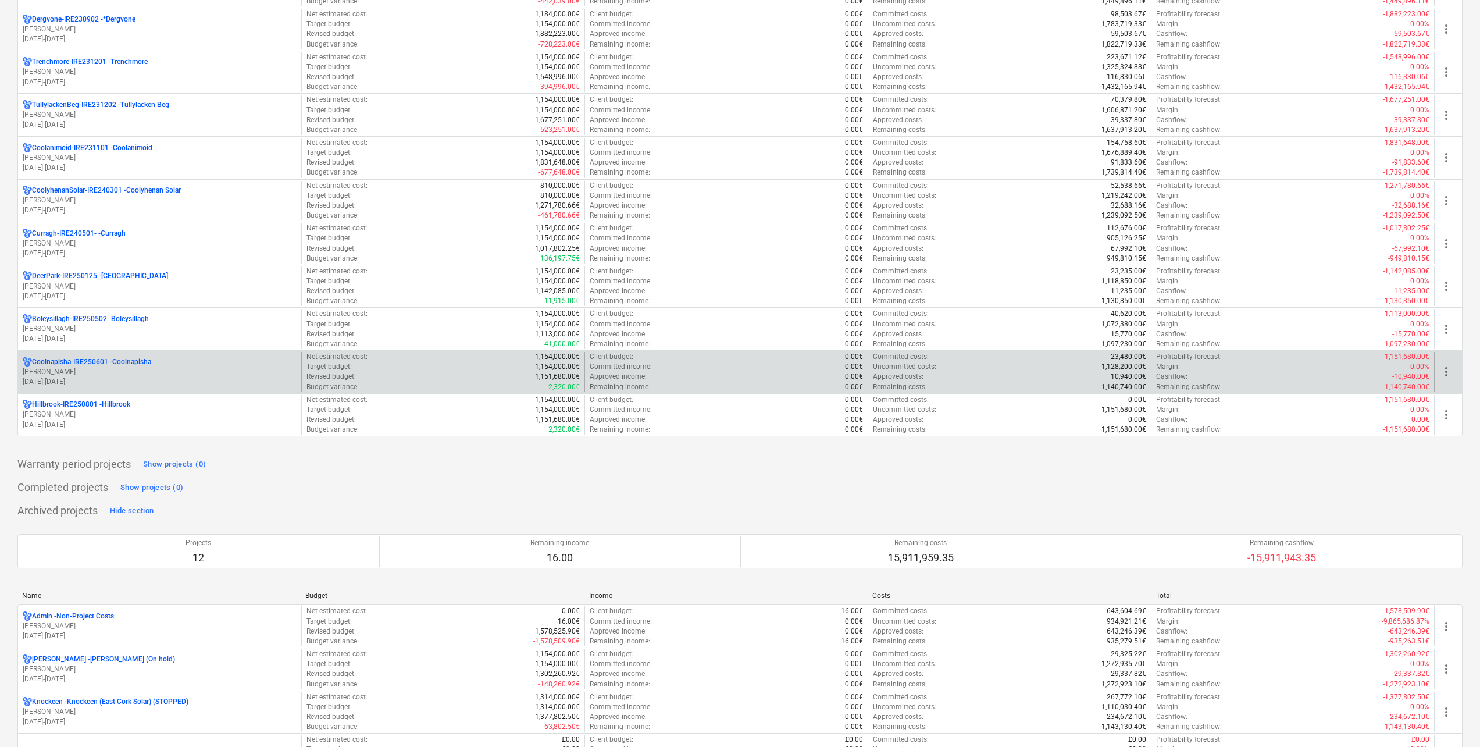
click at [125, 365] on p "Coolnapisha-IRE250601 - Coolnapisha" at bounding box center [91, 362] width 119 height 10
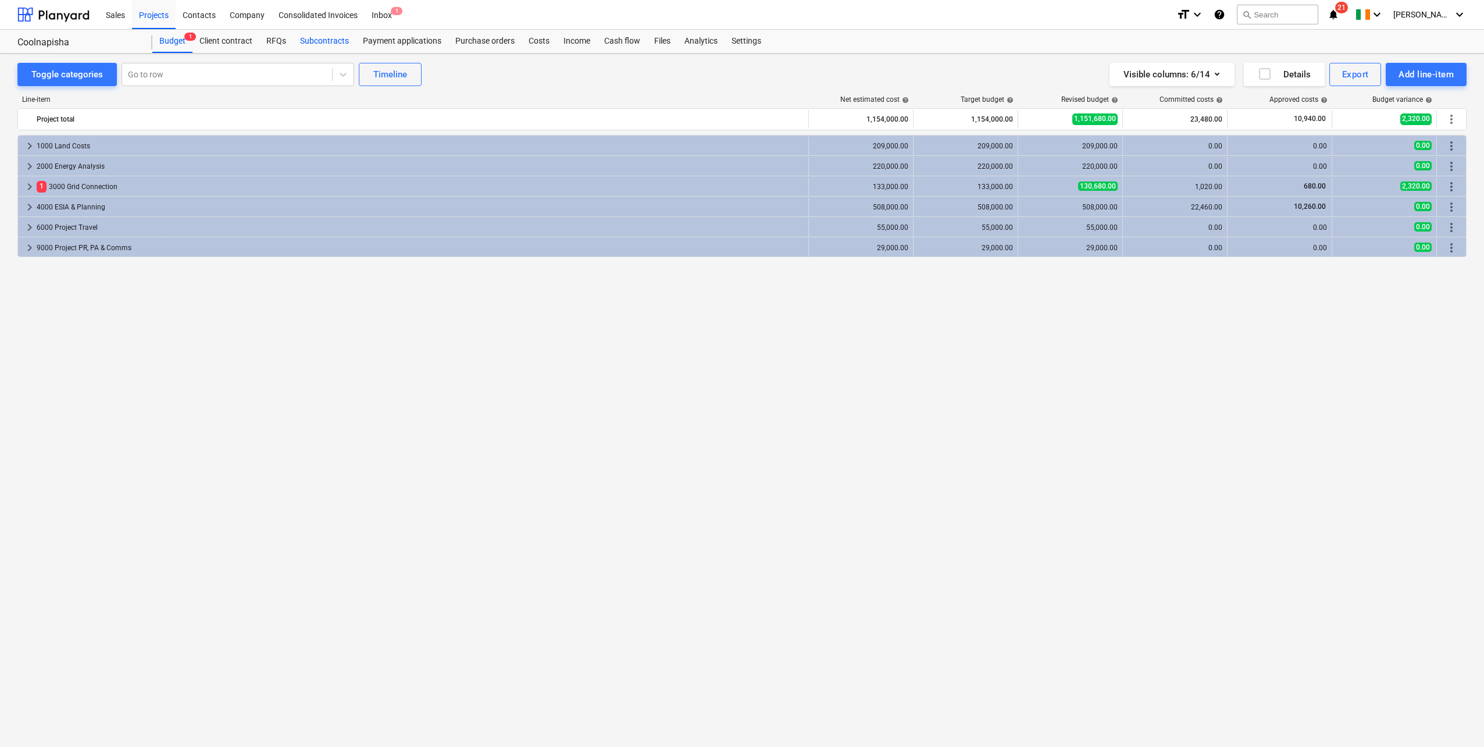
click at [309, 35] on div "Subcontracts" at bounding box center [324, 41] width 63 height 23
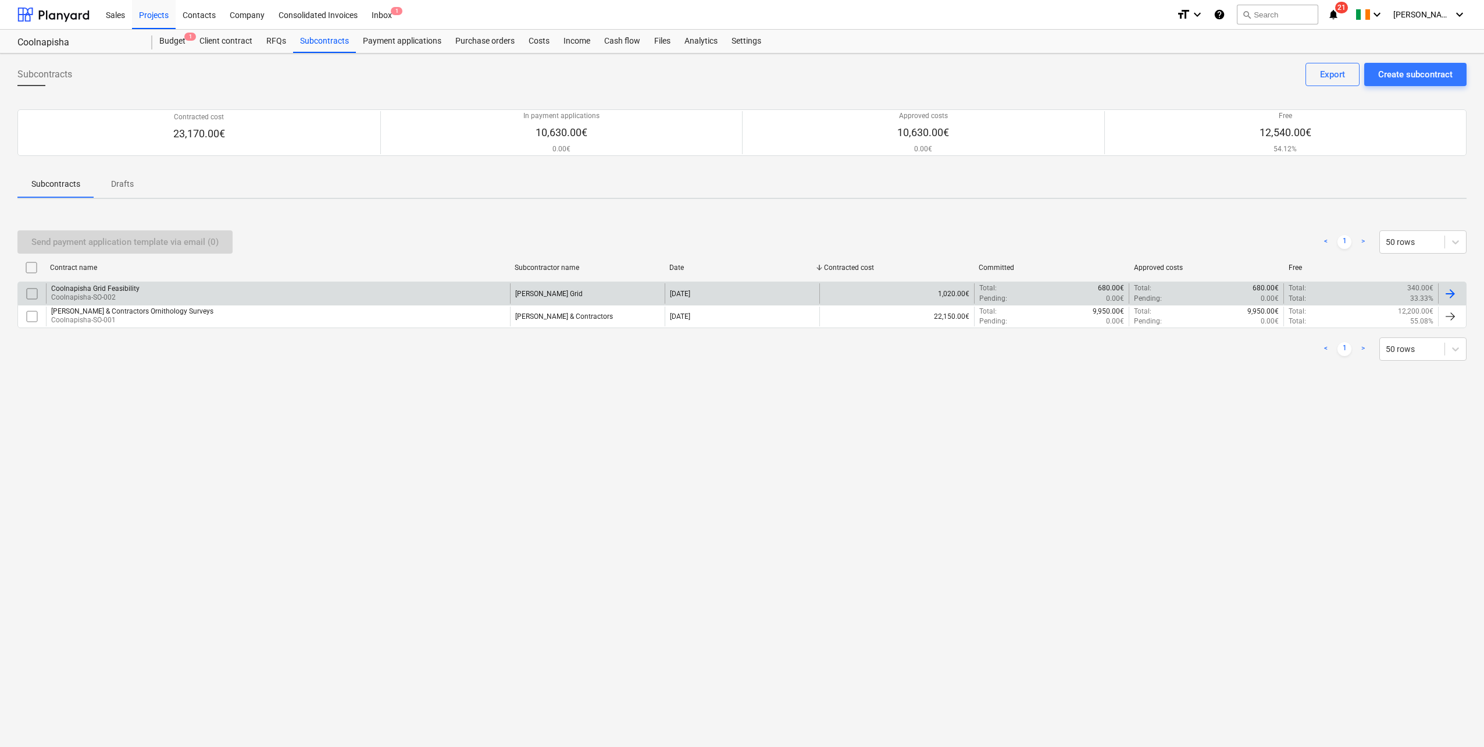
click at [445, 290] on div "Coolnapisha Grid Feasibility Coolnapisha-SO-002" at bounding box center [278, 293] width 464 height 20
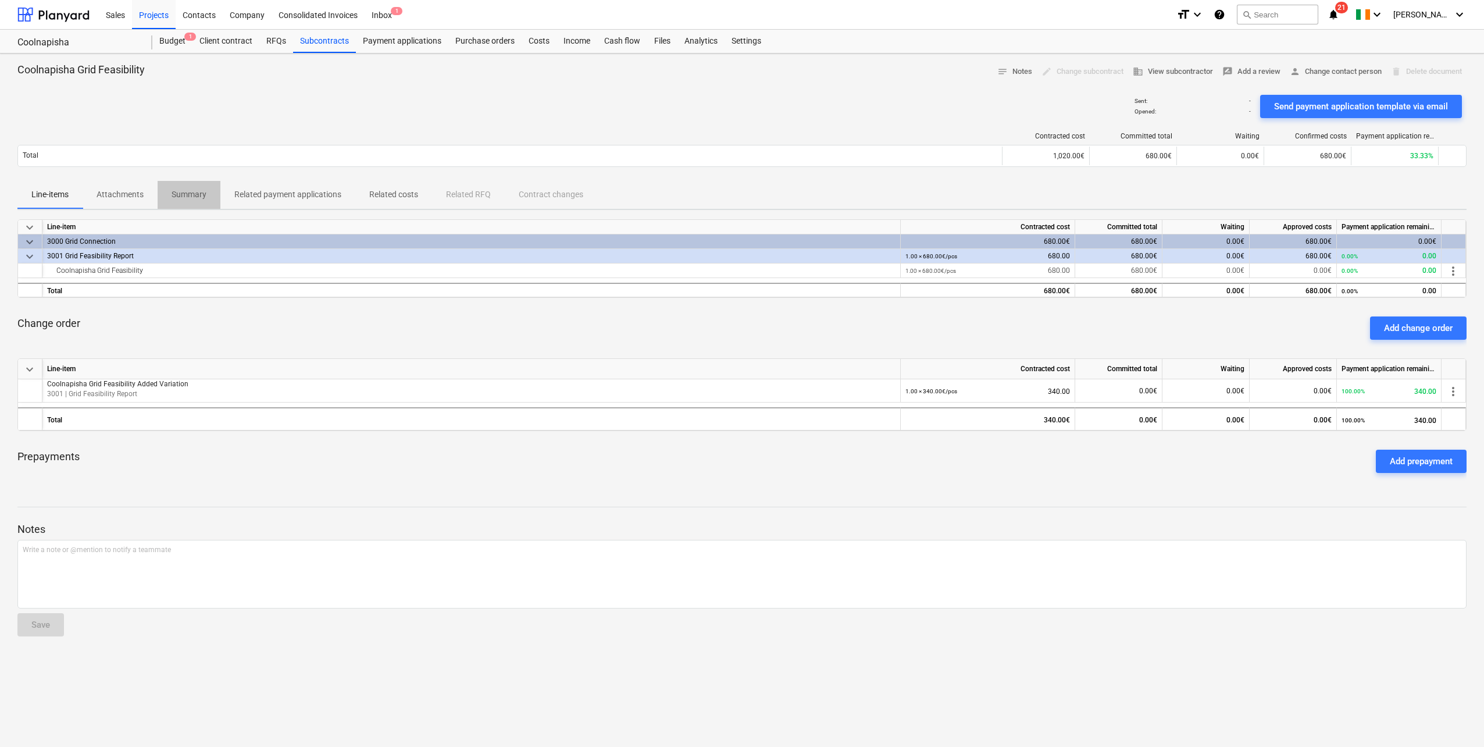
click at [198, 195] on p "Summary" at bounding box center [189, 194] width 35 height 12
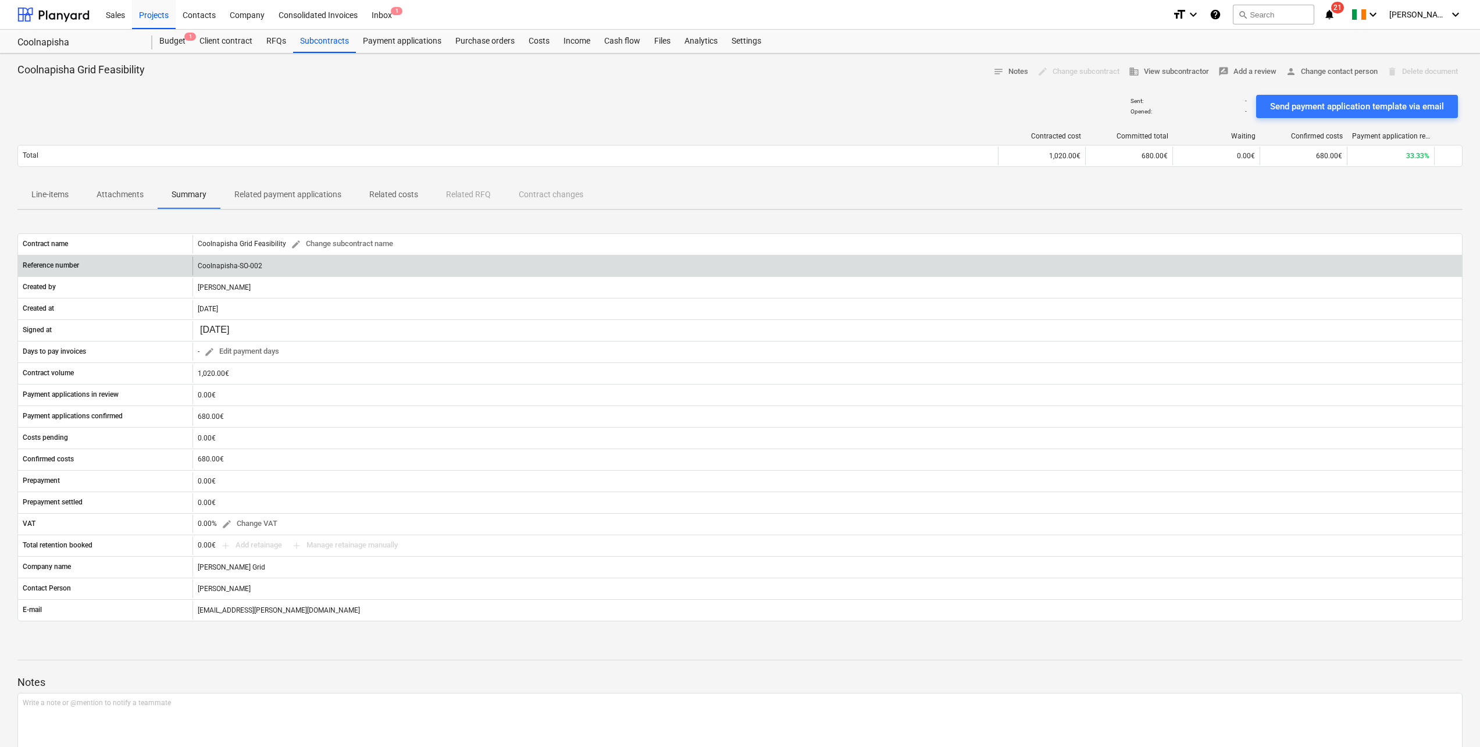
click at [239, 266] on div "Coolnapisha-SO-002" at bounding box center [826, 265] width 1269 height 19
drag, startPoint x: 265, startPoint y: 263, endPoint x: 190, endPoint y: 266, distance: 75.1
click at [190, 266] on div "Reference number Coolnapisha-SO-002" at bounding box center [740, 265] width 1444 height 19
copy div "Coolnapisha-SO-002"
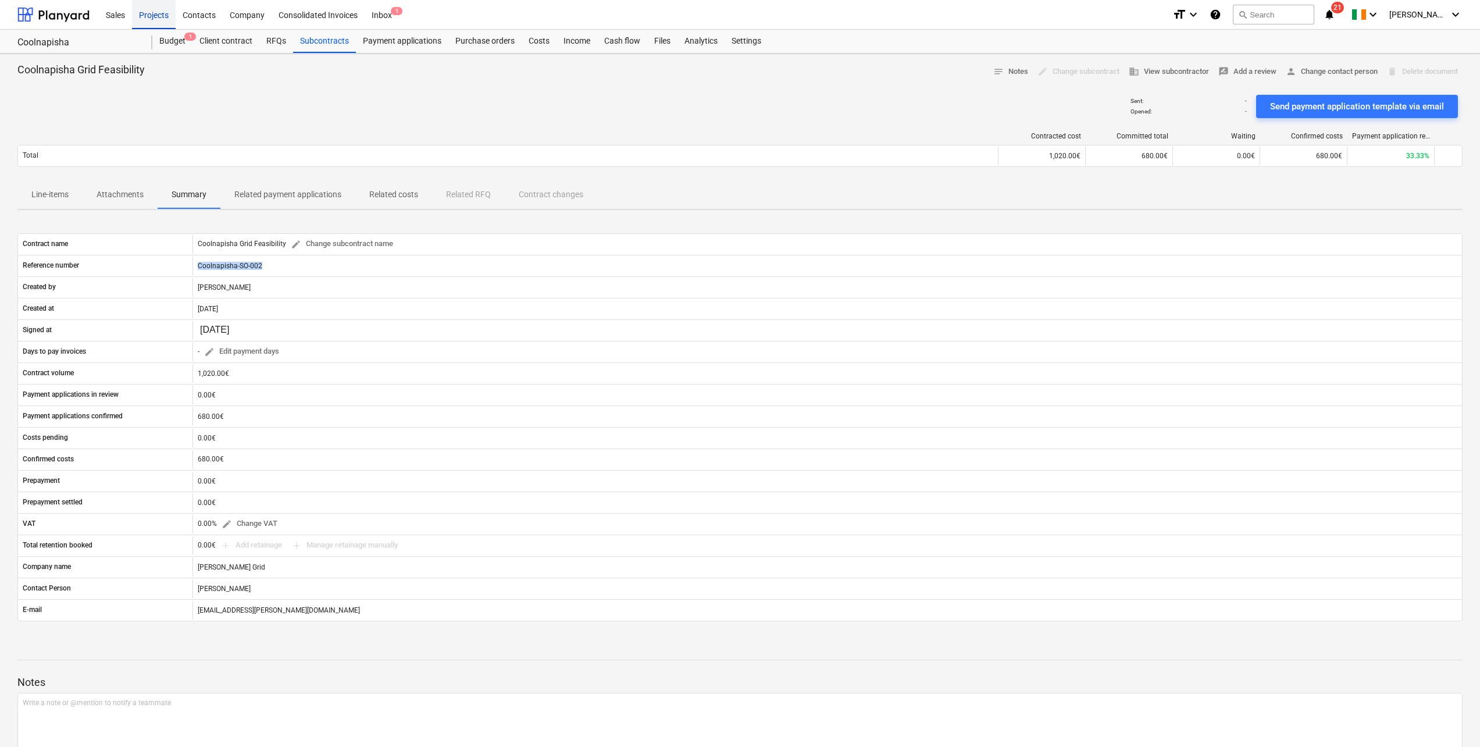
click at [151, 10] on div "Projects" at bounding box center [154, 14] width 44 height 30
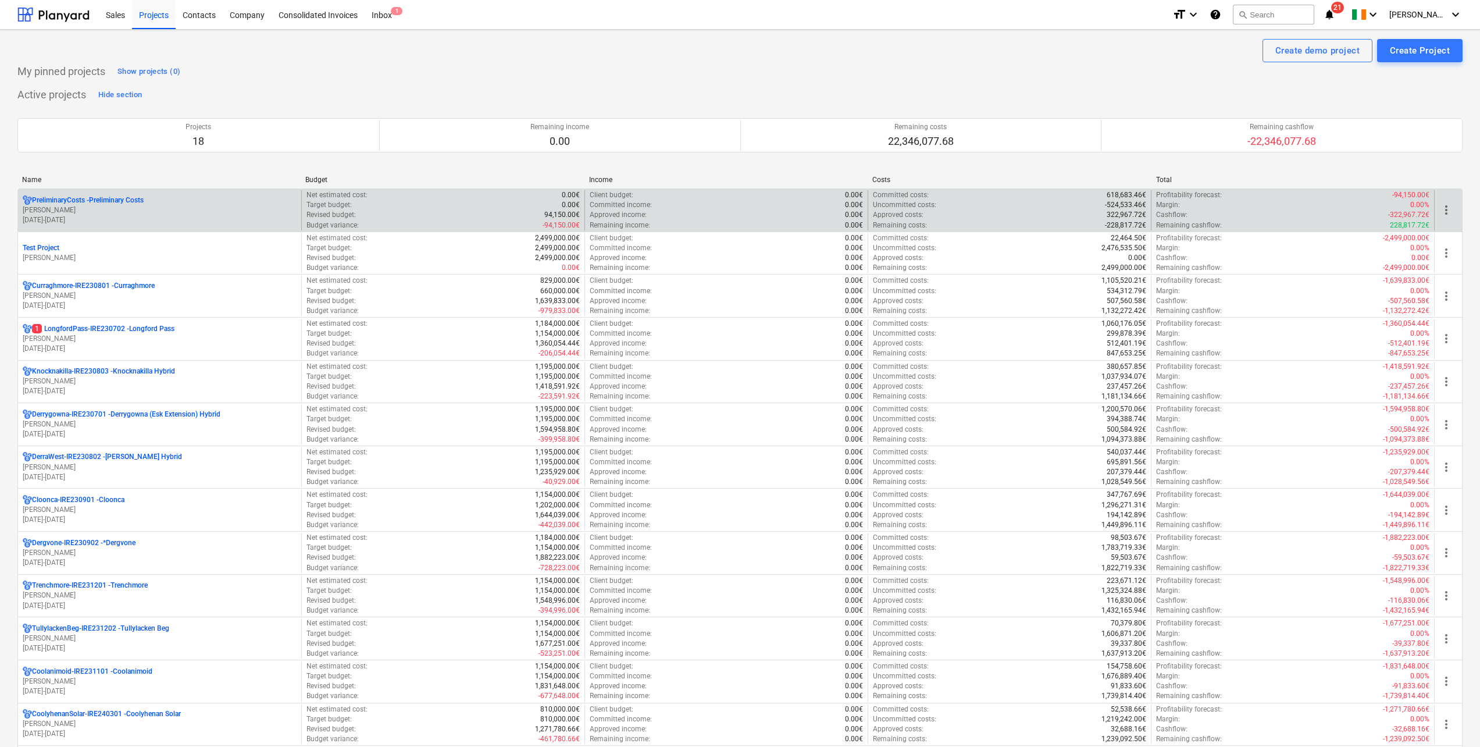
click at [113, 194] on div "PreliminaryCosts - Preliminary Costs [PERSON_NAME] [DATE] - [DATE]" at bounding box center [159, 210] width 283 height 40
click at [110, 201] on p "PreliminaryCosts - Preliminary Costs" at bounding box center [88, 200] width 112 height 10
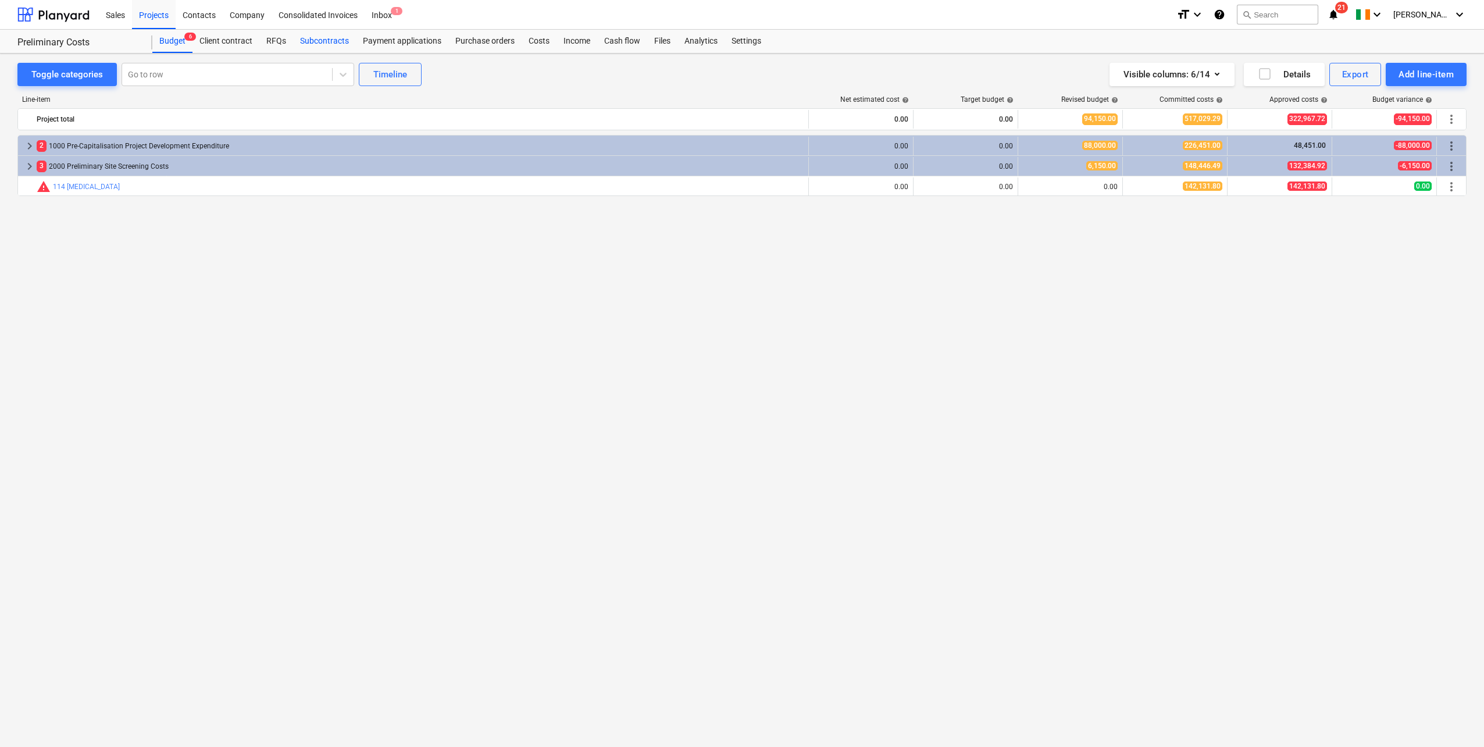
click at [320, 40] on div "Subcontracts" at bounding box center [324, 41] width 63 height 23
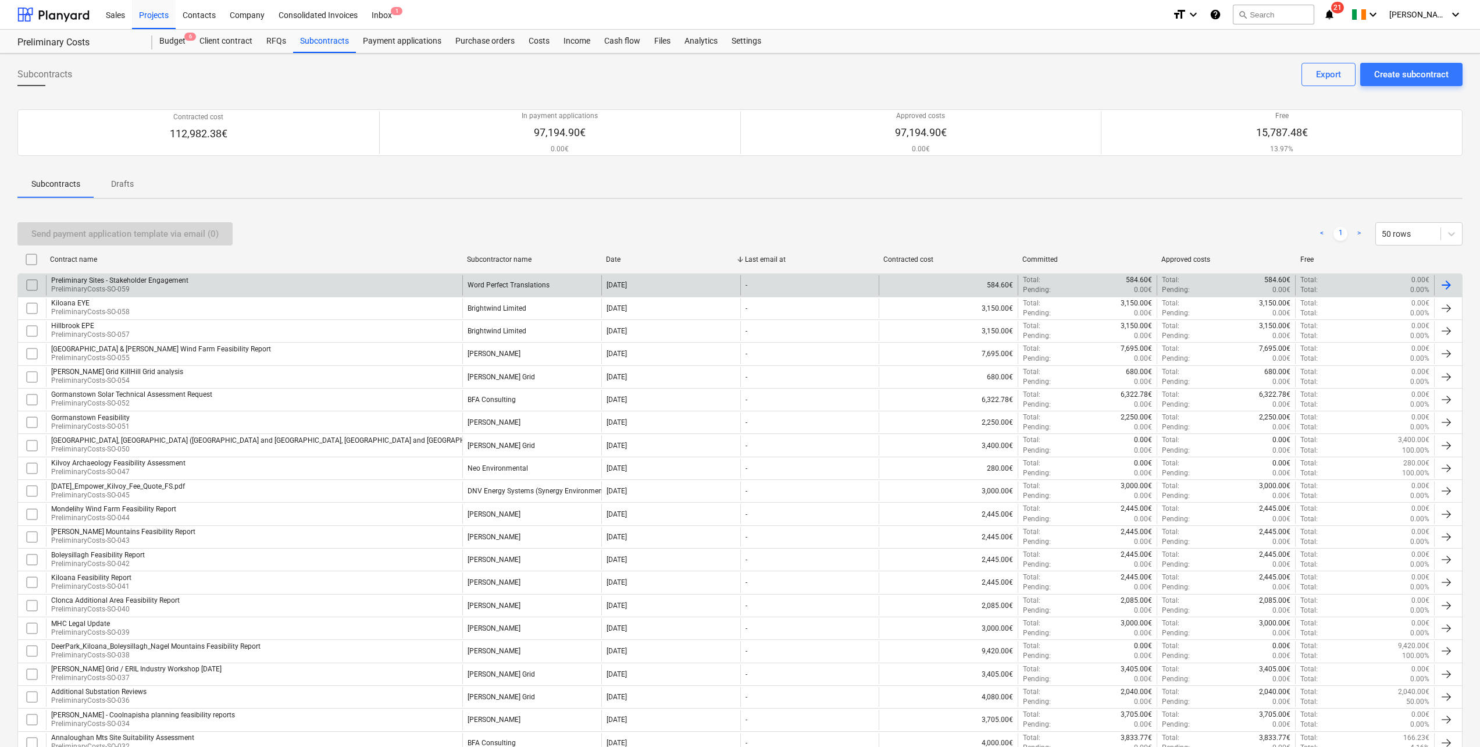
click at [260, 281] on div "Preliminary Sites - Stakeholder Engagement PreliminaryCosts-SO-059" at bounding box center [254, 285] width 416 height 20
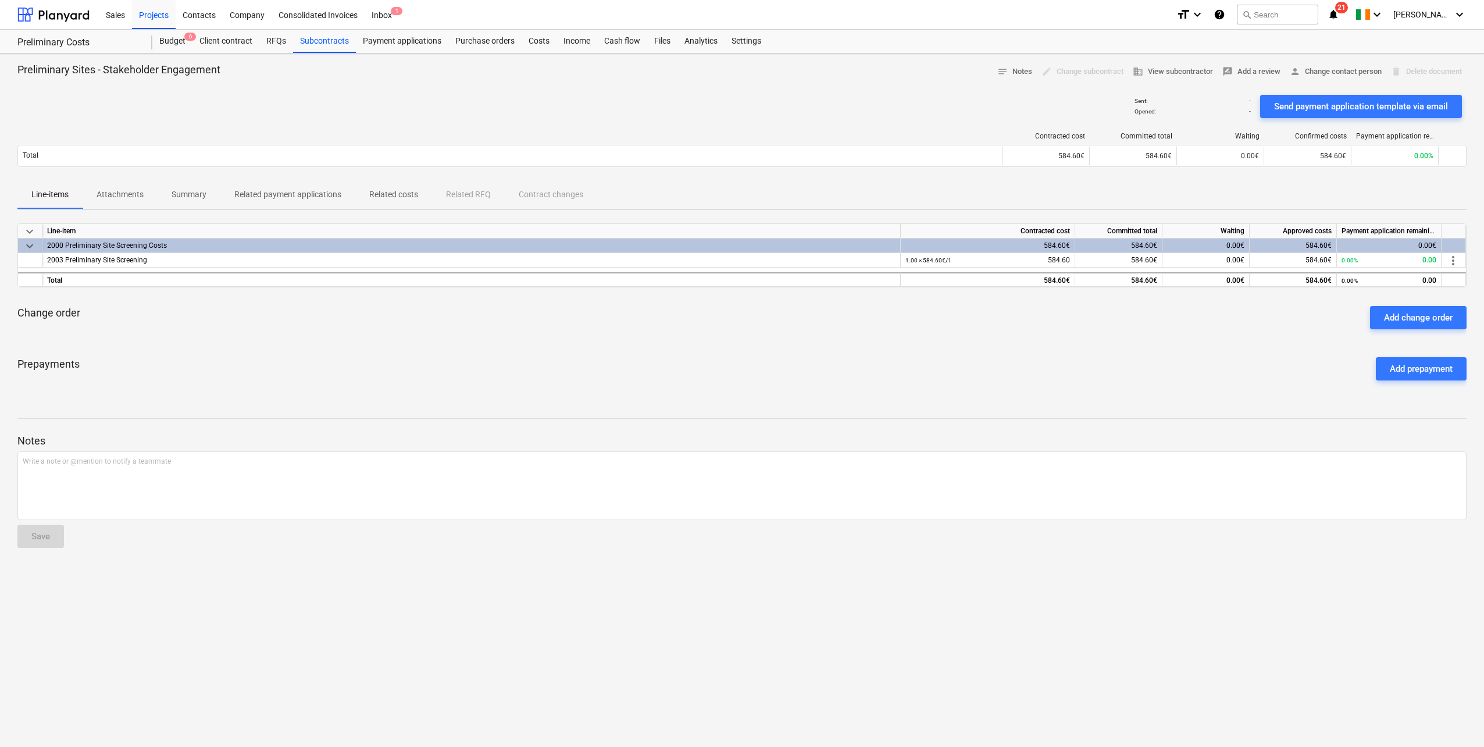
click at [174, 194] on p "Summary" at bounding box center [189, 194] width 35 height 12
